Goal: Task Accomplishment & Management: Use online tool/utility

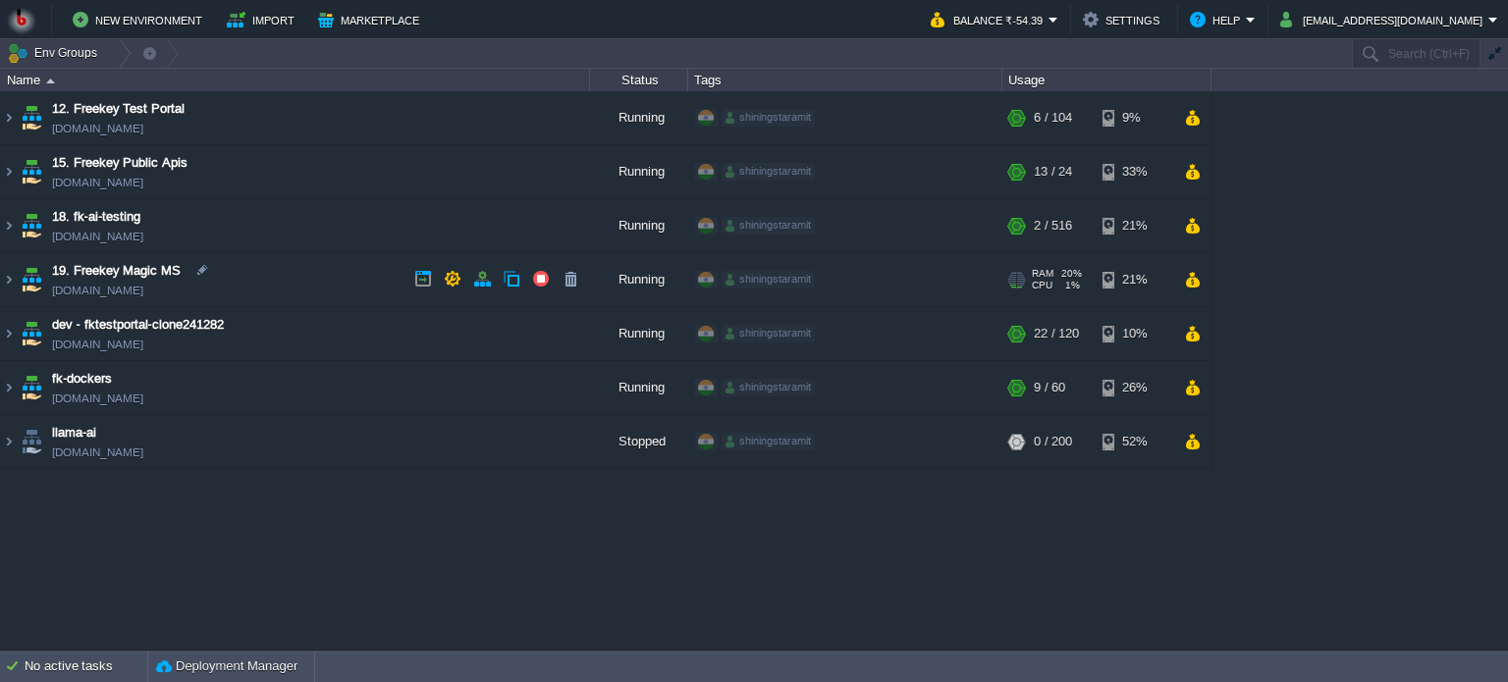
click at [321, 271] on td "19. Freekey Magic MS [DOMAIN_NAME]" at bounding box center [295, 280] width 589 height 54
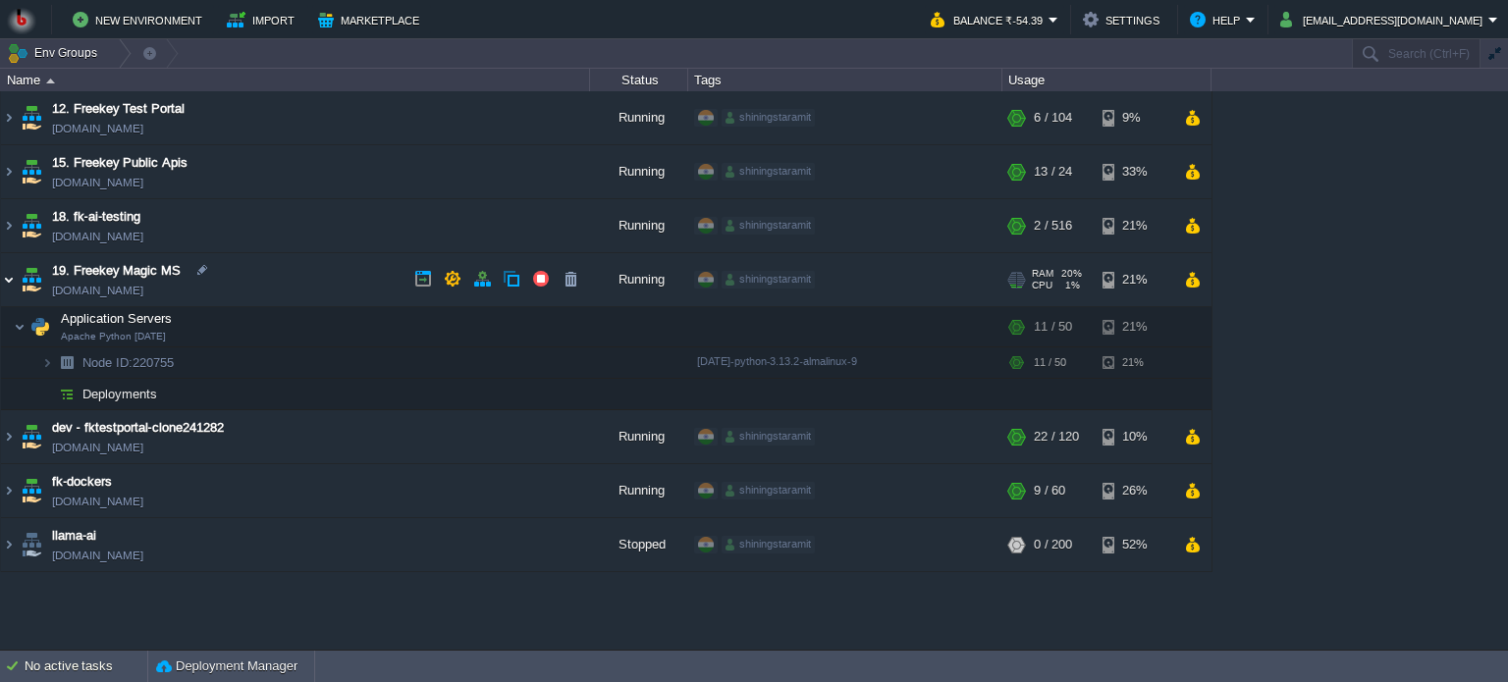
click at [4, 278] on img at bounding box center [9, 279] width 16 height 53
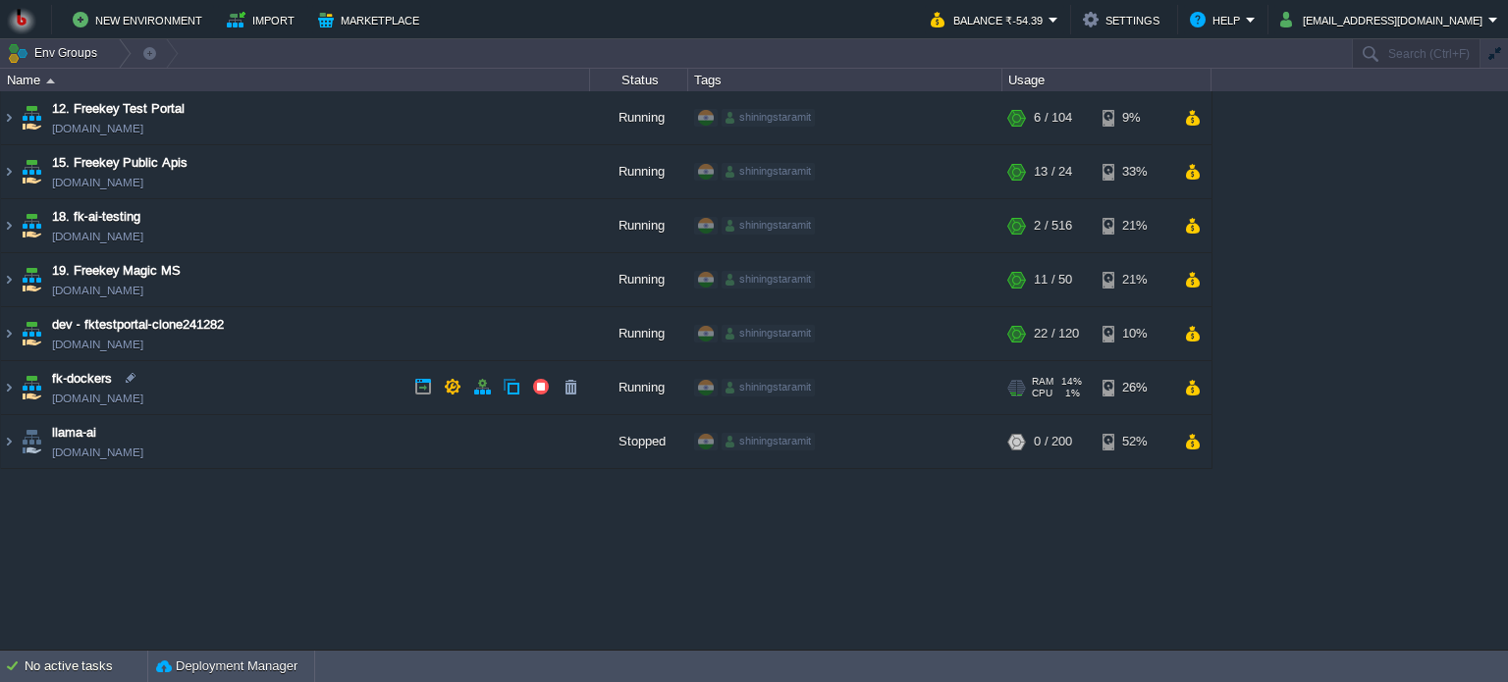
click at [353, 376] on td "fk-dockers [DOMAIN_NAME]" at bounding box center [295, 388] width 589 height 54
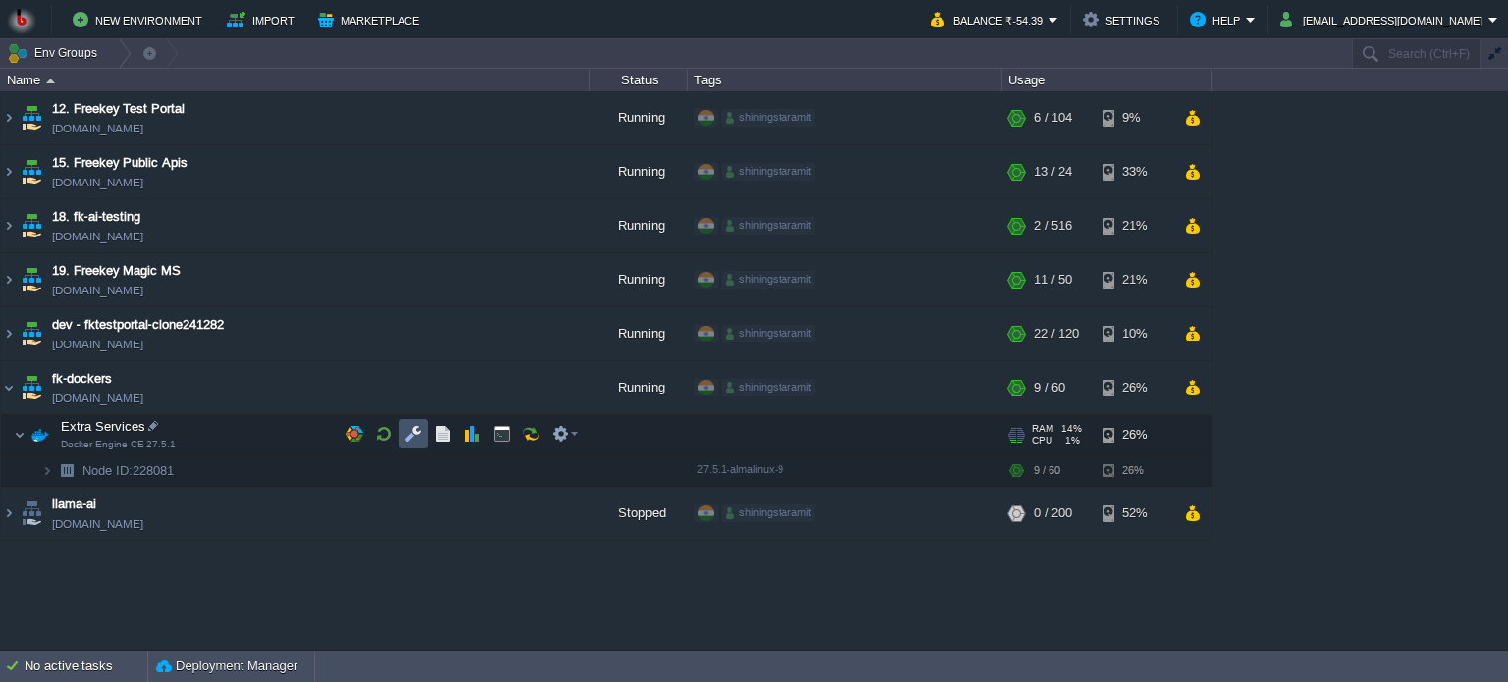
click at [405, 431] on button "button" at bounding box center [414, 434] width 18 height 18
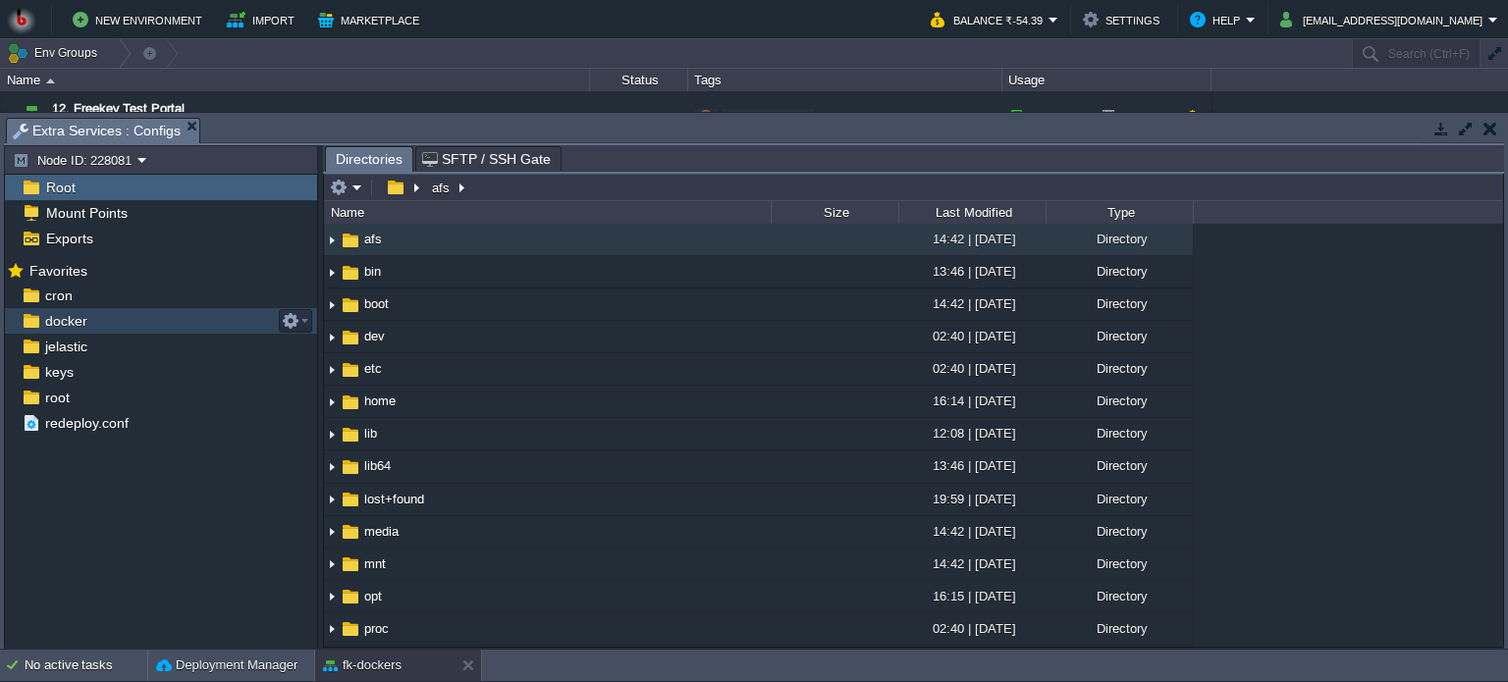
click at [112, 320] on div "docker" at bounding box center [161, 321] width 312 height 26
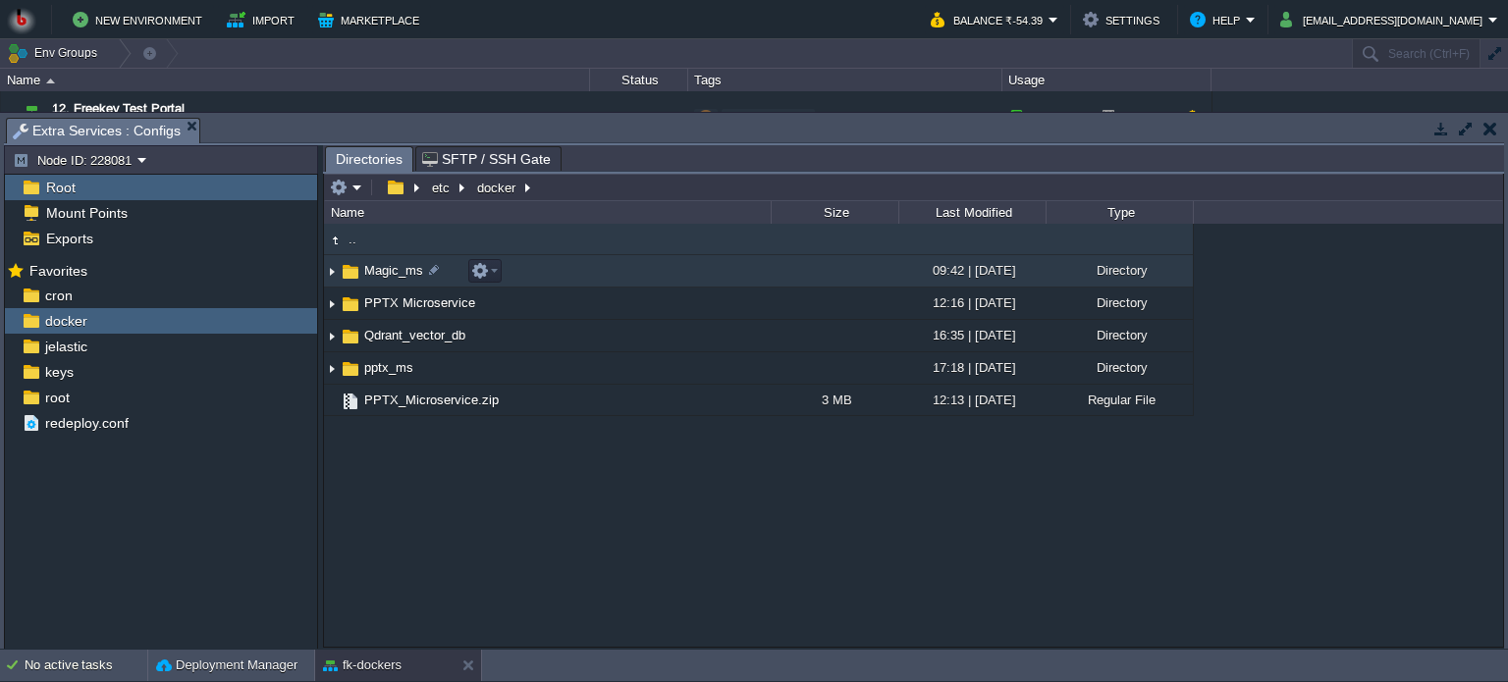
click at [640, 277] on td "Magic_ms" at bounding box center [547, 271] width 447 height 32
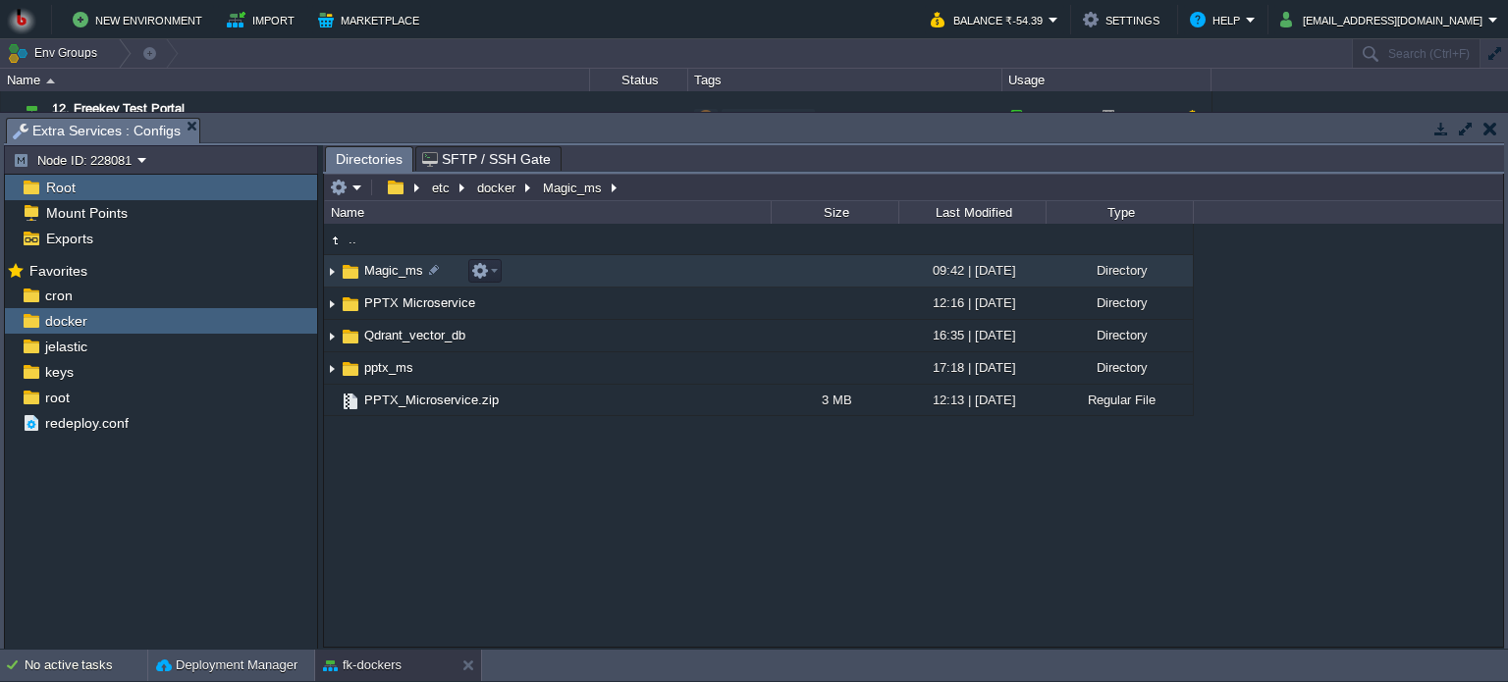
click at [640, 277] on td "Magic_ms" at bounding box center [547, 271] width 447 height 32
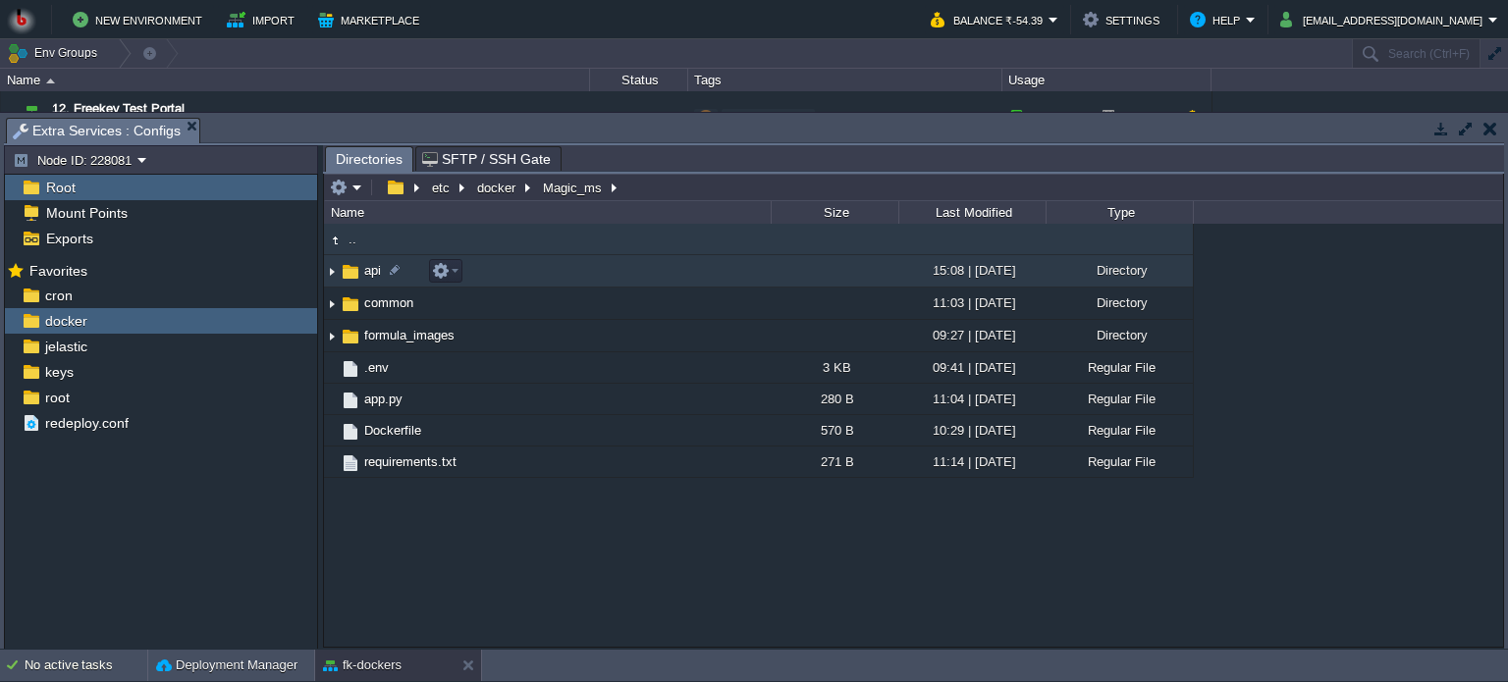
click at [594, 275] on td "api" at bounding box center [547, 271] width 447 height 32
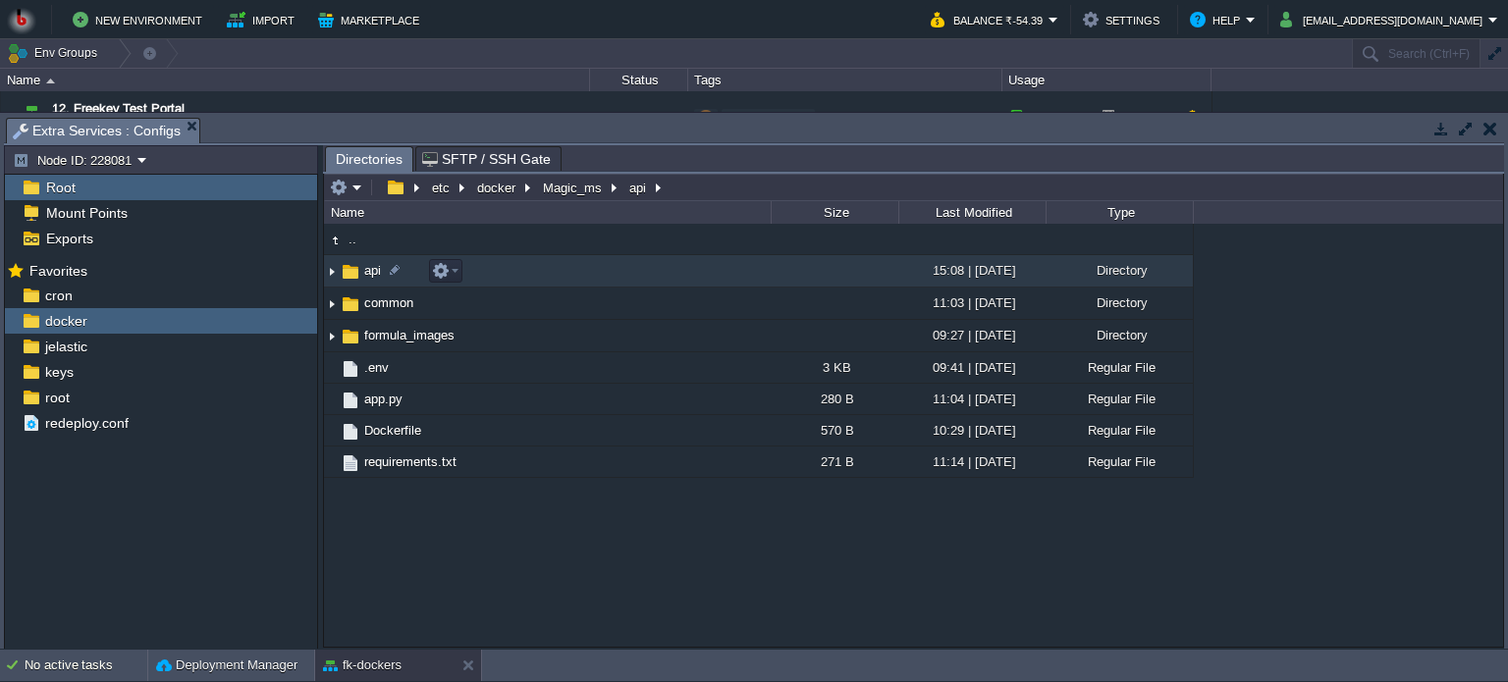
click at [594, 275] on td "api" at bounding box center [547, 271] width 447 height 32
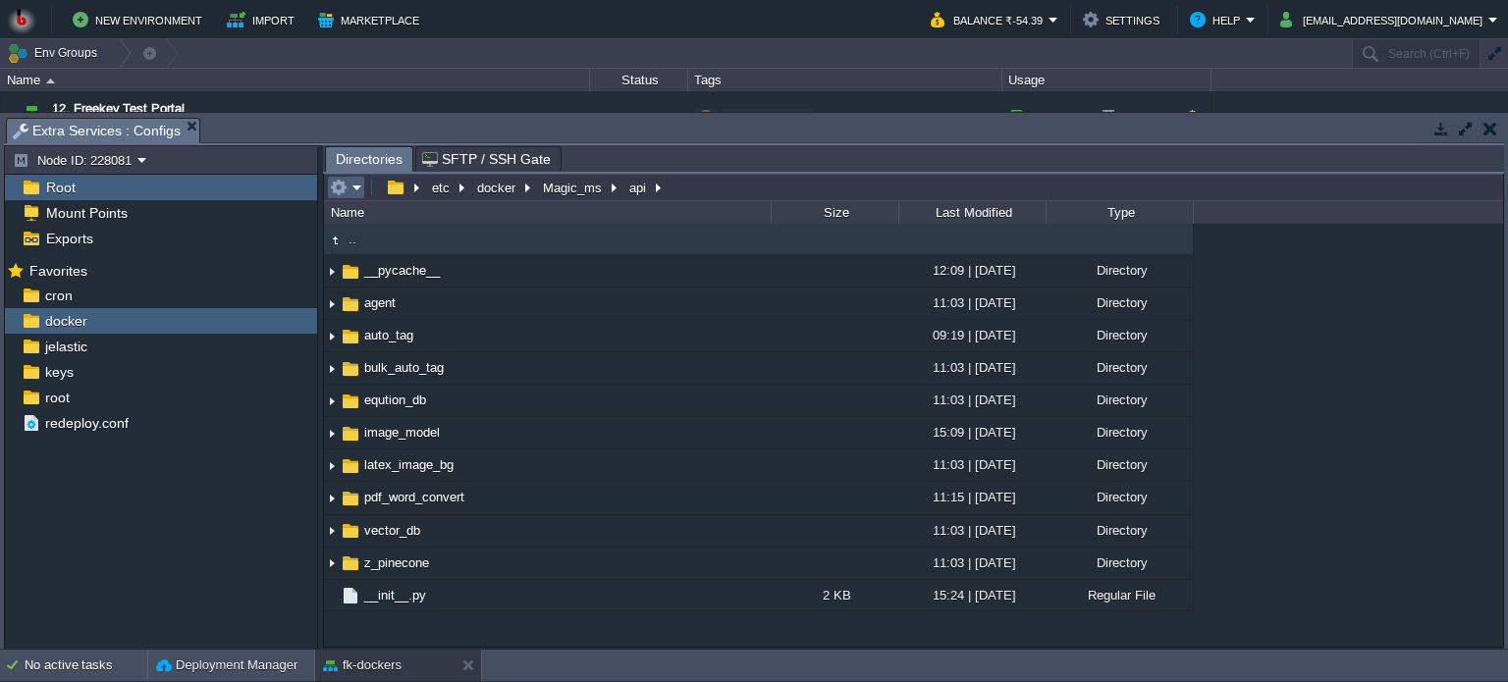
click at [350, 188] on em at bounding box center [346, 188] width 32 height 18
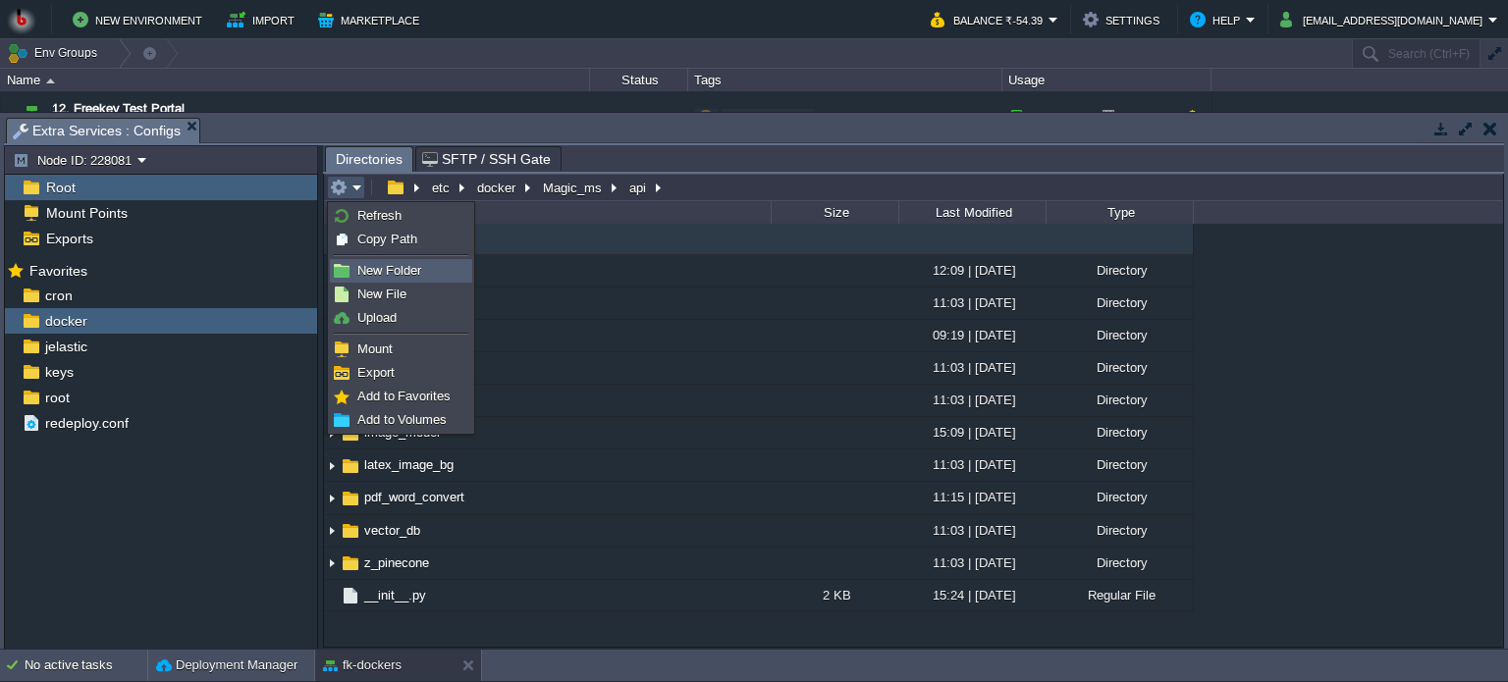
click at [387, 267] on span "New Folder" at bounding box center [389, 270] width 64 height 15
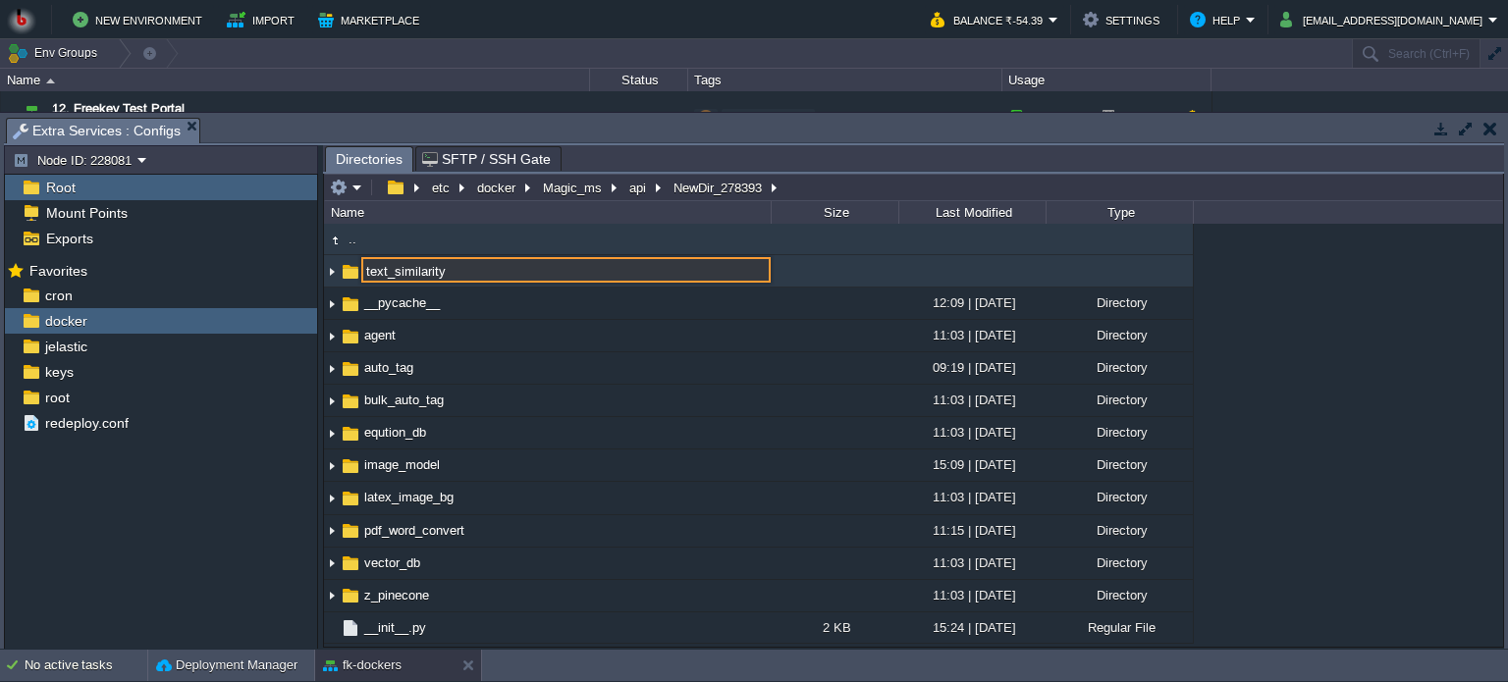
type input "text_similarity"
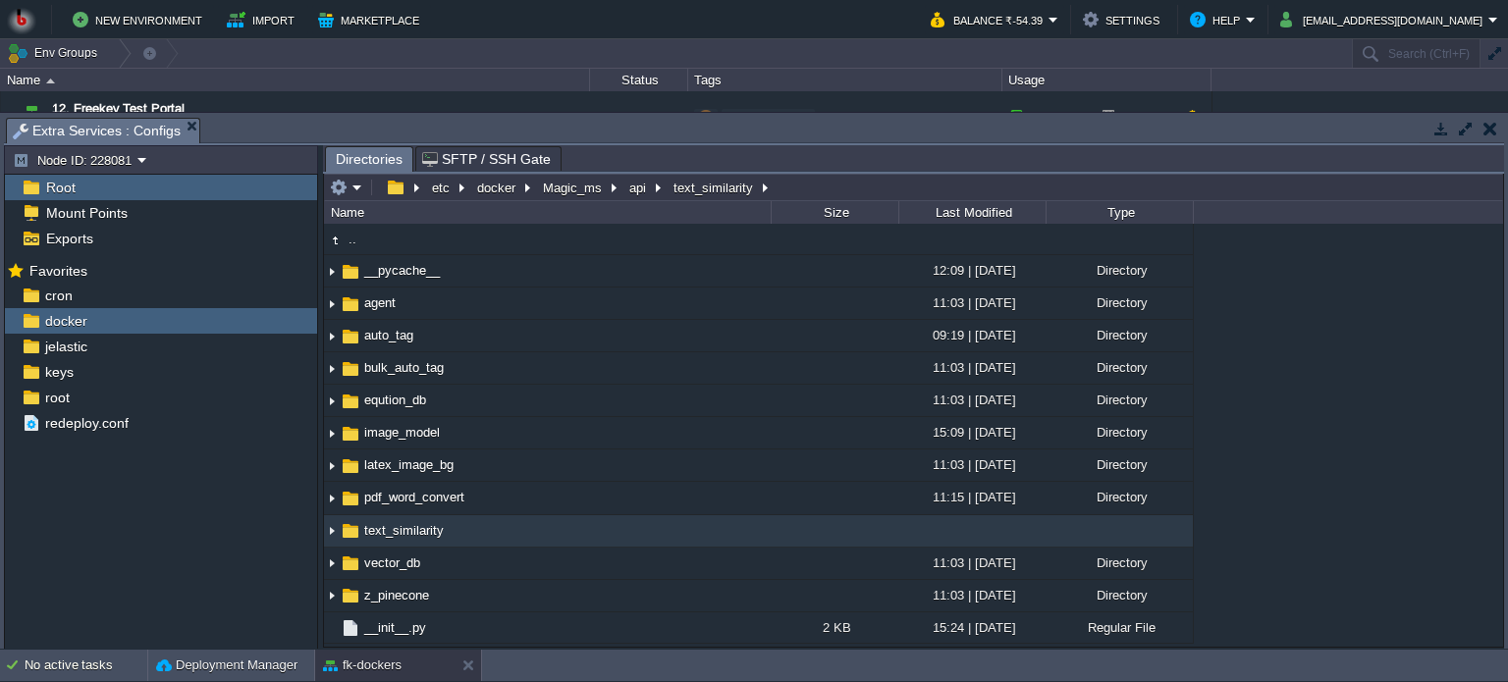
click at [526, 533] on td "text_similarity" at bounding box center [547, 531] width 447 height 32
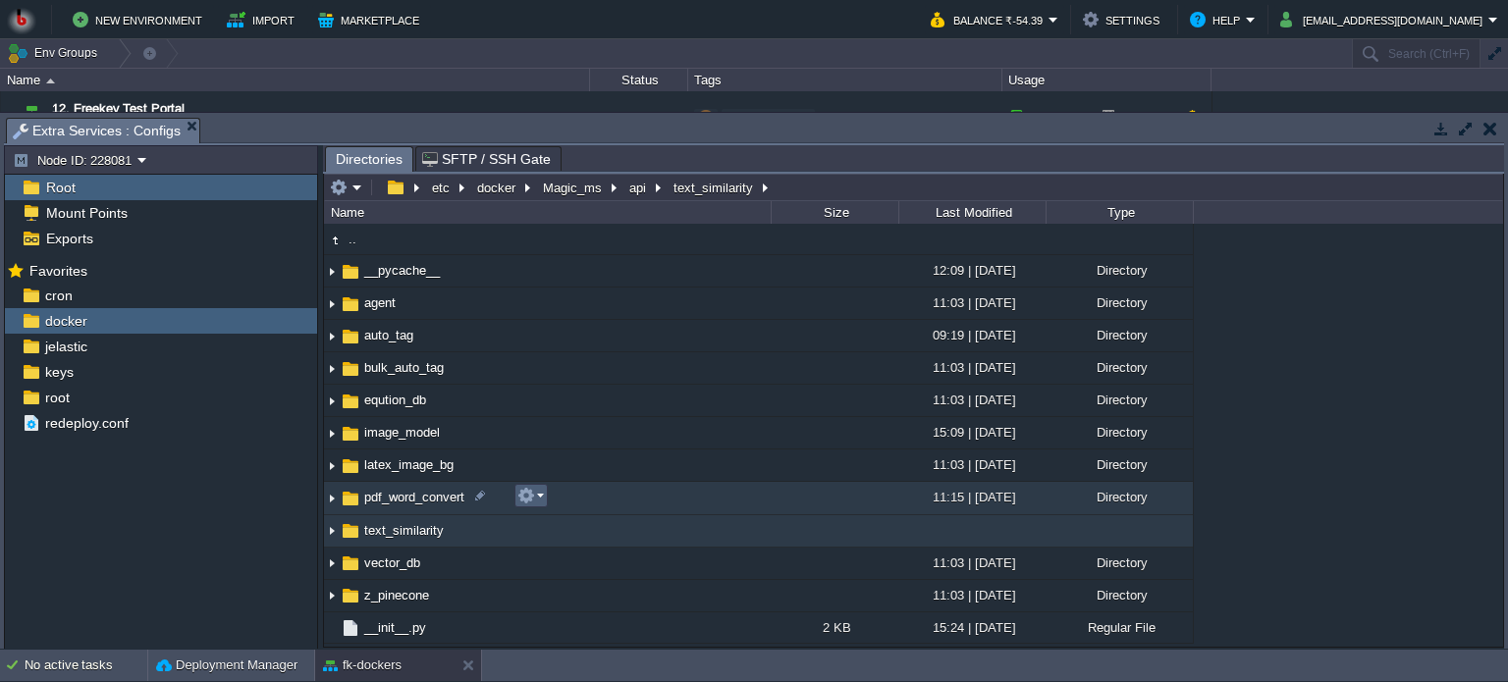
click at [535, 491] on em at bounding box center [530, 496] width 27 height 18
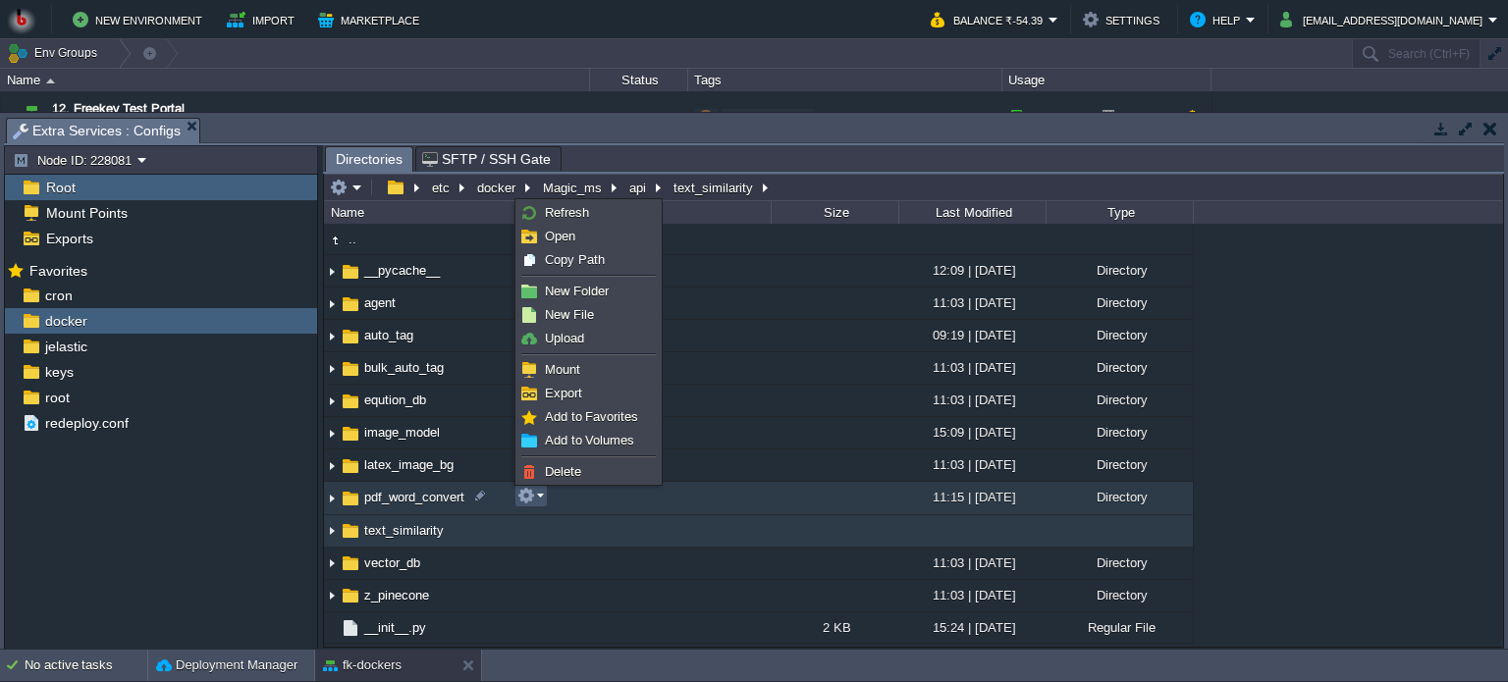
click at [690, 486] on td "pdf_word_convert" at bounding box center [547, 498] width 447 height 32
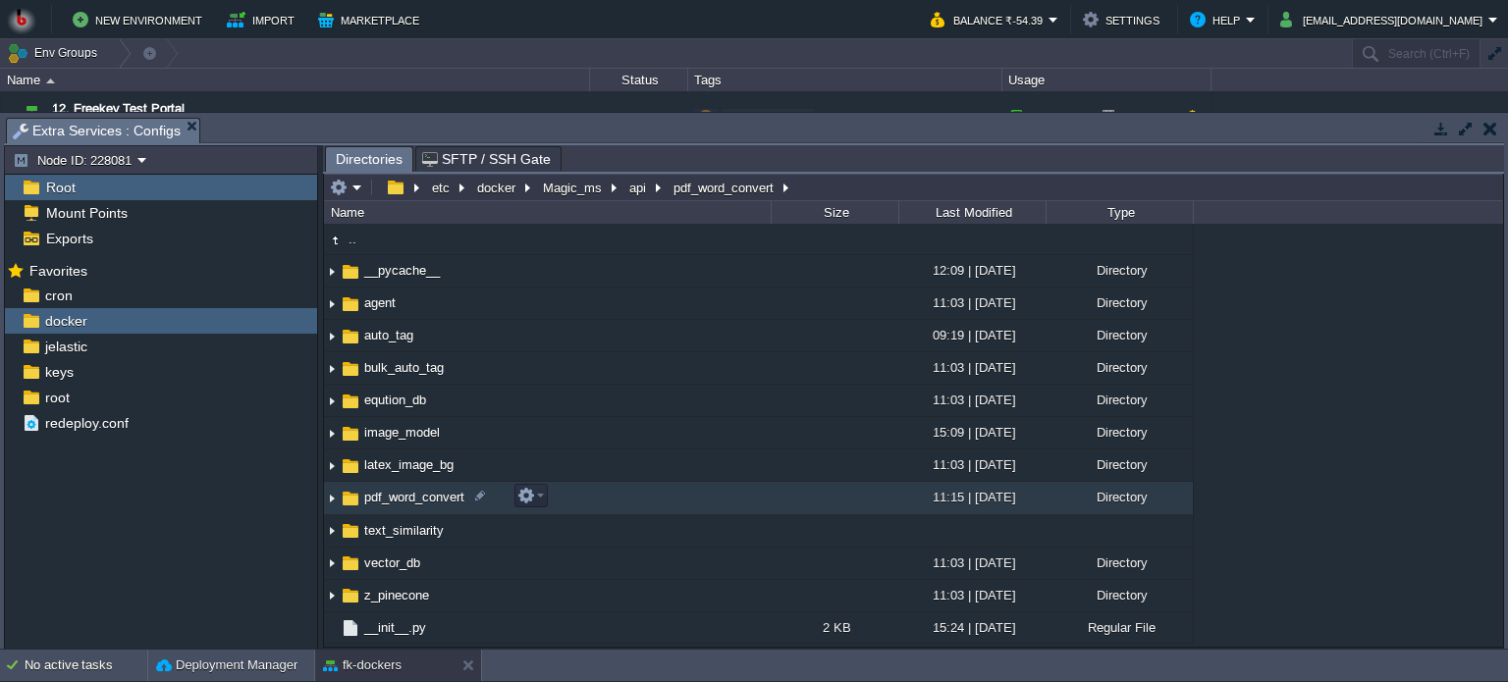
click at [690, 491] on td "pdf_word_convert" at bounding box center [547, 498] width 447 height 32
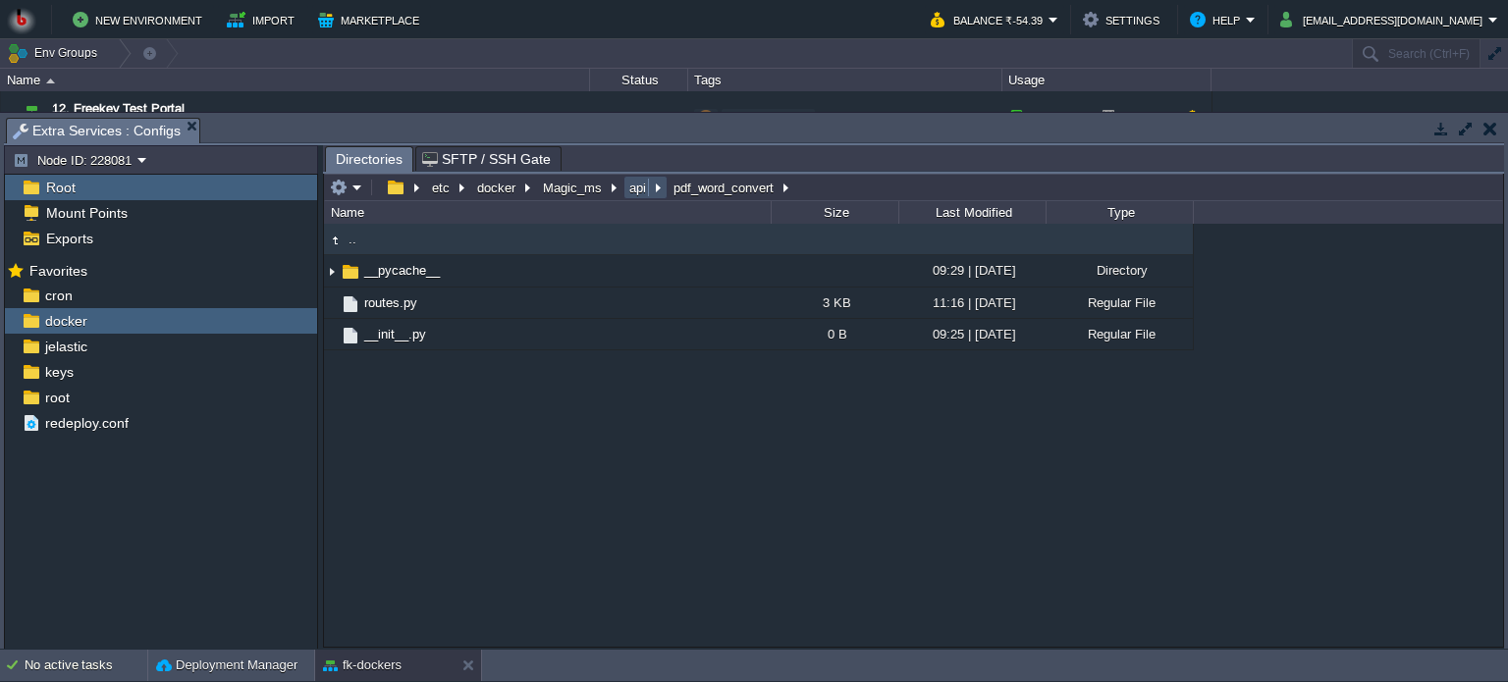
click at [632, 191] on button "api" at bounding box center [638, 188] width 25 height 18
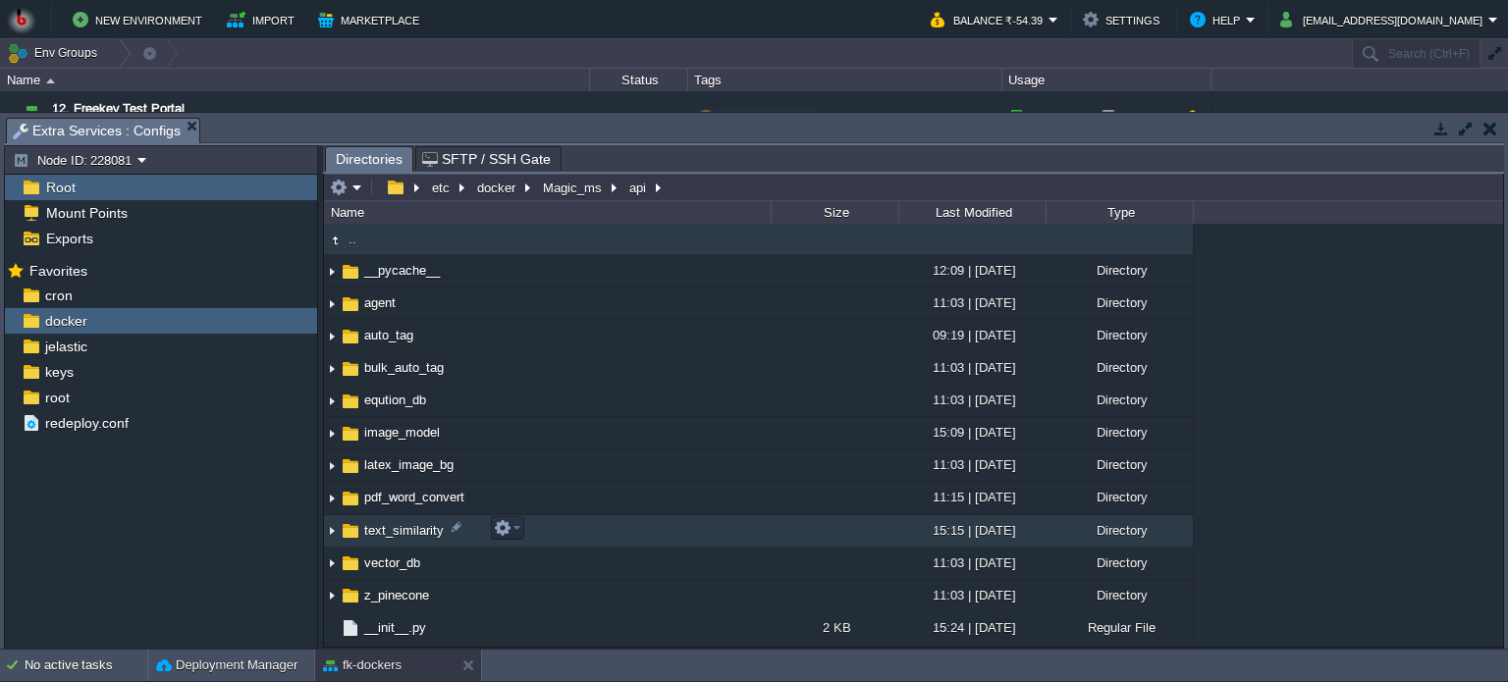
click at [623, 528] on td "text_similarity" at bounding box center [547, 531] width 447 height 32
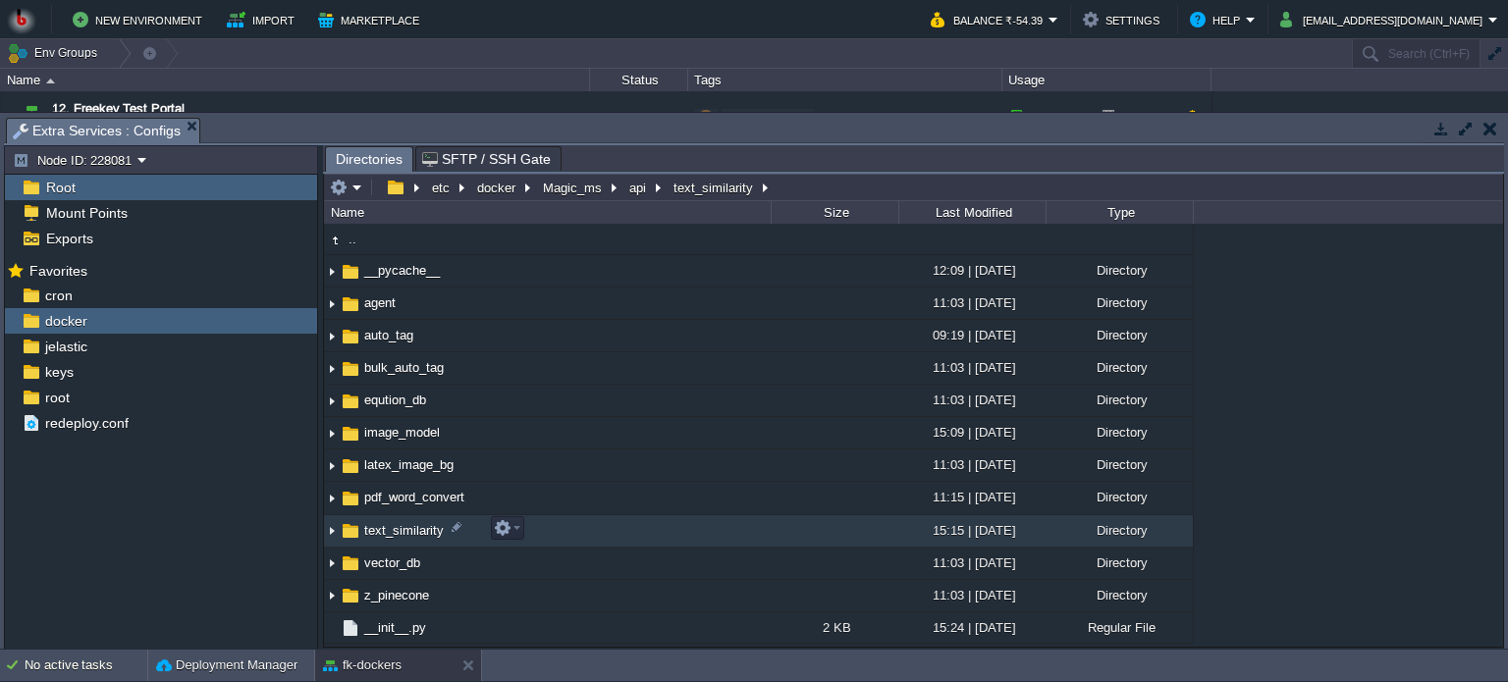
click at [623, 528] on td "text_similarity" at bounding box center [547, 531] width 447 height 32
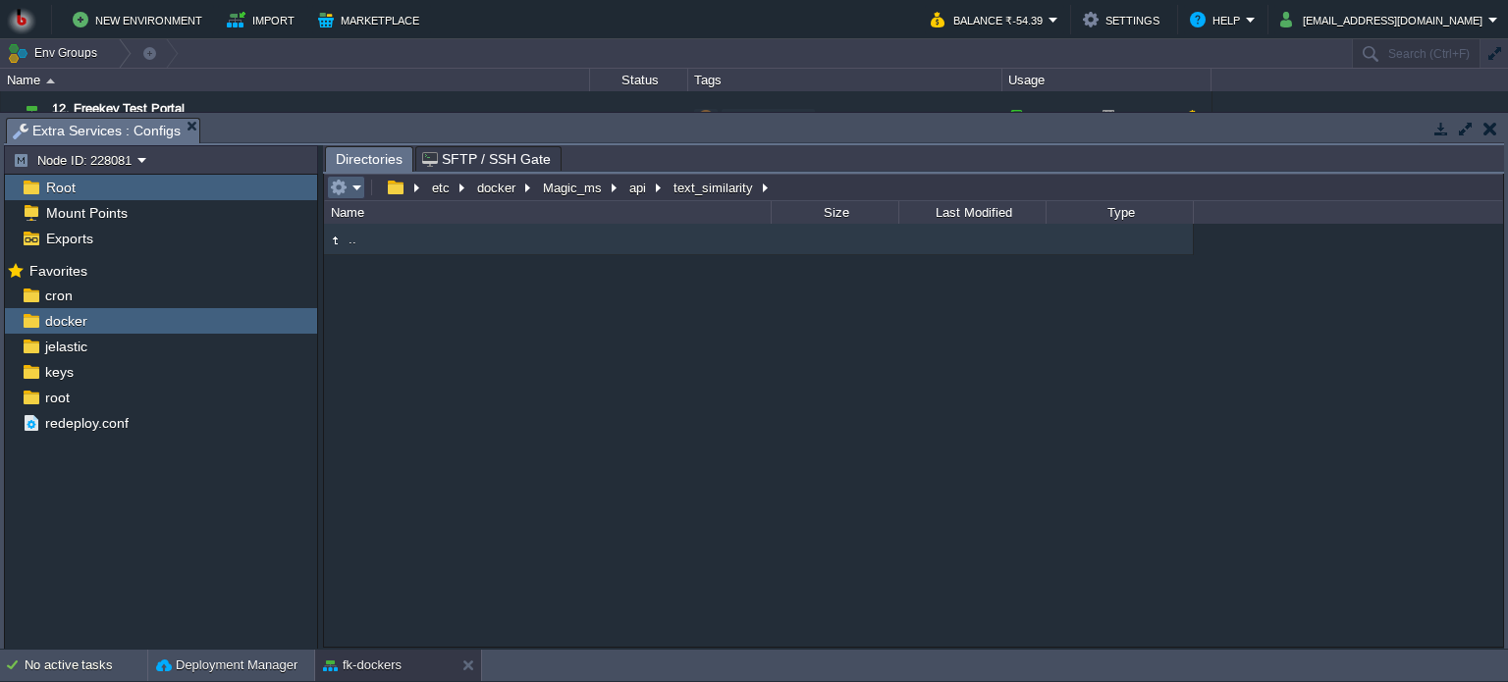
click at [352, 192] on em at bounding box center [346, 188] width 32 height 18
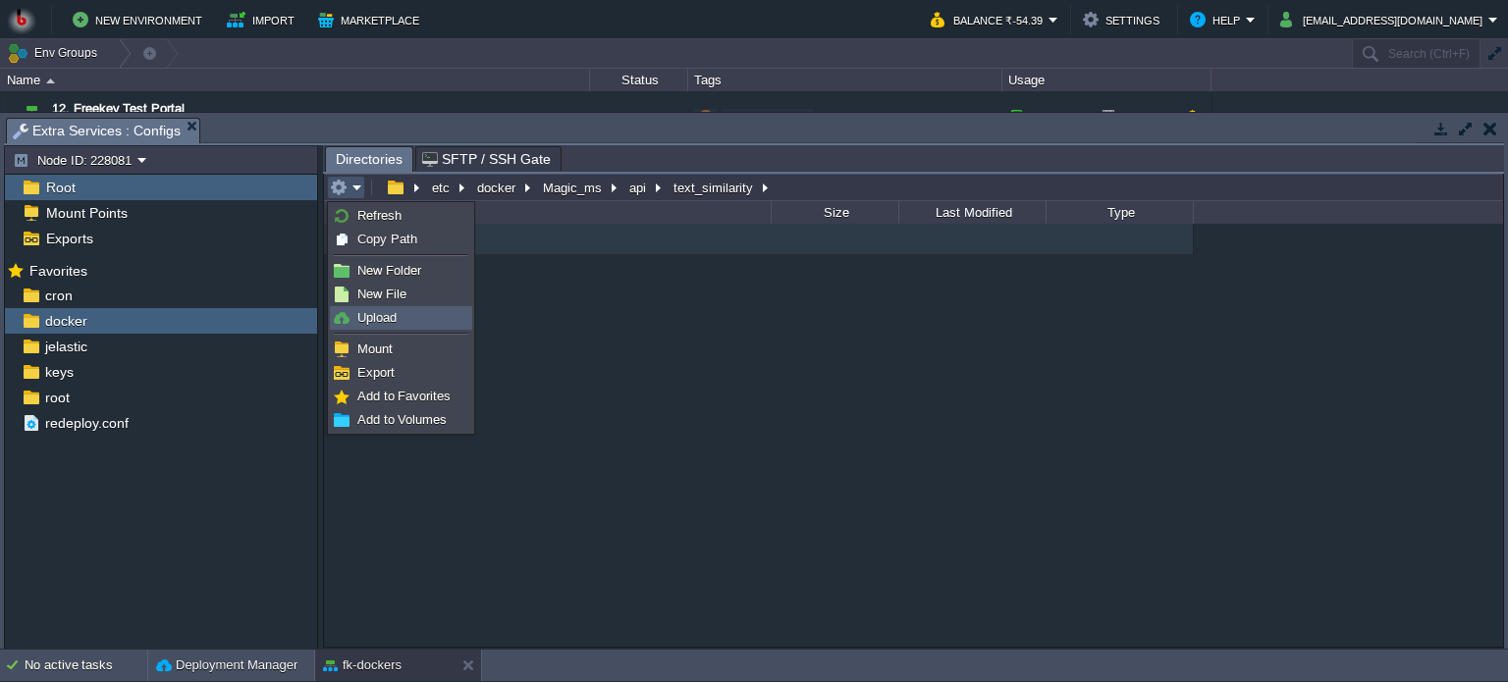
click at [384, 316] on span "Upload" at bounding box center [376, 317] width 39 height 15
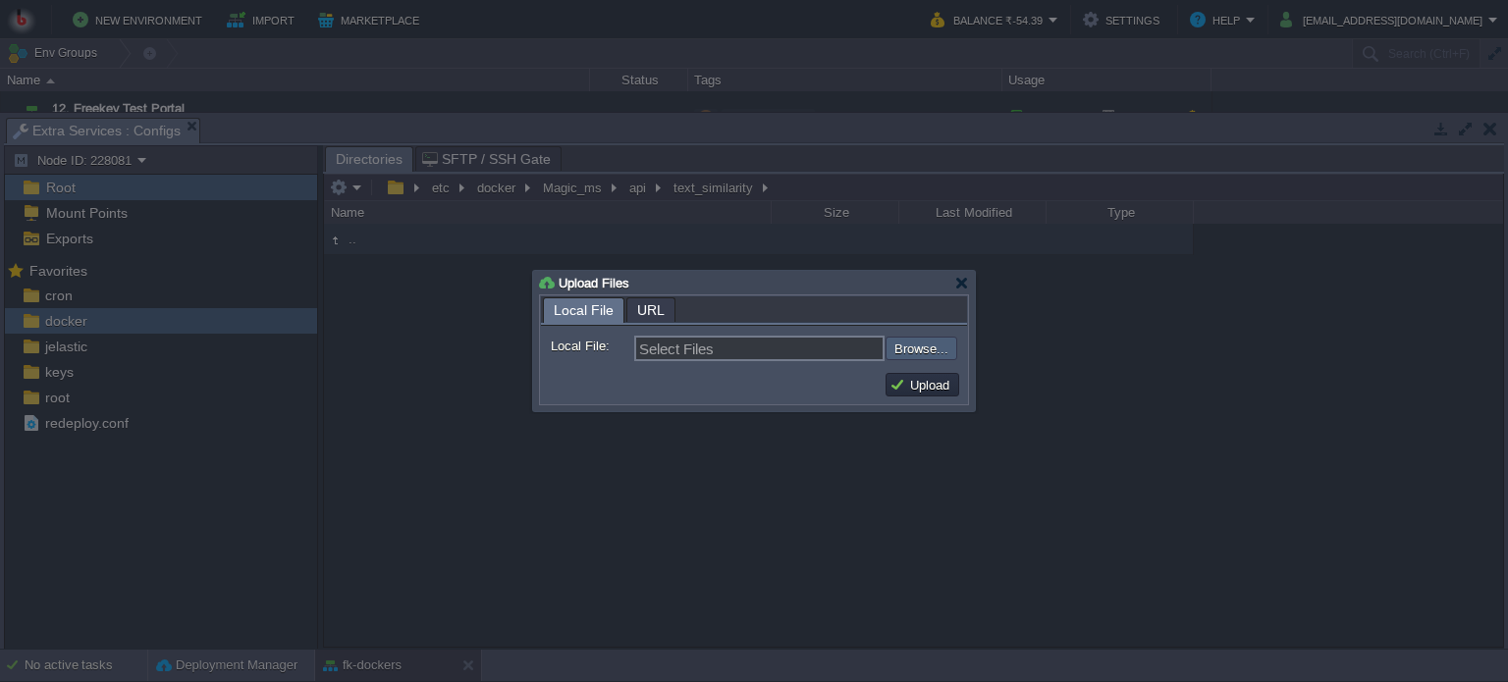
click at [936, 352] on input "file" at bounding box center [833, 349] width 248 height 24
type input "C:\fakepath\pinecone_db.py"
type input "pinecone_db.py, routes.py, utils.py"
click at [918, 386] on button "Upload" at bounding box center [923, 385] width 66 height 18
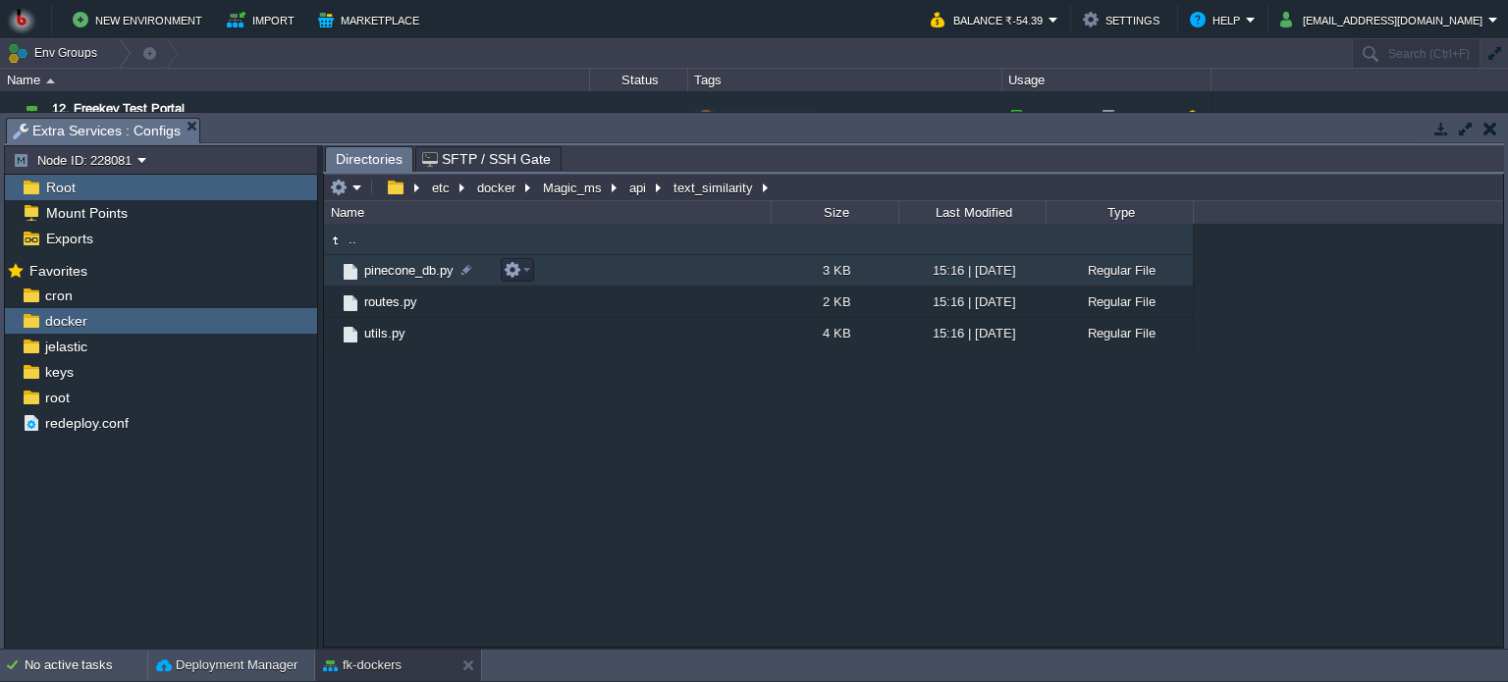
click at [665, 279] on td "pinecone_db.py" at bounding box center [547, 270] width 447 height 31
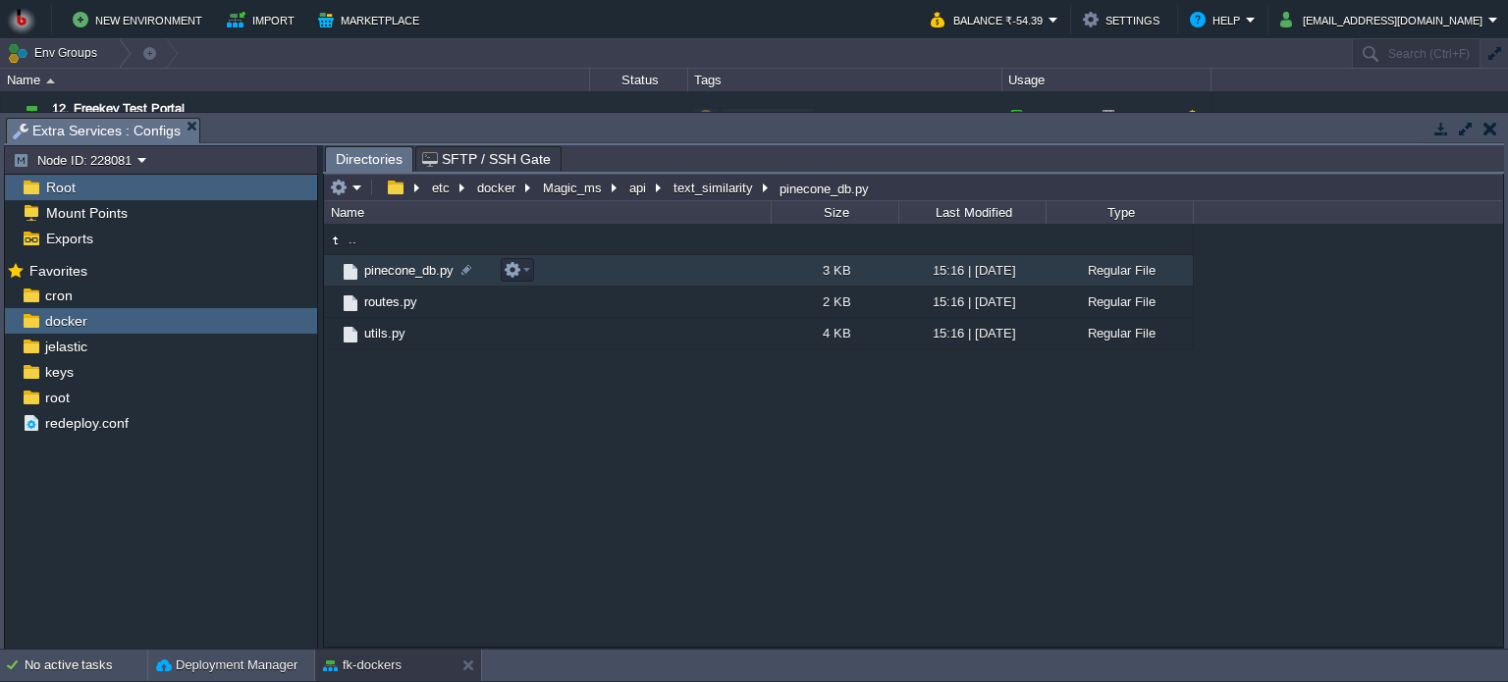
click at [665, 279] on td "pinecone_db.py" at bounding box center [547, 270] width 447 height 31
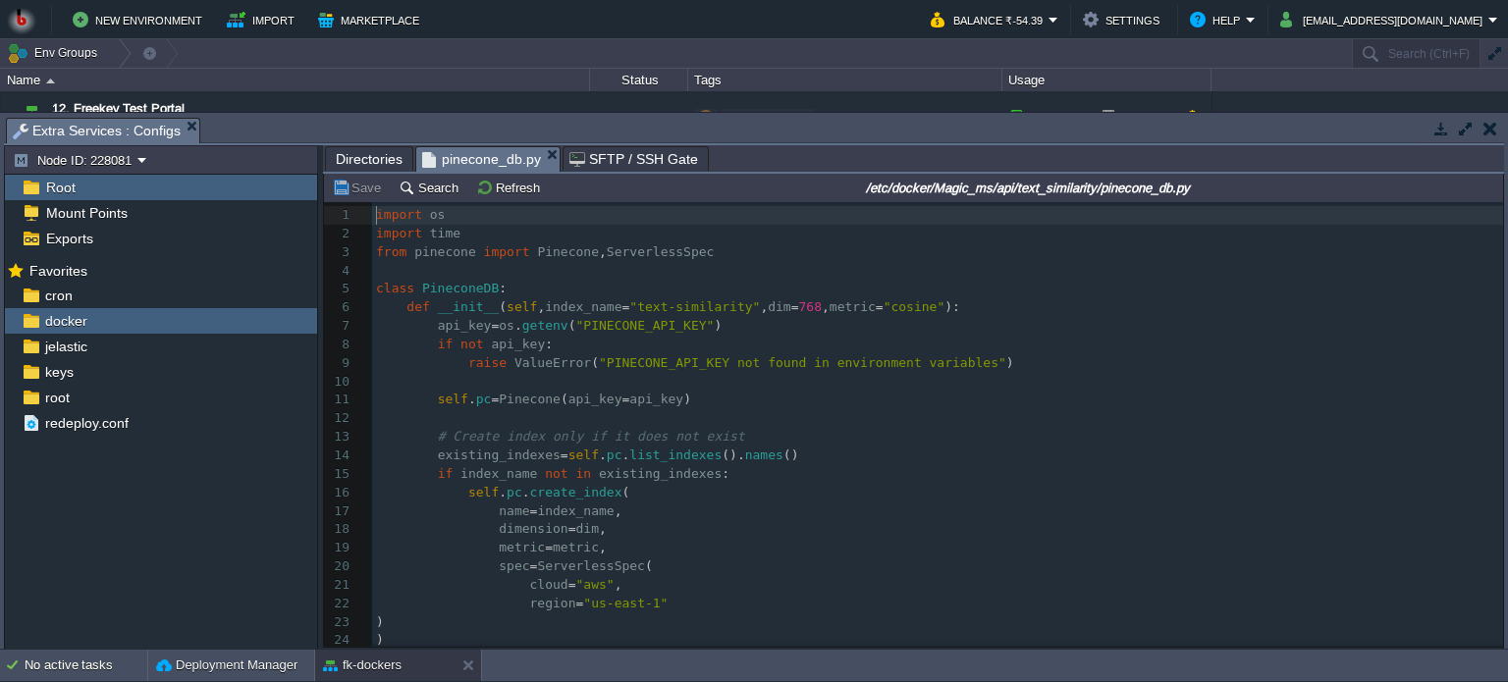
scroll to position [6, 0]
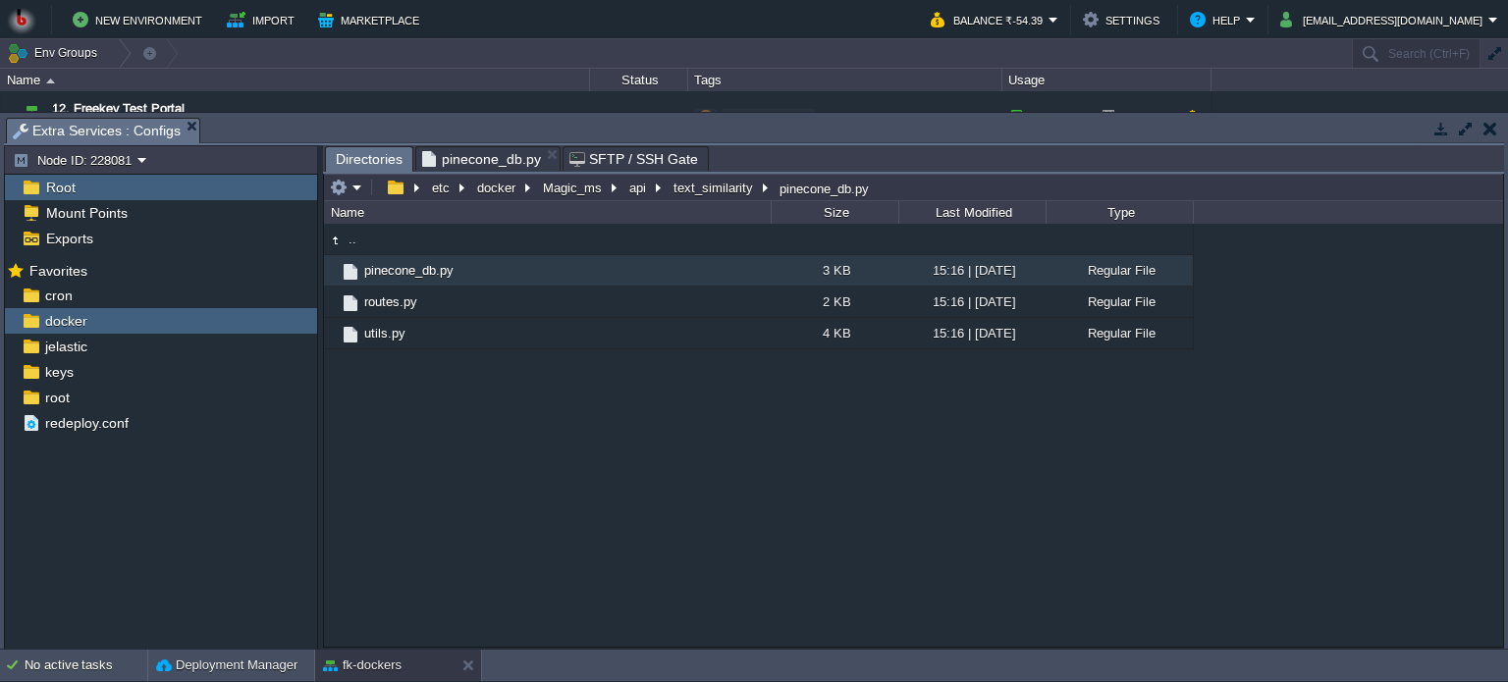
click at [367, 158] on span "Directories" at bounding box center [369, 159] width 67 height 25
click at [358, 191] on em at bounding box center [346, 188] width 32 height 18
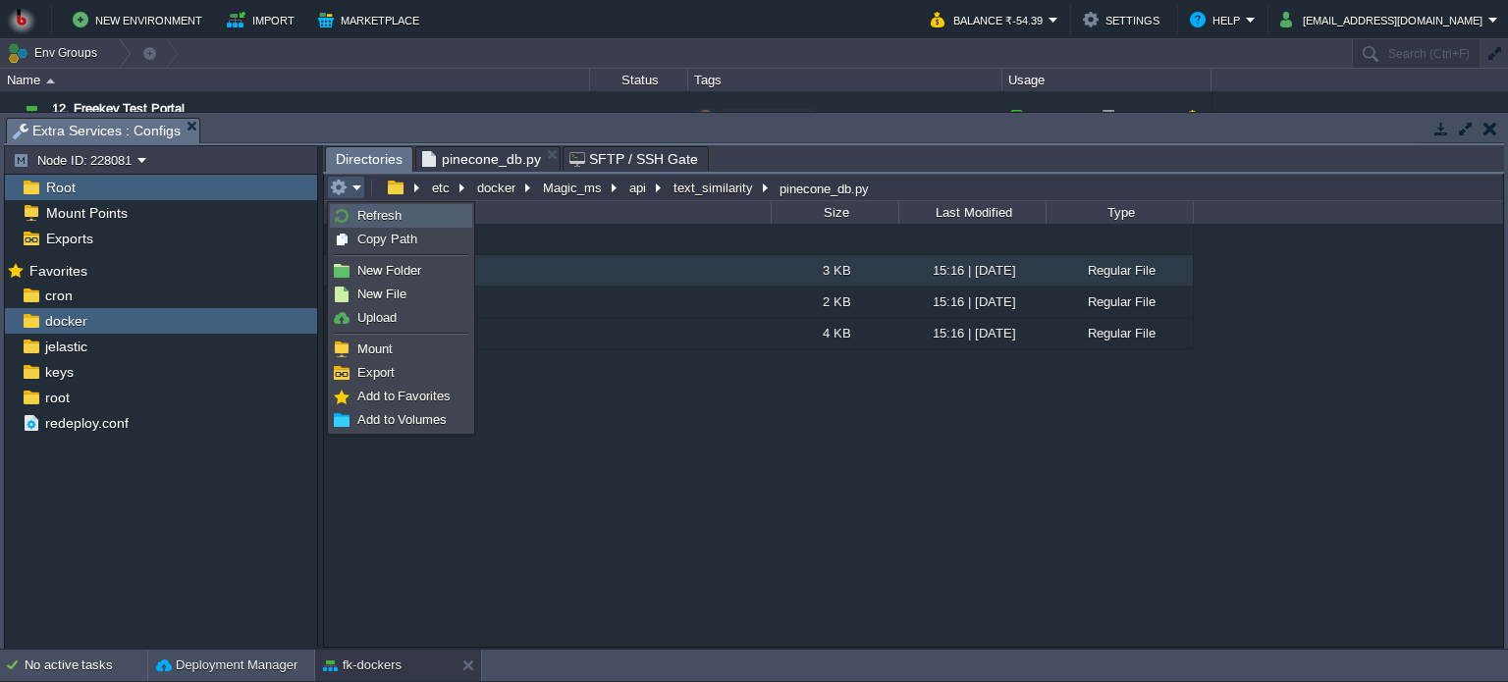
click at [357, 213] on span "Refresh" at bounding box center [379, 215] width 44 height 15
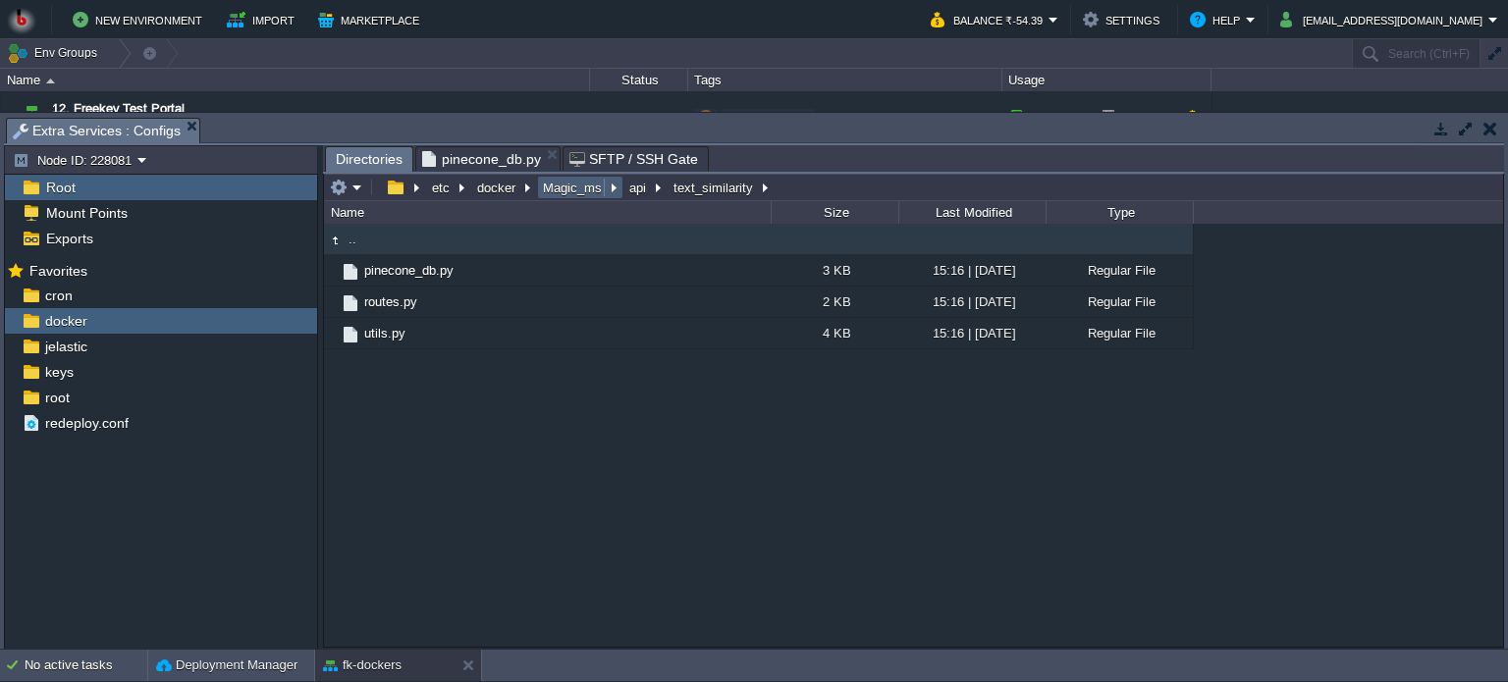
click at [575, 190] on button "Magic_ms" at bounding box center [573, 188] width 67 height 18
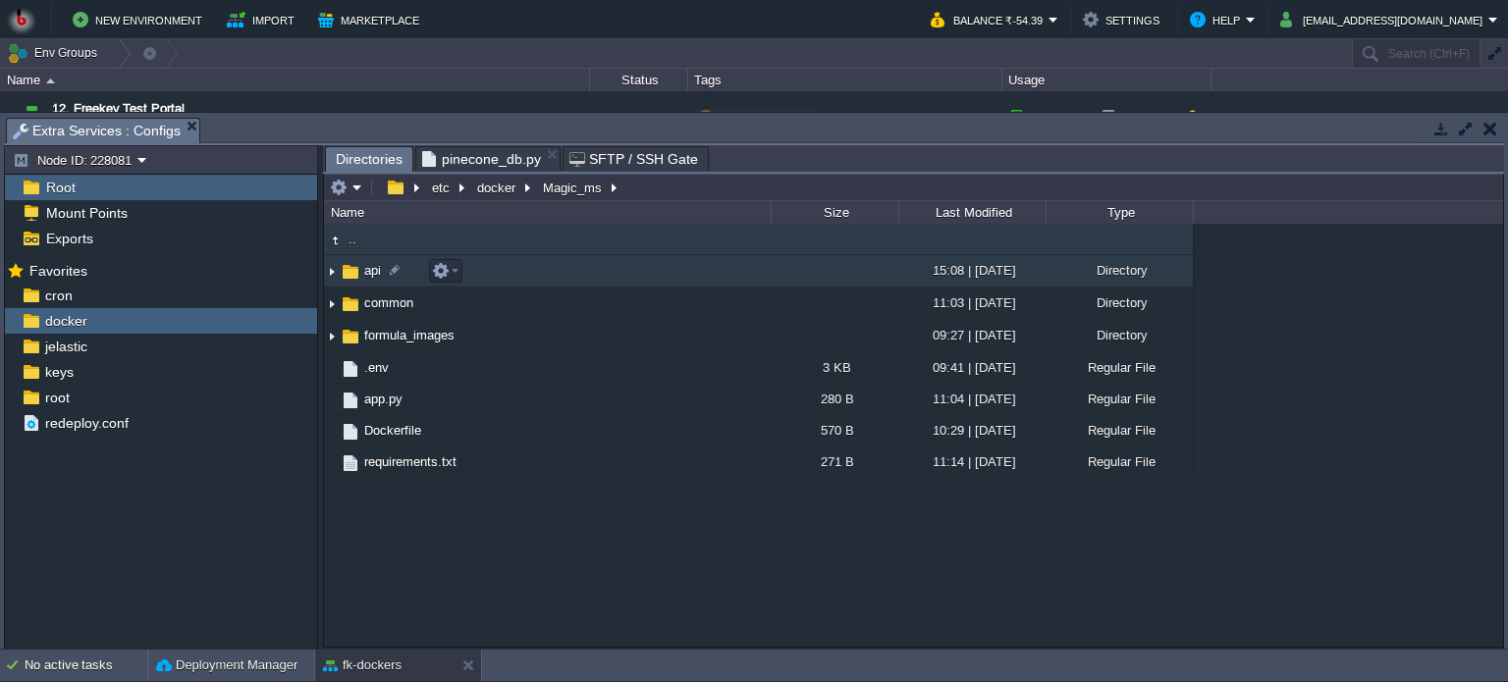
click at [515, 273] on td "api" at bounding box center [547, 271] width 447 height 32
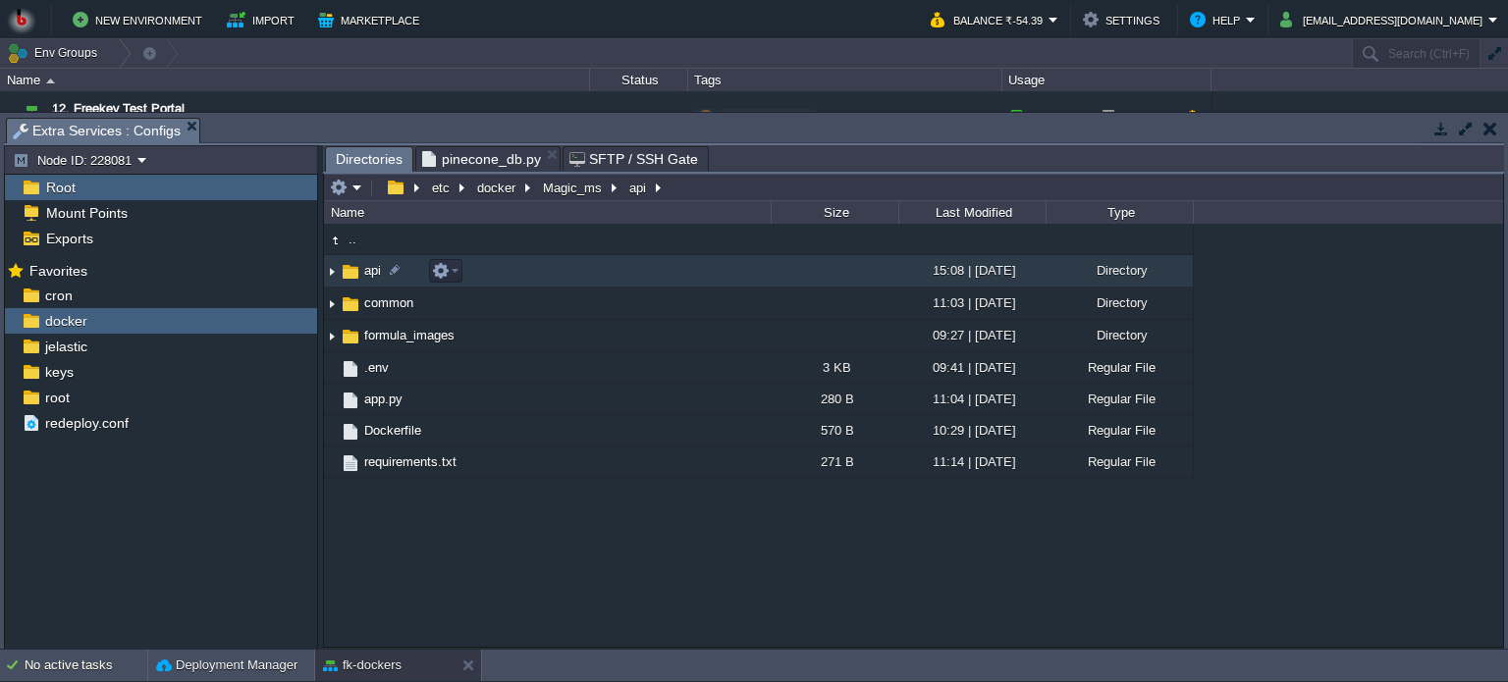
click at [515, 273] on td "api" at bounding box center [547, 271] width 447 height 32
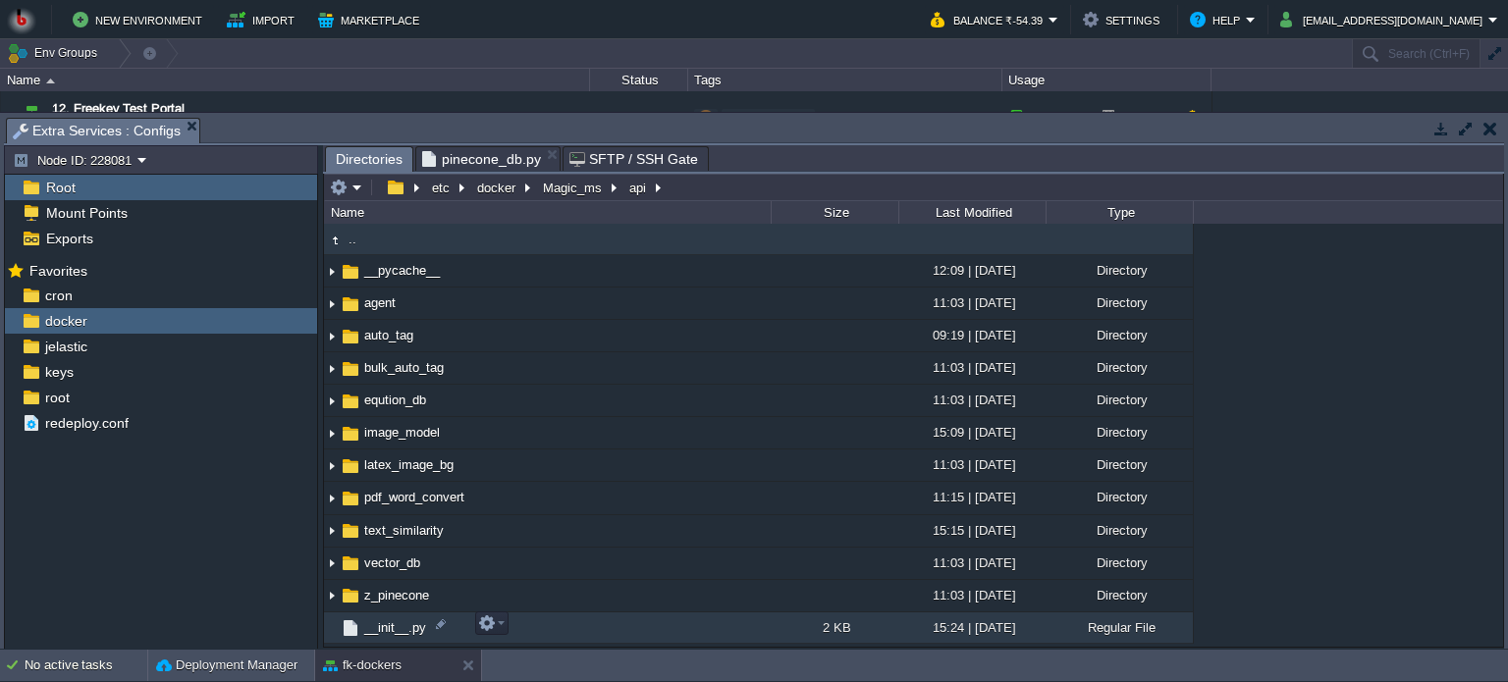
click at [626, 630] on td "__init__.py" at bounding box center [547, 628] width 447 height 31
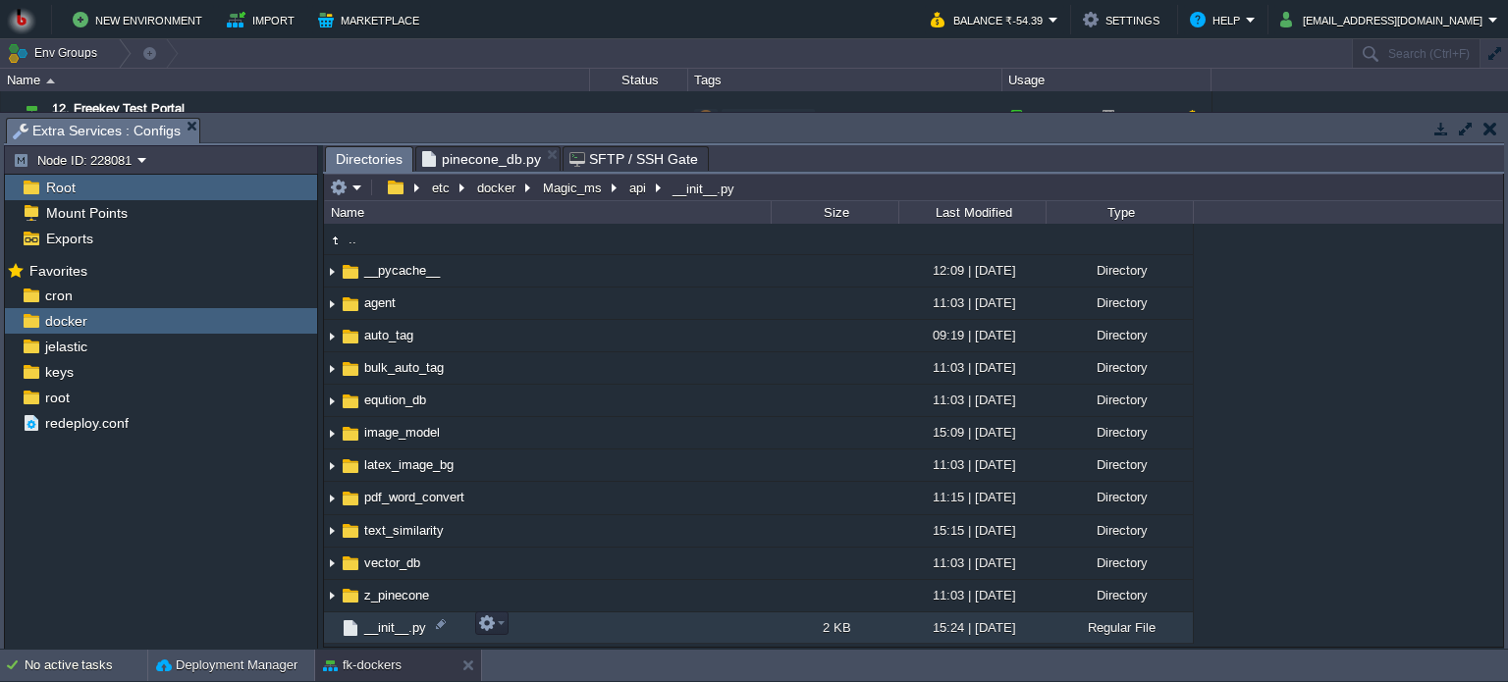
click at [626, 630] on td "__init__.py" at bounding box center [547, 628] width 447 height 31
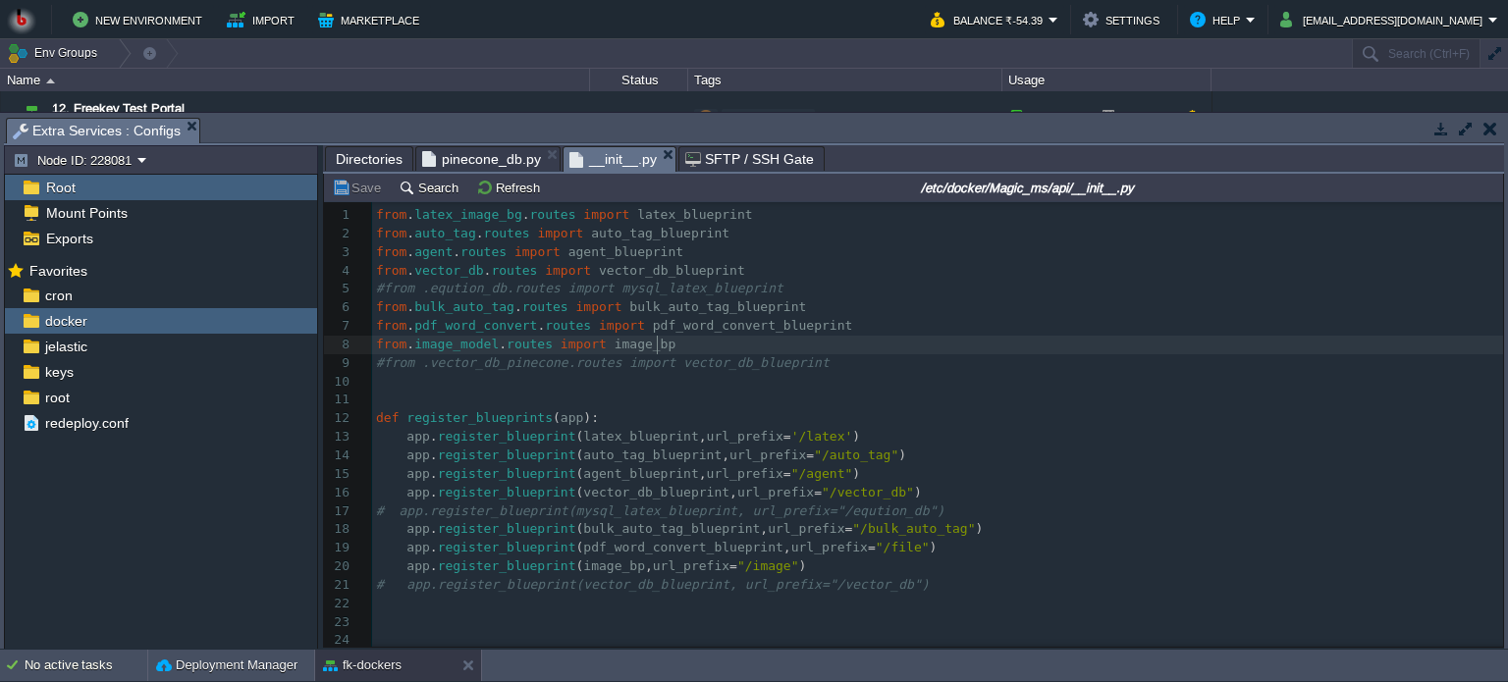
click at [681, 349] on pre "from . image_model . routes import image_bp" at bounding box center [937, 345] width 1131 height 19
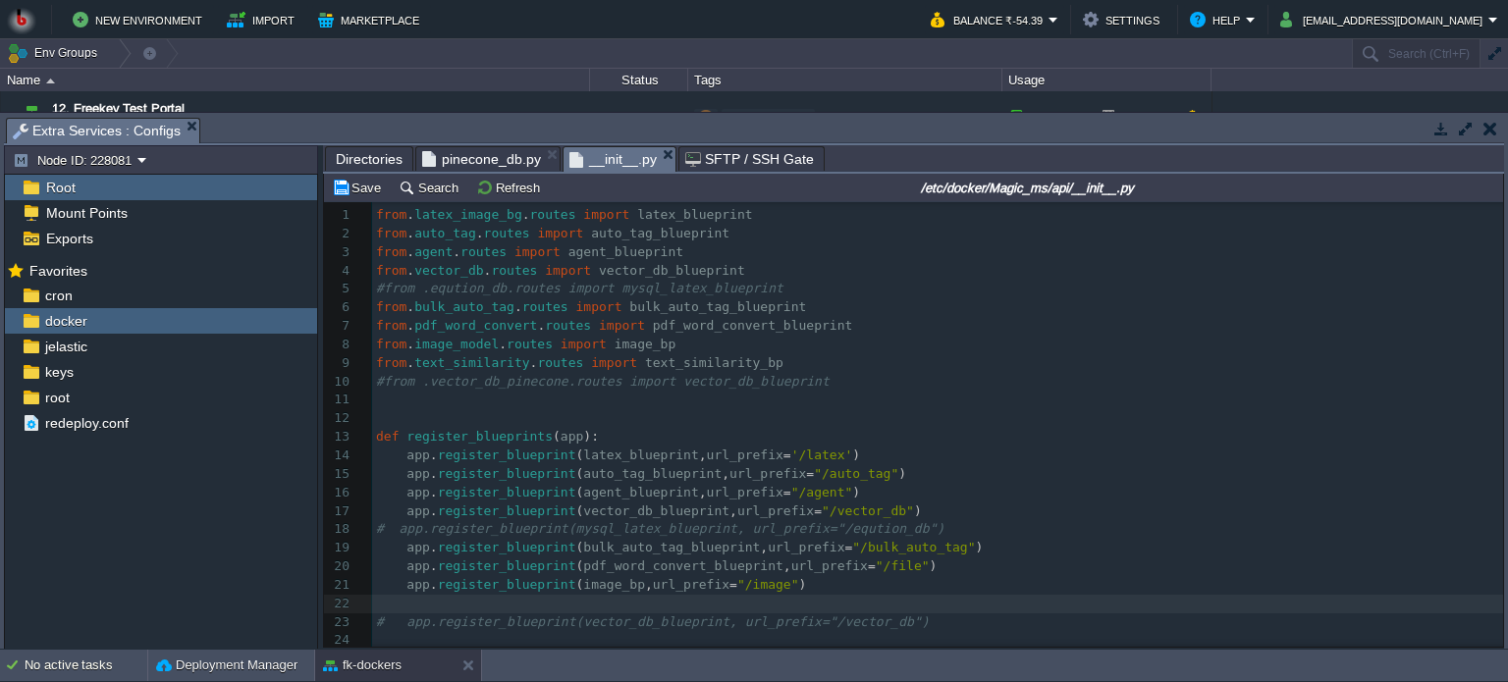
paste textarea ")"
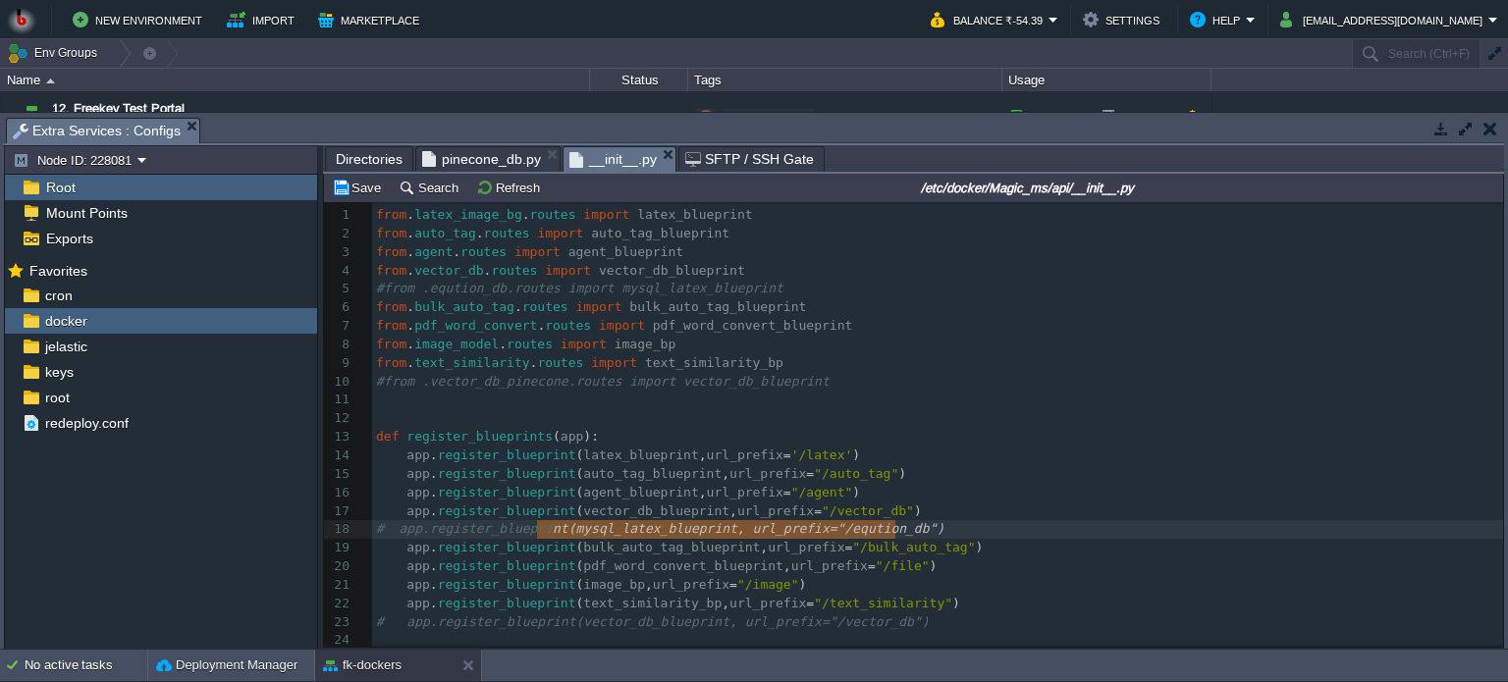
type textarea "# app.register_blueprint(mysql_latex_blueprint, url_prefix="/eqution_db")"
drag, startPoint x: 906, startPoint y: 533, endPoint x: 330, endPoint y: 541, distance: 576.4
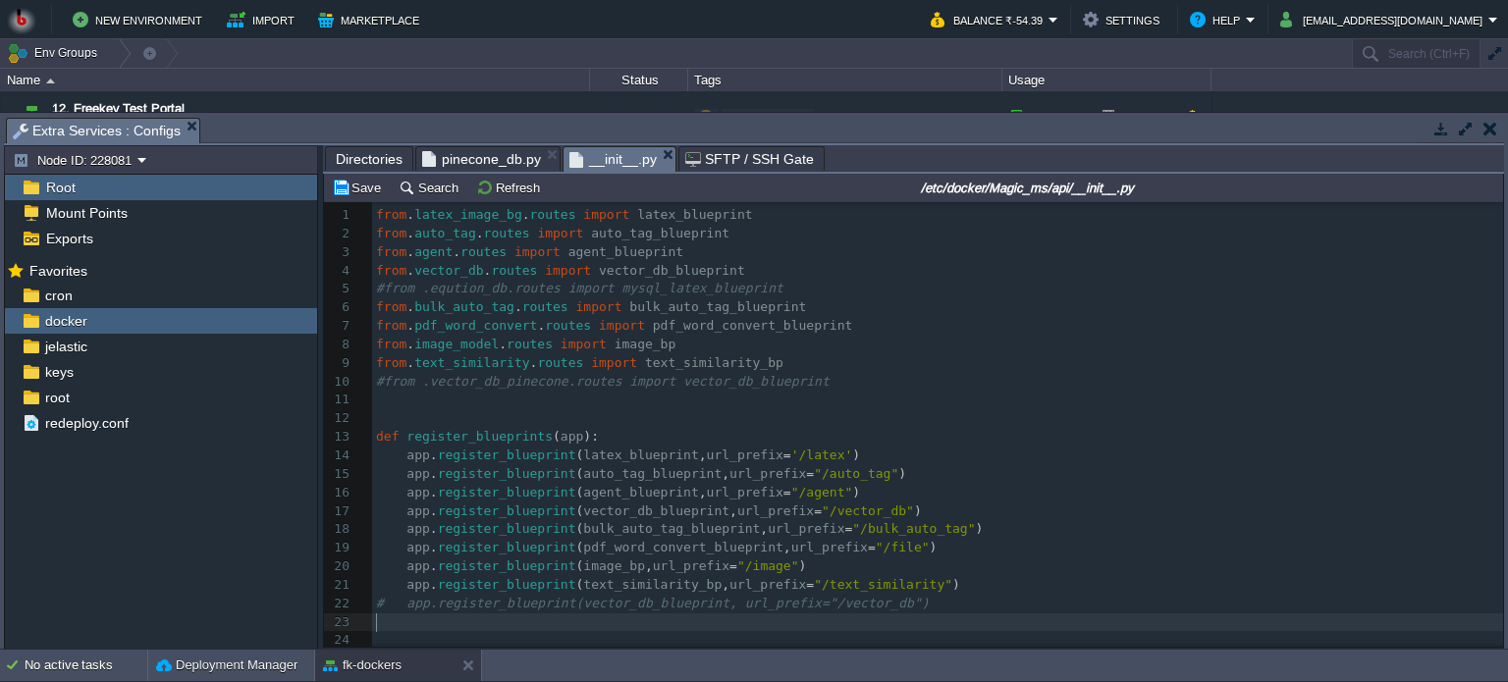
paste textarea "int"
type textarea "#from .eqution_db.routes import mysql_latex_blueprint"
drag, startPoint x: 760, startPoint y: 292, endPoint x: 366, endPoint y: 298, distance: 393.8
click at [379, 396] on div "x 1 from . latex_image_bg . routes import latex_blueprint 2 from . auto_tag . r…" at bounding box center [937, 483] width 1131 height 555
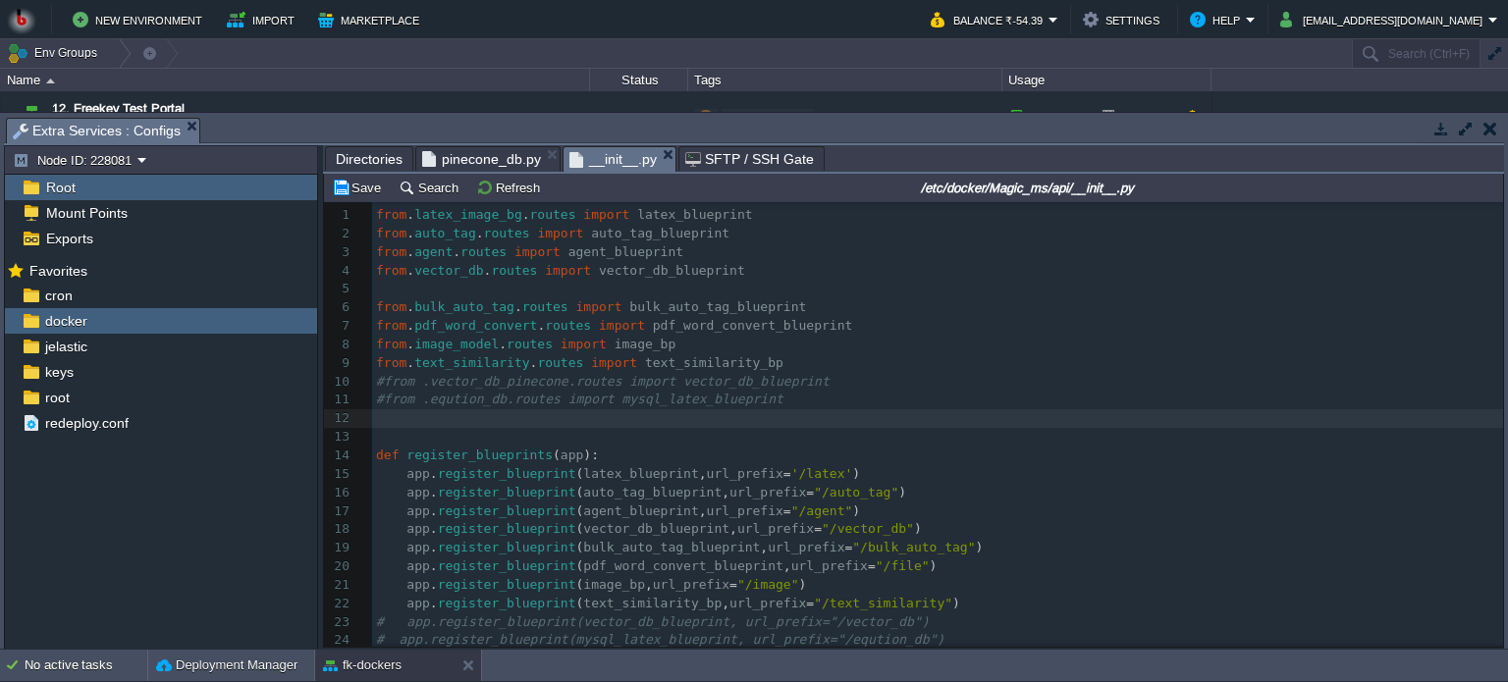
click at [376, 295] on div "x 1 from . latex_image_bg . routes import latex_blueprint 2 from . auto_tag . r…" at bounding box center [937, 492] width 1131 height 573
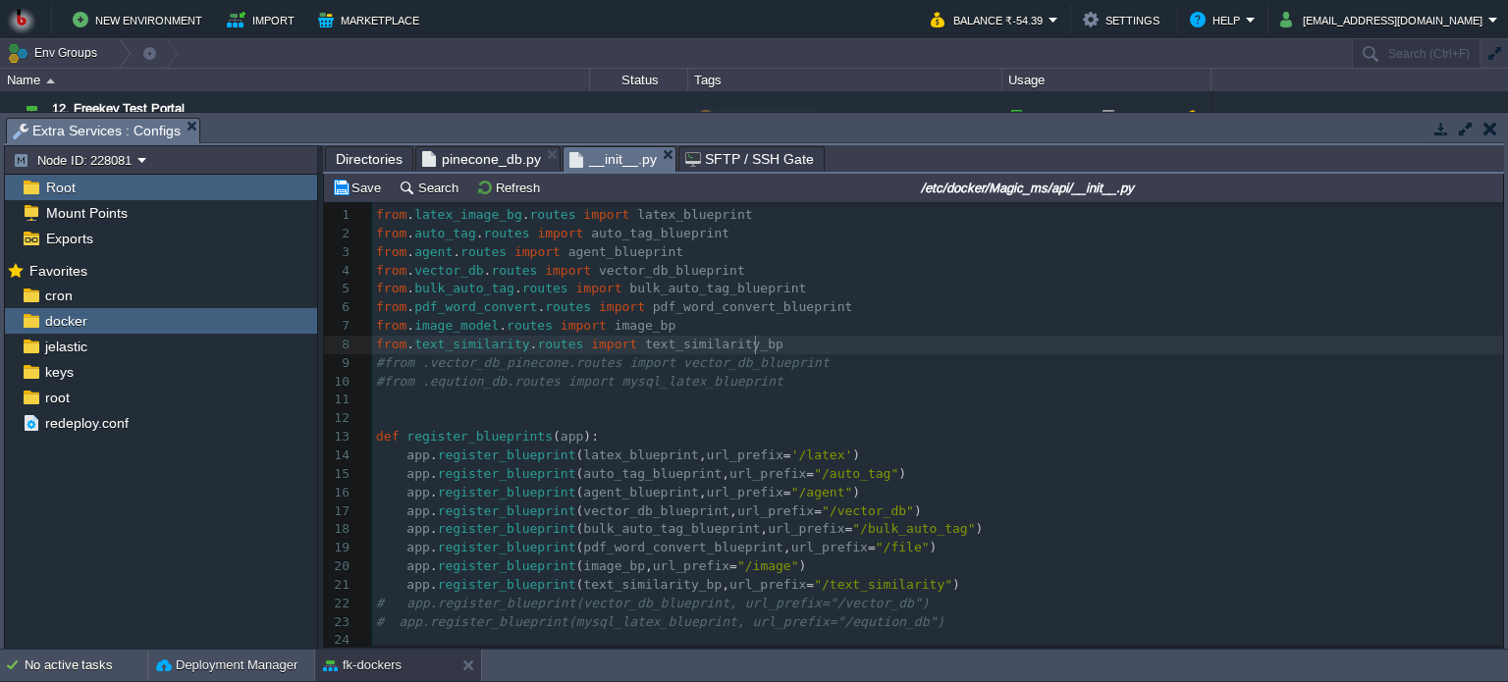
click at [763, 347] on pre "from . text_similarity . routes import text_similarity_bp" at bounding box center [937, 345] width 1131 height 19
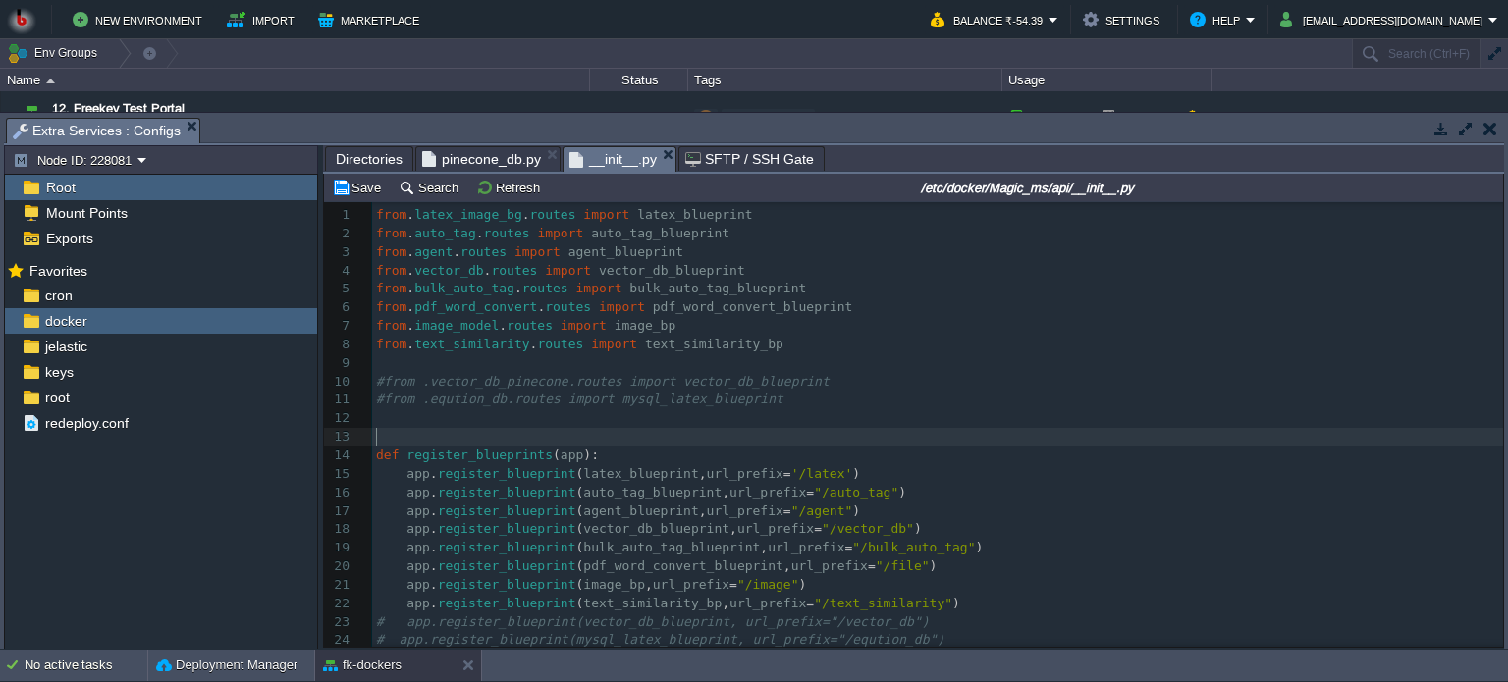
click at [420, 437] on pre "​" at bounding box center [937, 437] width 1131 height 19
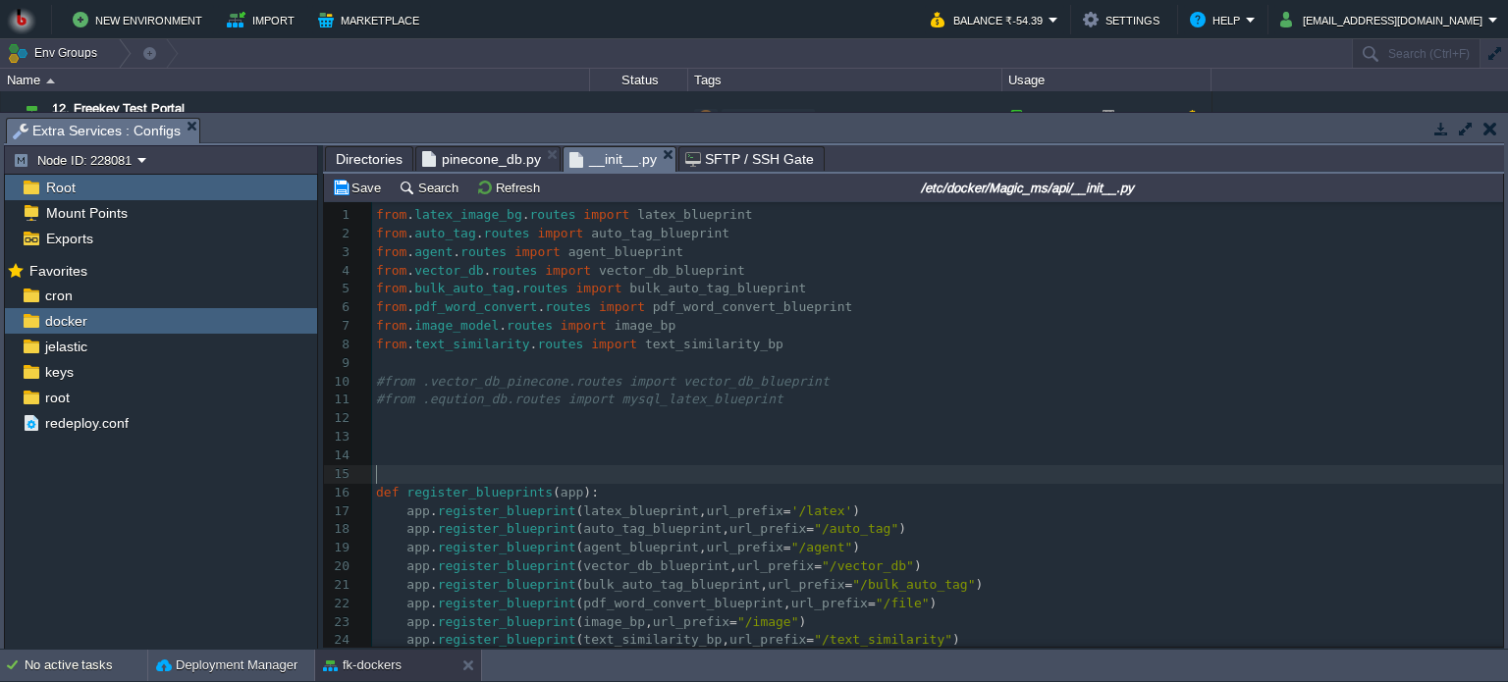
scroll to position [174, 0]
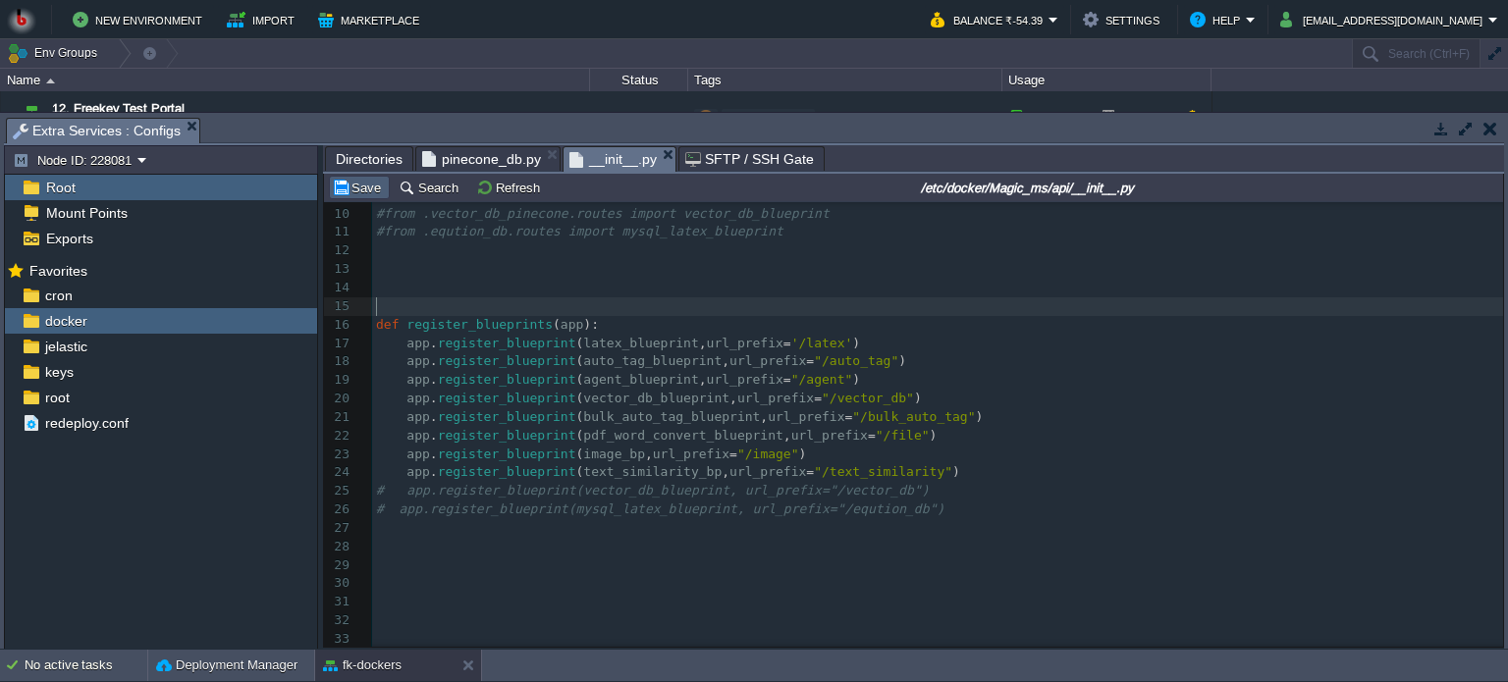
click at [355, 190] on button "Save" at bounding box center [359, 188] width 55 height 18
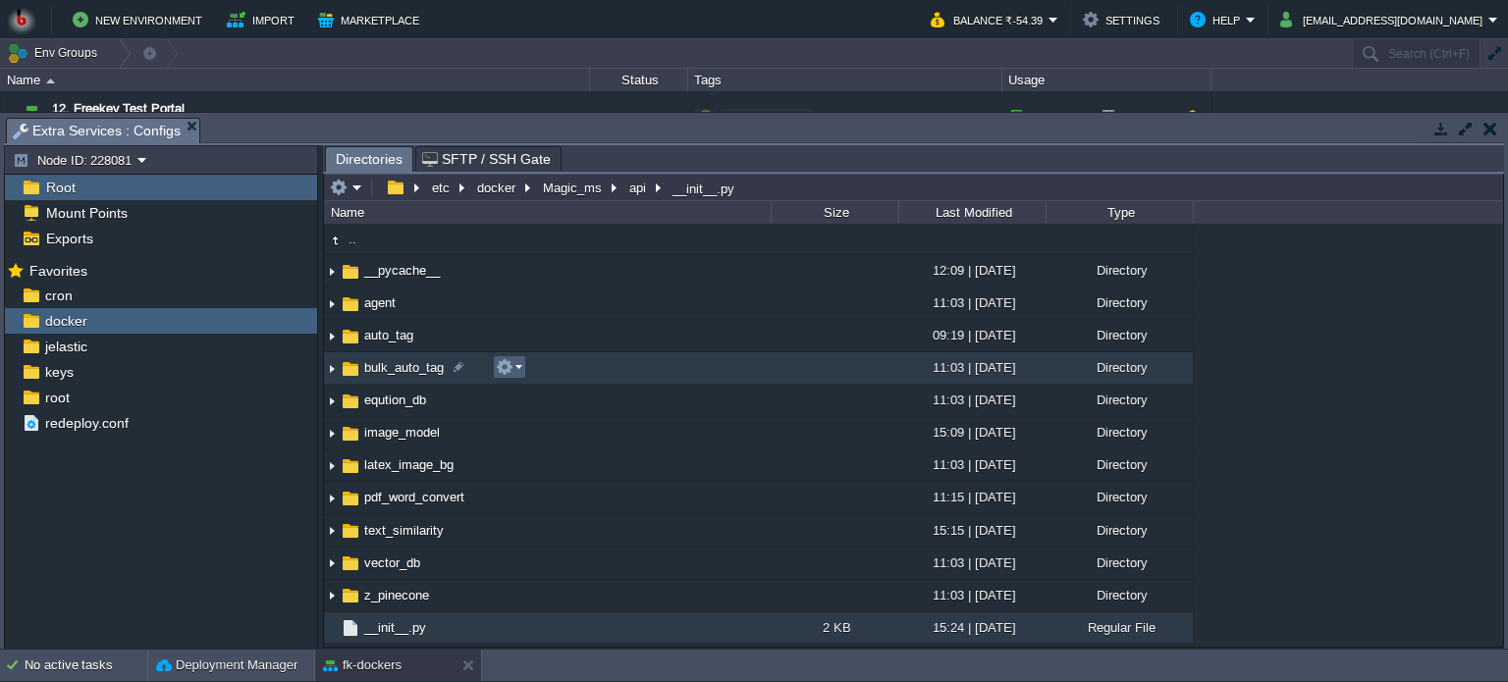
click at [514, 368] on em at bounding box center [509, 367] width 27 height 18
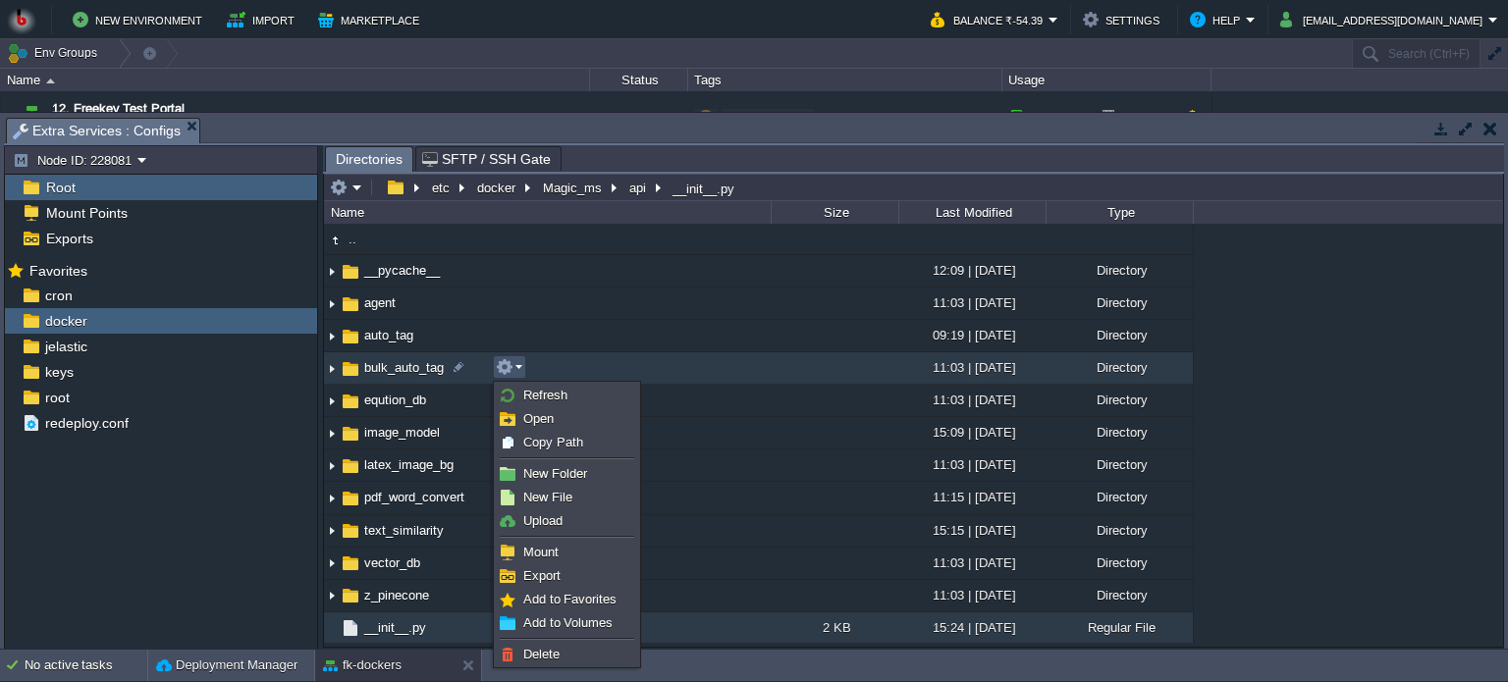
click at [620, 362] on td "bulk_auto_tag" at bounding box center [547, 369] width 447 height 32
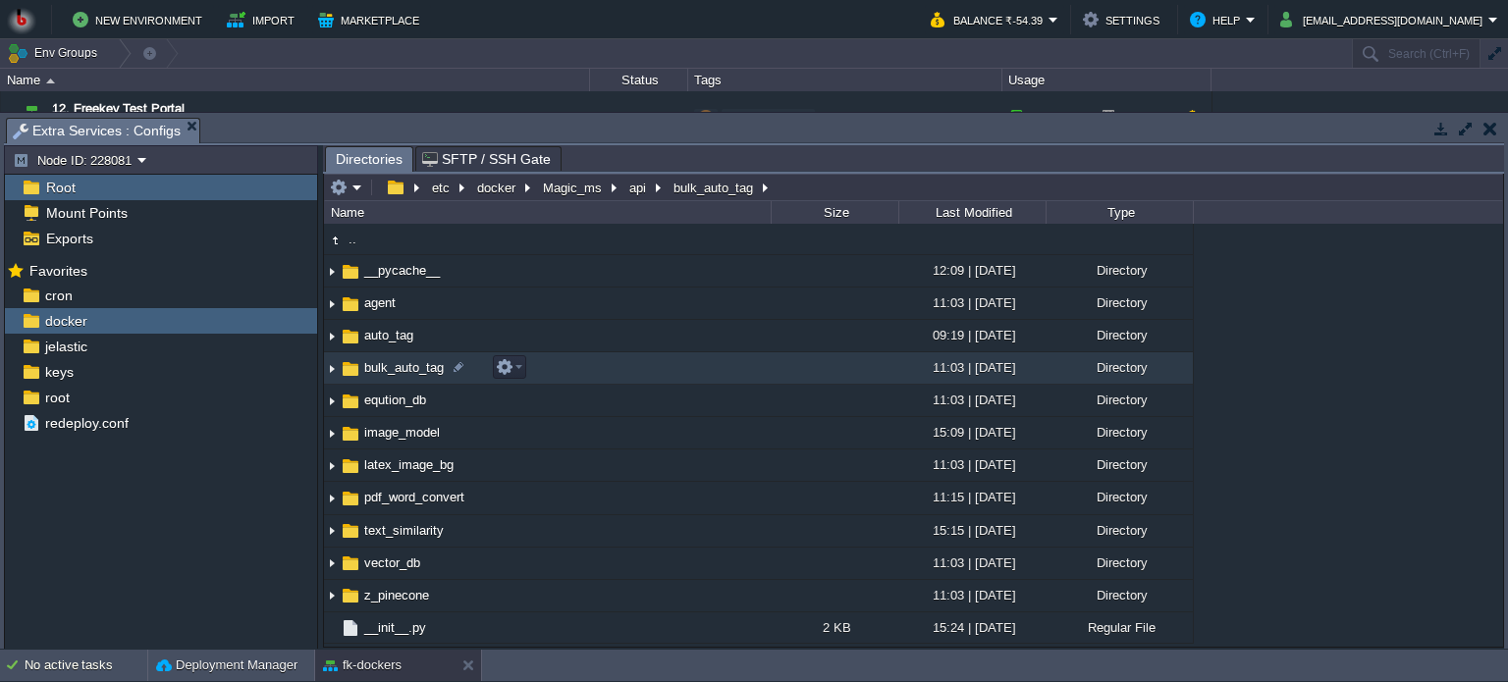
click at [620, 362] on td "bulk_auto_tag" at bounding box center [547, 369] width 447 height 32
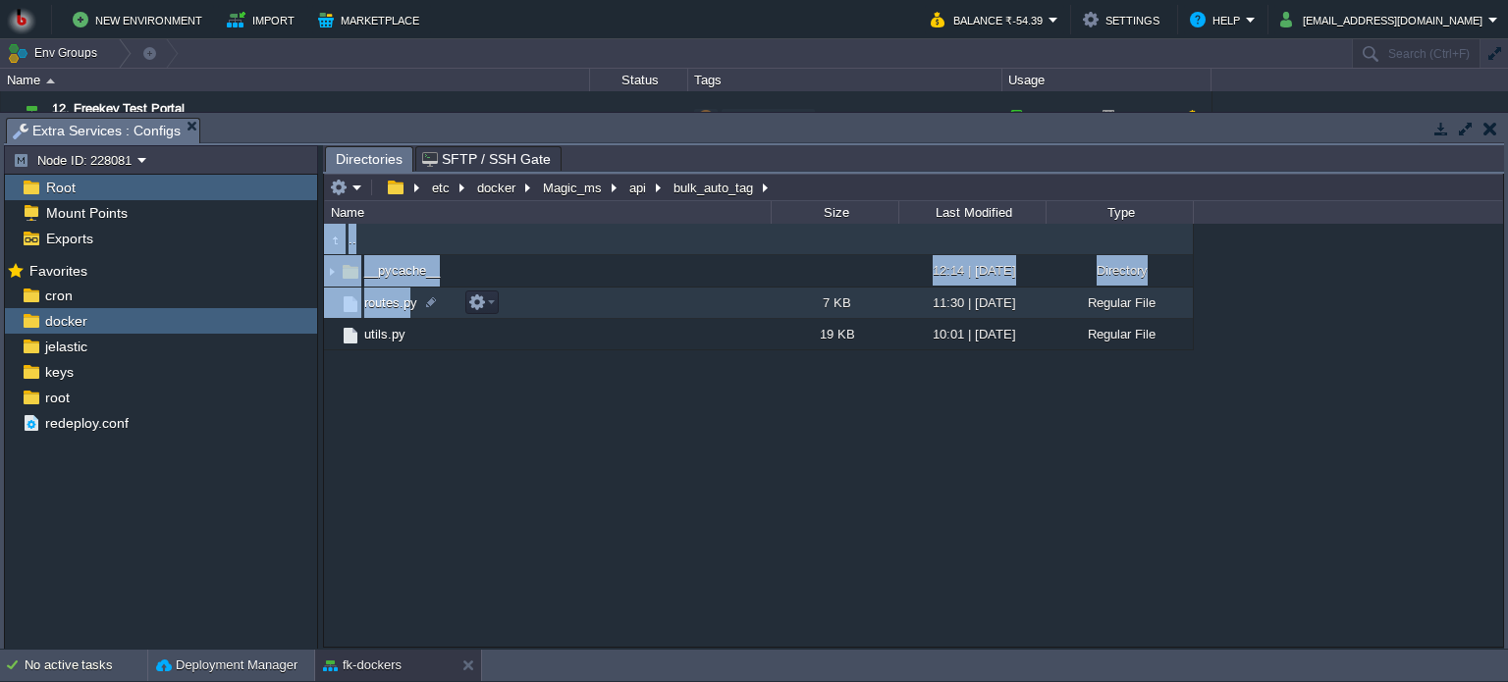
drag, startPoint x: 608, startPoint y: 396, endPoint x: 429, endPoint y: 324, distance: 192.5
click at [407, 305] on div ".. __pycache__ 12:14 | [DATE] Directory routes.py 7 KB 11:30 | [DATE] Regular F…" at bounding box center [913, 435] width 1179 height 423
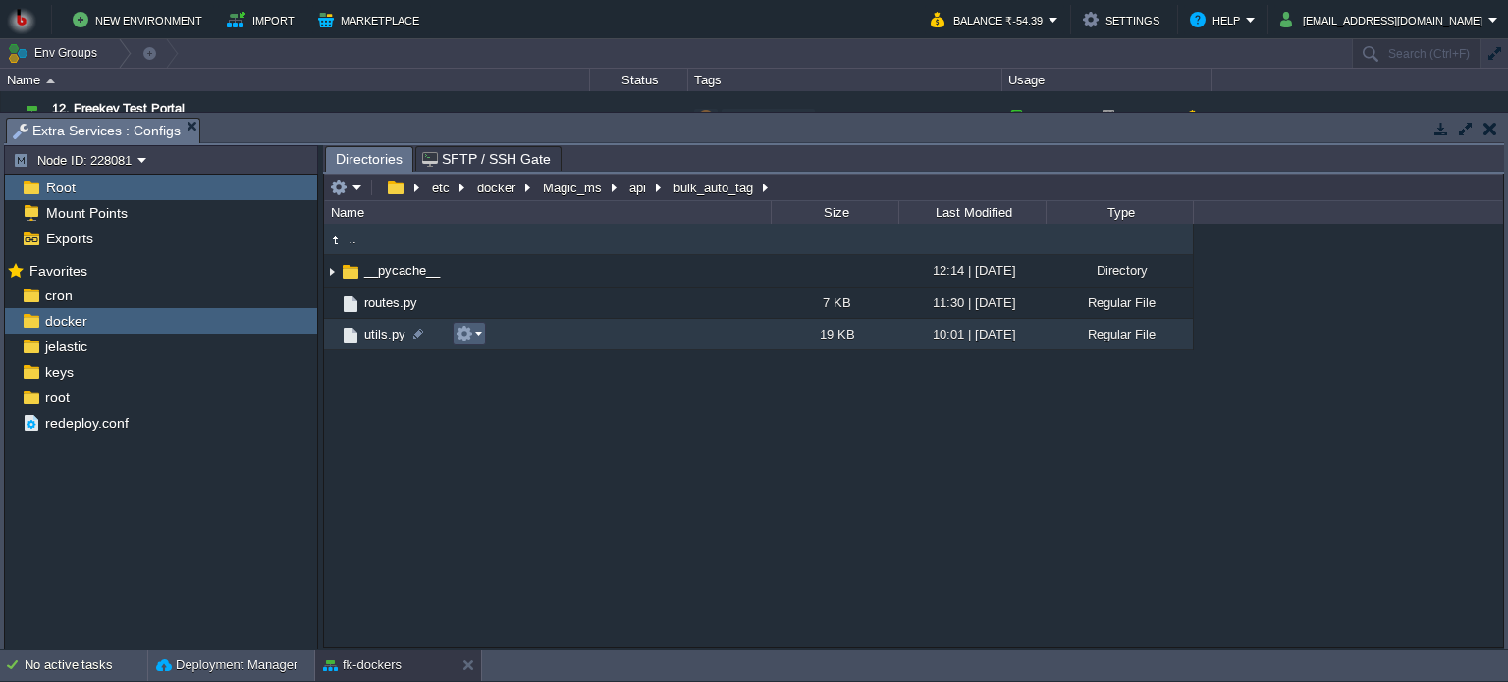
click at [481, 337] on em at bounding box center [469, 334] width 27 height 18
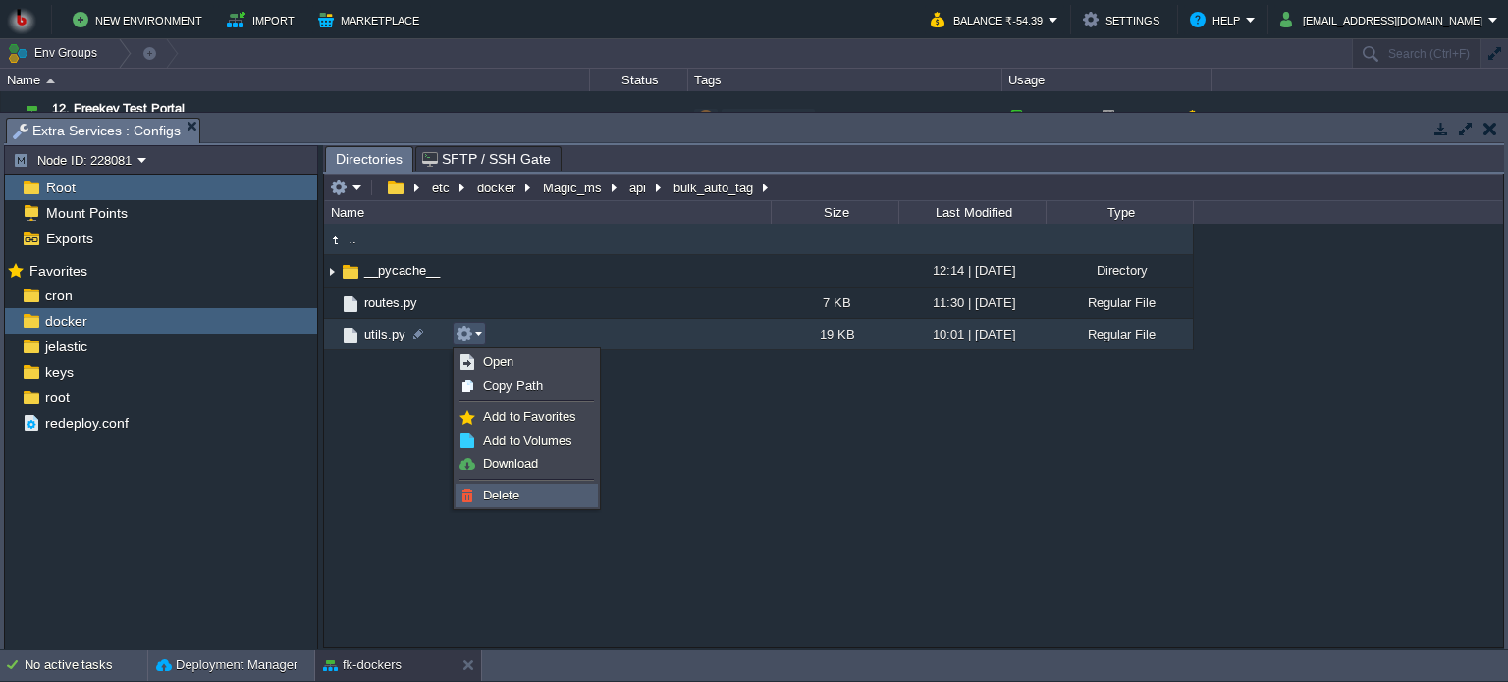
click at [503, 495] on span "Delete" at bounding box center [501, 495] width 36 height 15
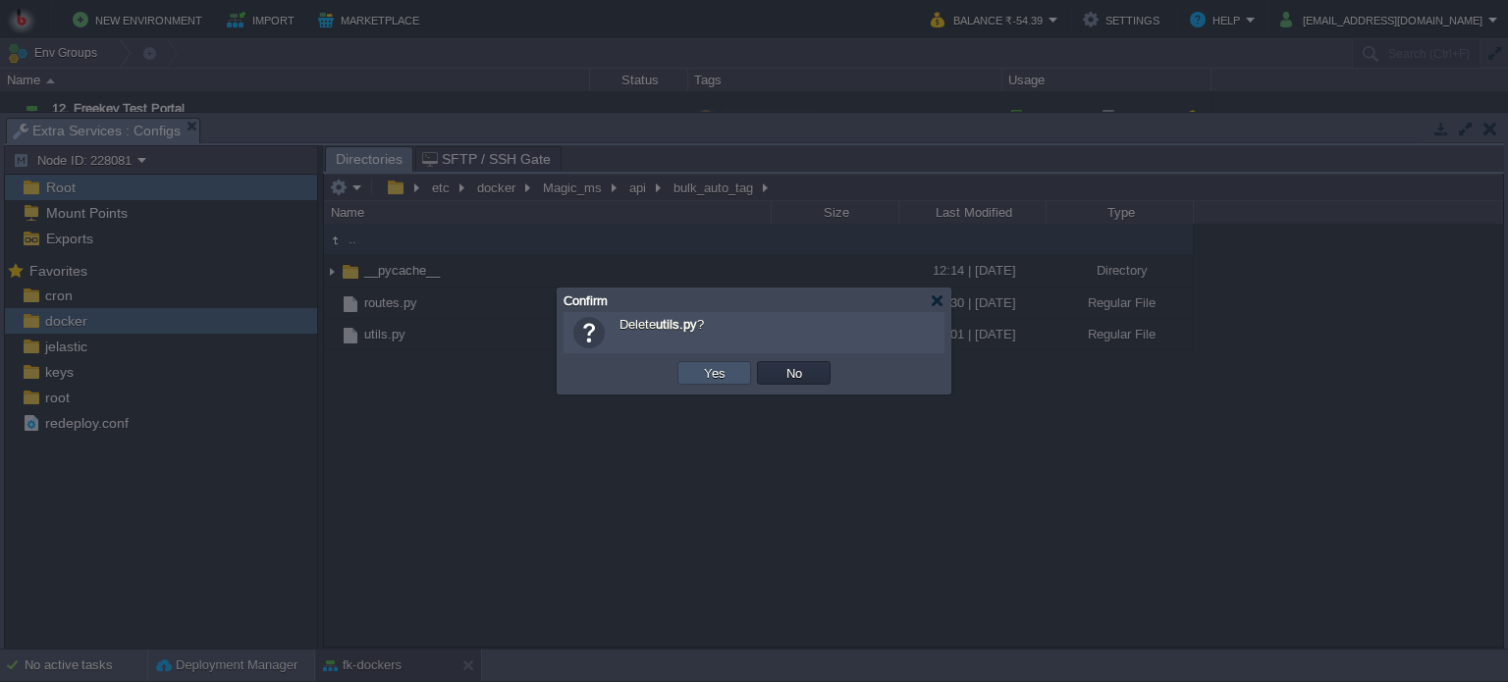
click at [722, 369] on button "Yes" at bounding box center [714, 373] width 33 height 18
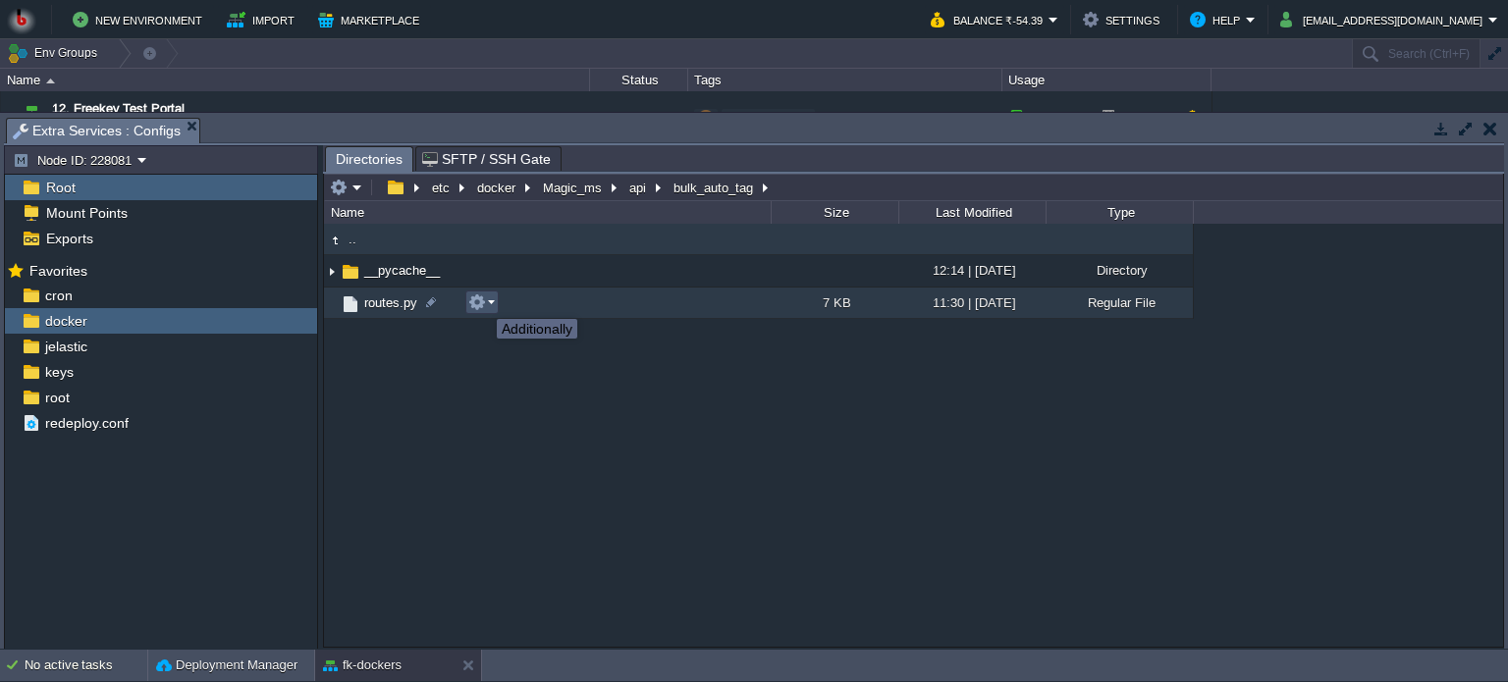
click at [483, 301] on button "button" at bounding box center [477, 303] width 18 height 18
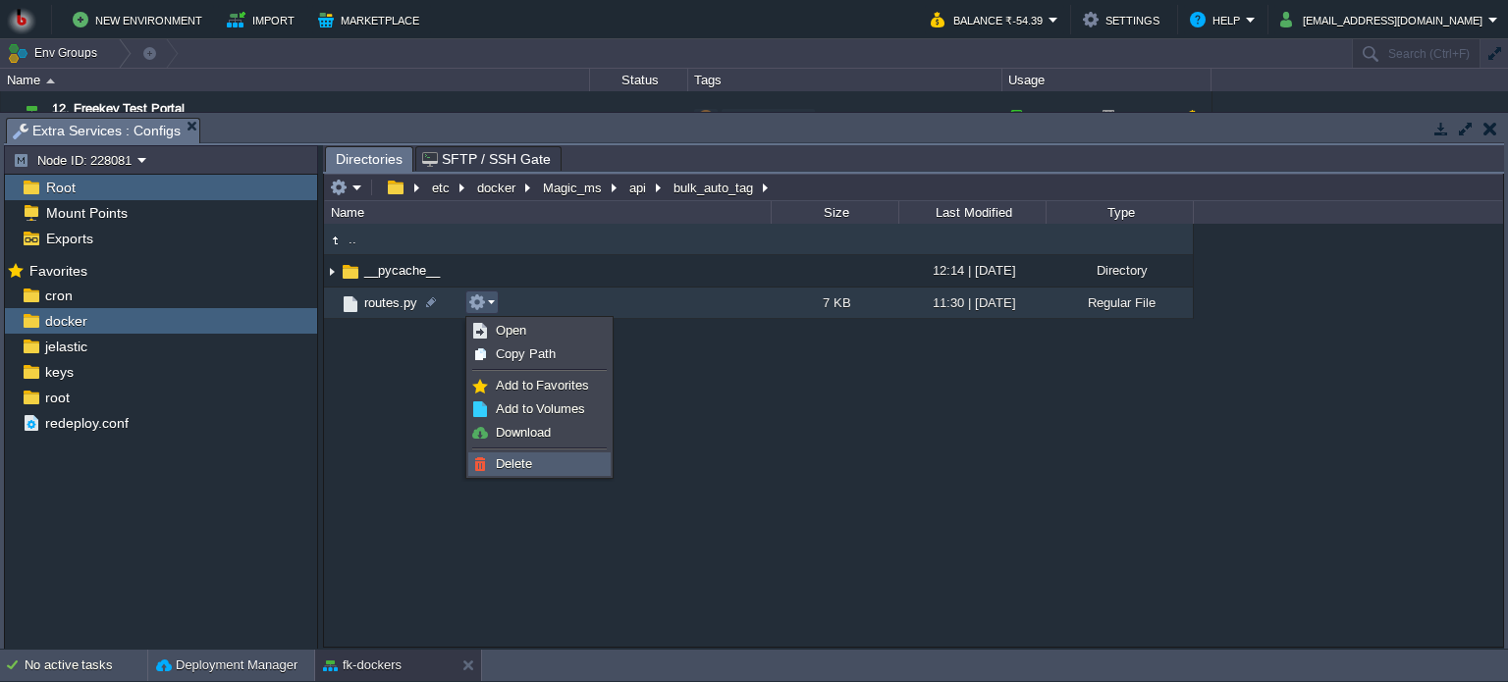
click at [504, 468] on span "Delete" at bounding box center [514, 464] width 36 height 15
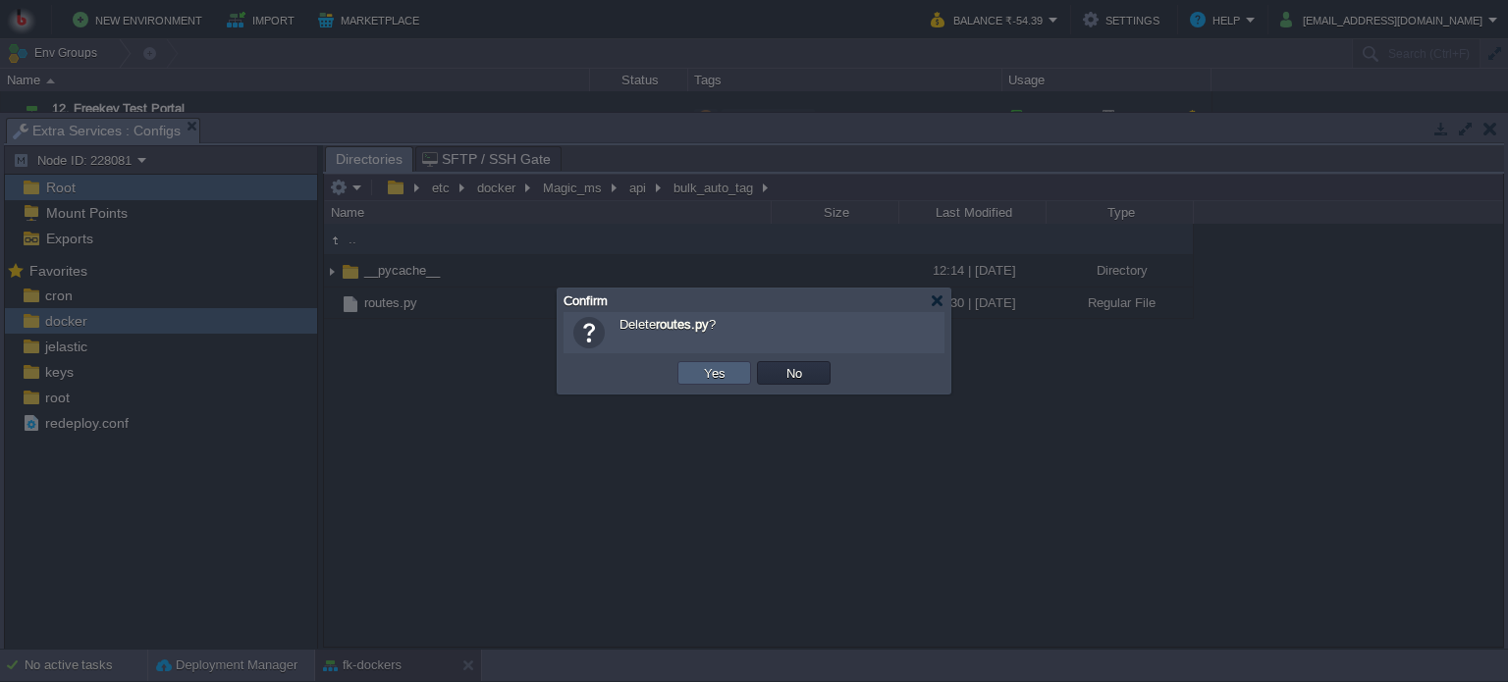
click at [691, 371] on td "Yes" at bounding box center [715, 373] width 74 height 24
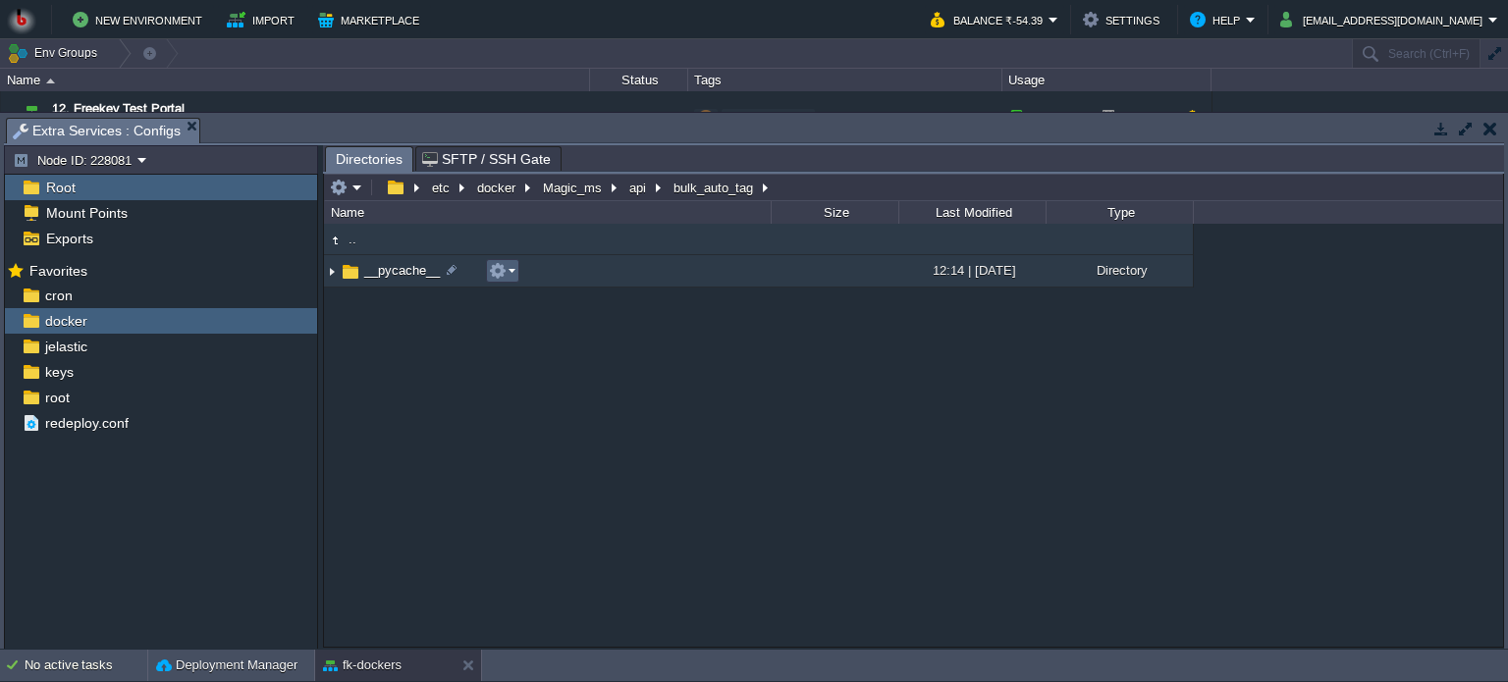
click at [510, 274] on em at bounding box center [502, 271] width 27 height 18
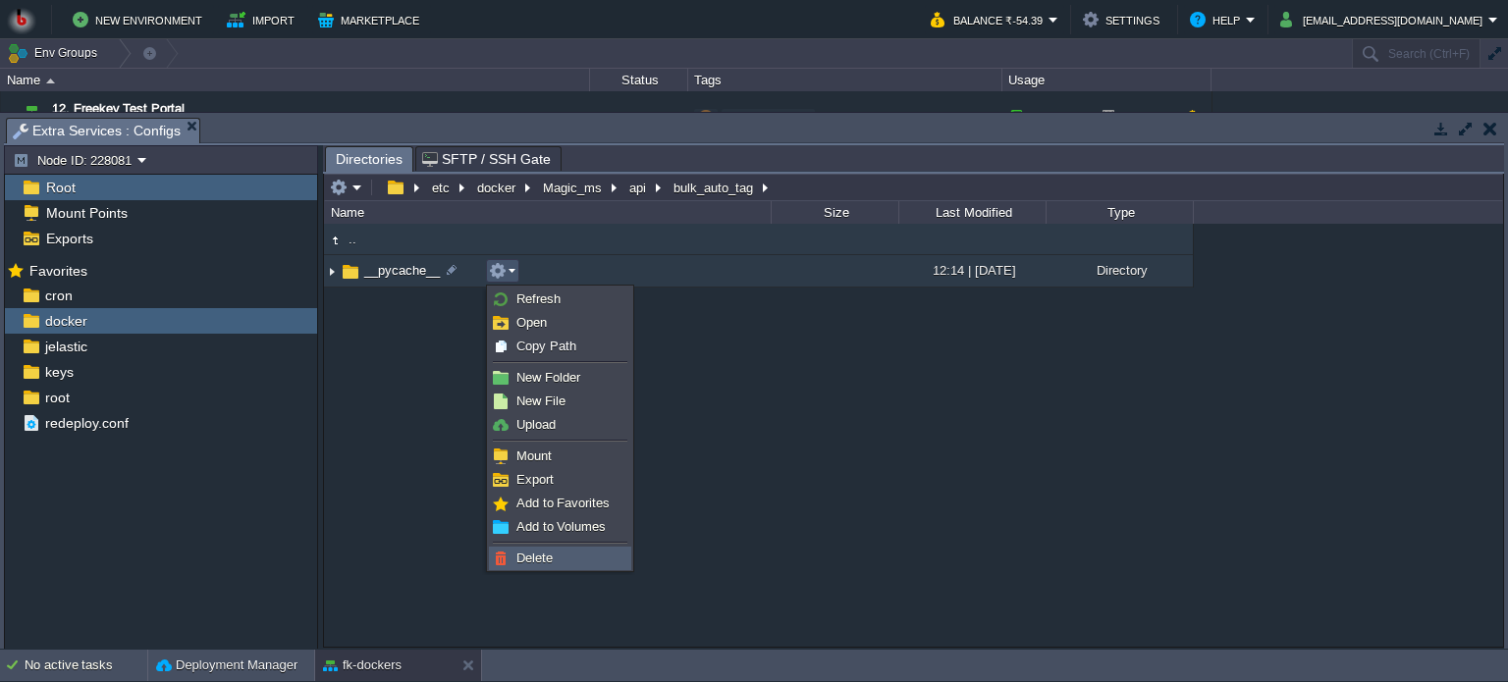
click at [540, 559] on span "Delete" at bounding box center [534, 558] width 36 height 15
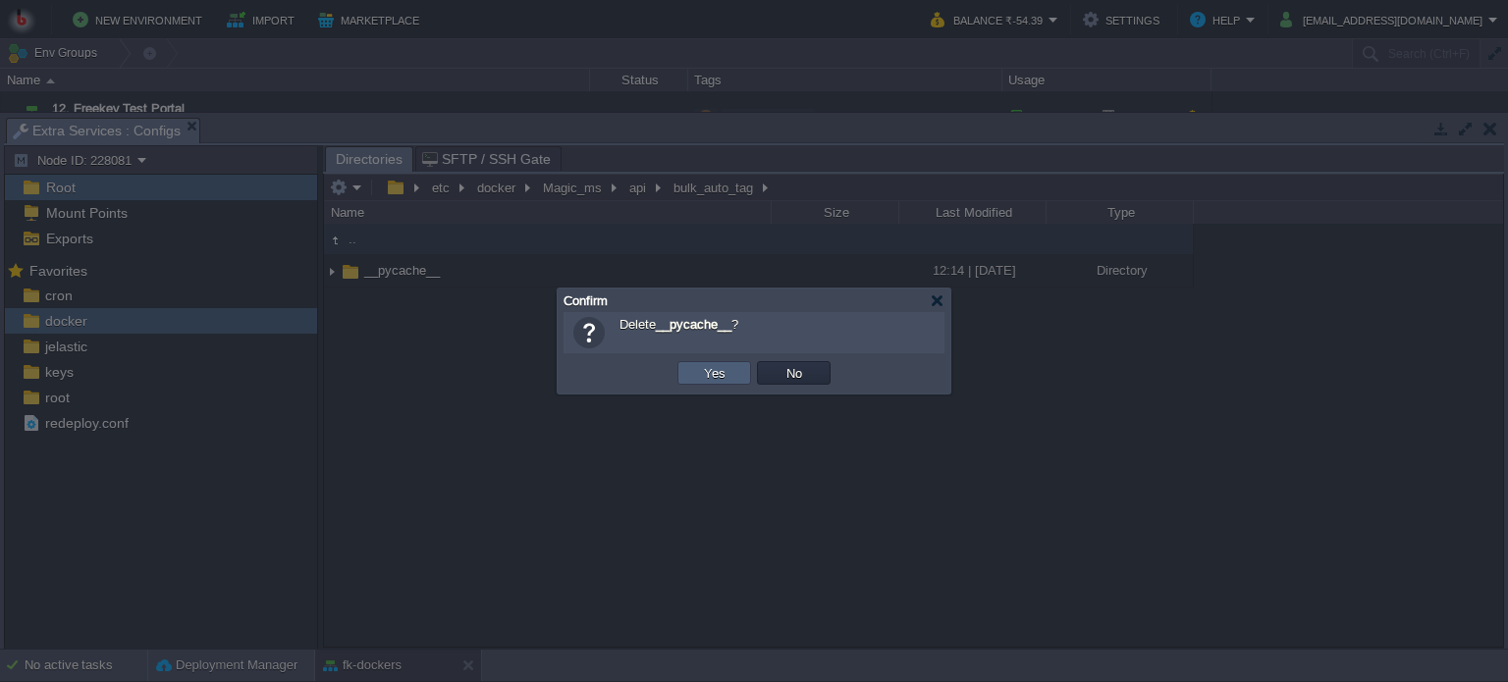
click at [694, 371] on td "Yes" at bounding box center [715, 373] width 74 height 24
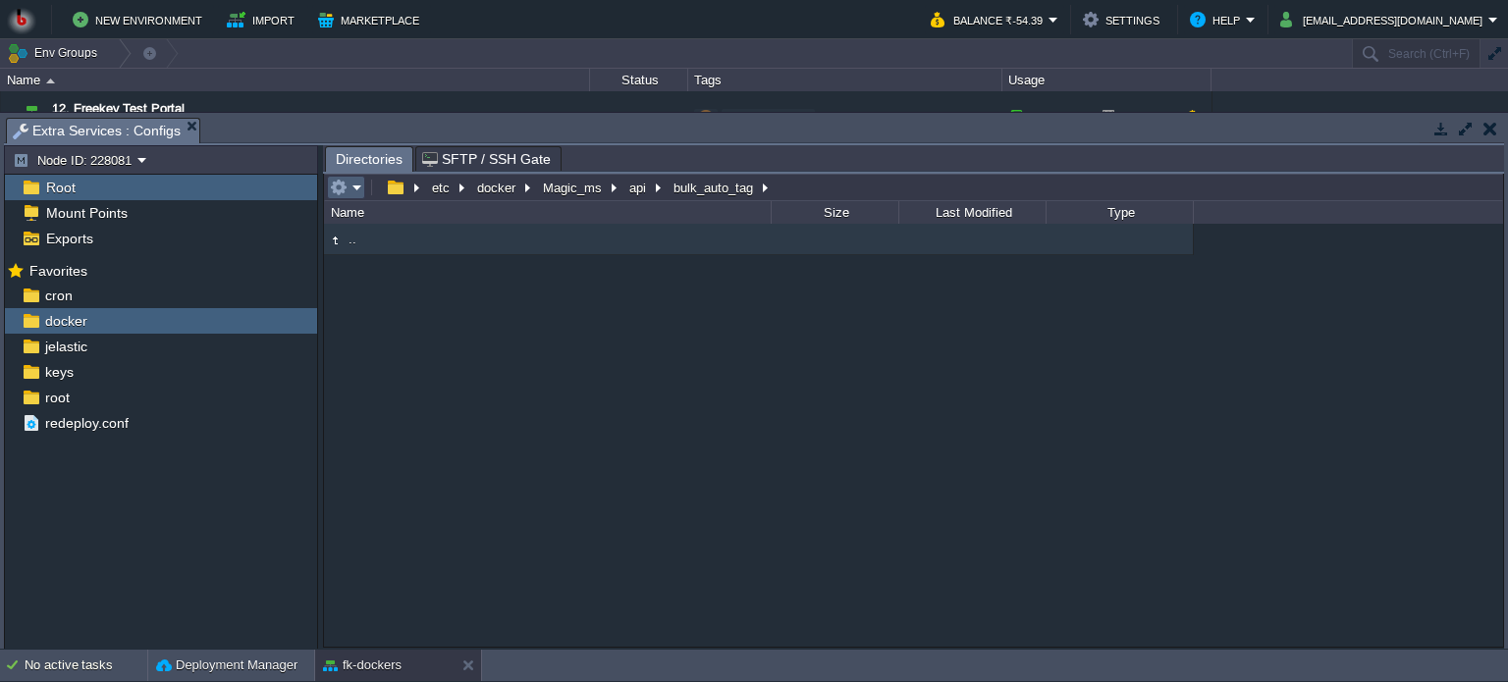
click at [360, 191] on em at bounding box center [346, 188] width 32 height 18
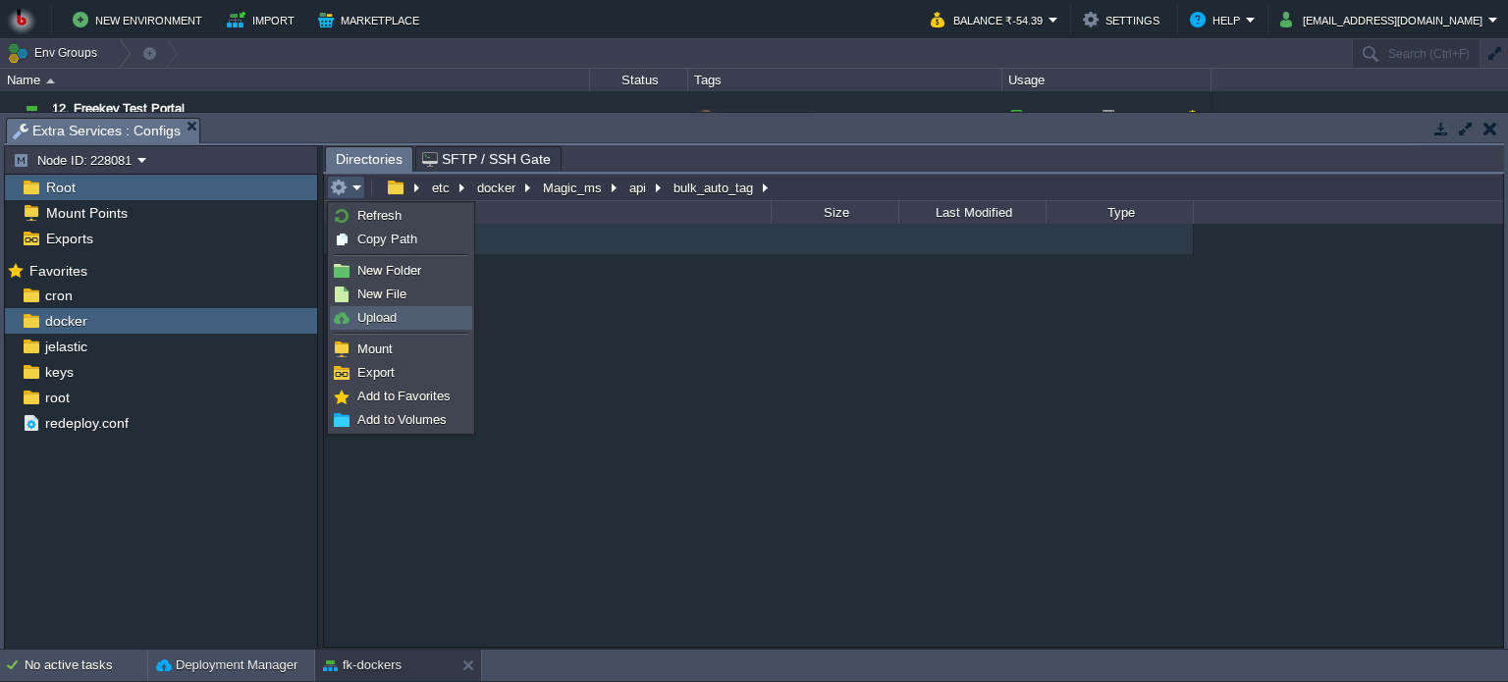
click at [390, 314] on span "Upload" at bounding box center [376, 317] width 39 height 15
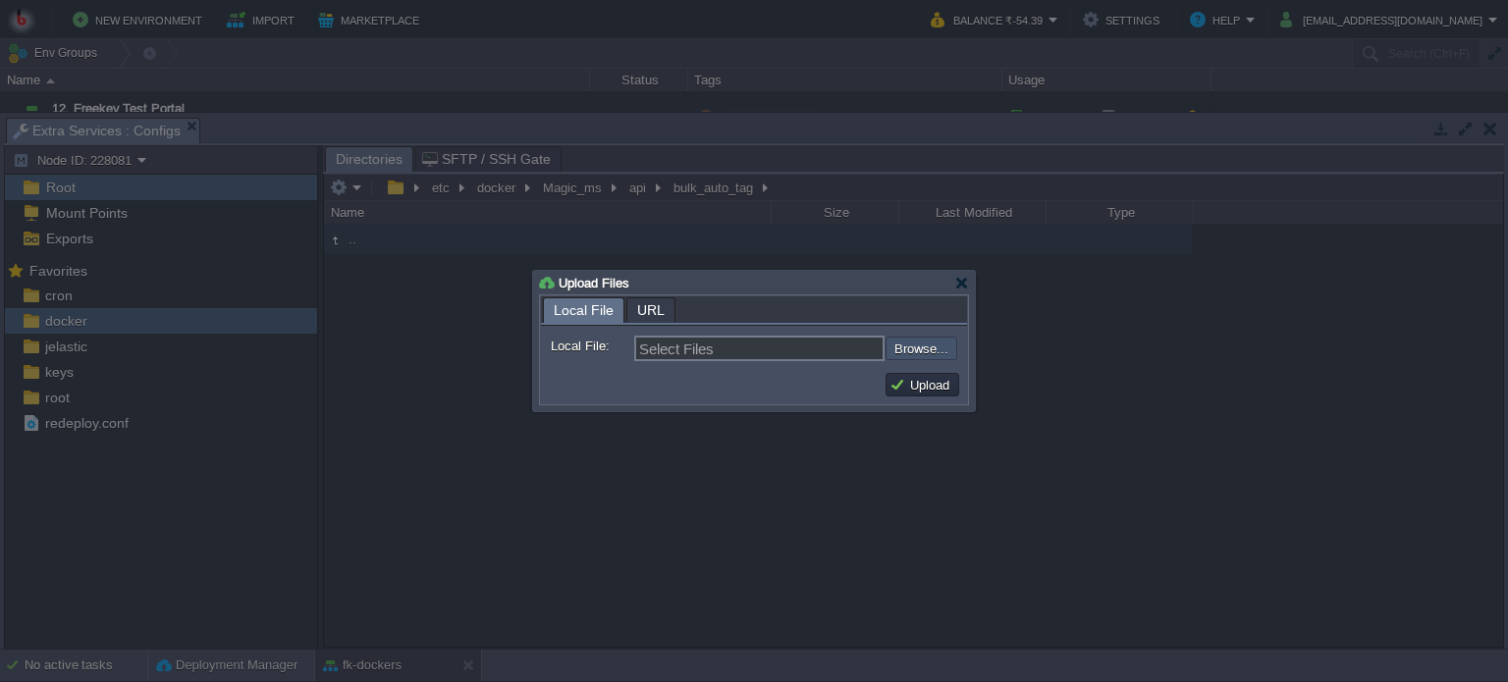
click at [910, 349] on input "file" at bounding box center [833, 349] width 248 height 24
type input "C:\fakepath\routes.py"
type input "routes.py, utils.py"
click at [936, 347] on input "file" at bounding box center [833, 349] width 248 height 24
type input "Select Files"
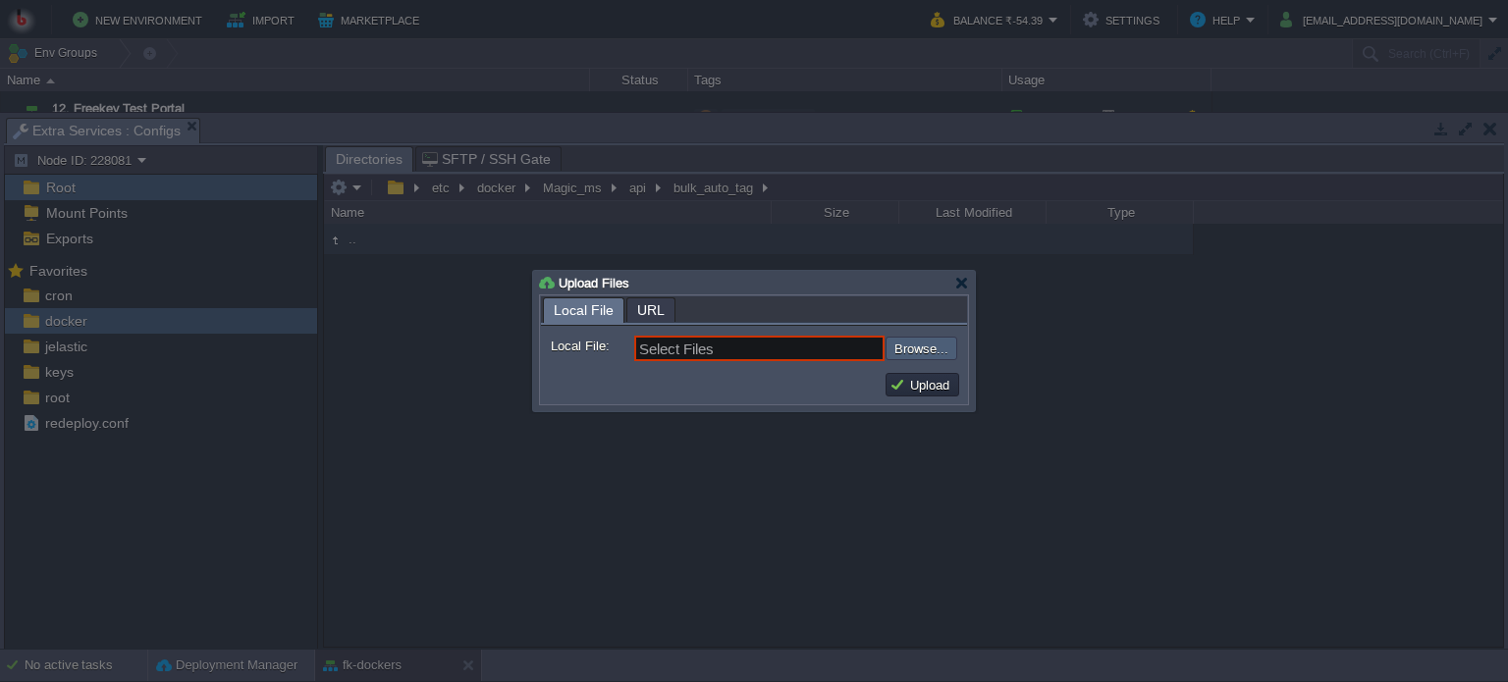
click at [904, 348] on input "file" at bounding box center [833, 349] width 248 height 24
type input "C:\fakepath\routes.py"
type input "routes.py, utils.py"
click at [925, 384] on button "Upload" at bounding box center [923, 385] width 66 height 18
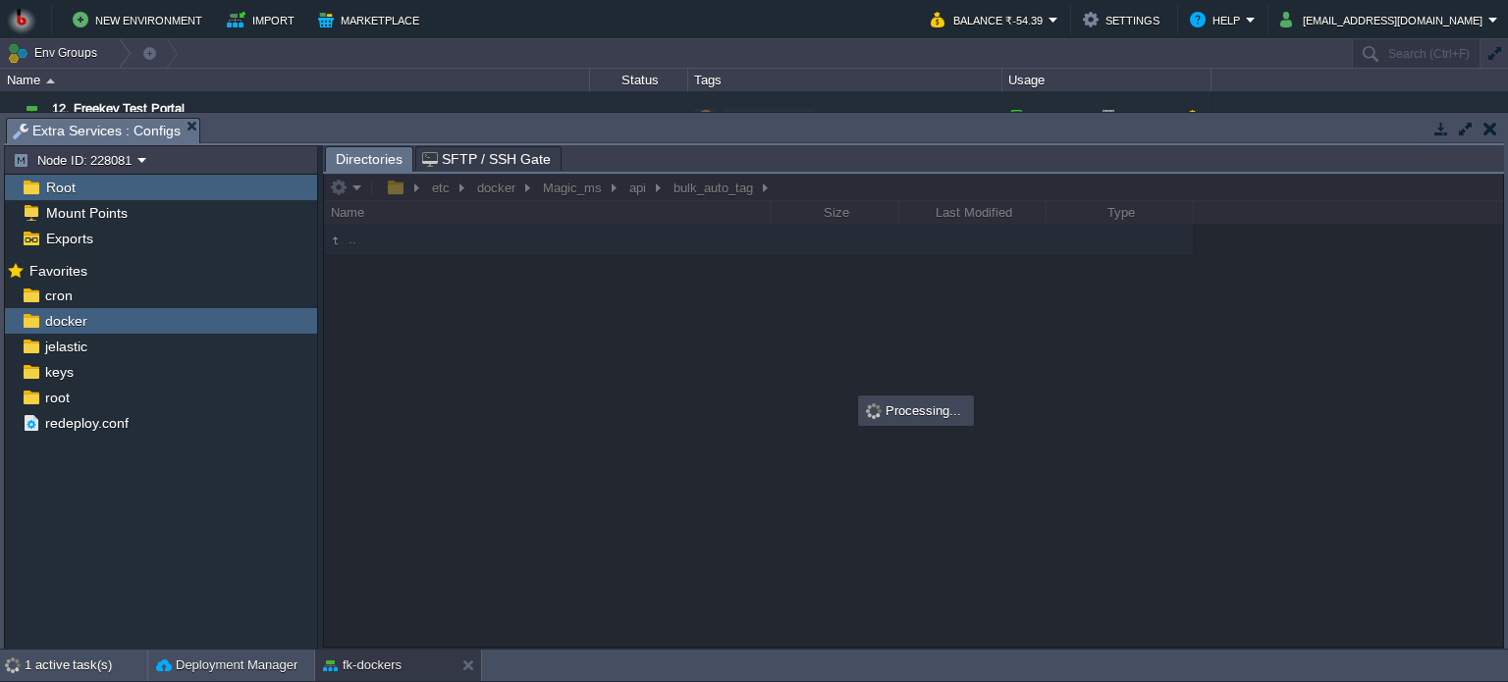
scroll to position [0, 0]
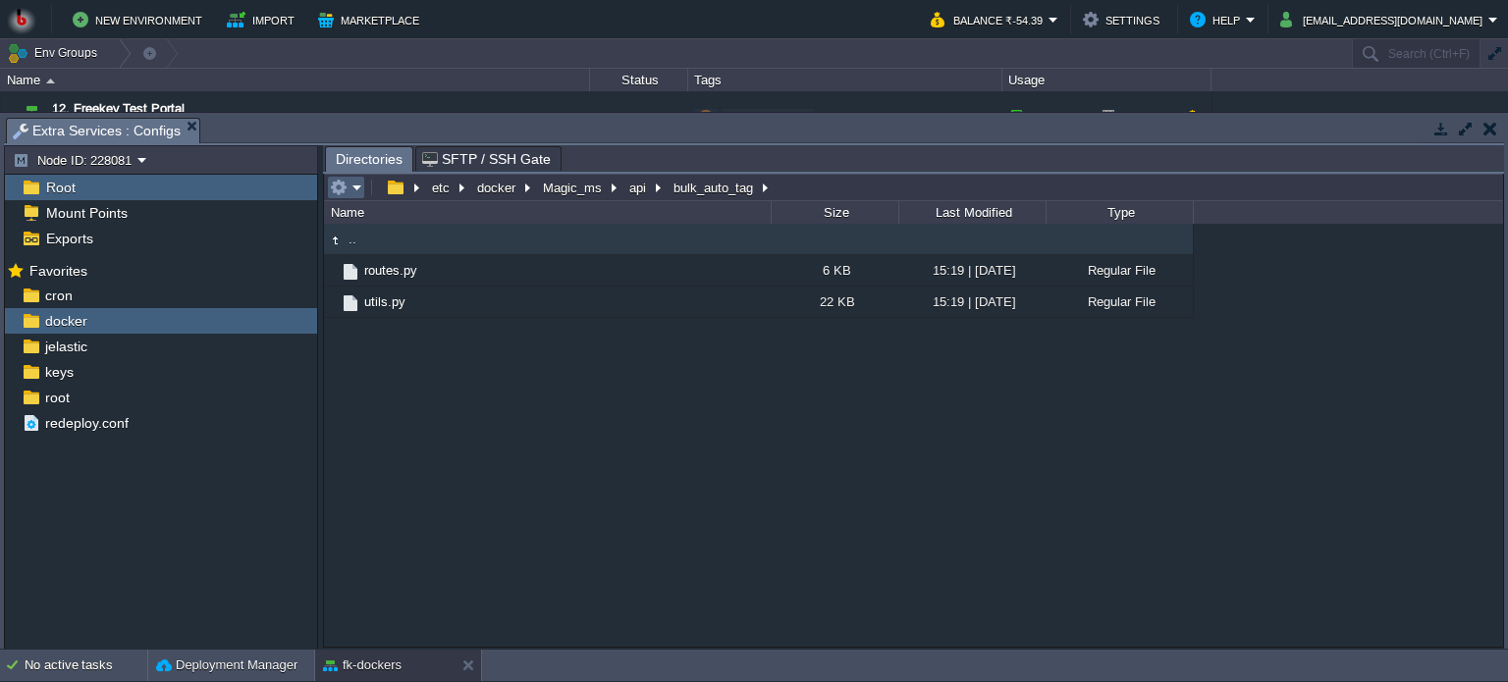
click at [349, 181] on em at bounding box center [346, 188] width 32 height 18
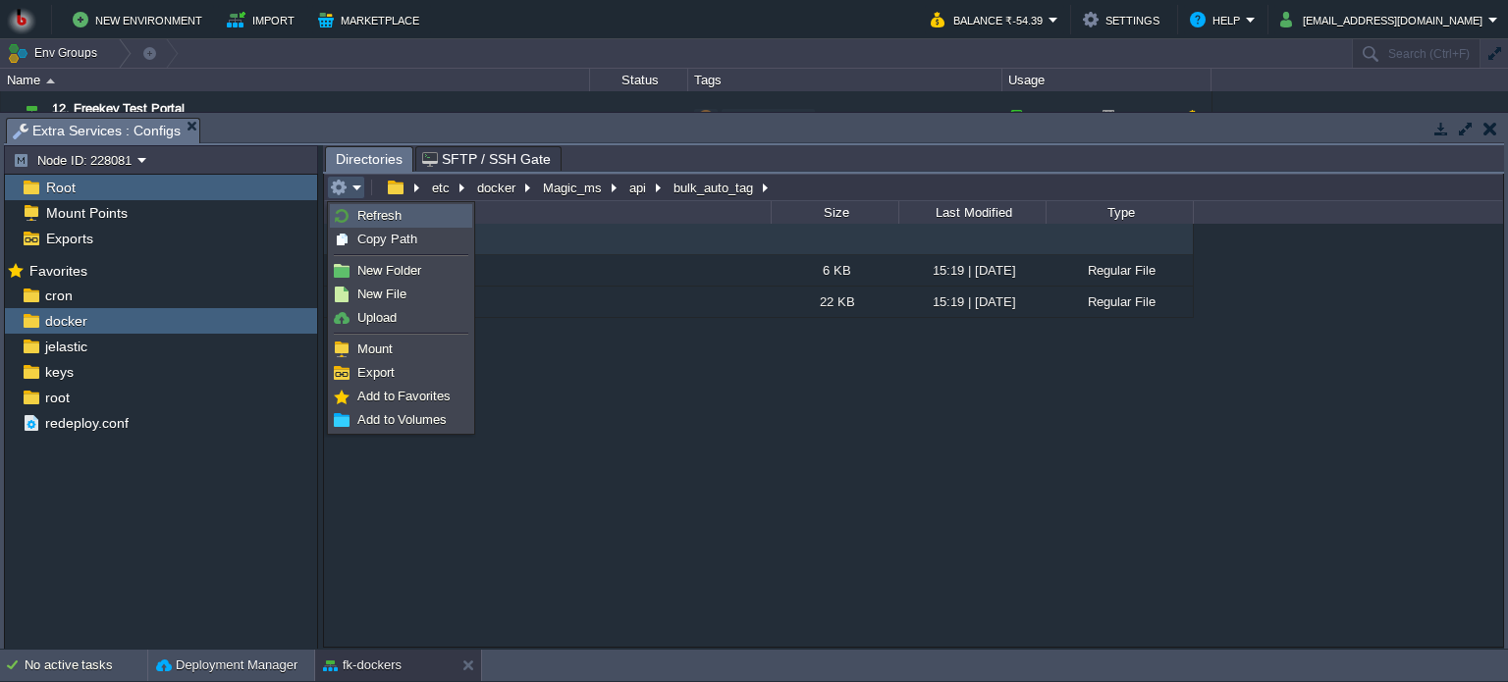
click at [361, 218] on span "Refresh" at bounding box center [379, 215] width 44 height 15
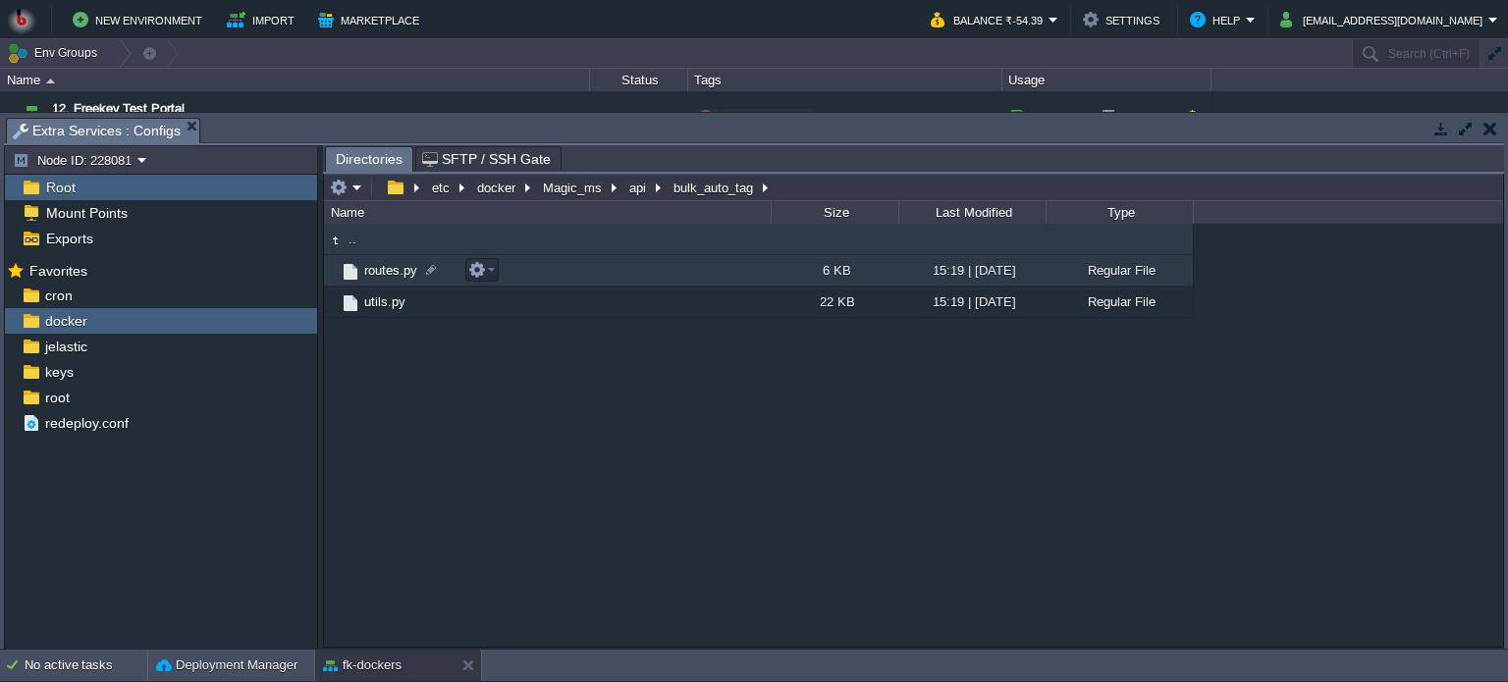
click at [629, 281] on td "routes.py" at bounding box center [547, 270] width 447 height 31
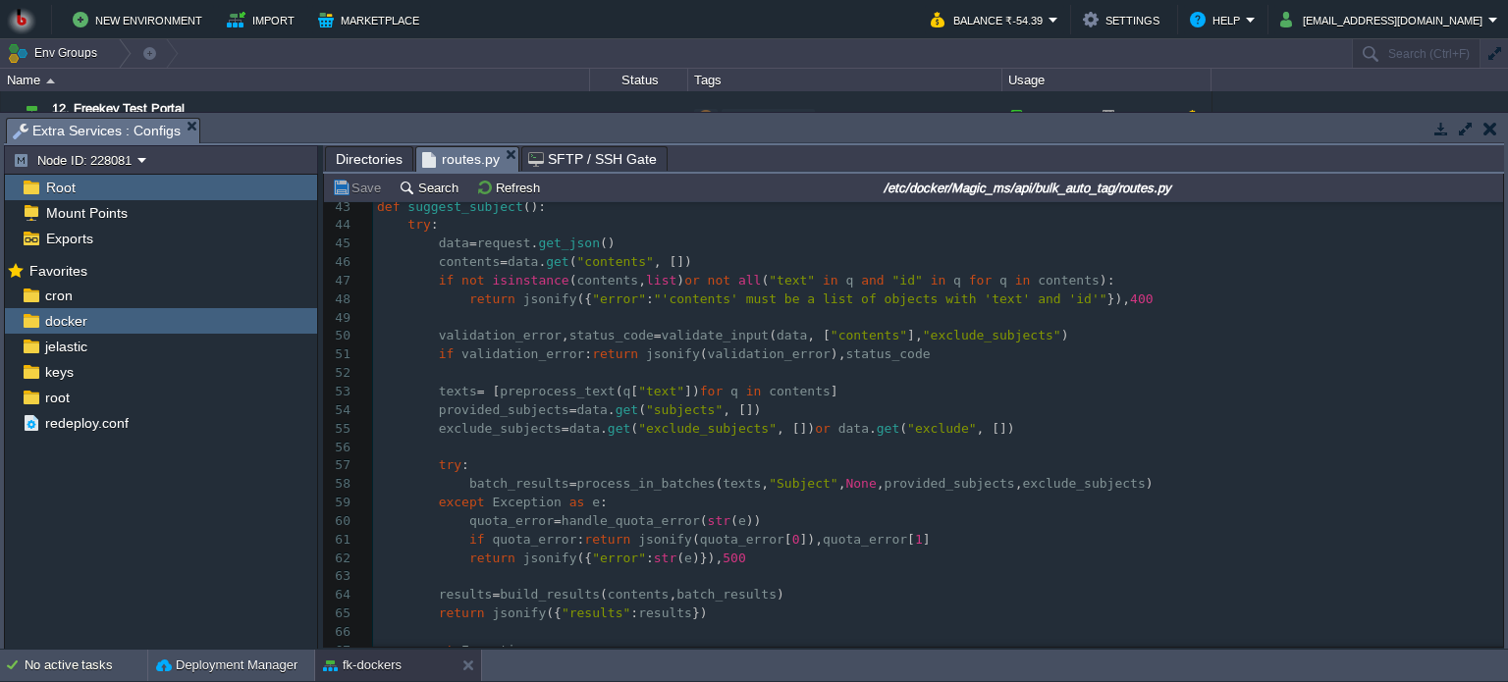
scroll to position [884, 0]
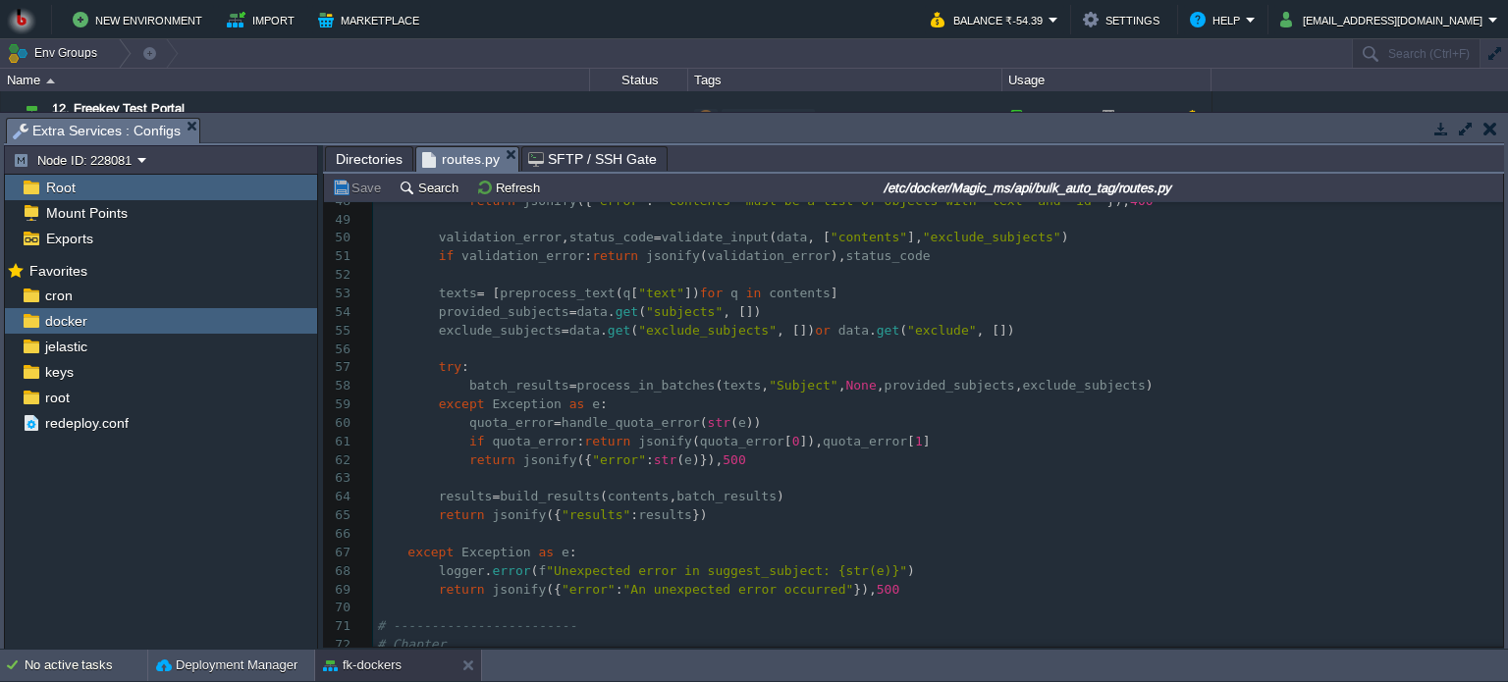
click at [359, 159] on span "Directories" at bounding box center [369, 159] width 67 height 24
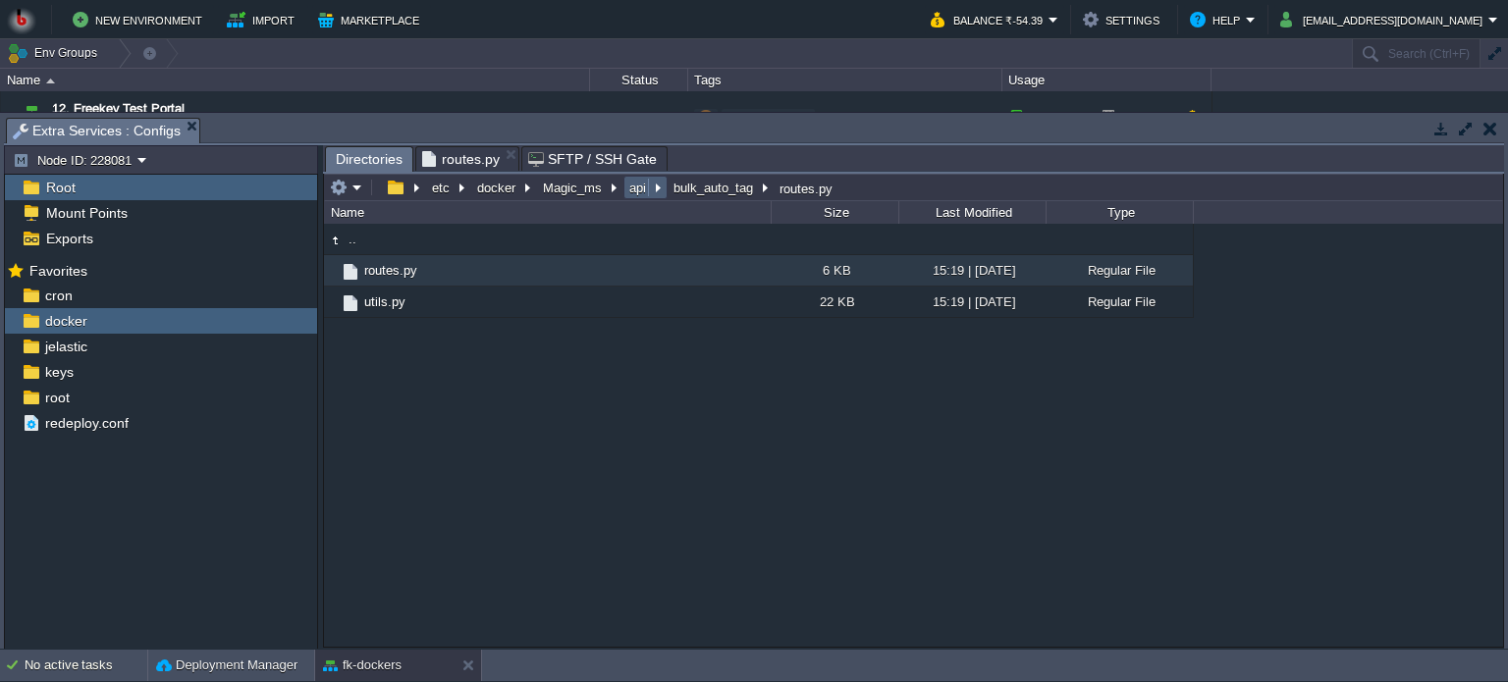
click at [627, 191] on button "api" at bounding box center [638, 188] width 25 height 18
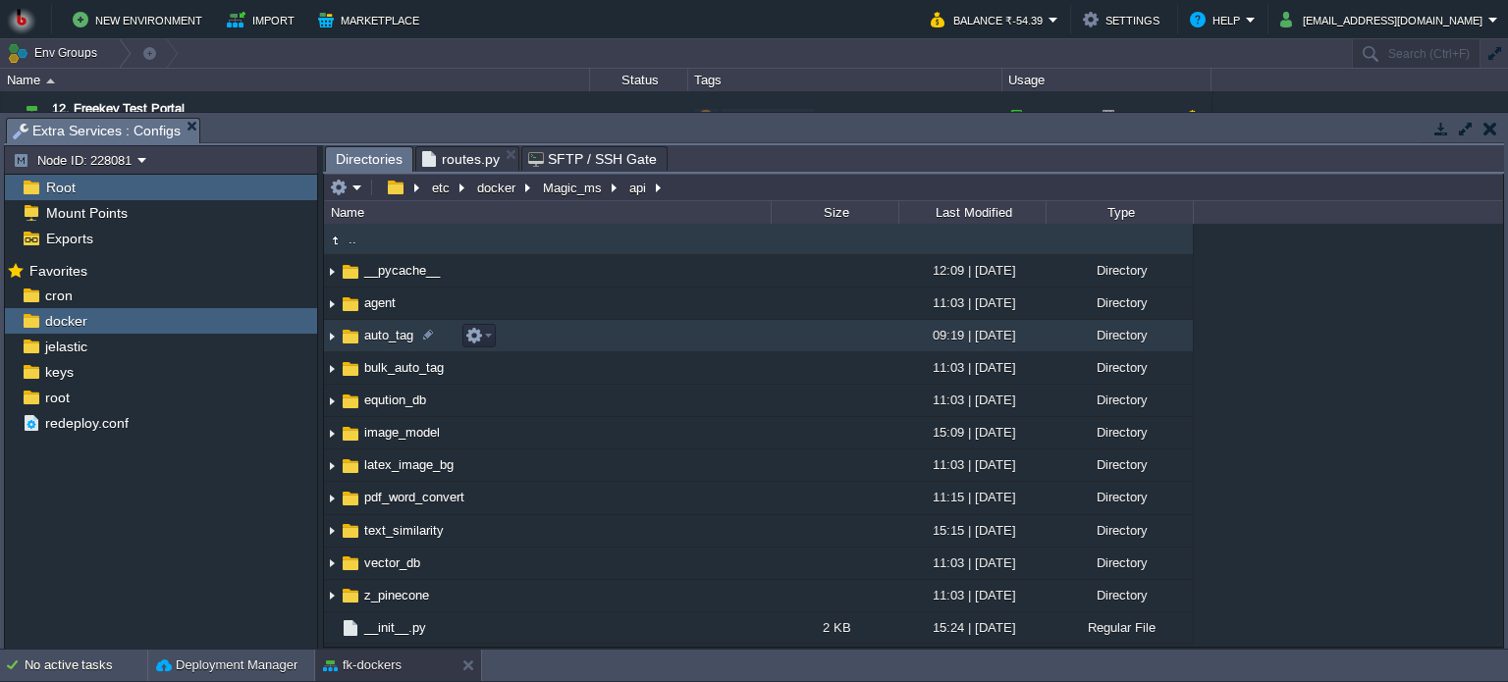
click at [559, 333] on td "auto_tag" at bounding box center [547, 336] width 447 height 32
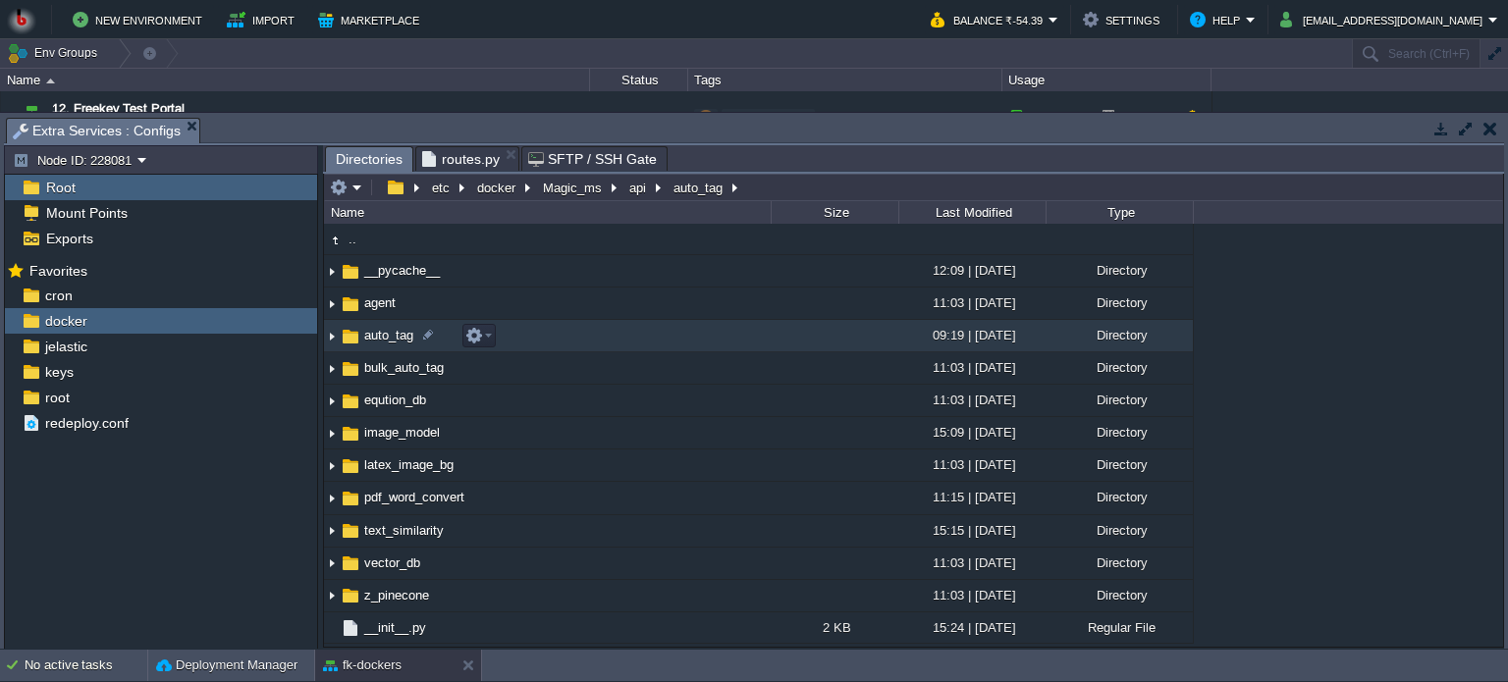
click at [559, 333] on td "auto_tag" at bounding box center [547, 336] width 447 height 32
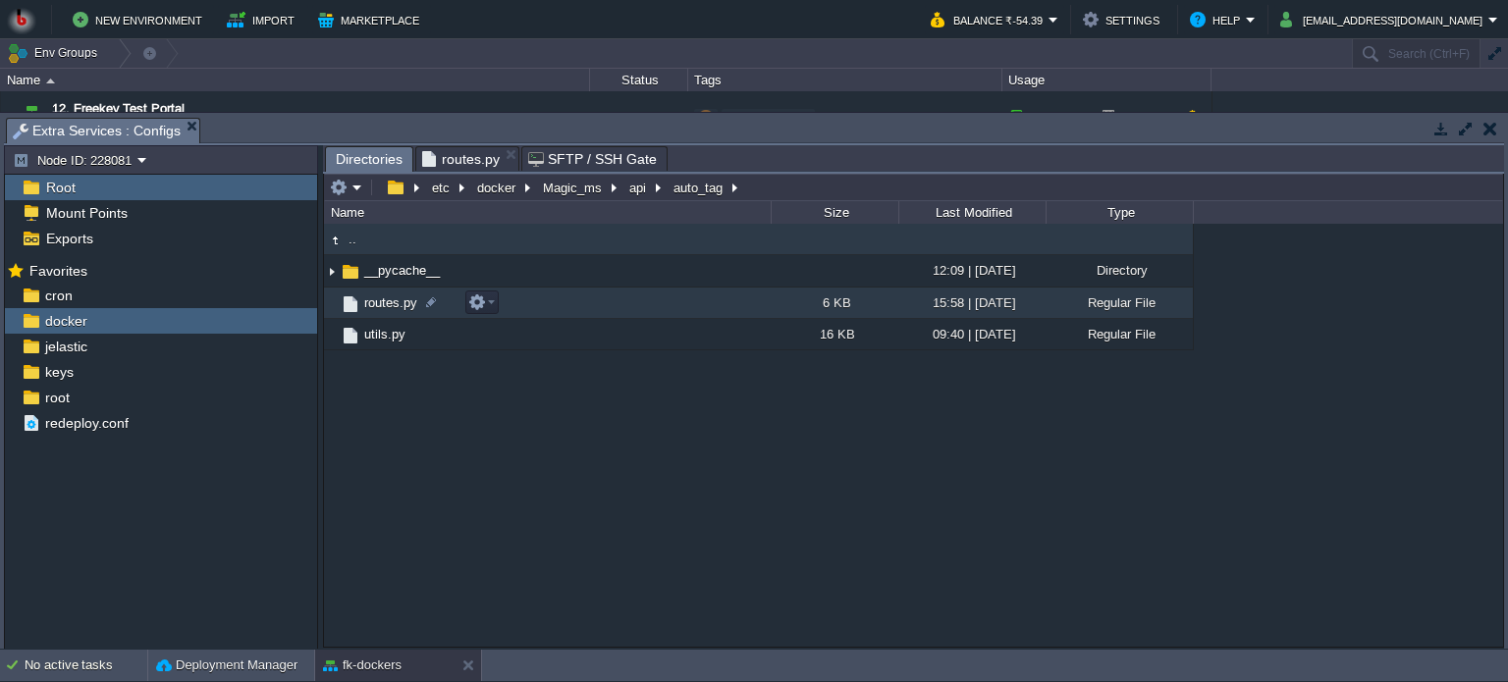
click at [498, 300] on td at bounding box center [481, 303] width 33 height 24
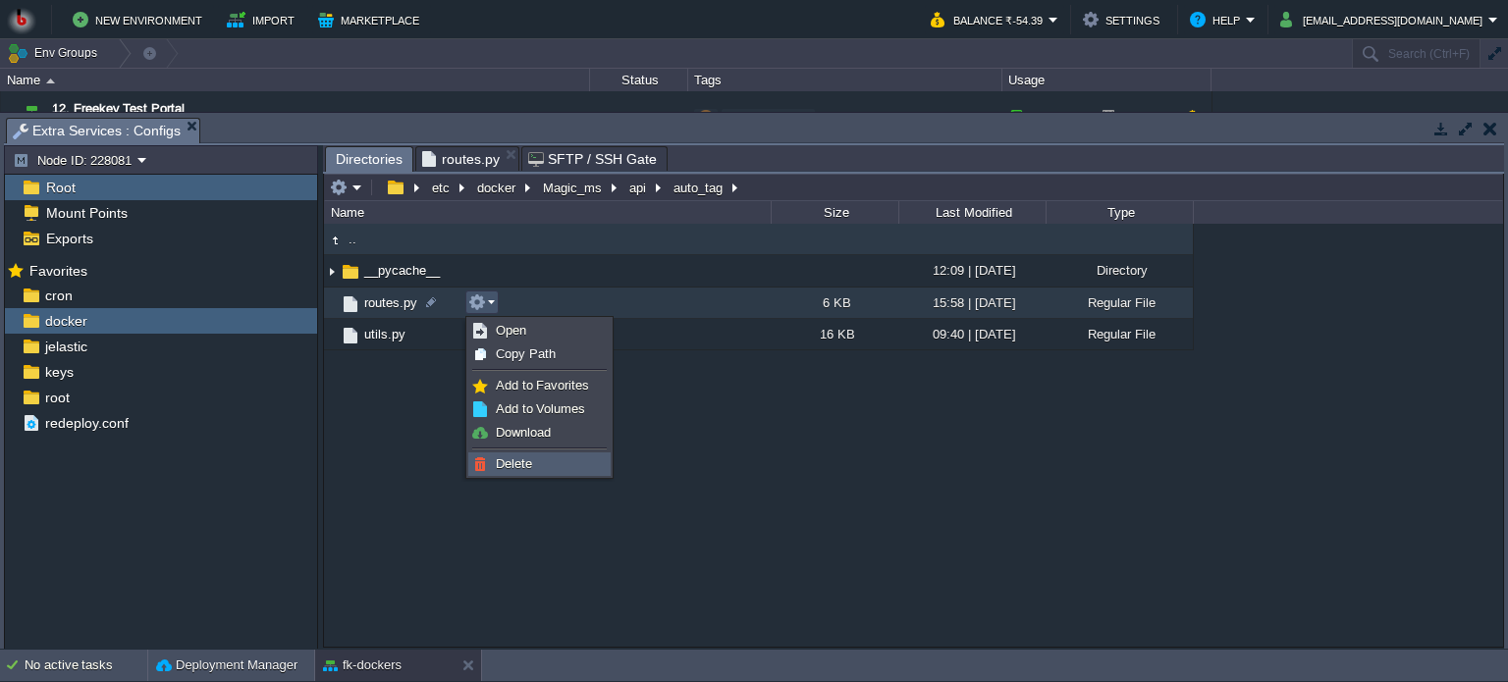
click at [522, 466] on span "Delete" at bounding box center [514, 464] width 36 height 15
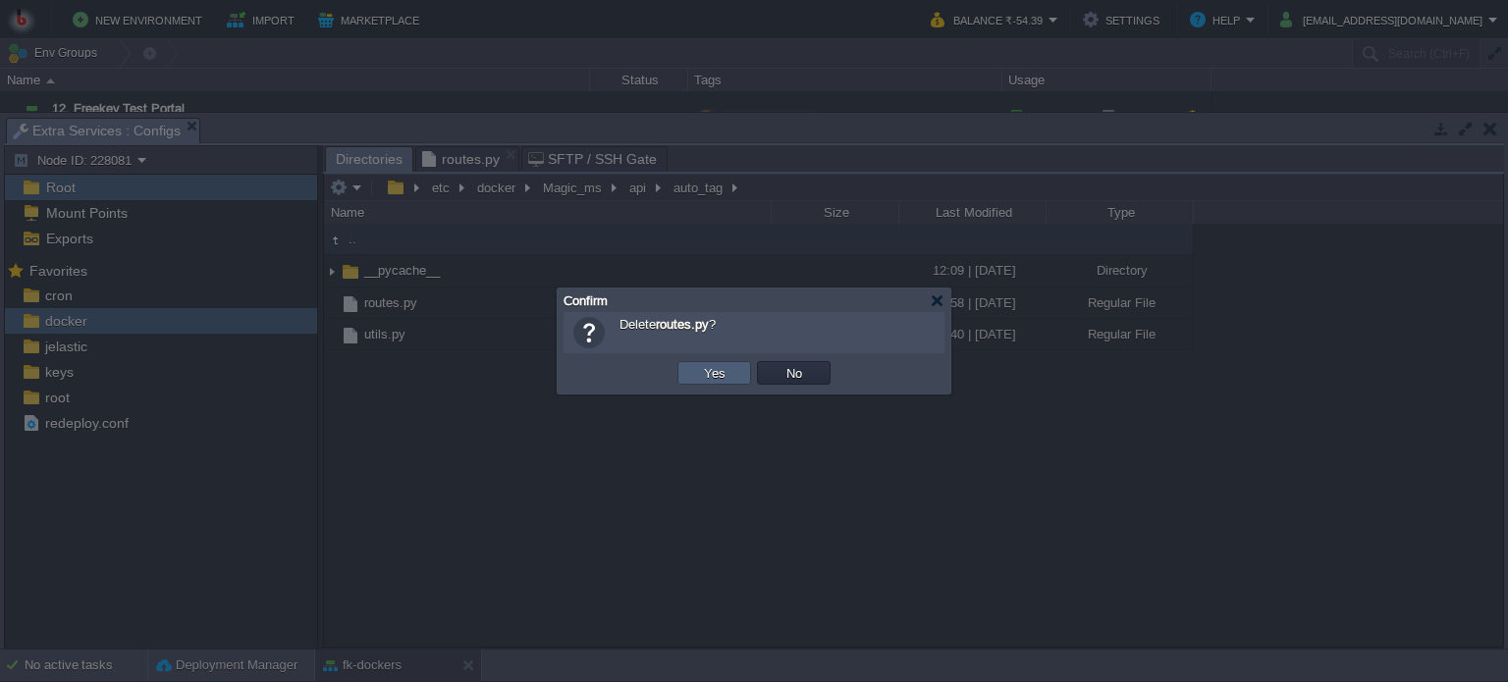
click at [707, 368] on button "Yes" at bounding box center [714, 373] width 33 height 18
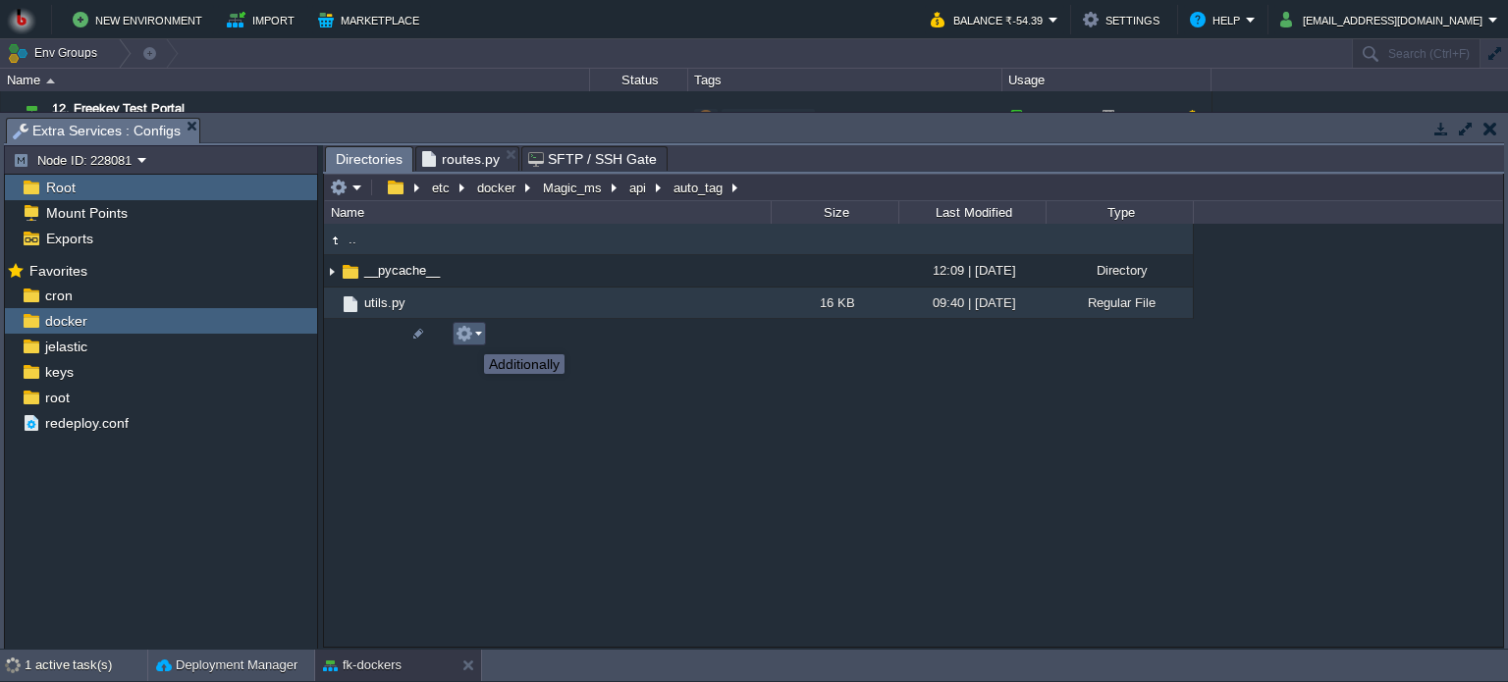
click at [469, 337] on button "button" at bounding box center [465, 334] width 18 height 18
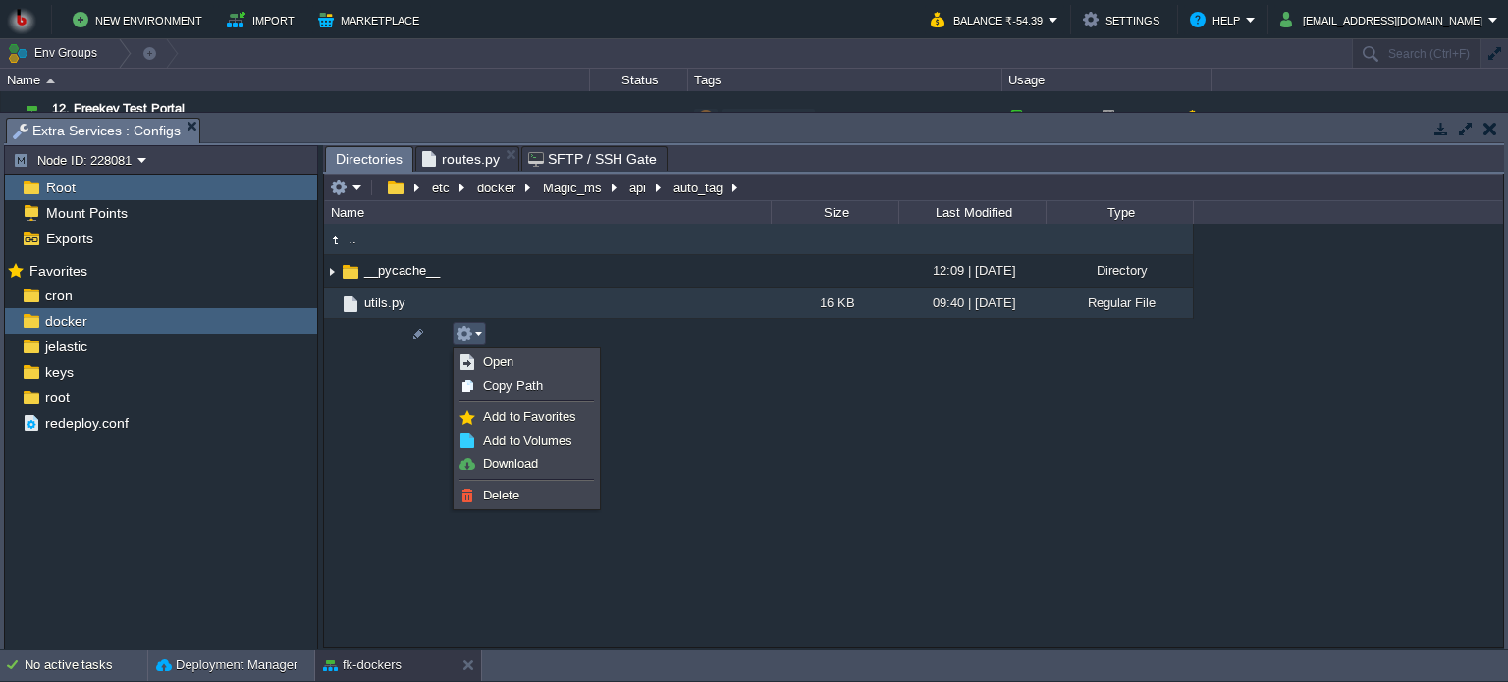
click at [374, 506] on div ".. __pycache__ 12:09 | [DATE] Directory utils.py 16 KB 09:40 | [DATE] Regular F…" at bounding box center [913, 435] width 1179 height 423
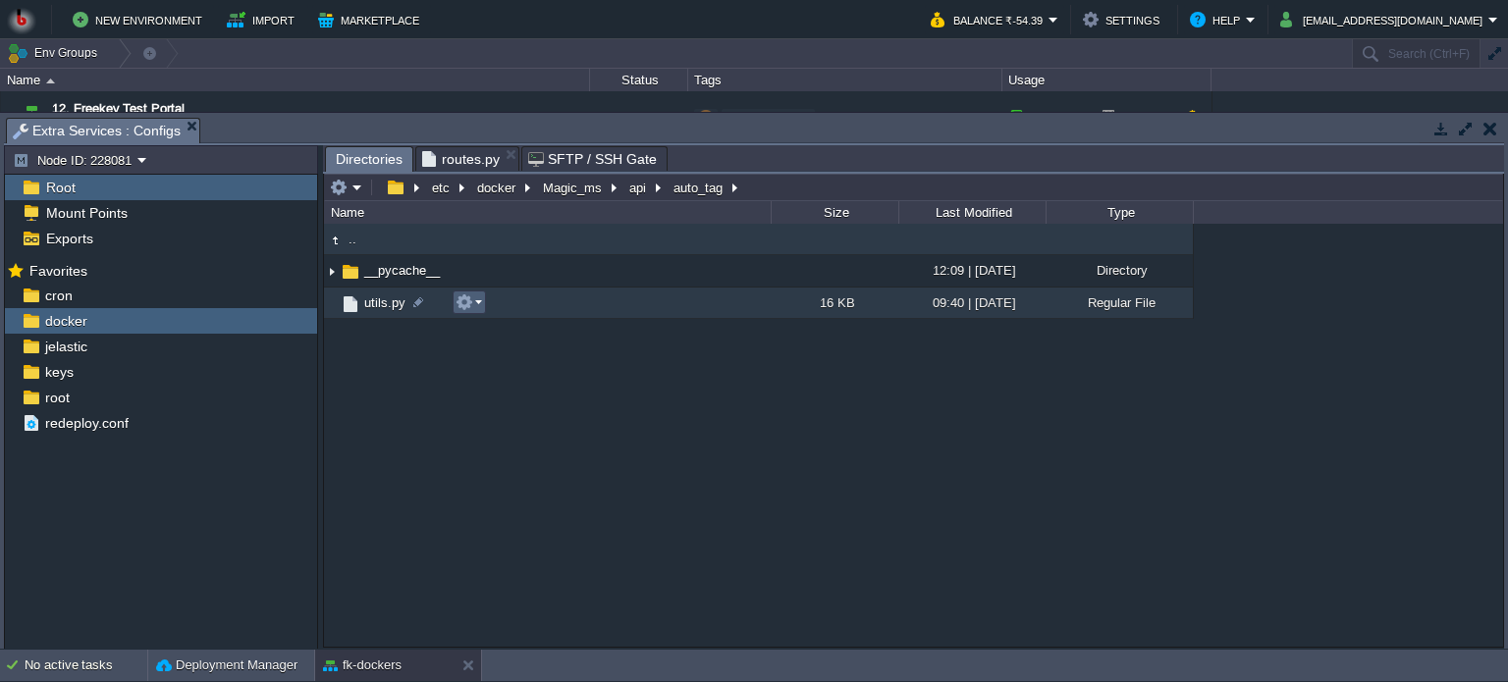
click at [469, 308] on button "button" at bounding box center [465, 303] width 18 height 18
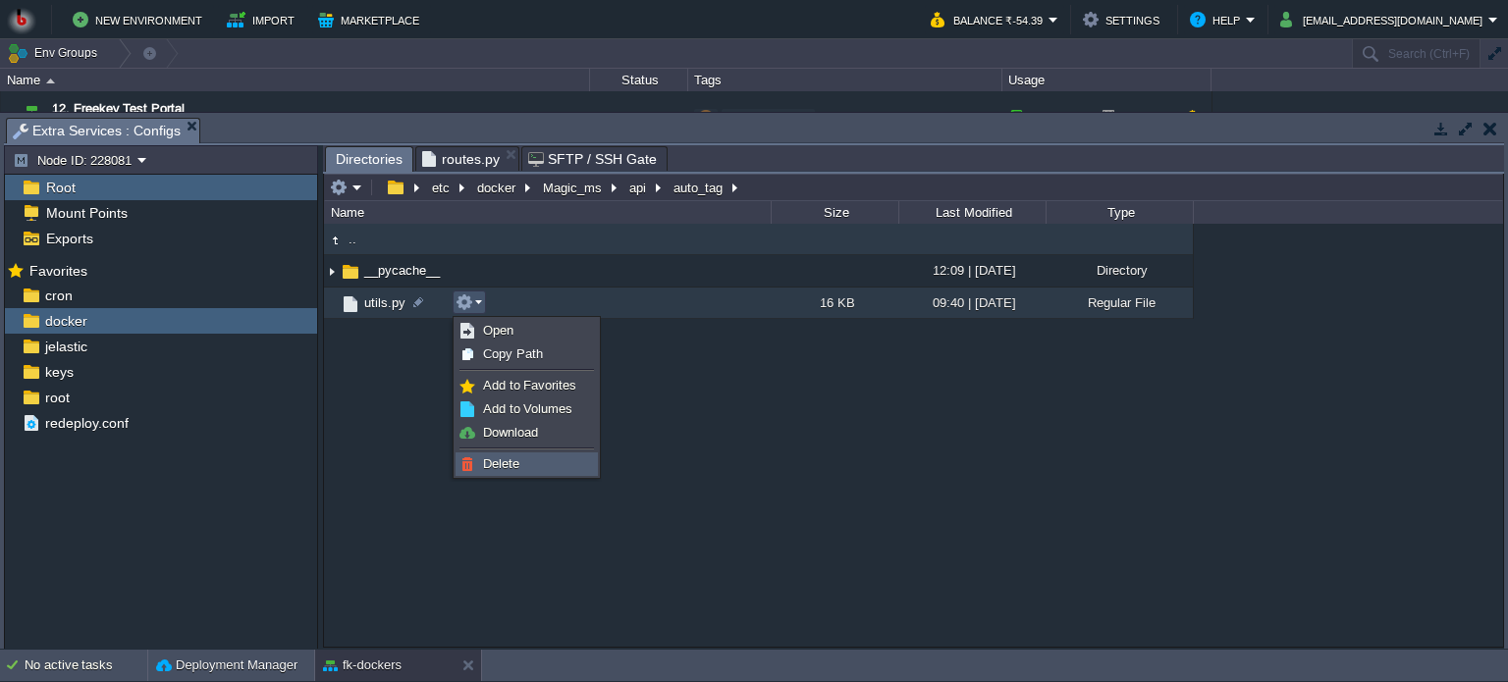
click at [471, 454] on link "Delete" at bounding box center [527, 465] width 140 height 22
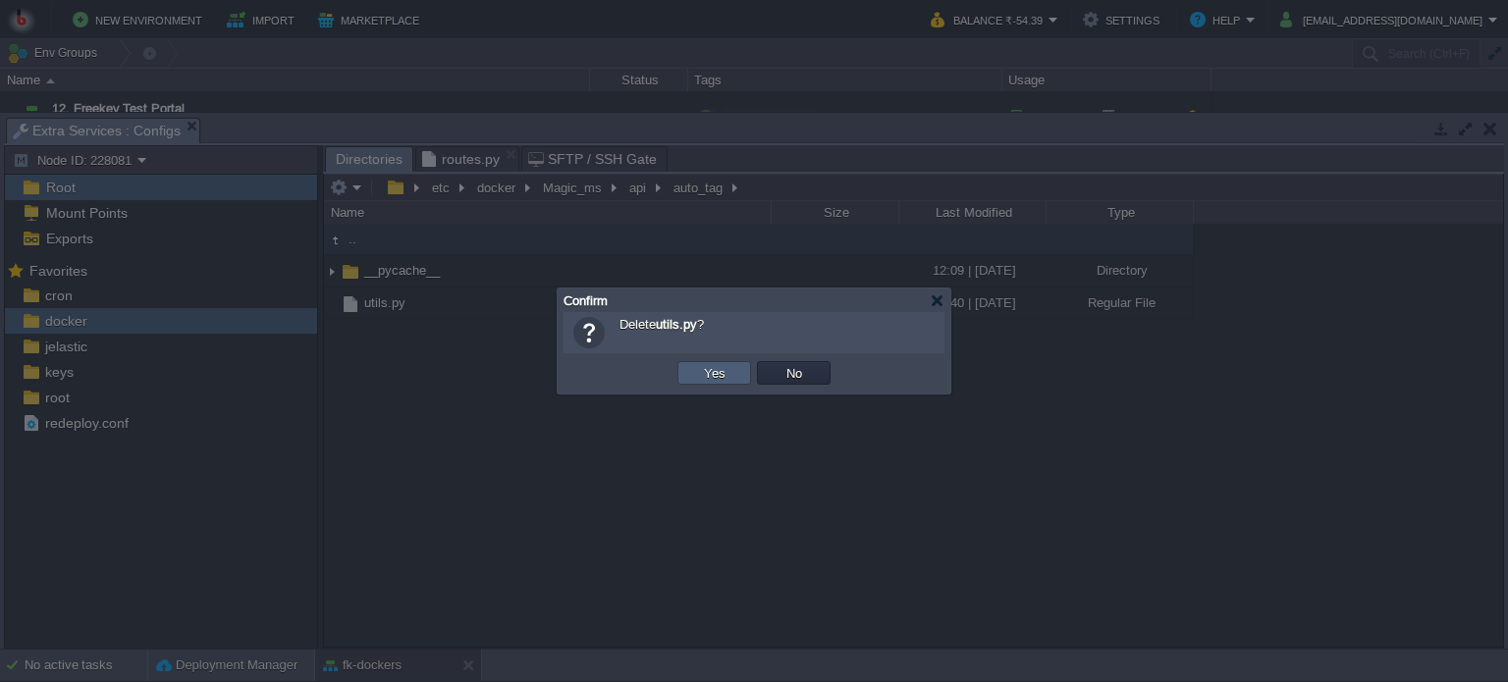
click at [700, 377] on button "Yes" at bounding box center [714, 373] width 33 height 18
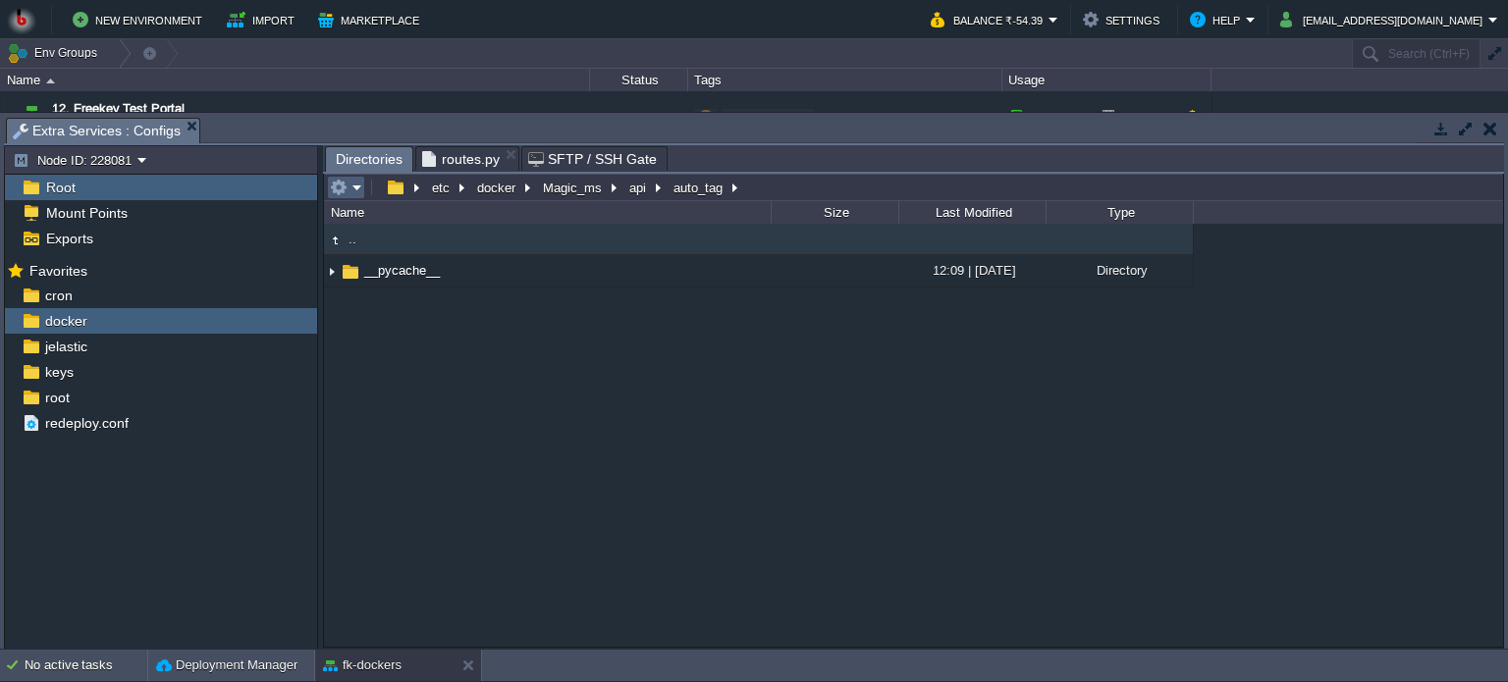
click at [362, 191] on td at bounding box center [346, 188] width 38 height 24
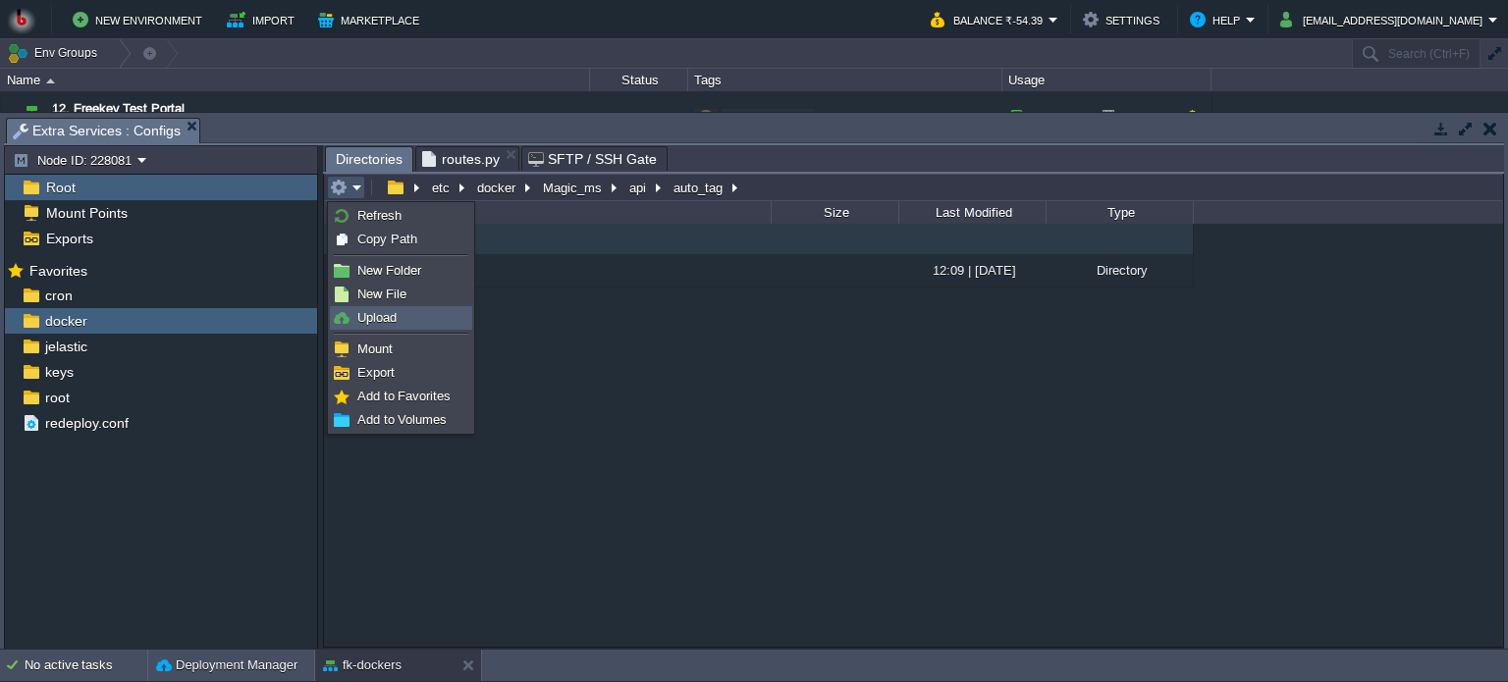
click at [386, 313] on span "Upload" at bounding box center [376, 317] width 39 height 15
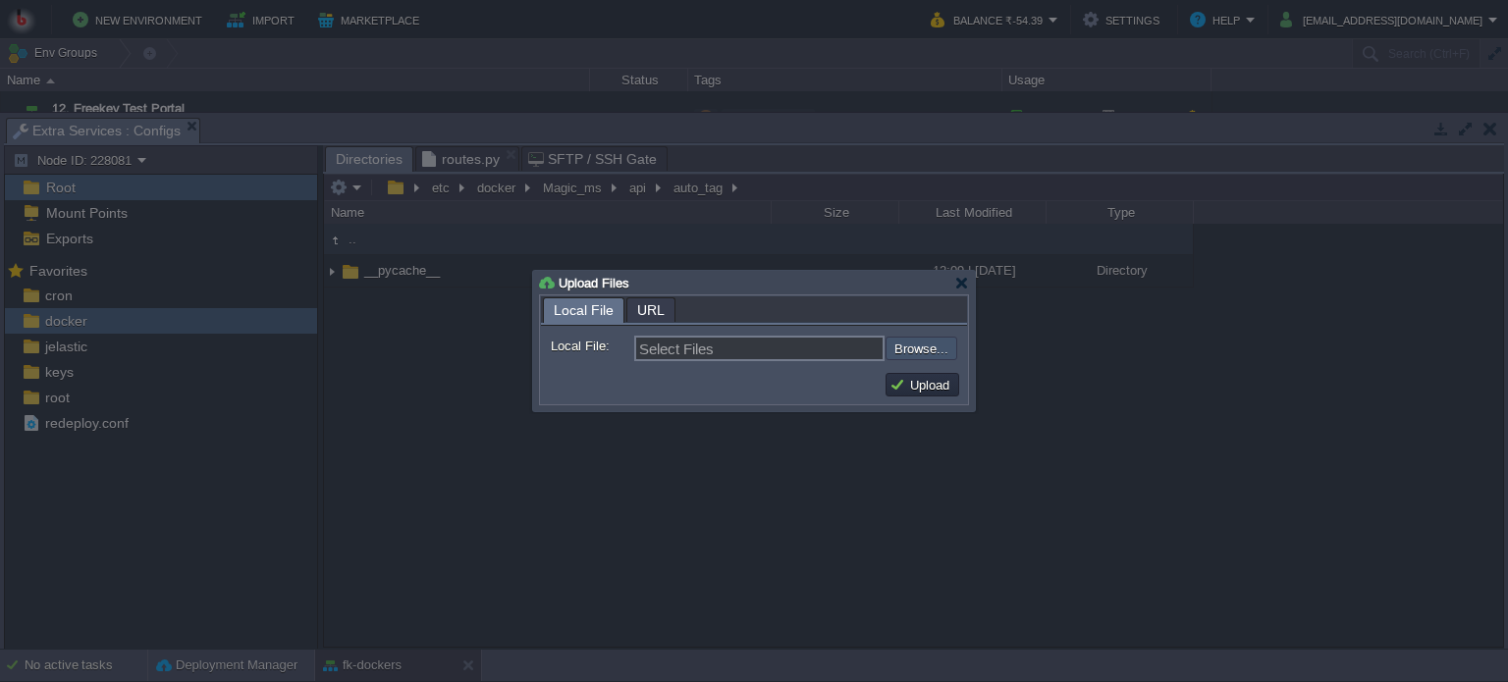
click at [908, 347] on input "file" at bounding box center [833, 349] width 248 height 24
type input "C:\fakepath\routes.py"
type input "routes.py, utils.py"
click at [932, 390] on button "Upload" at bounding box center [923, 385] width 66 height 18
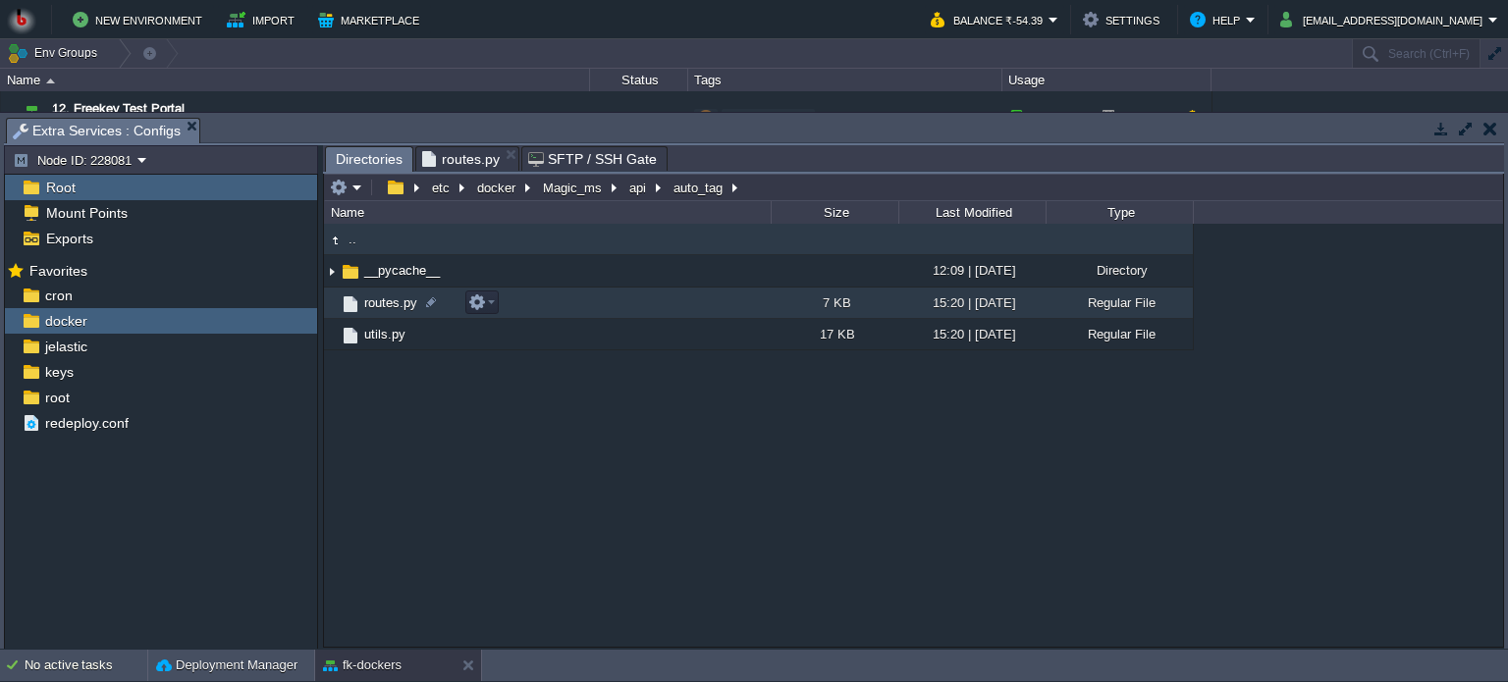
click at [667, 312] on td "routes.py" at bounding box center [547, 303] width 447 height 31
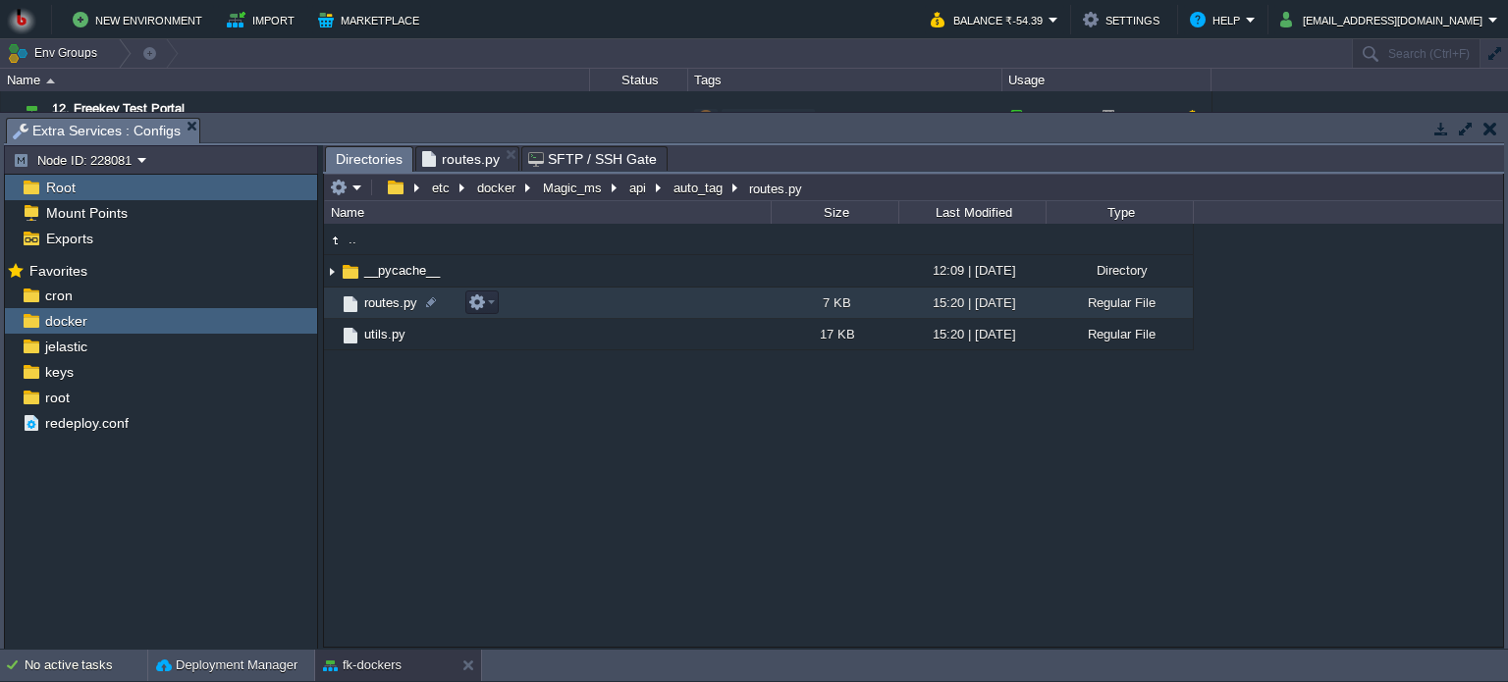
click at [667, 312] on td "routes.py" at bounding box center [547, 303] width 447 height 31
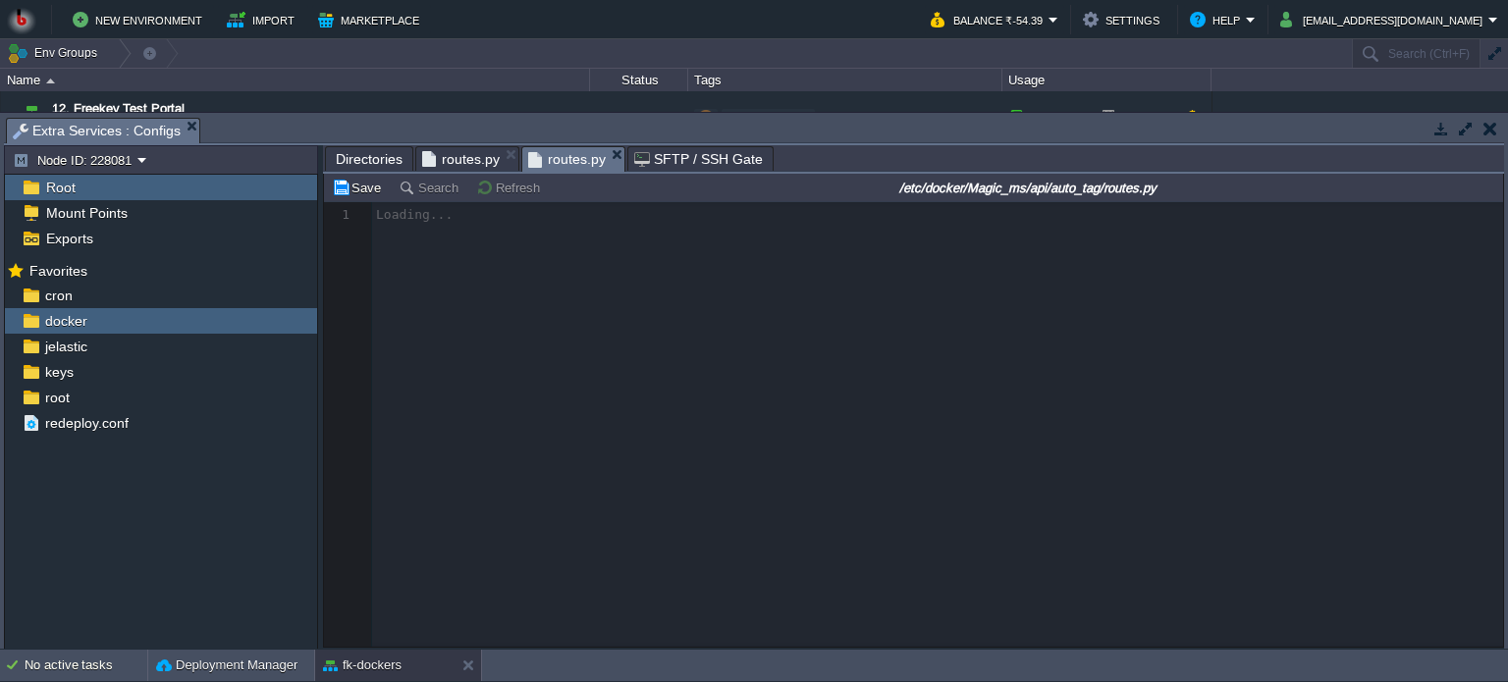
scroll to position [6, 0]
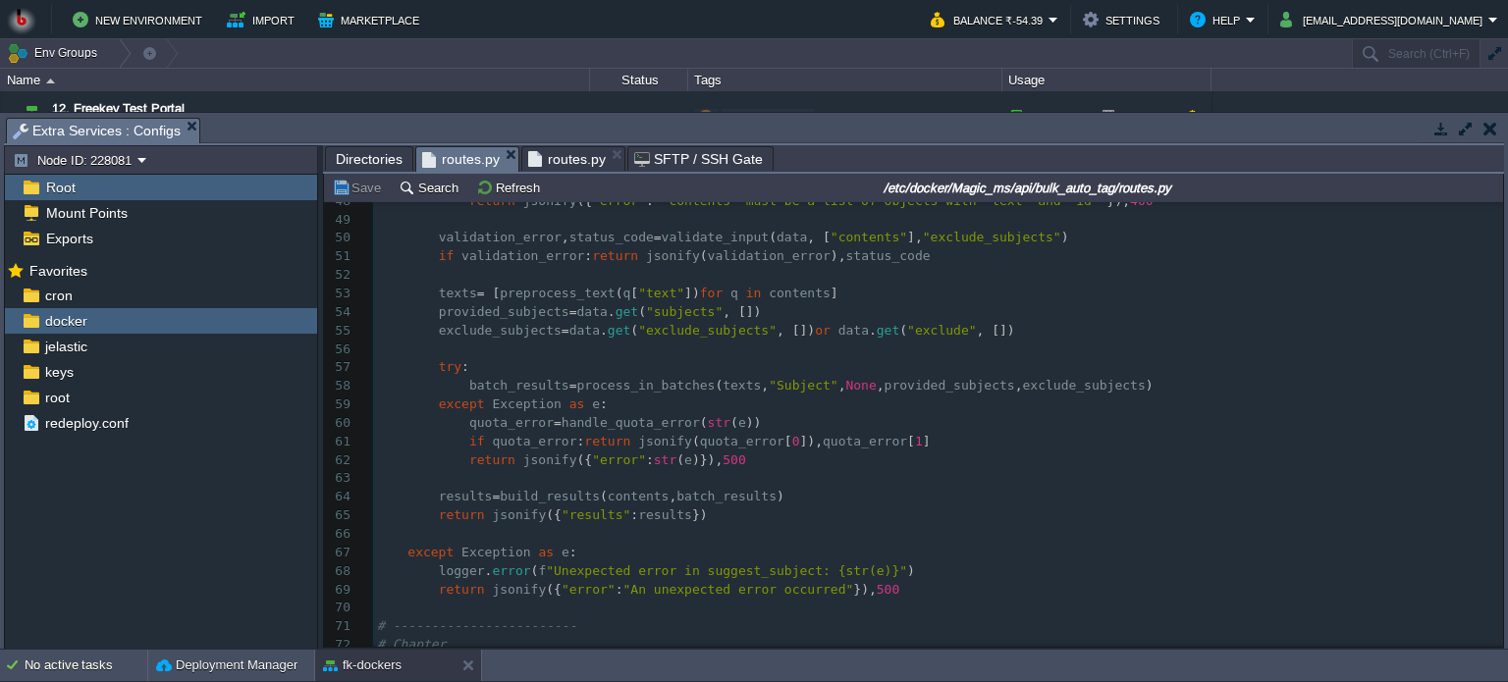
click at [474, 161] on span "routes.py" at bounding box center [461, 159] width 78 height 25
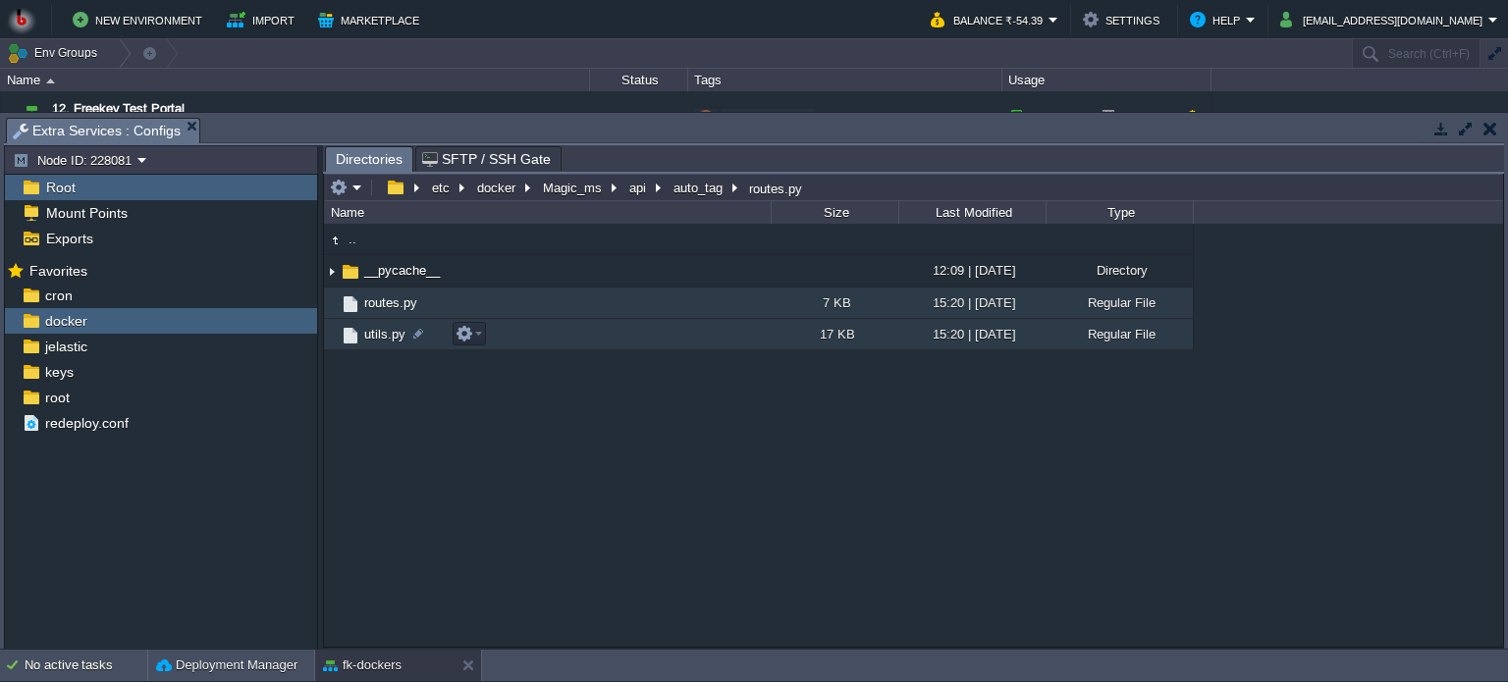
click at [584, 340] on td "utils.py" at bounding box center [547, 334] width 447 height 31
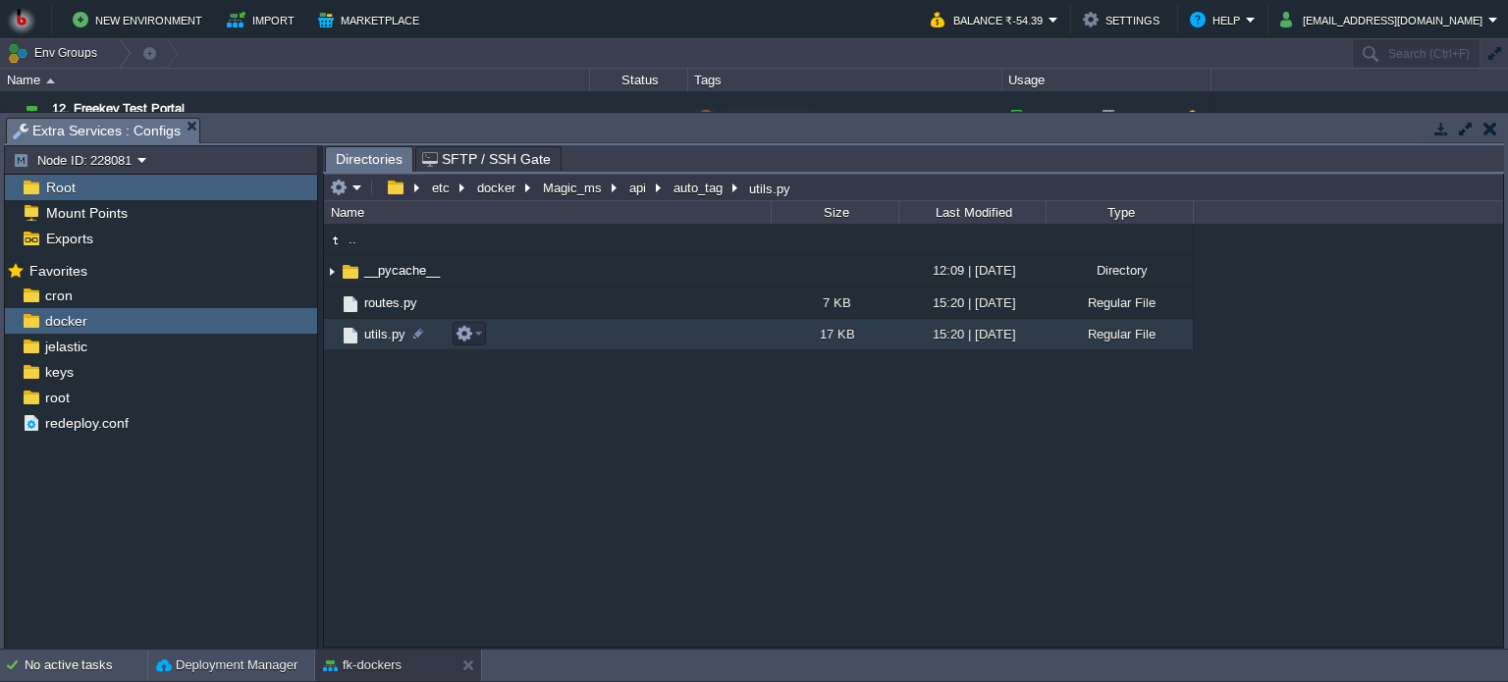
click at [584, 340] on td "utils.py" at bounding box center [547, 334] width 447 height 31
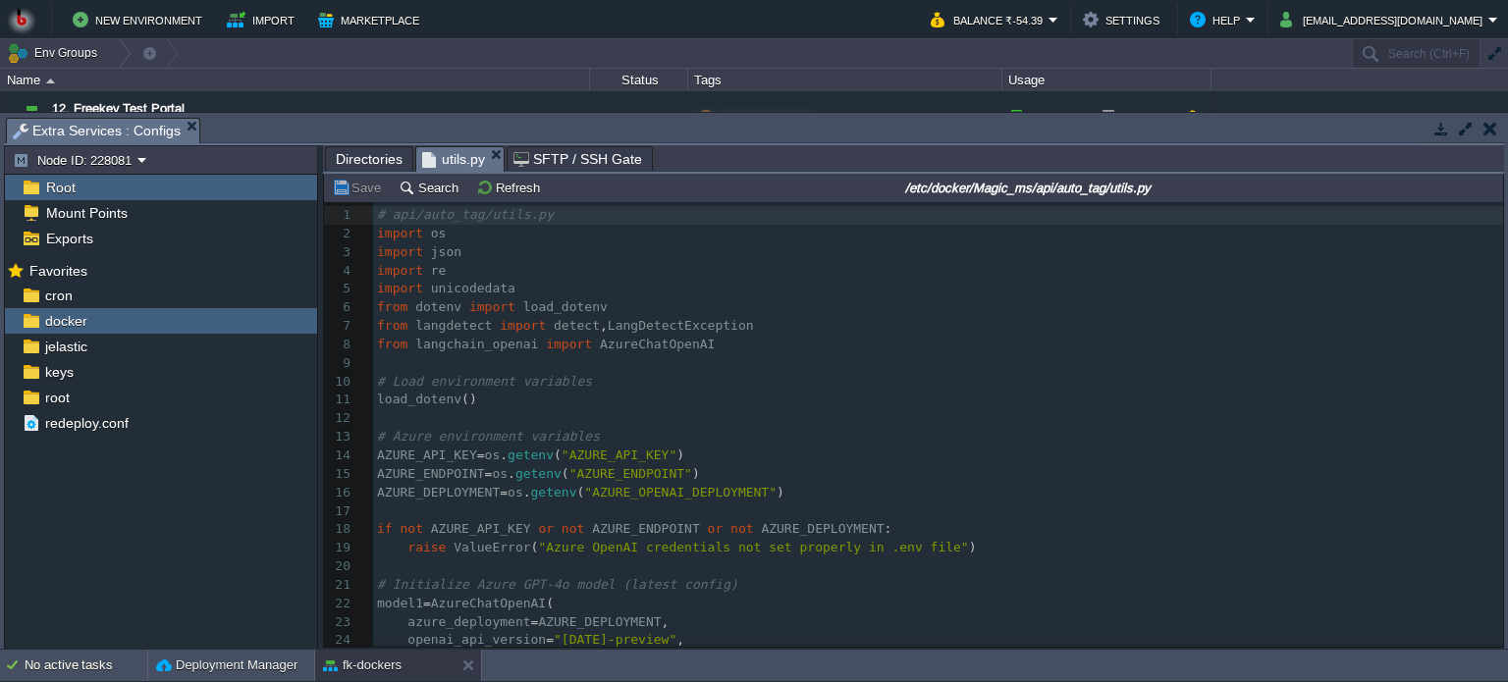
scroll to position [196, 0]
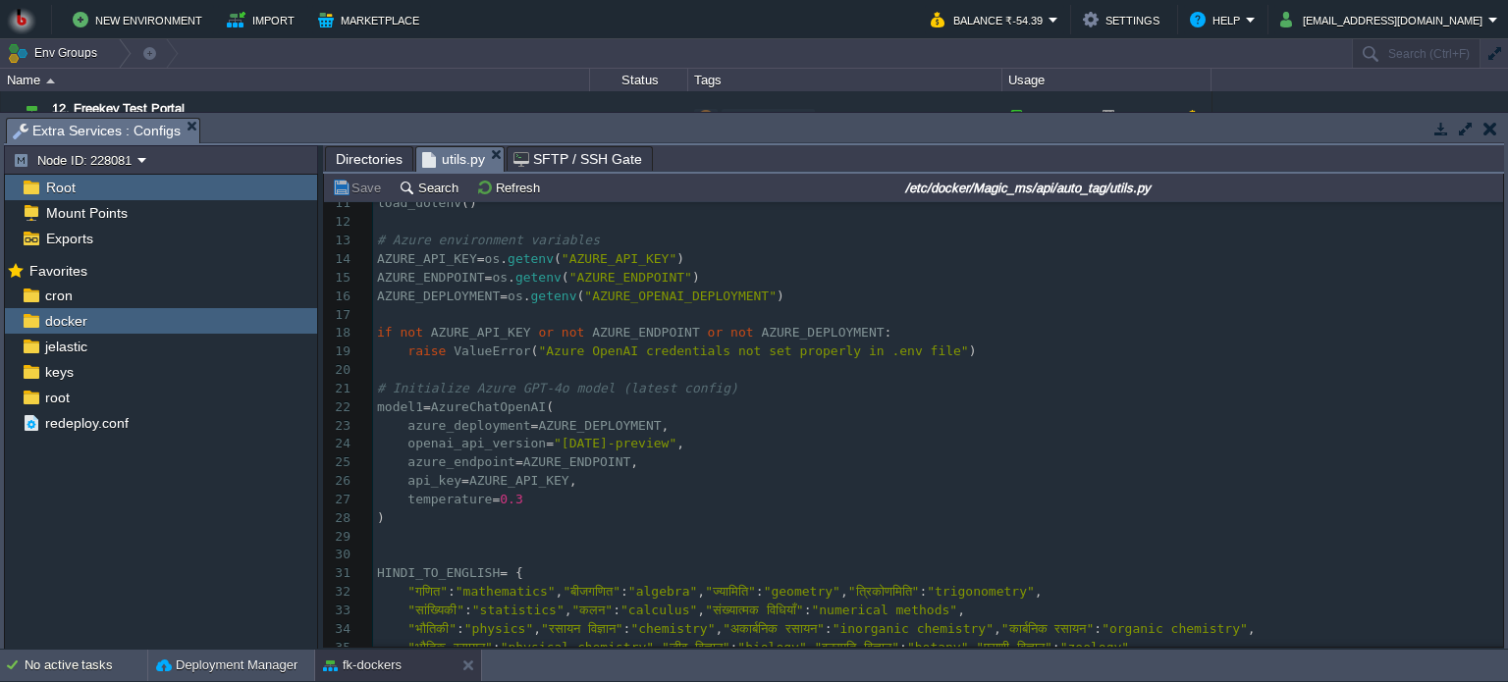
click at [378, 159] on span "Directories" at bounding box center [369, 159] width 67 height 24
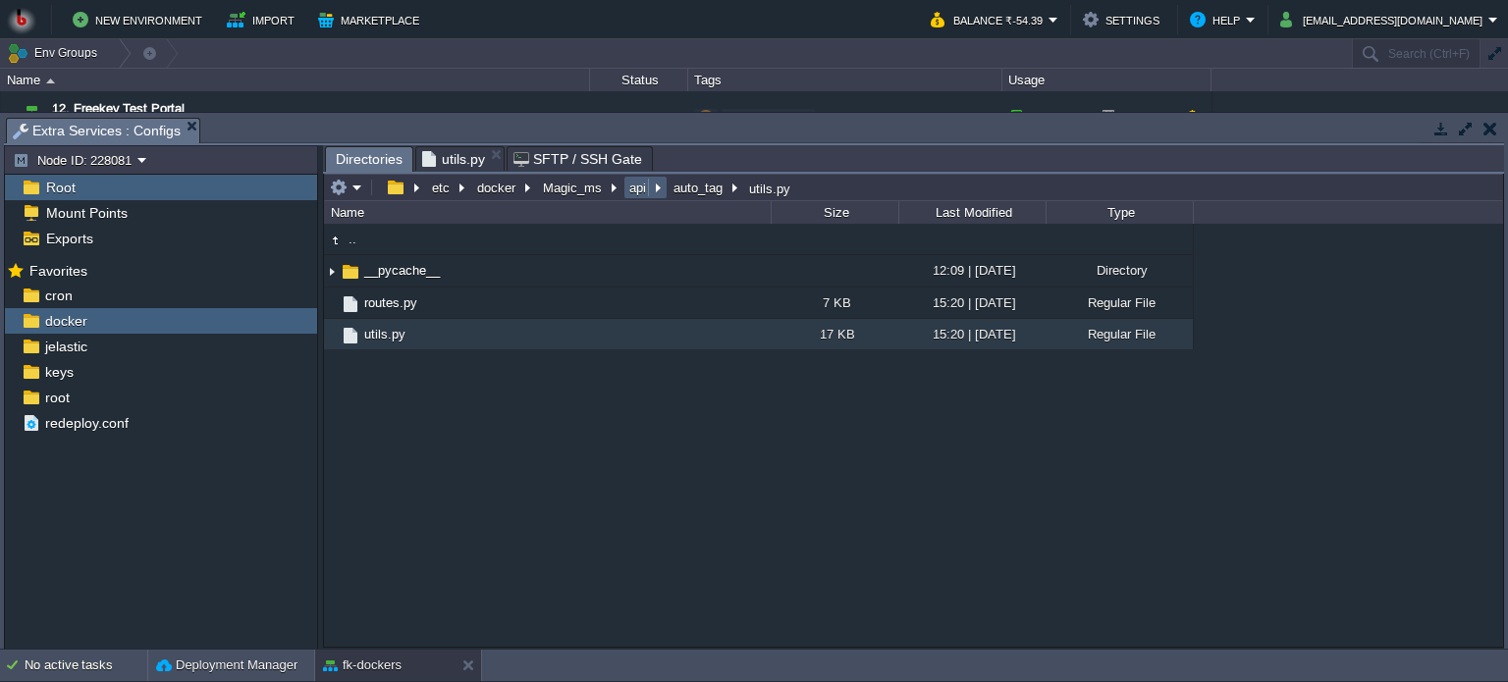
click at [630, 184] on button "api" at bounding box center [638, 188] width 25 height 18
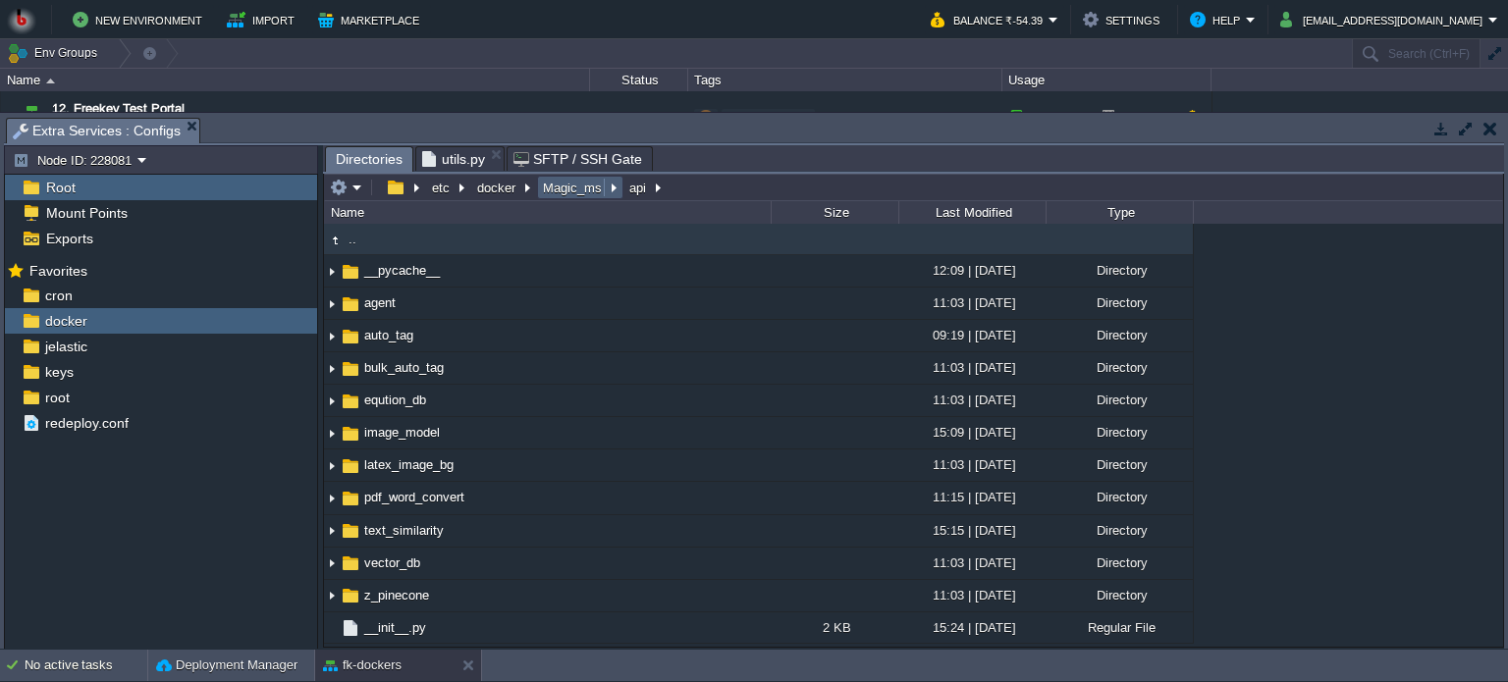
click at [568, 190] on button "Magic_ms" at bounding box center [573, 188] width 67 height 18
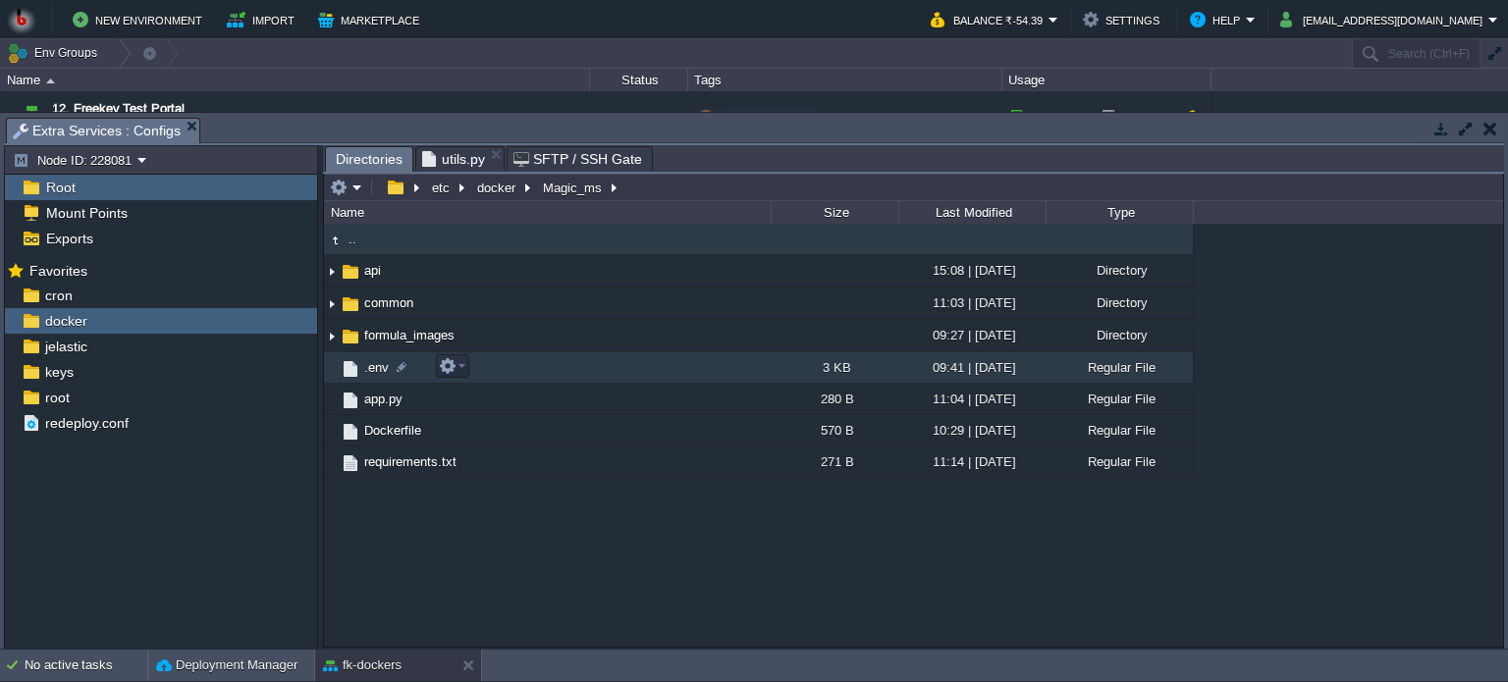
click at [609, 371] on td ".env" at bounding box center [547, 368] width 447 height 31
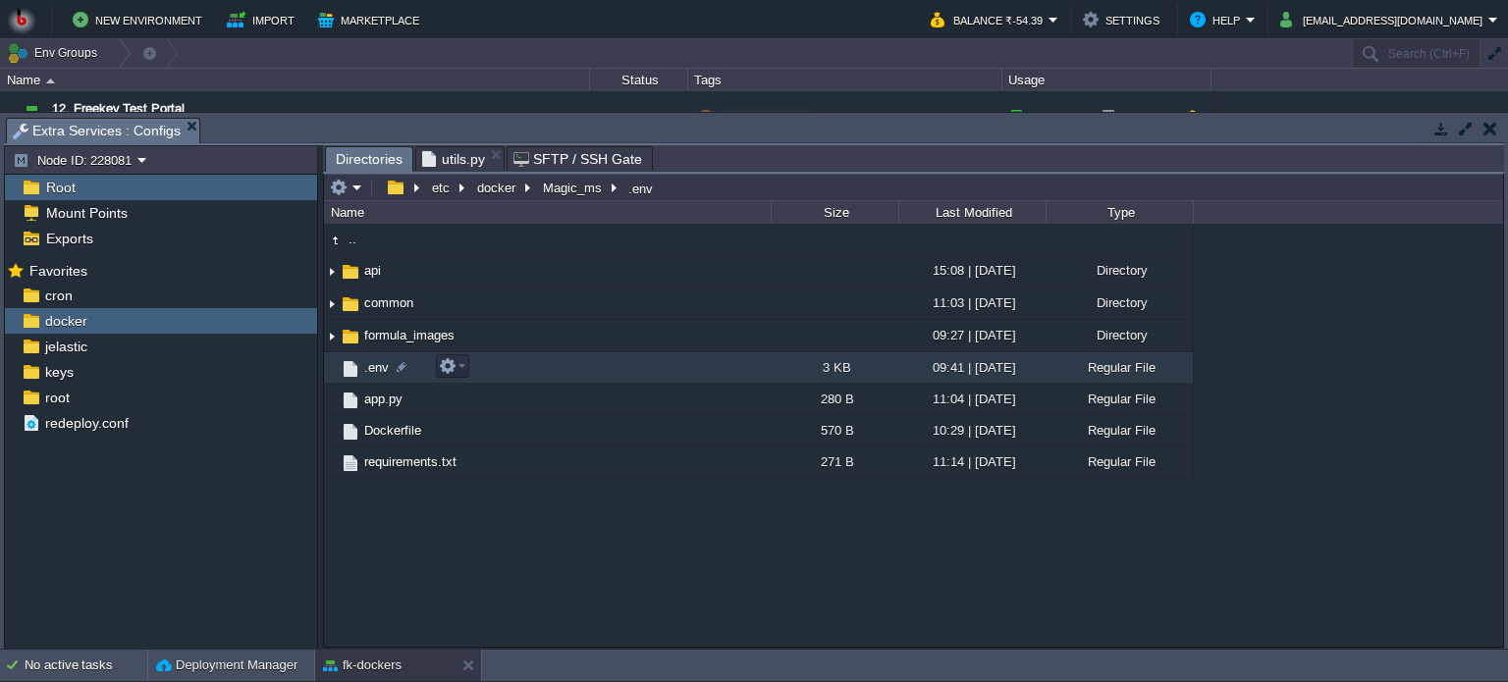
click at [609, 371] on td ".env" at bounding box center [547, 368] width 447 height 31
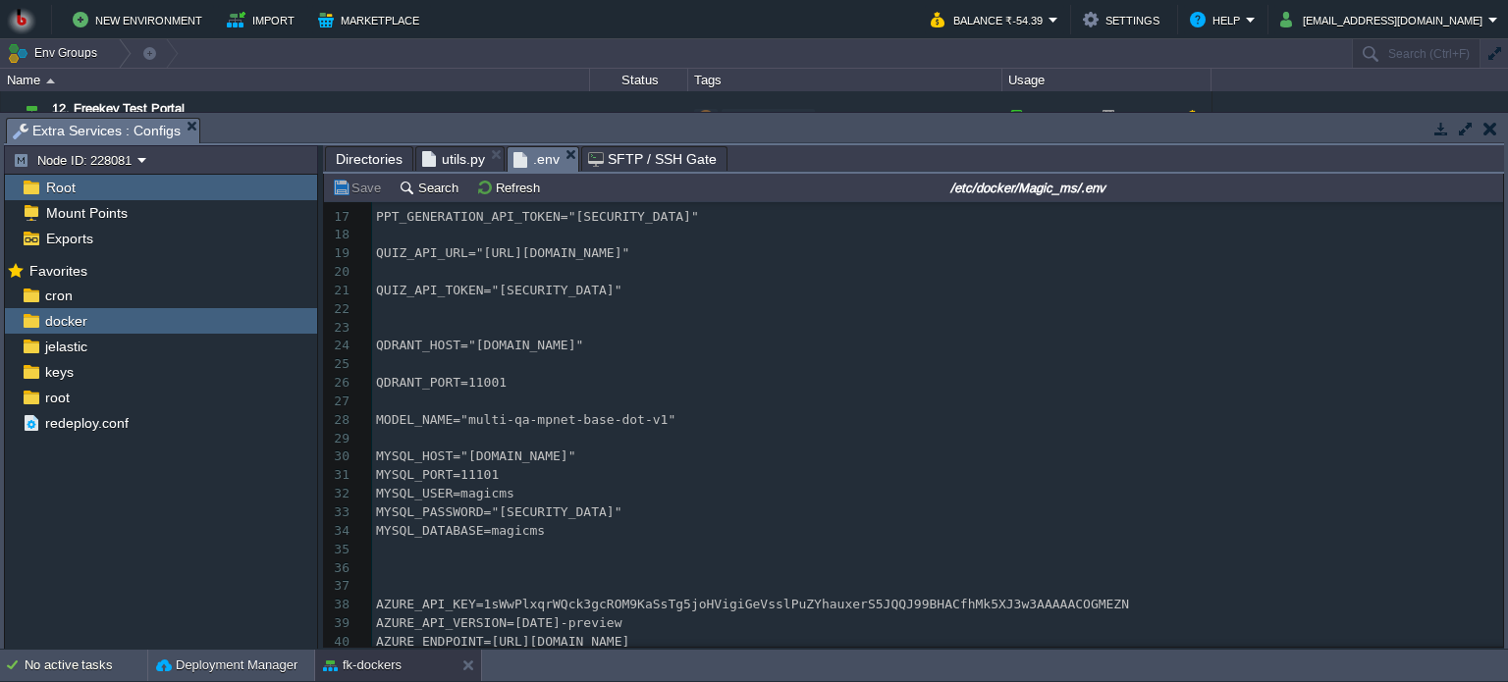
scroll to position [563, 0]
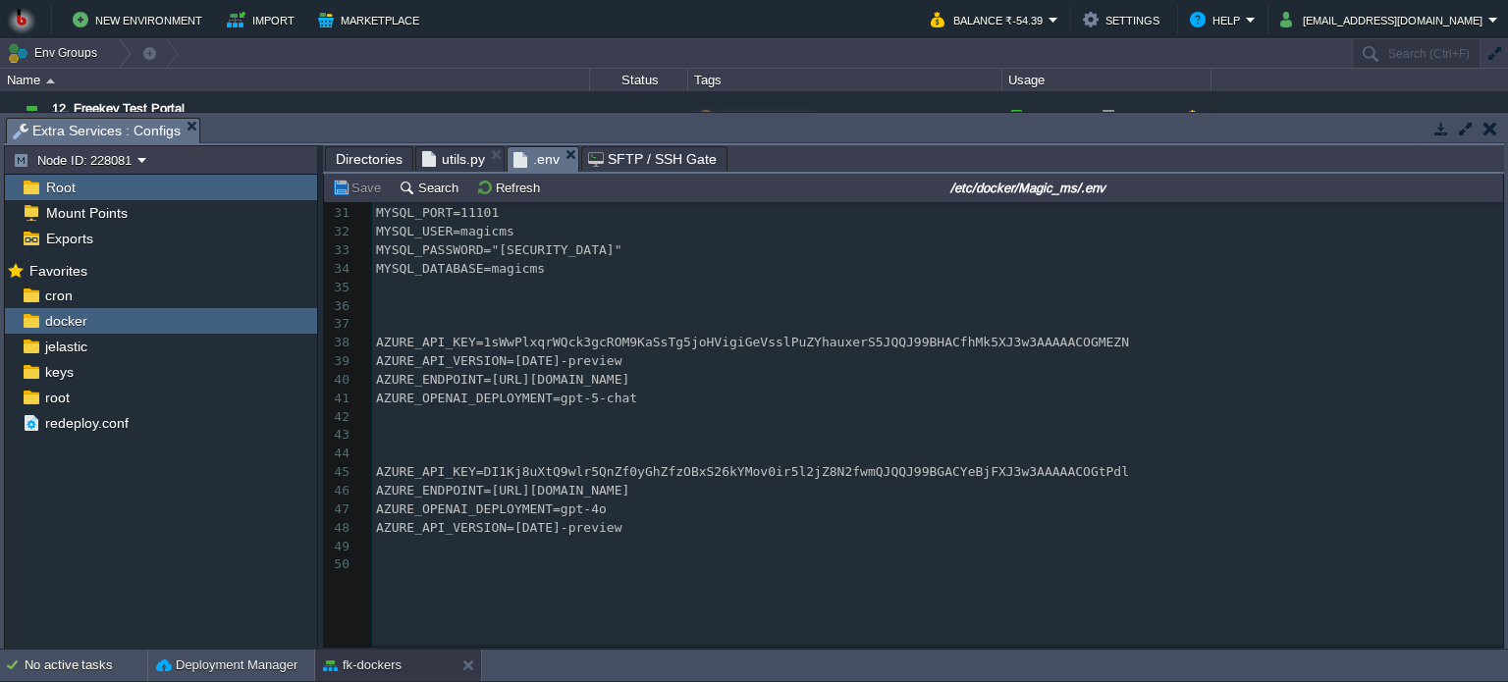
click at [727, 557] on pre "​" at bounding box center [937, 547] width 1131 height 19
type textarea "-"
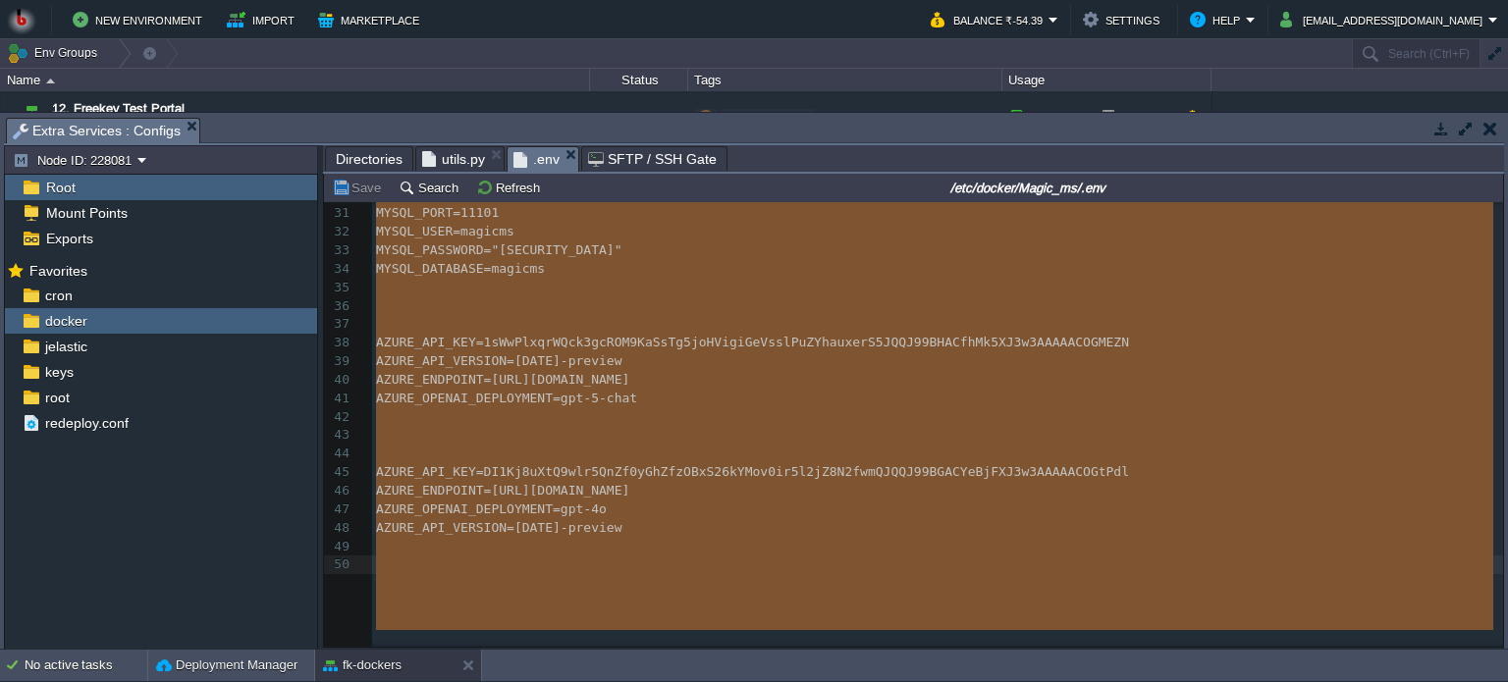
scroll to position [544, 0]
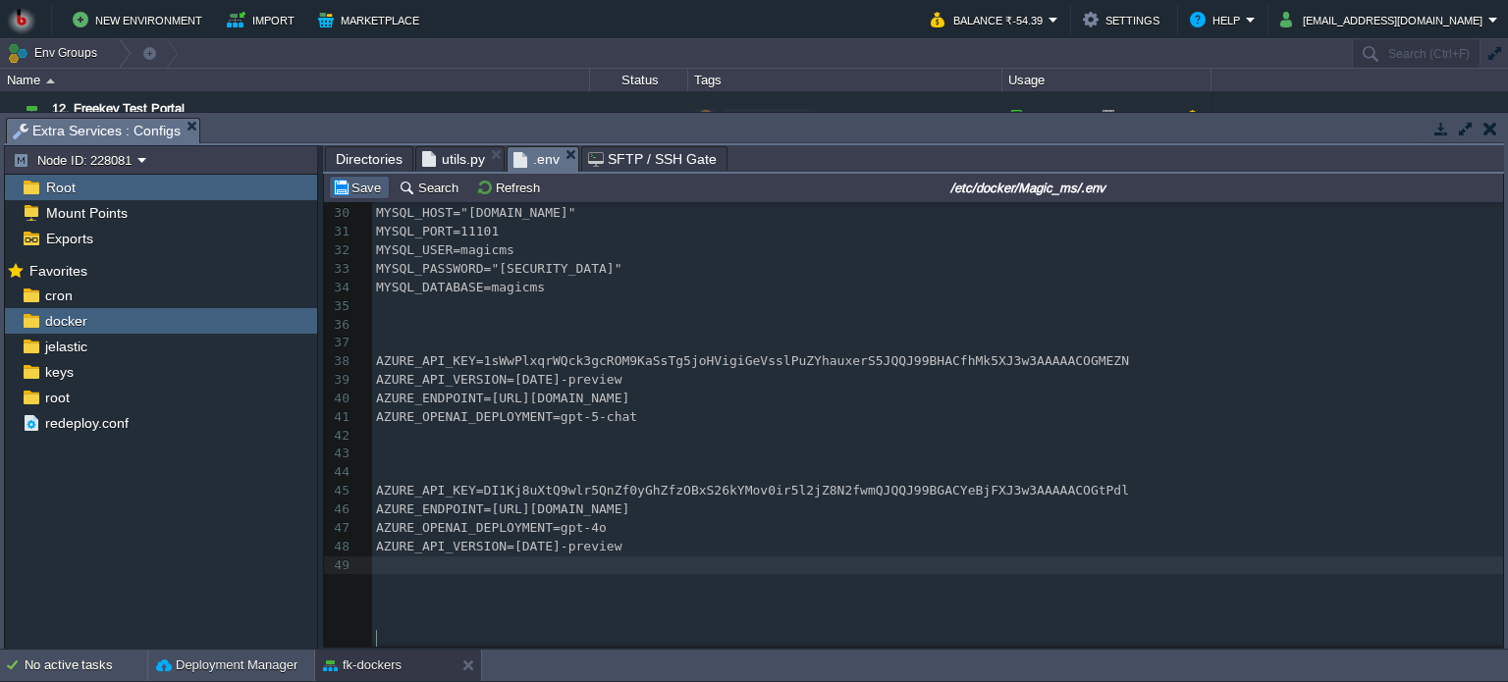
click at [359, 191] on button "Save" at bounding box center [359, 188] width 55 height 18
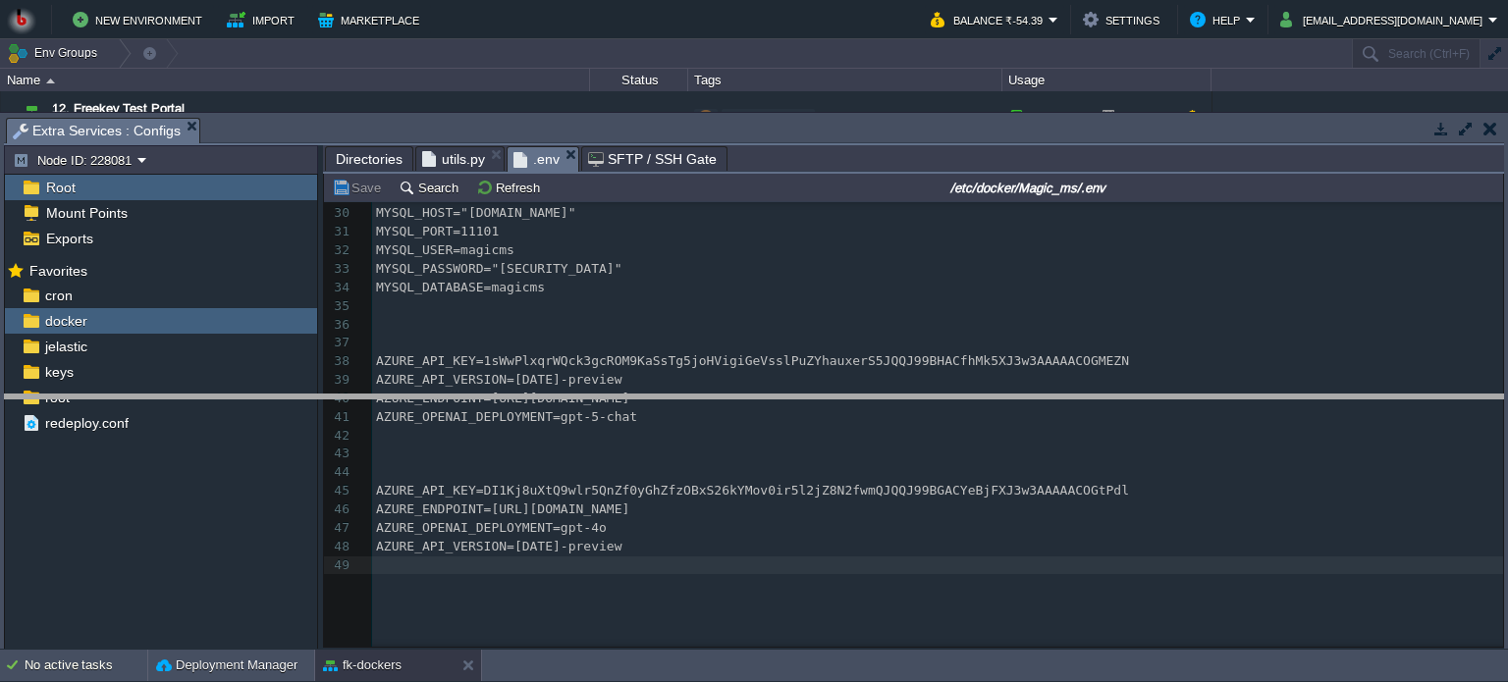
drag, startPoint x: 807, startPoint y: 129, endPoint x: 812, endPoint y: 406, distance: 276.9
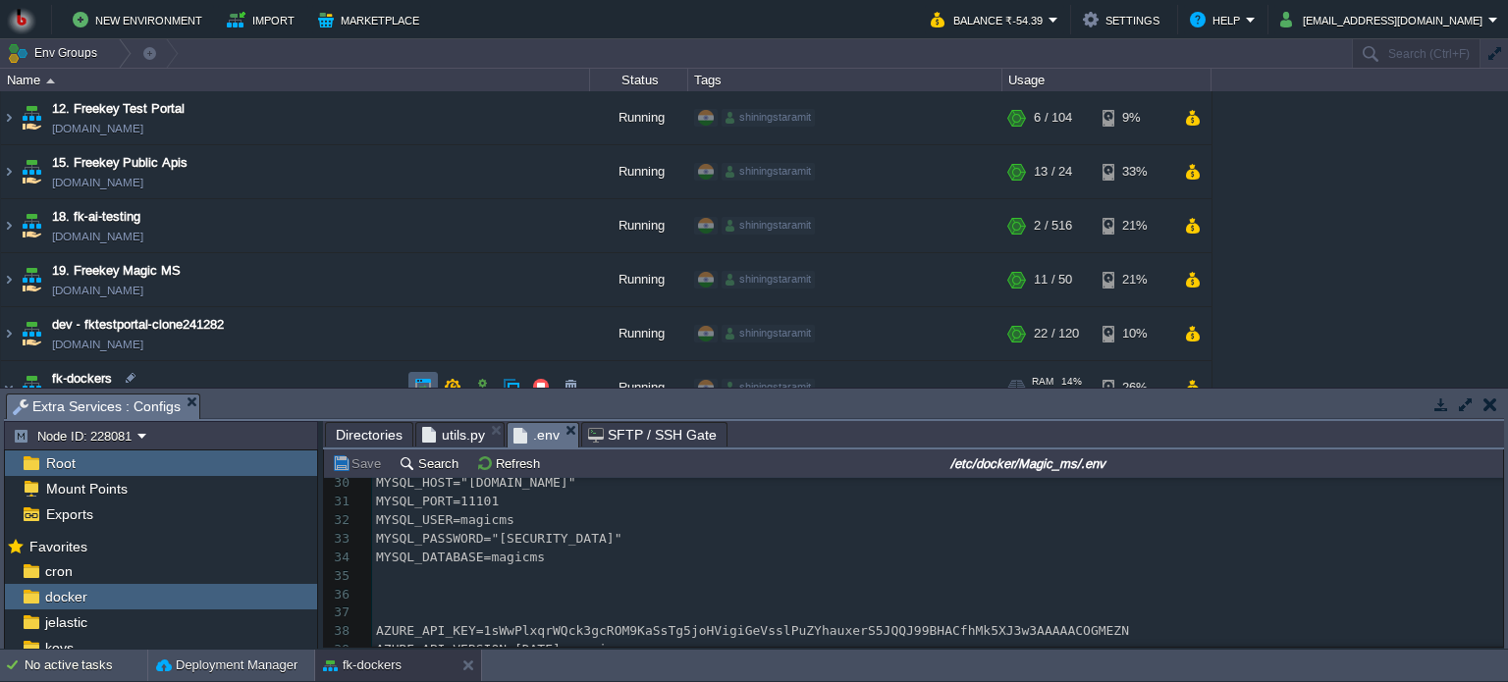
scroll to position [150, 0]
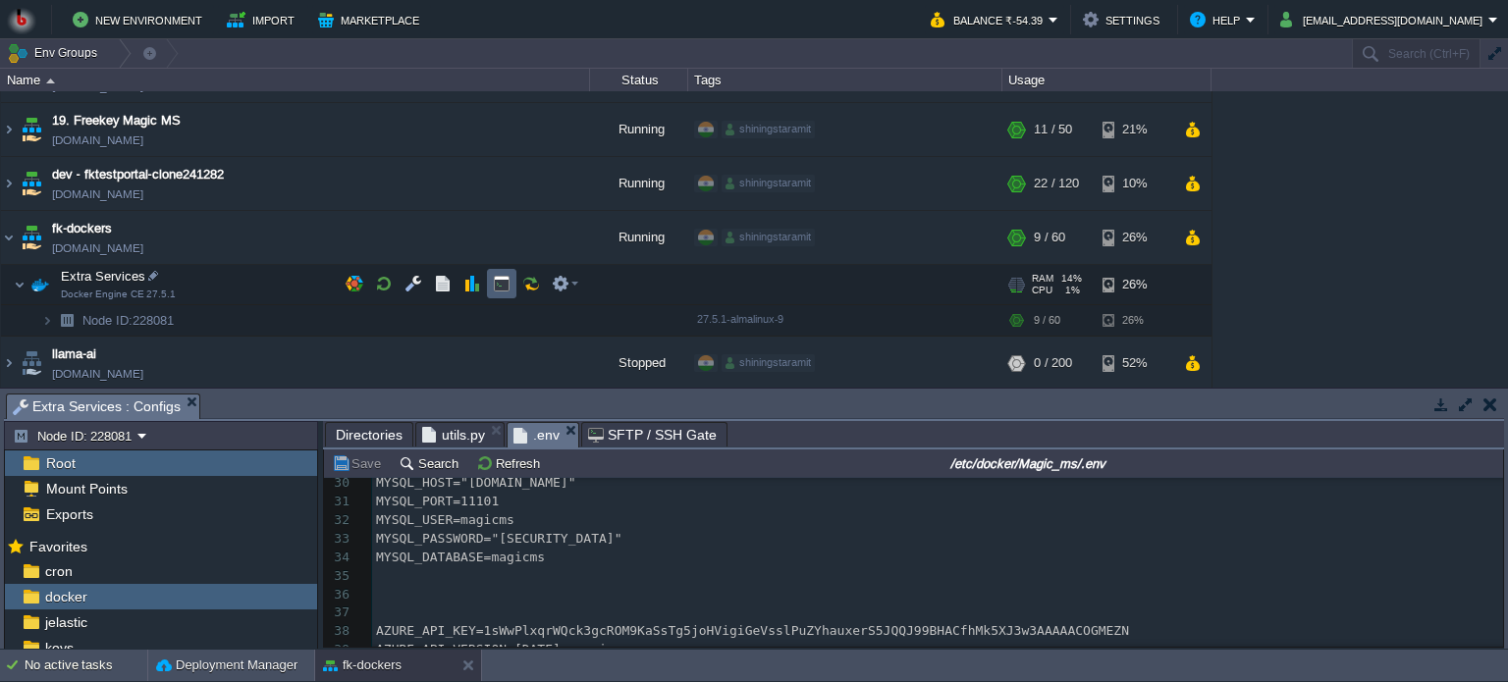
click at [507, 284] on button "button" at bounding box center [502, 284] width 18 height 18
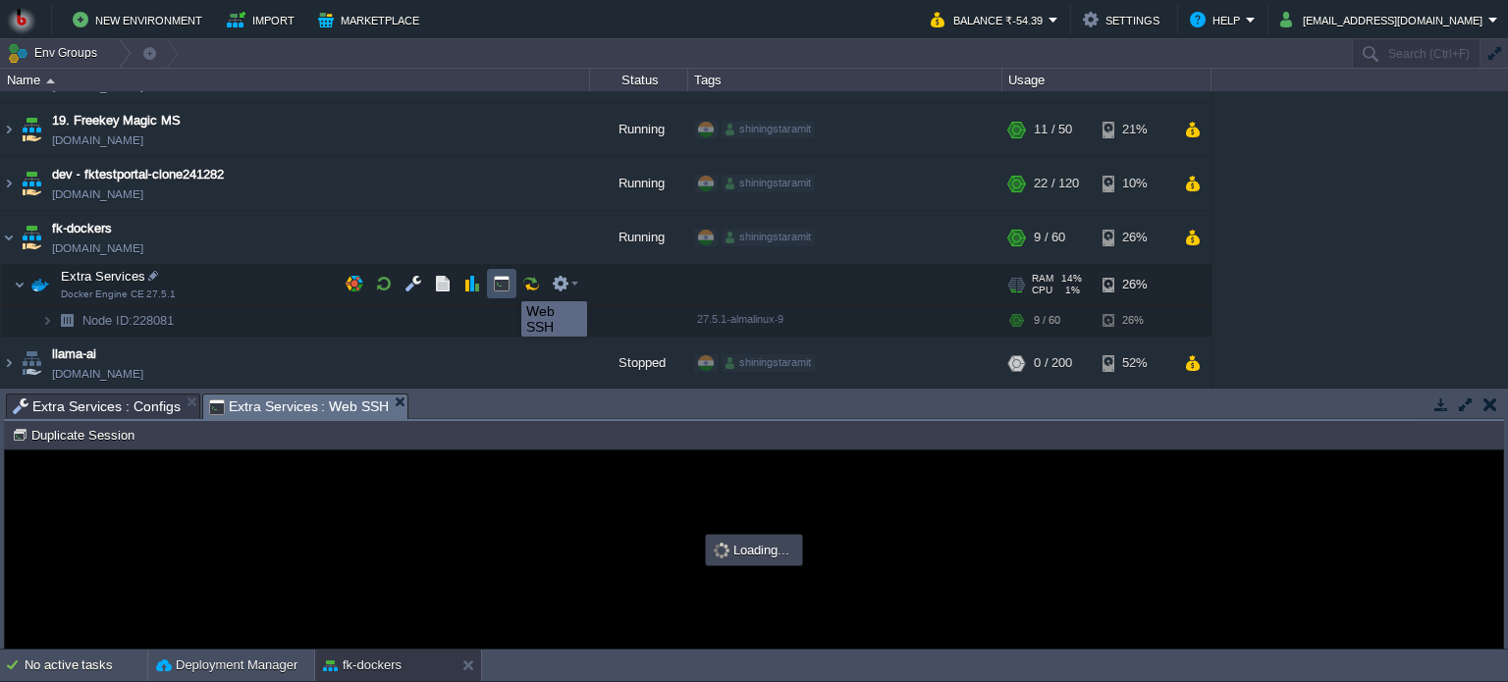
click at [507, 284] on button "button" at bounding box center [502, 284] width 18 height 18
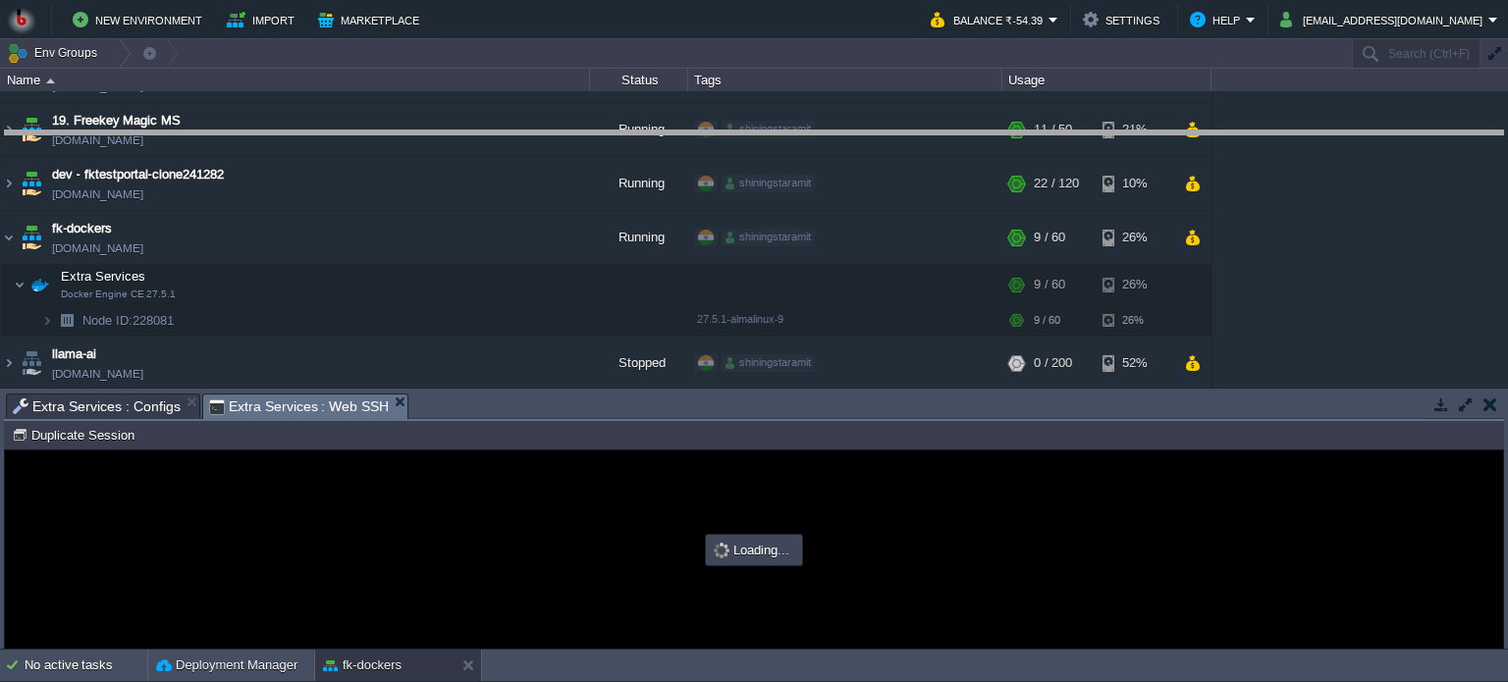
drag, startPoint x: 658, startPoint y: 407, endPoint x: 668, endPoint y: 144, distance: 263.3
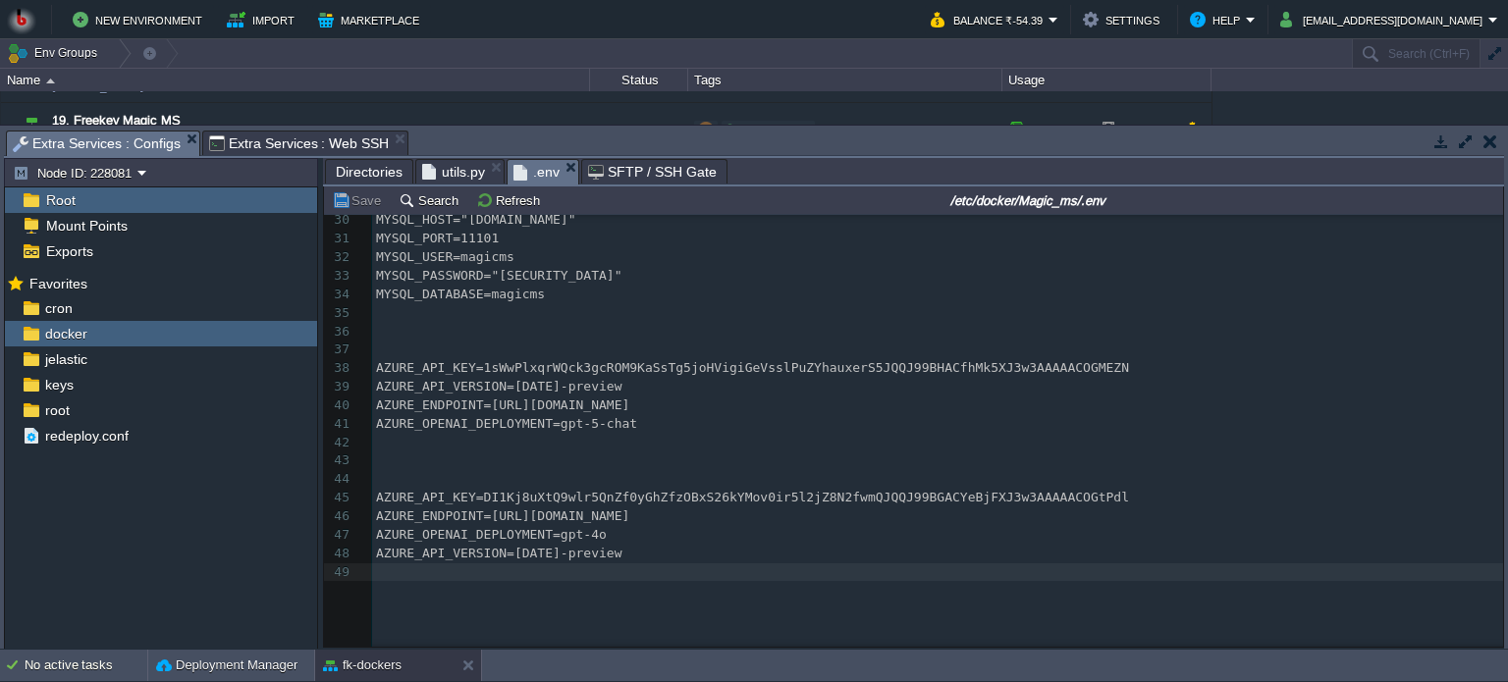
click at [78, 136] on span "Extra Services : Configs" at bounding box center [97, 144] width 168 height 25
click at [376, 172] on span "Directories" at bounding box center [369, 172] width 67 height 24
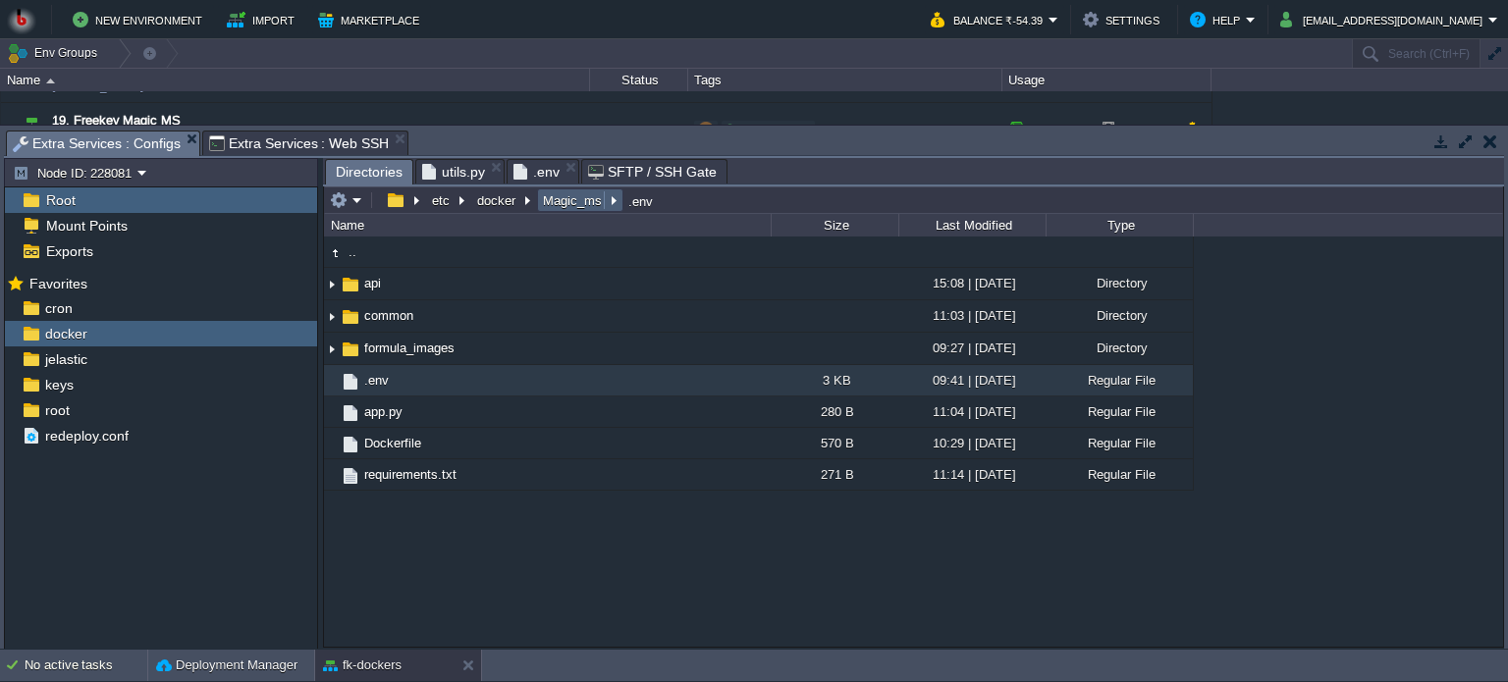
click at [570, 199] on button "Magic_ms" at bounding box center [573, 200] width 67 height 18
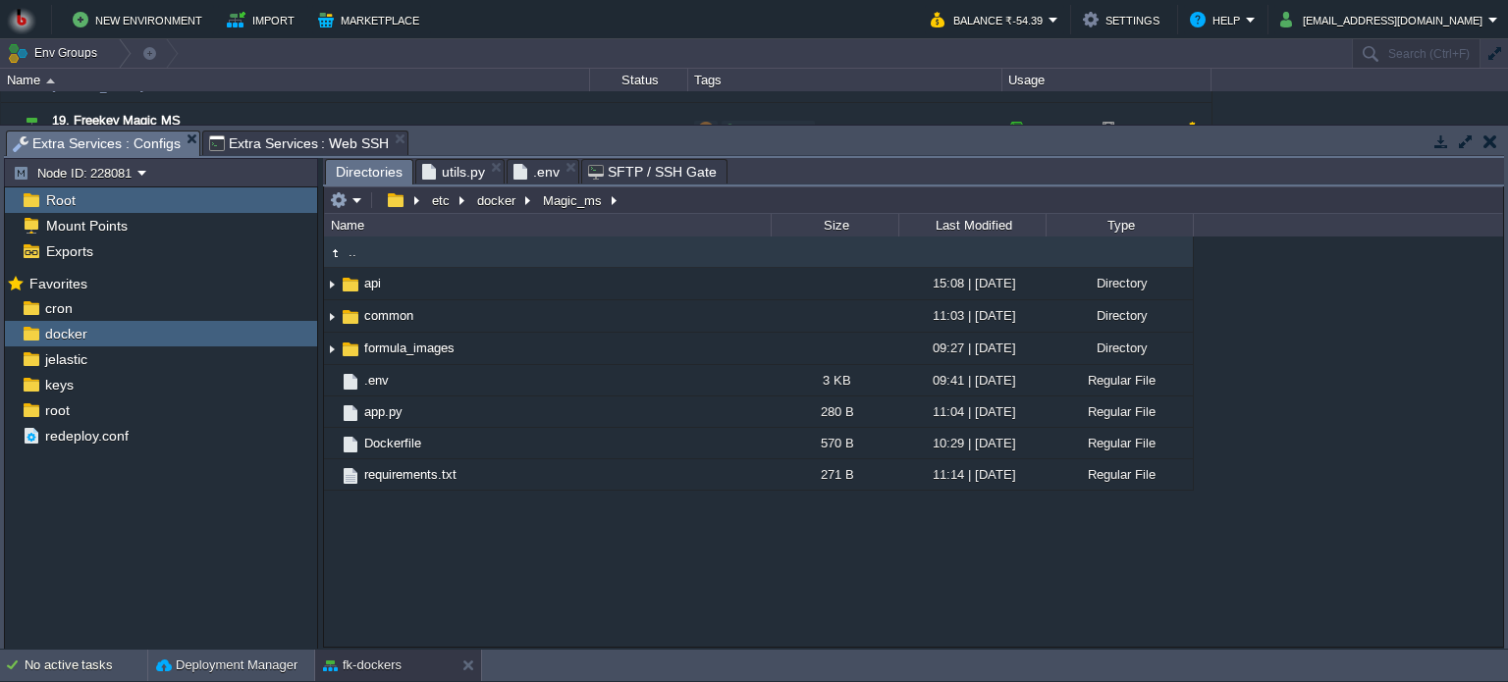
type input "/etc/docker/Magic_ms"
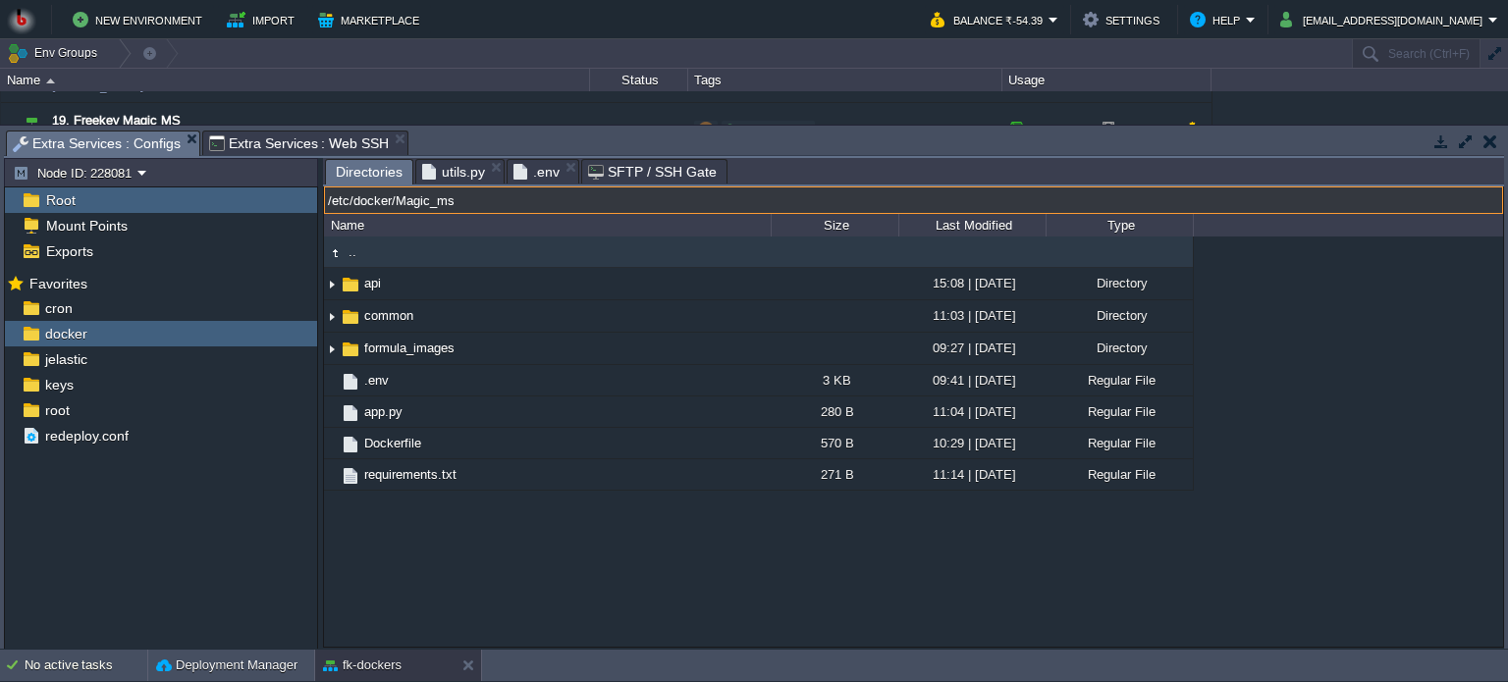
click at [622, 196] on input "/etc/docker/Magic_ms" at bounding box center [913, 200] width 1179 height 27
click at [314, 136] on span "Extra Services : Web SSH" at bounding box center [299, 144] width 181 height 24
type input "#000000"
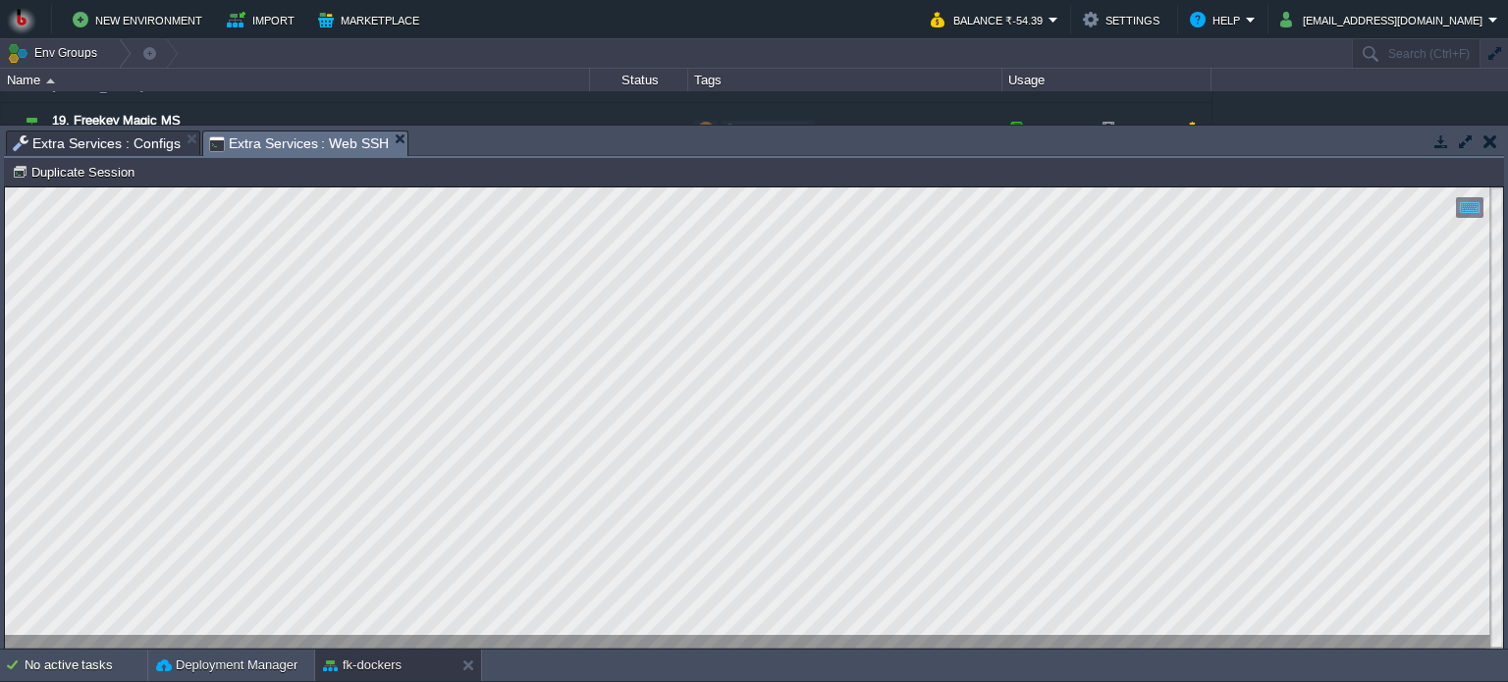
click at [5, 188] on html "Copy: Ctrl + Shift + C Paste: Ctrl + V Settings: Ctrl + Shift + Alt 0" at bounding box center [754, 188] width 1498 height 0
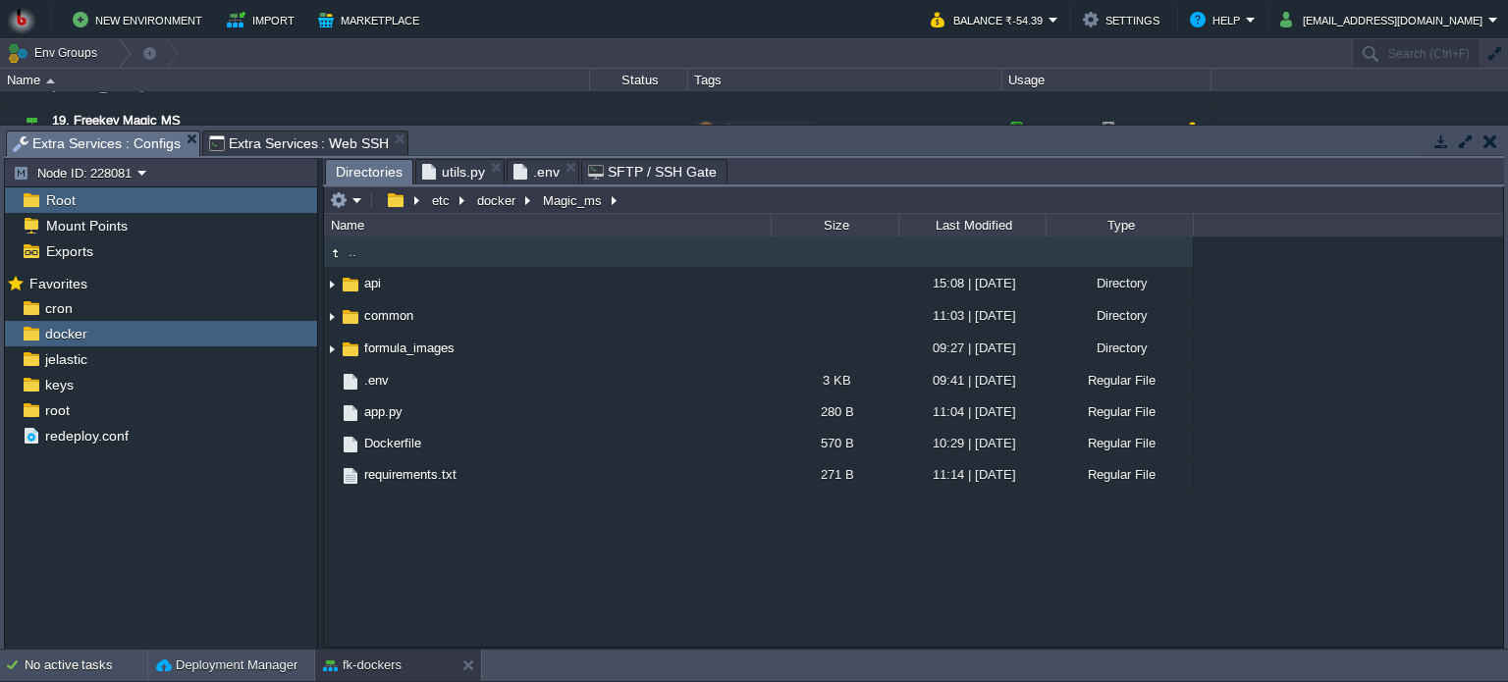
click at [105, 144] on span "Extra Services : Configs" at bounding box center [97, 144] width 168 height 25
click at [501, 199] on button "docker" at bounding box center [497, 200] width 46 height 18
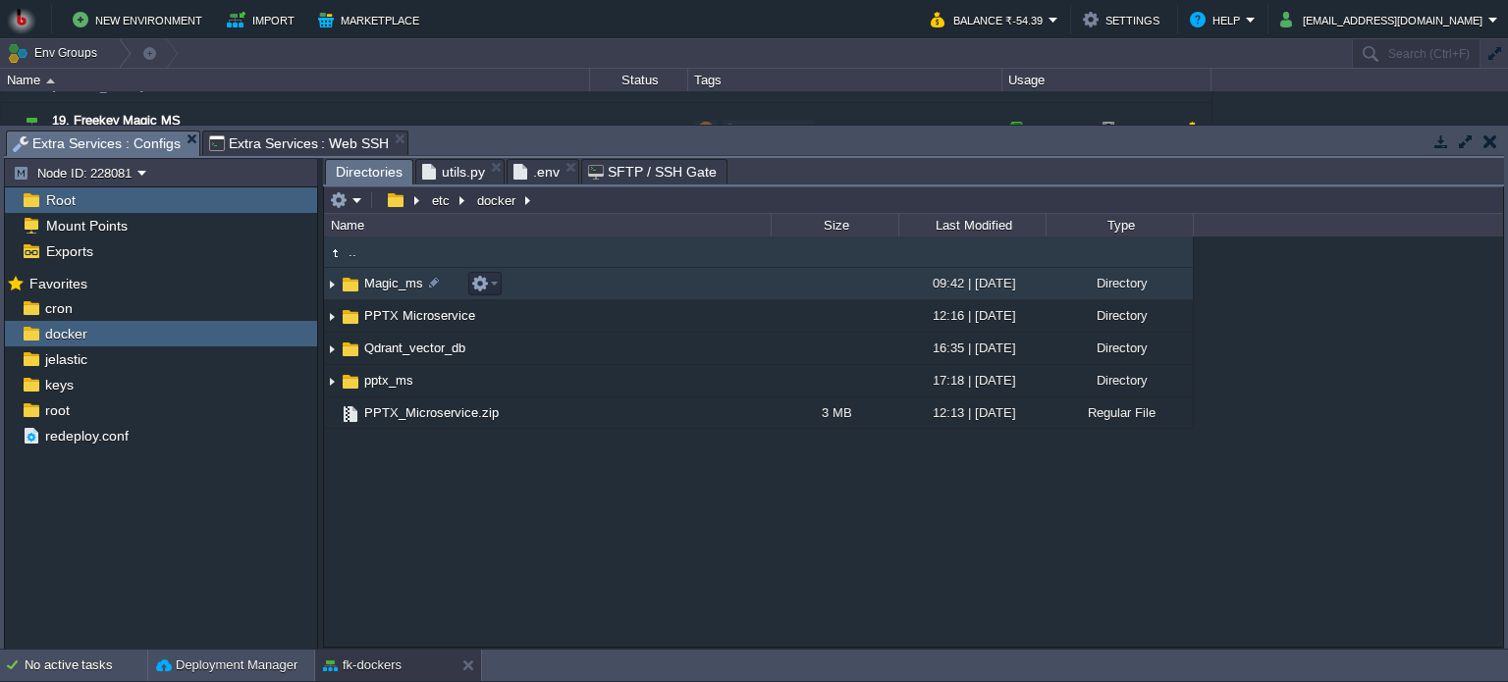
click at [627, 288] on td "Magic_ms" at bounding box center [547, 284] width 447 height 32
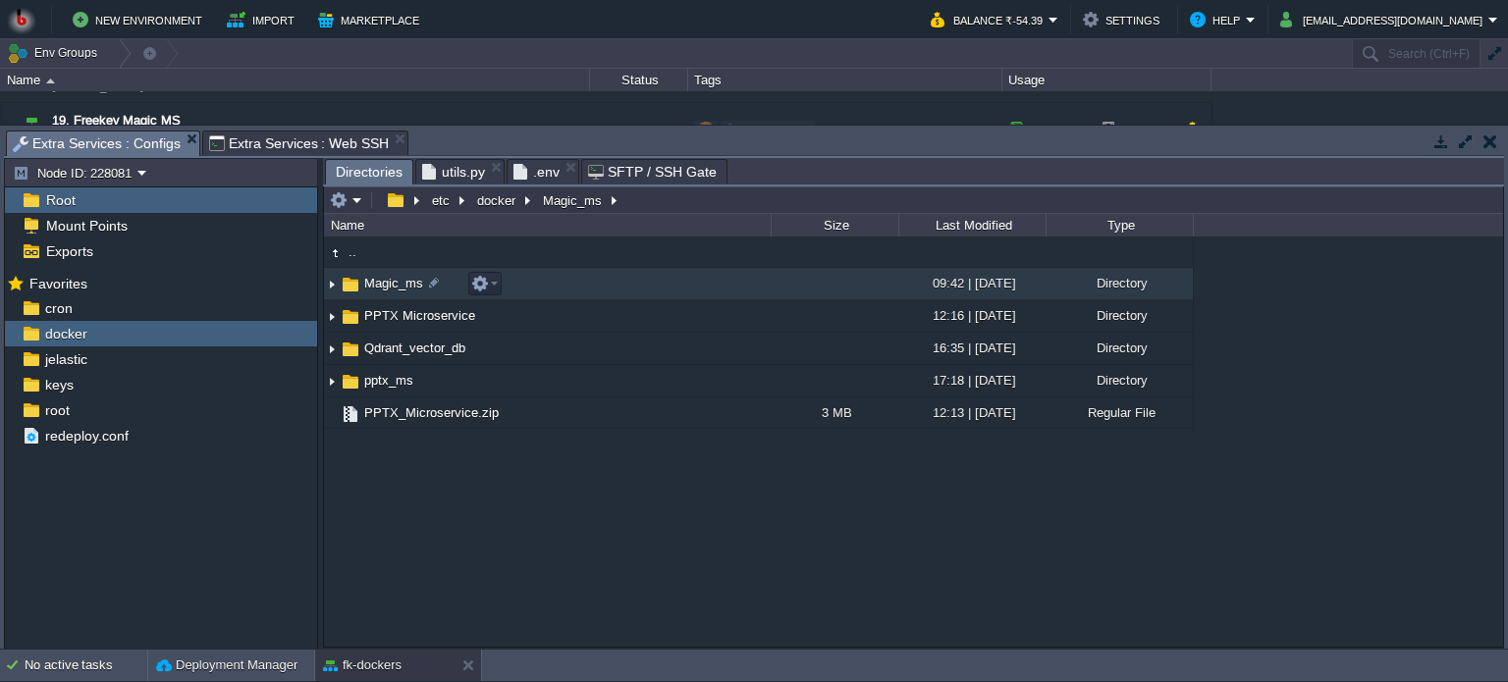
click at [627, 288] on td "Magic_ms" at bounding box center [547, 284] width 447 height 32
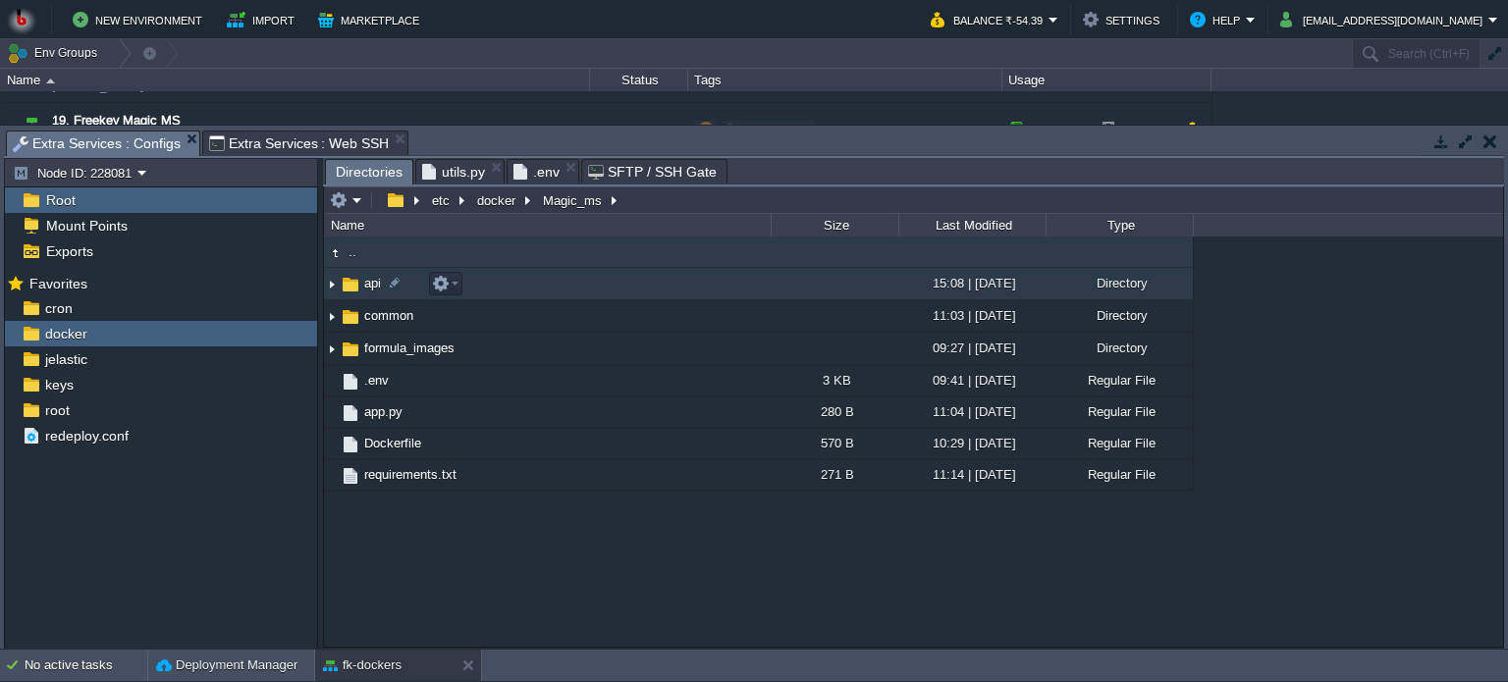
click at [654, 292] on td "api" at bounding box center [547, 284] width 447 height 32
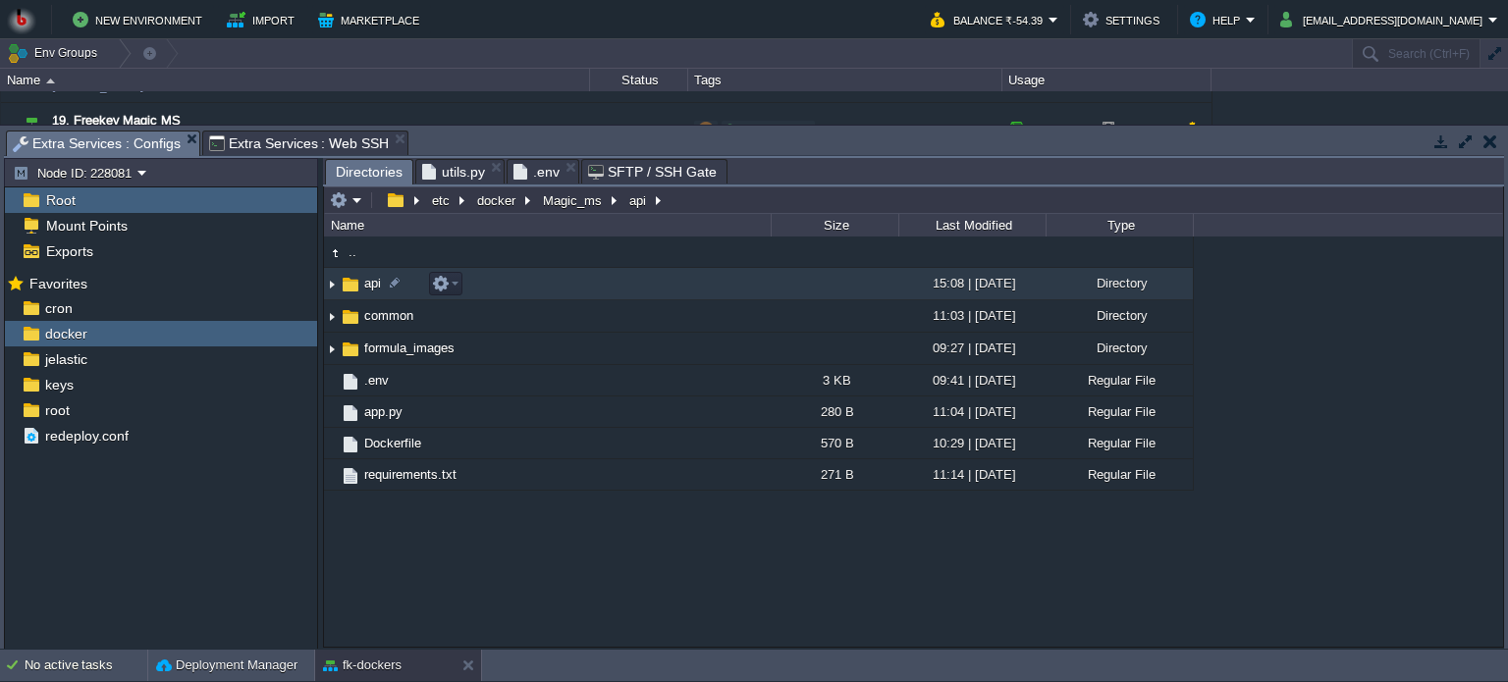
click at [654, 292] on td "api" at bounding box center [547, 284] width 447 height 32
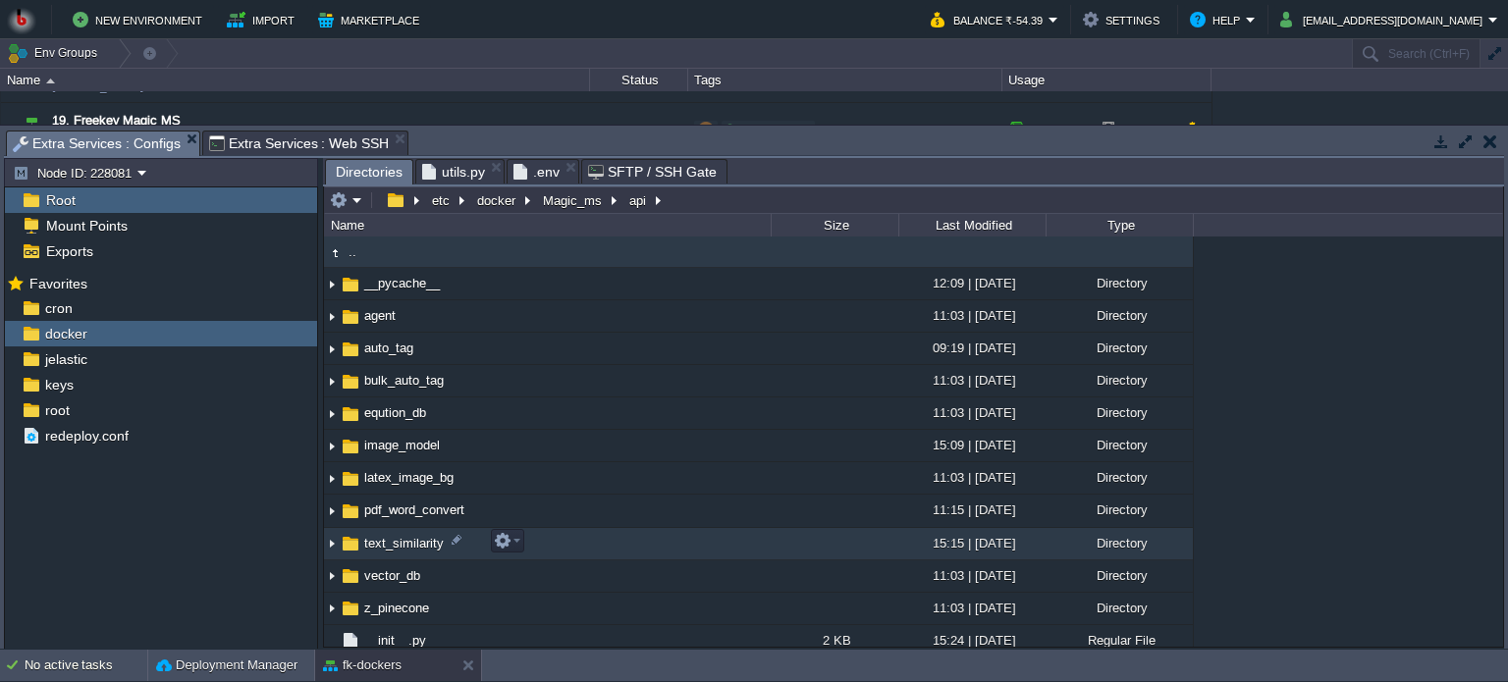
click at [628, 541] on td "text_similarity" at bounding box center [547, 544] width 447 height 32
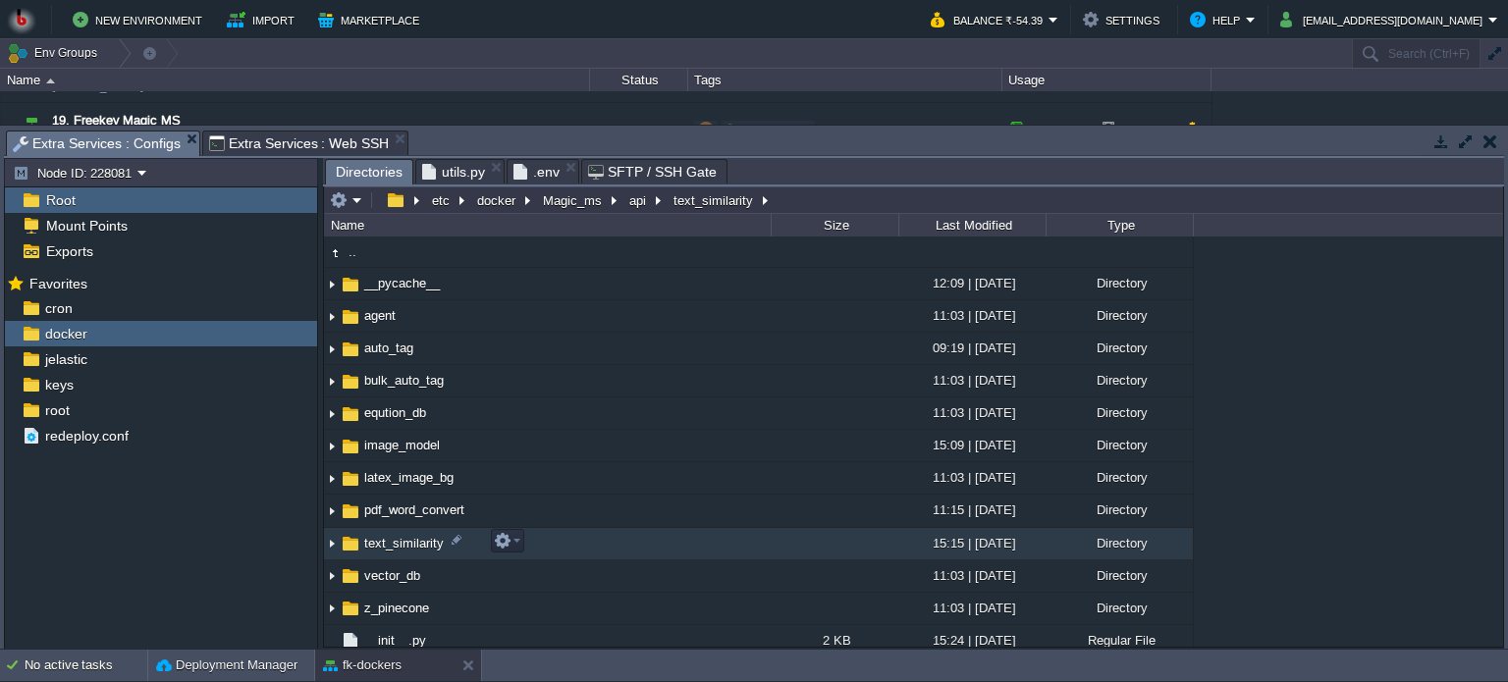
click at [628, 541] on td "text_similarity" at bounding box center [547, 544] width 447 height 32
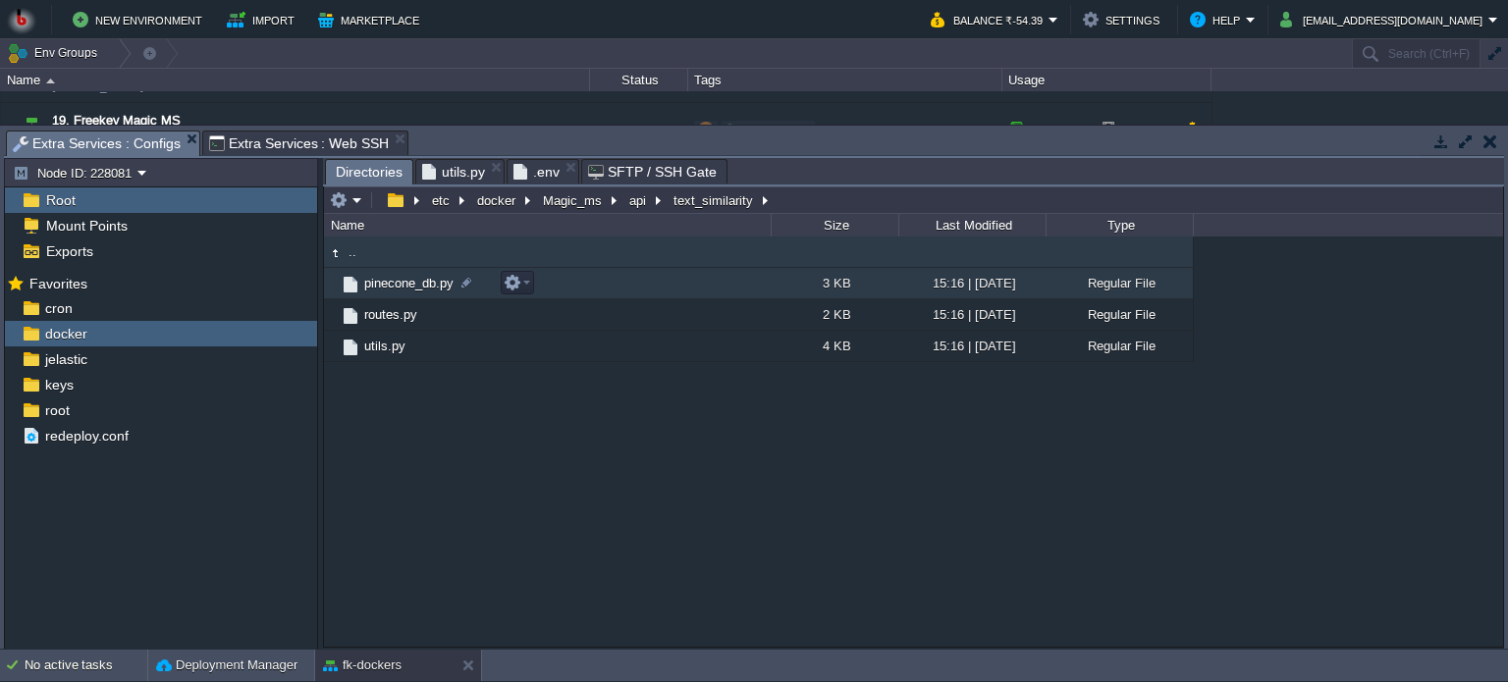
click at [559, 287] on td "pinecone_db.py" at bounding box center [547, 283] width 447 height 31
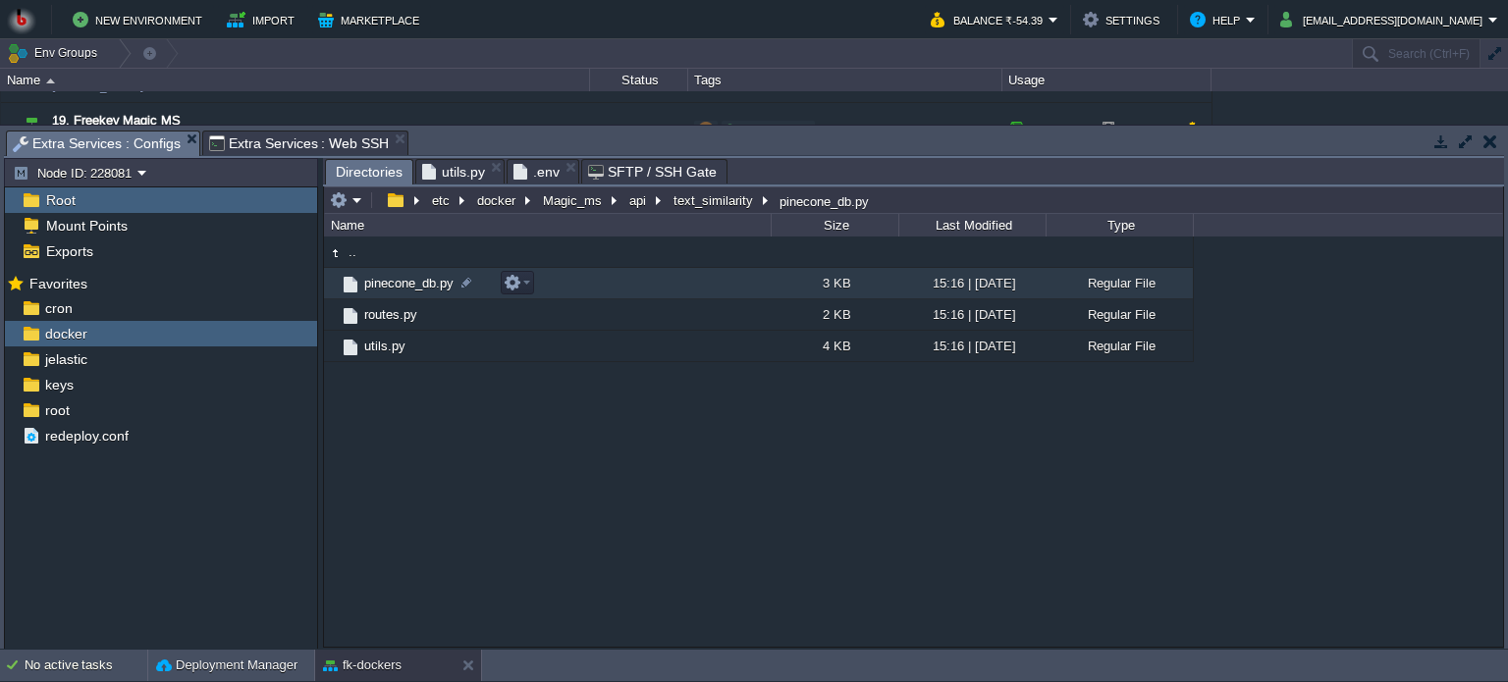
click at [559, 287] on td "pinecone_db.py" at bounding box center [547, 283] width 447 height 31
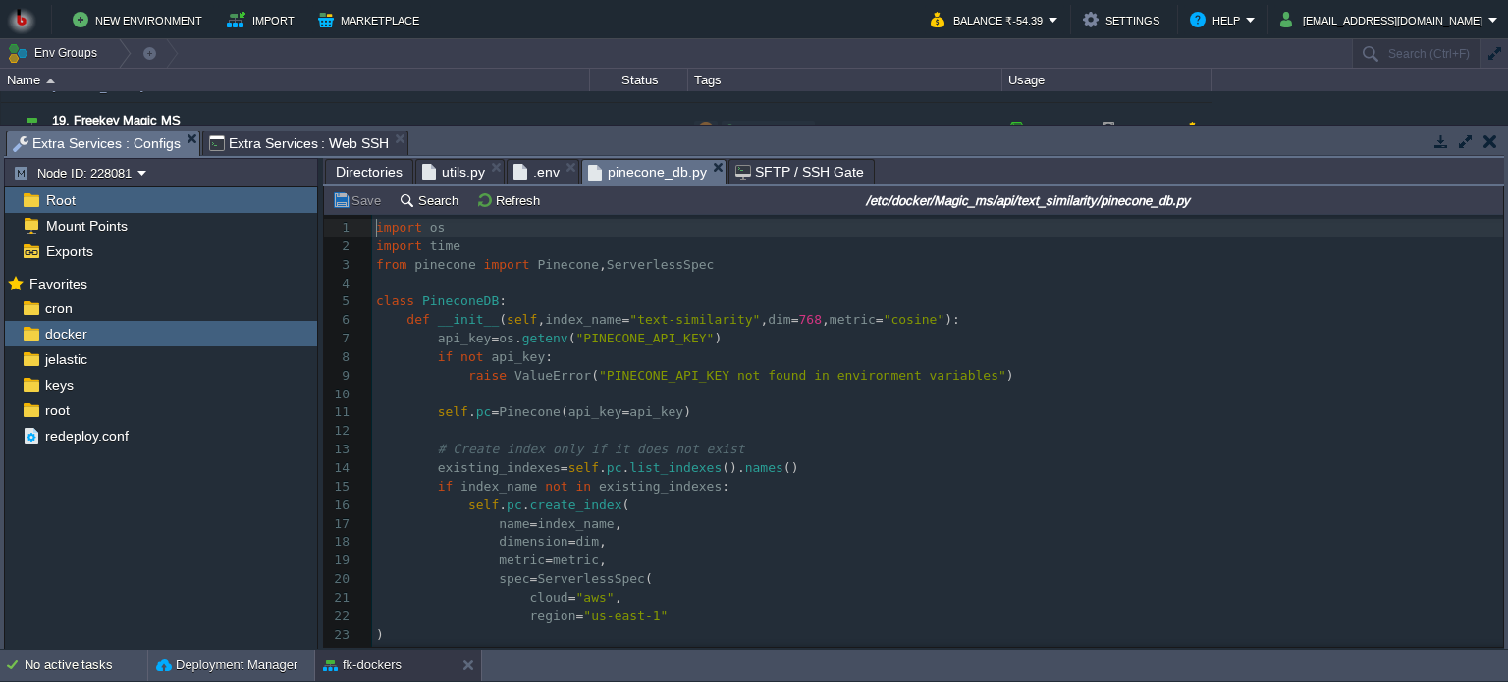
scroll to position [6, 0]
type textarea "-"
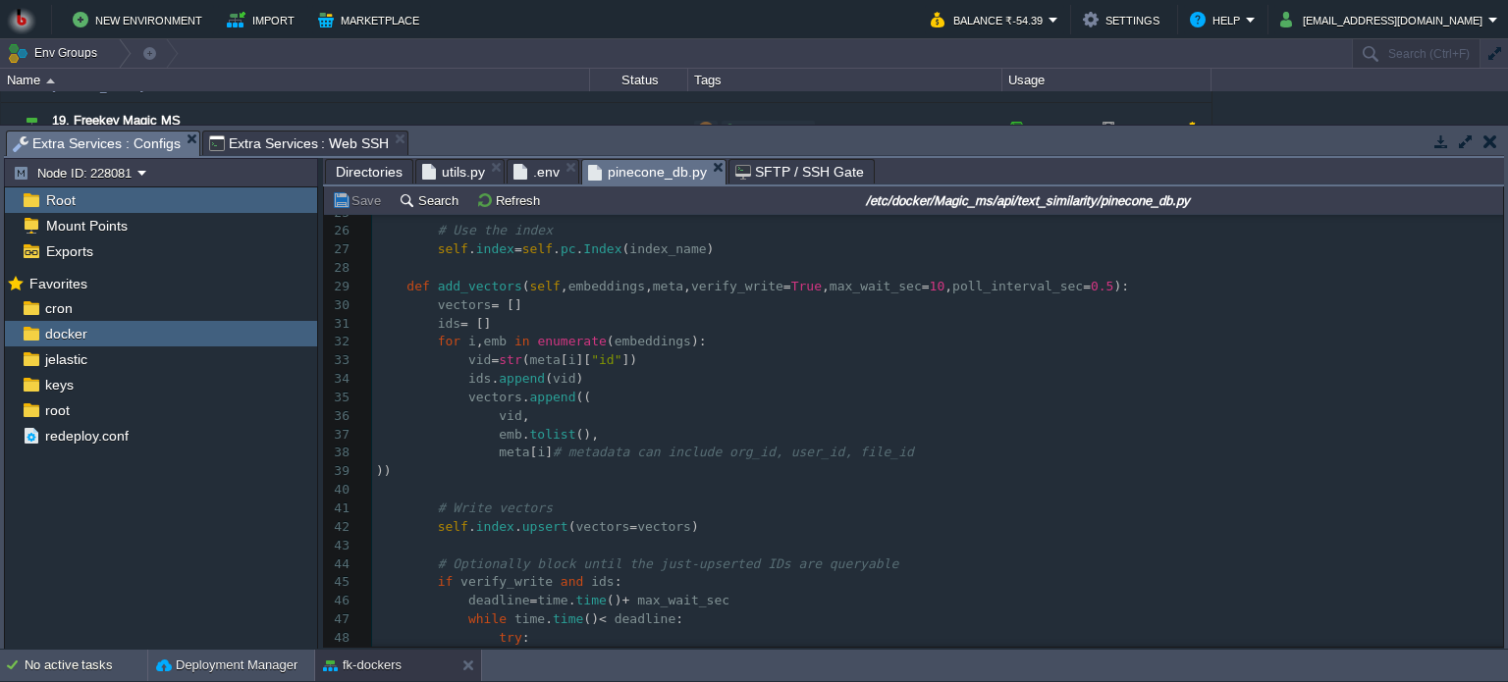
scroll to position [0, 0]
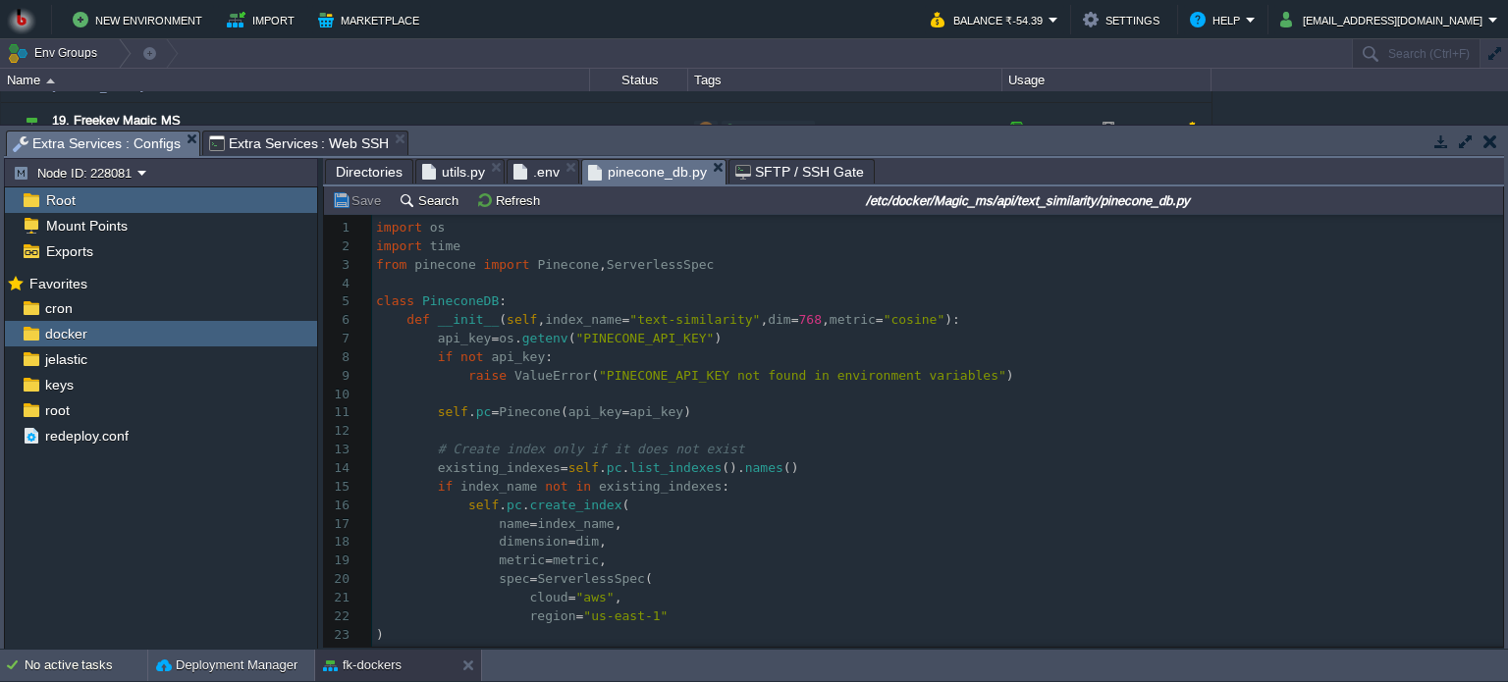
drag, startPoint x: 360, startPoint y: 211, endPoint x: 353, endPoint y: 202, distance: 11.2
click at [359, 211] on td "Save" at bounding box center [359, 201] width 61 height 24
click at [353, 201] on button "Save" at bounding box center [359, 200] width 55 height 18
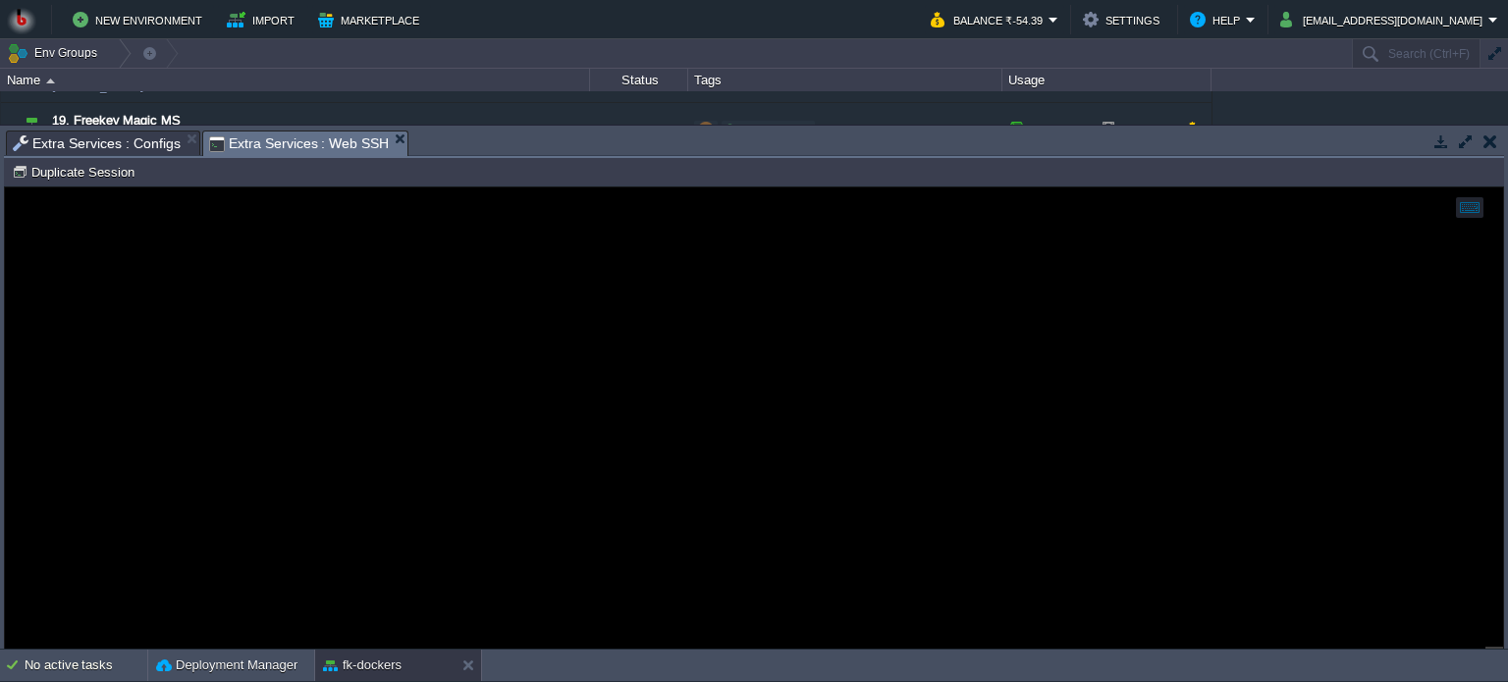
click at [274, 132] on span "Extra Services : Web SSH" at bounding box center [299, 144] width 181 height 25
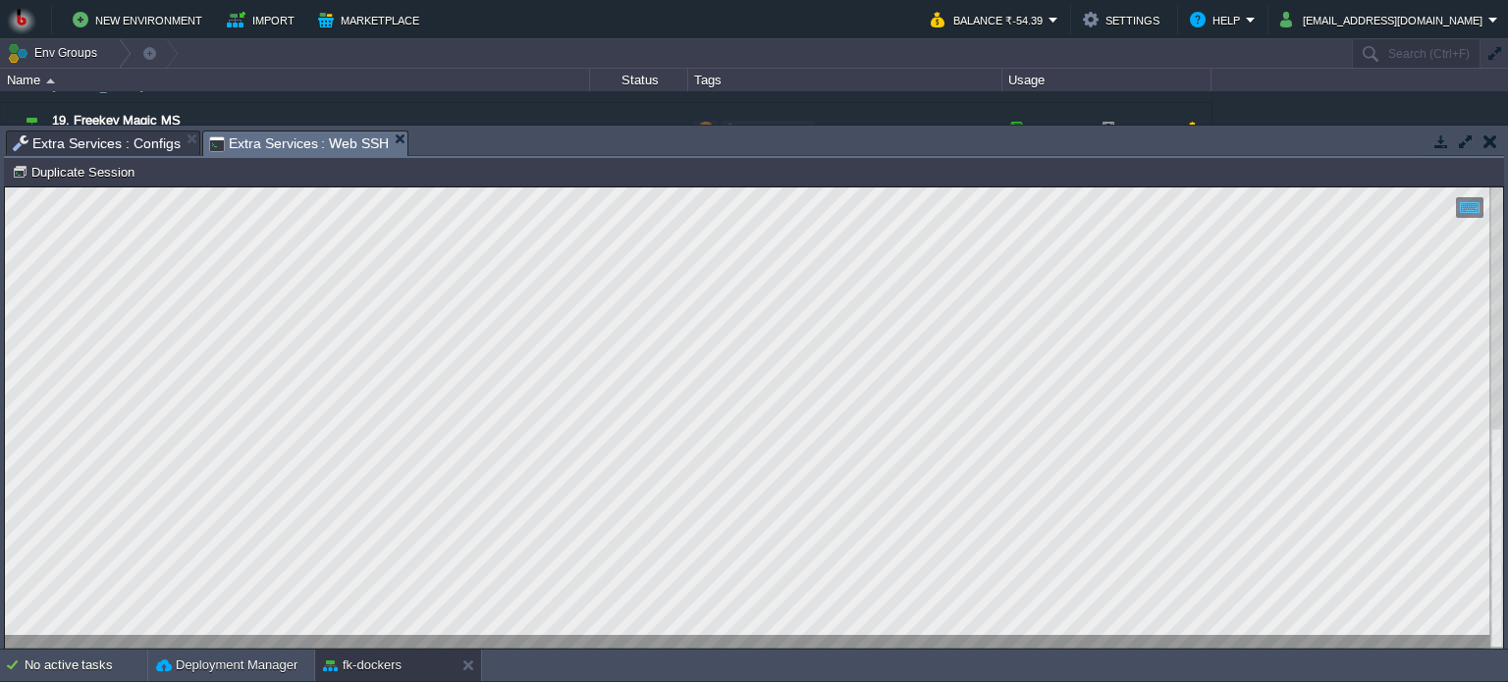
click at [473, 188] on html "Copy: Ctrl + Shift + C Paste: Ctrl + V Settings: Ctrl + Shift + Alt 0" at bounding box center [754, 188] width 1498 height 0
click at [5, 188] on html "Copy: Ctrl + Shift + C Paste: Ctrl + V Settings: Ctrl + Shift + Alt 0" at bounding box center [754, 188] width 1498 height 0
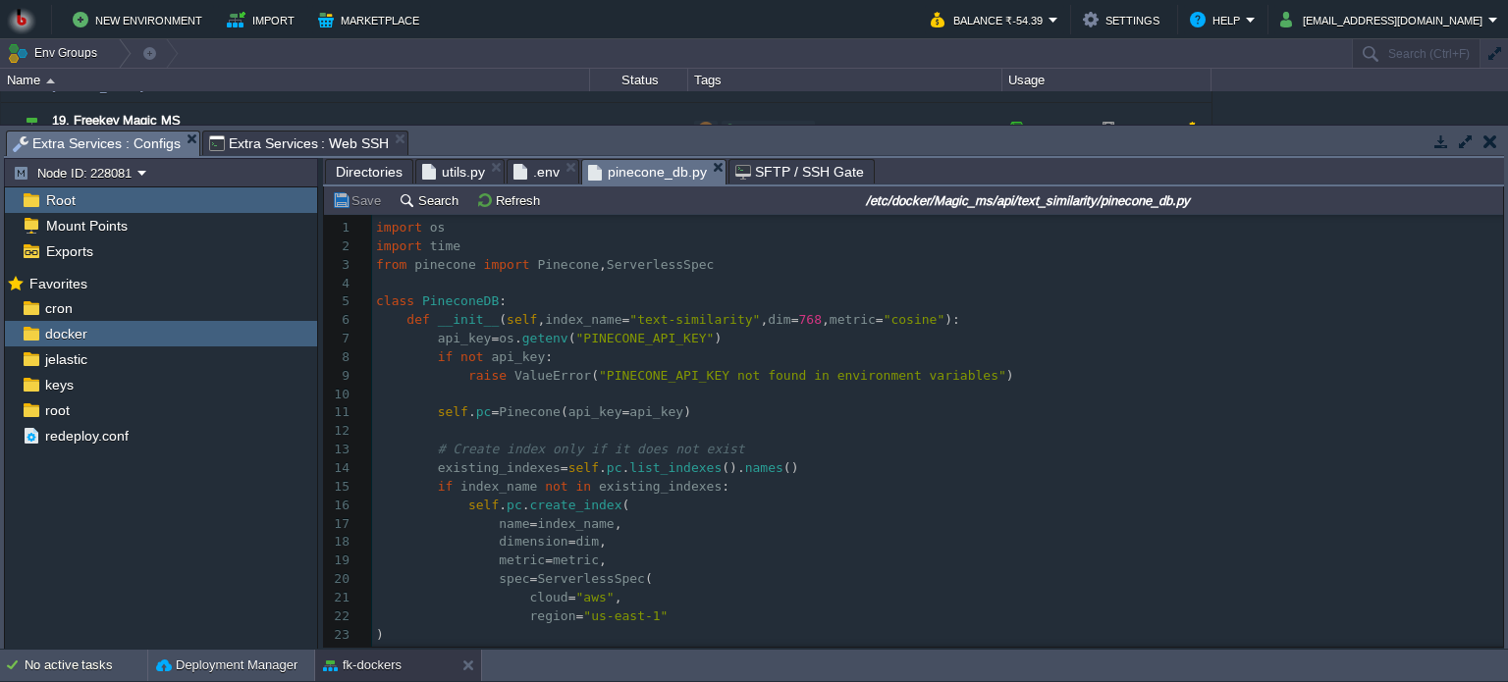
click at [96, 146] on span "Extra Services : Configs" at bounding box center [97, 144] width 168 height 25
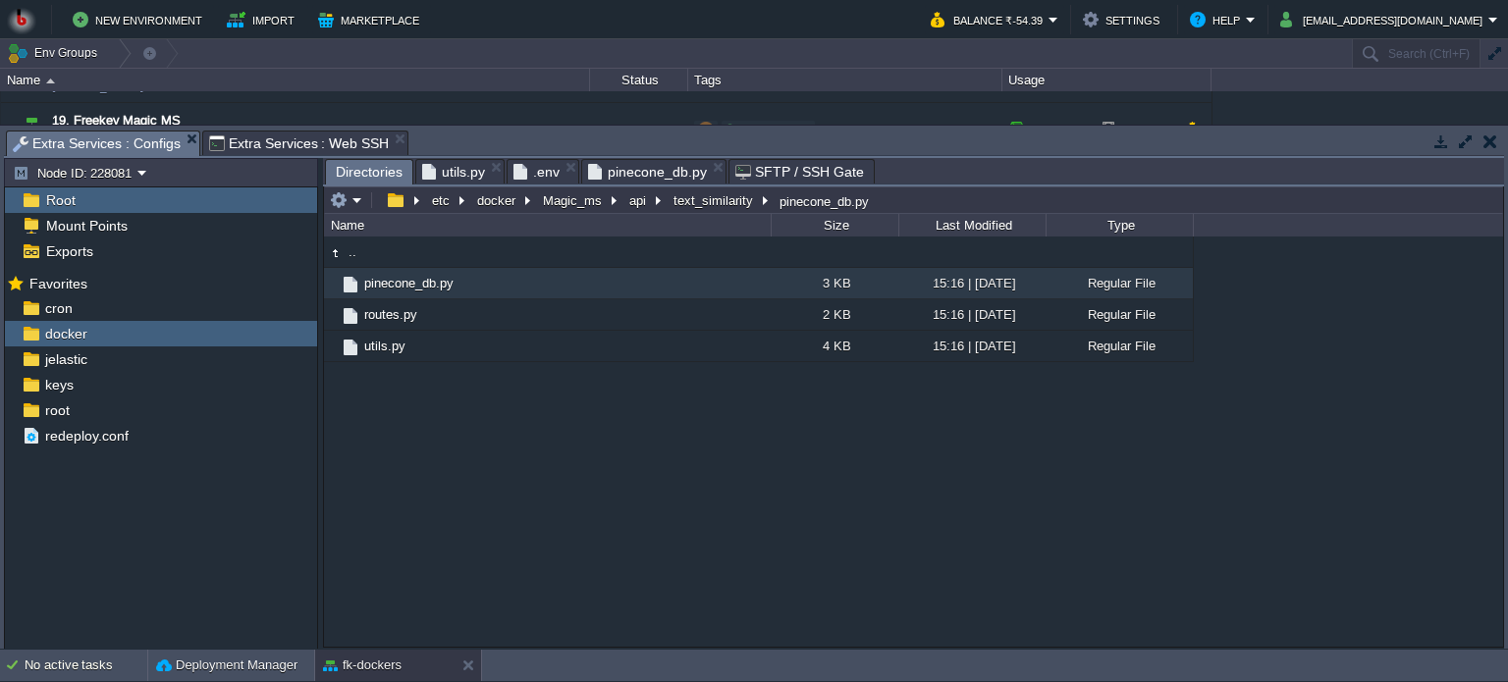
click at [373, 171] on span "Directories" at bounding box center [369, 172] width 67 height 25
click at [634, 208] on button "api" at bounding box center [638, 200] width 25 height 18
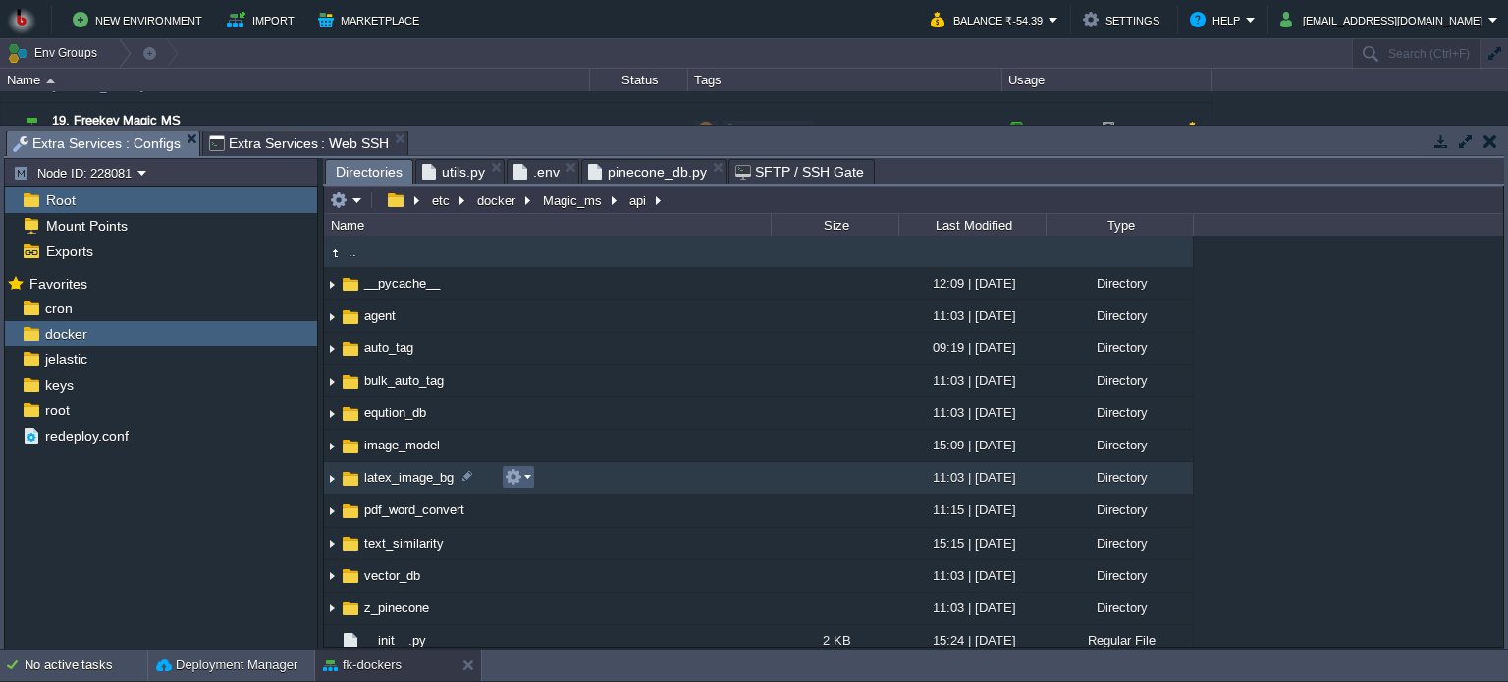
scroll to position [5, 0]
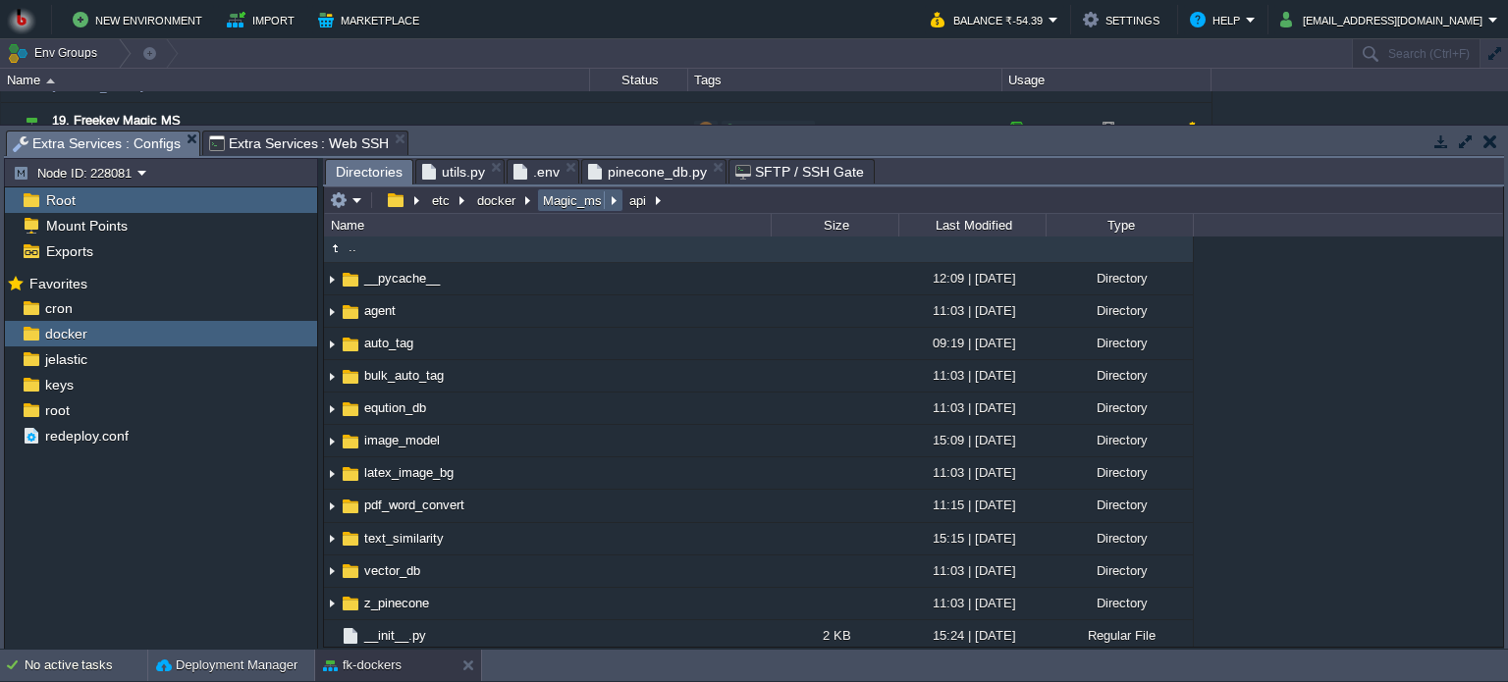
click at [571, 203] on button "Magic_ms" at bounding box center [573, 200] width 67 height 18
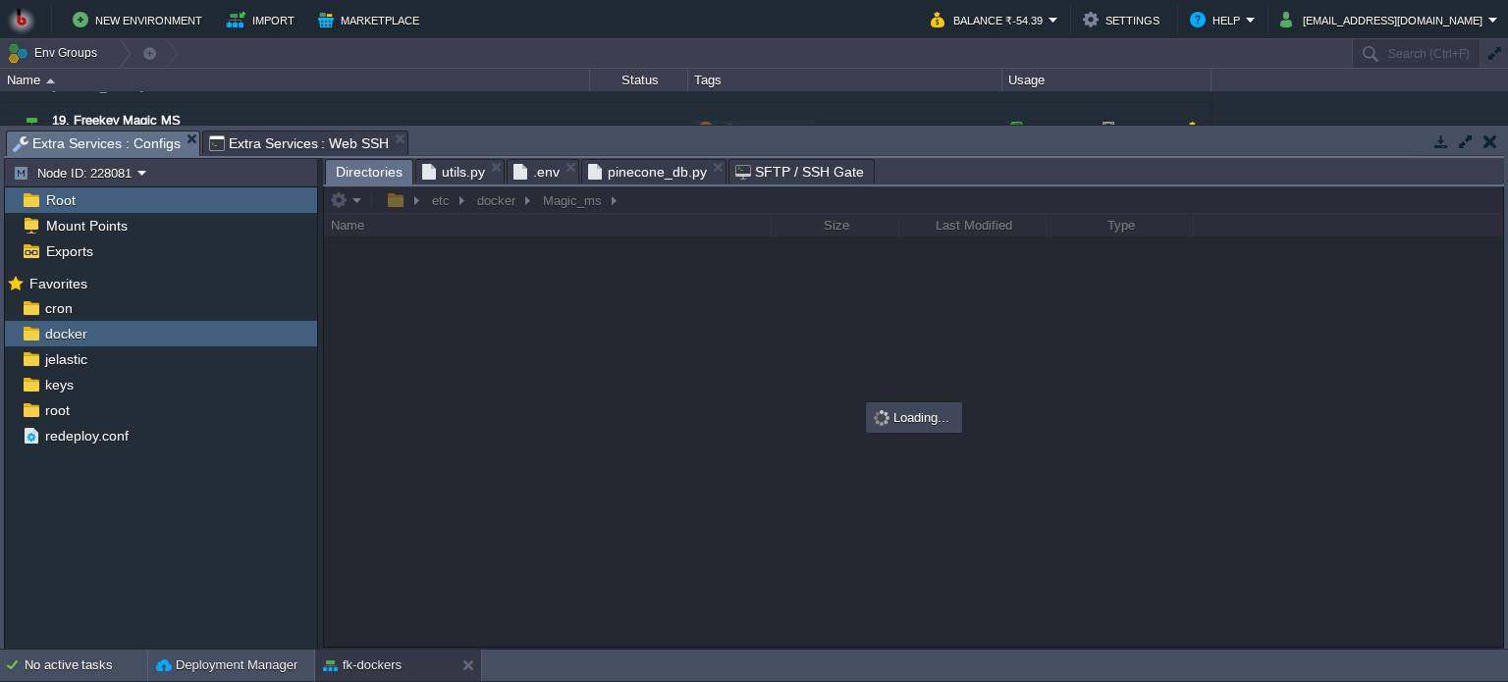
scroll to position [0, 0]
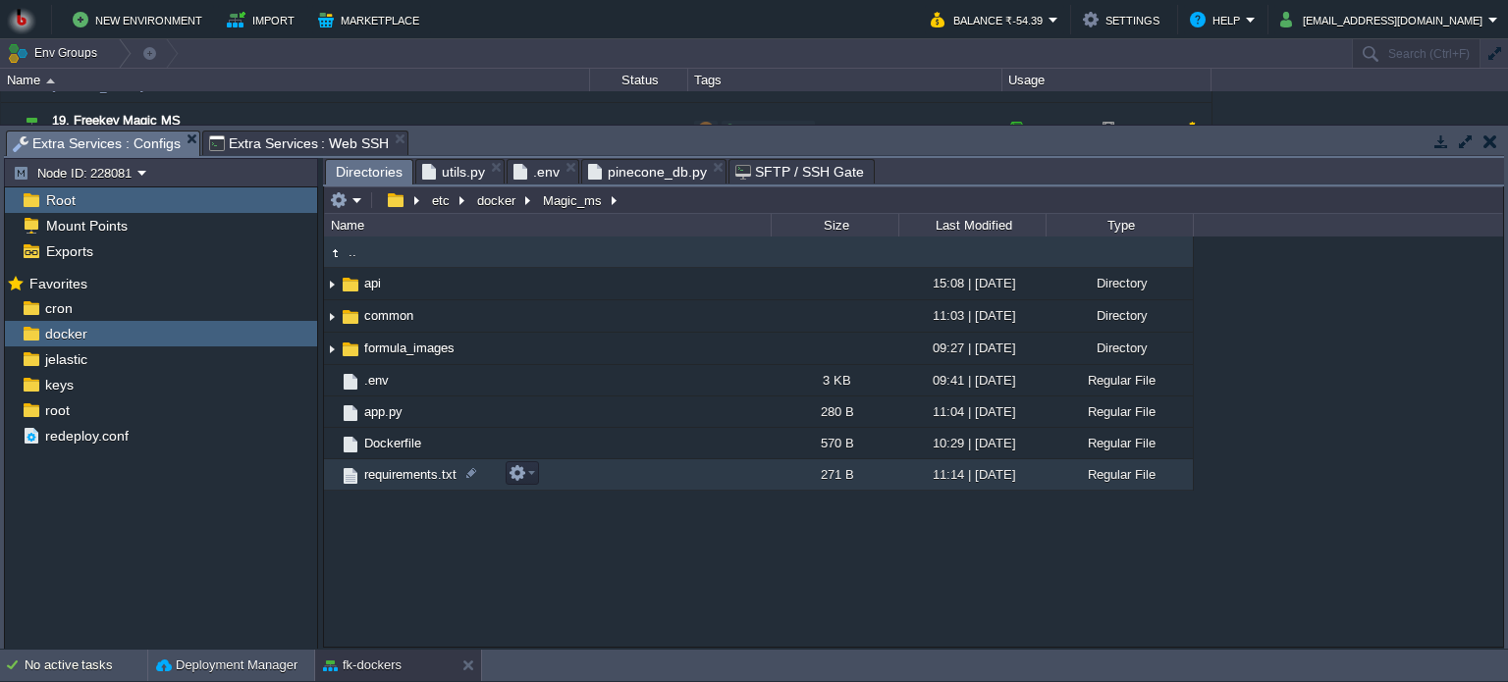
click at [569, 473] on td "requirements.txt" at bounding box center [547, 475] width 447 height 31
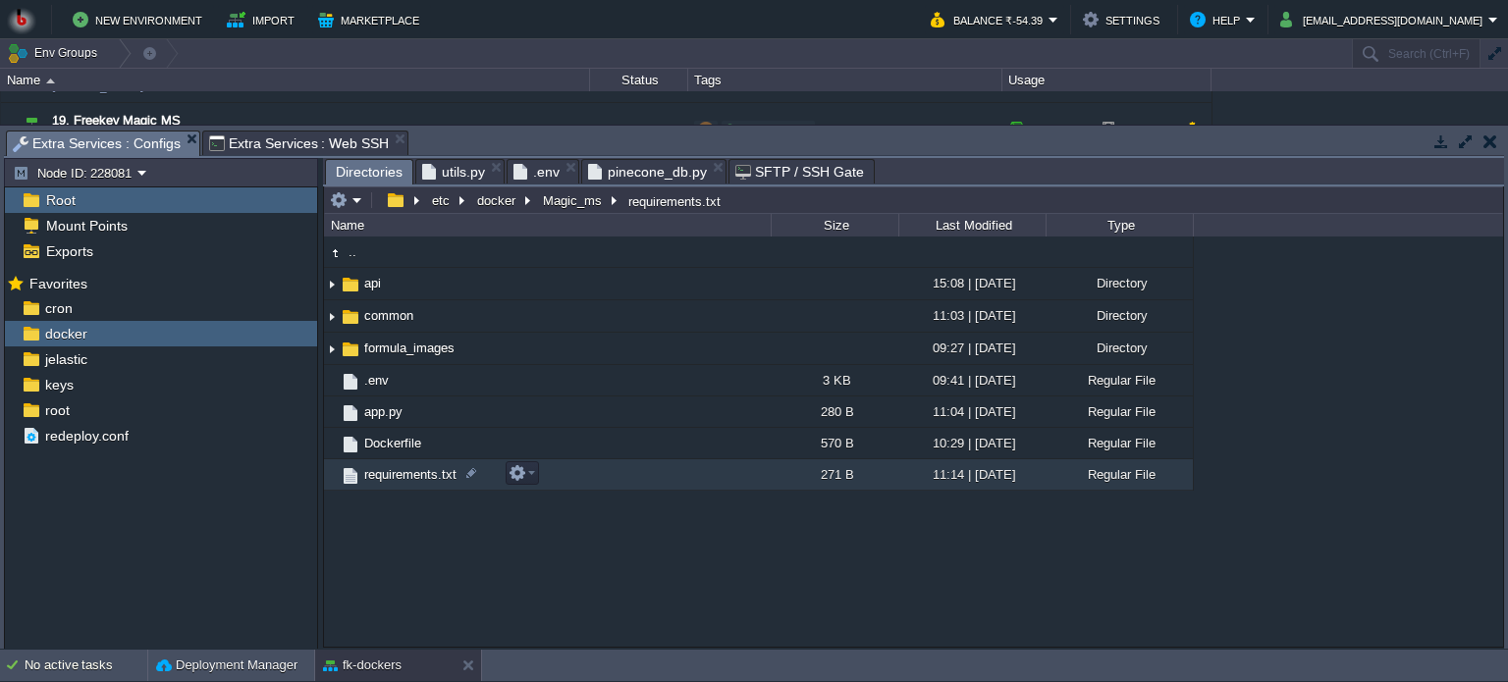
click at [569, 473] on td "requirements.txt" at bounding box center [547, 475] width 447 height 31
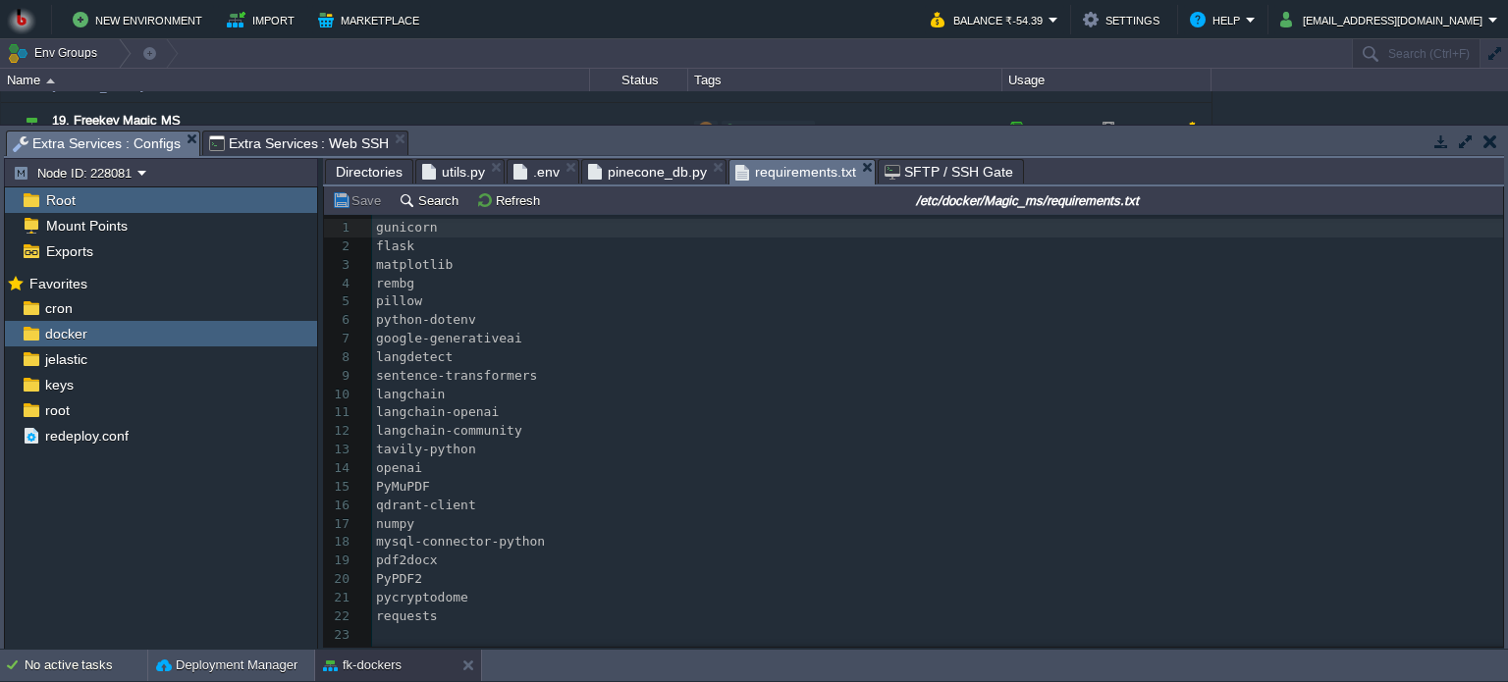
scroll to position [38, 0]
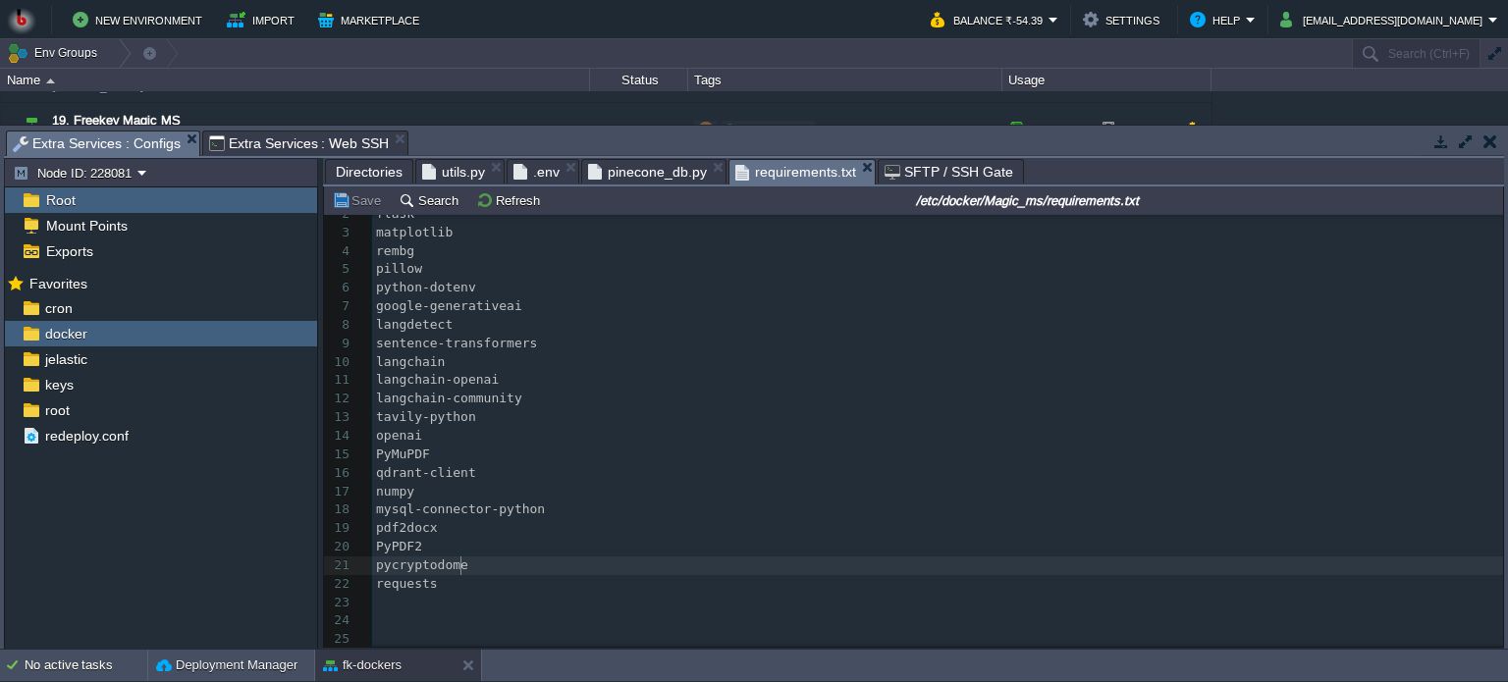
click at [679, 564] on pre "pycryptodome" at bounding box center [937, 566] width 1131 height 19
type textarea "gunicorn flask matplotlib rembg pillow python-dotenv google-generativeai langde…"
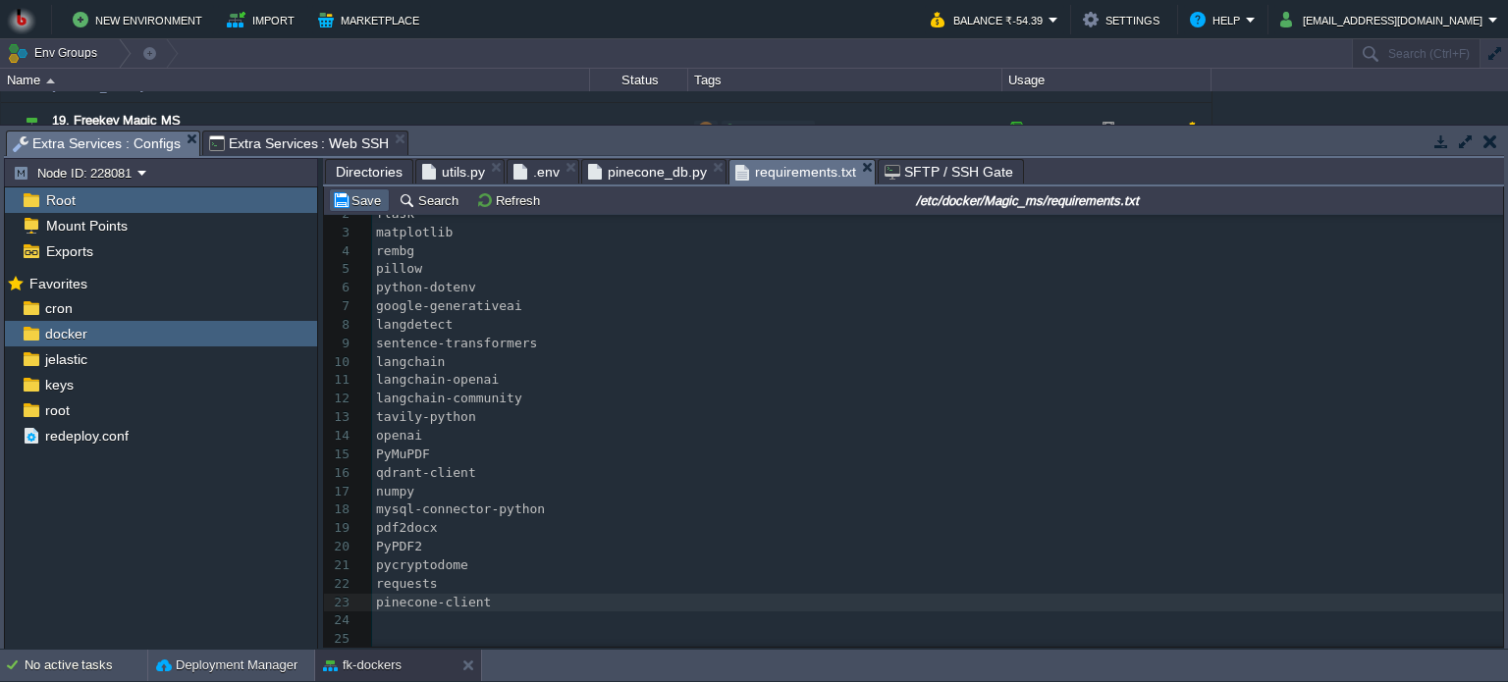
click at [353, 207] on button "Save" at bounding box center [359, 200] width 55 height 18
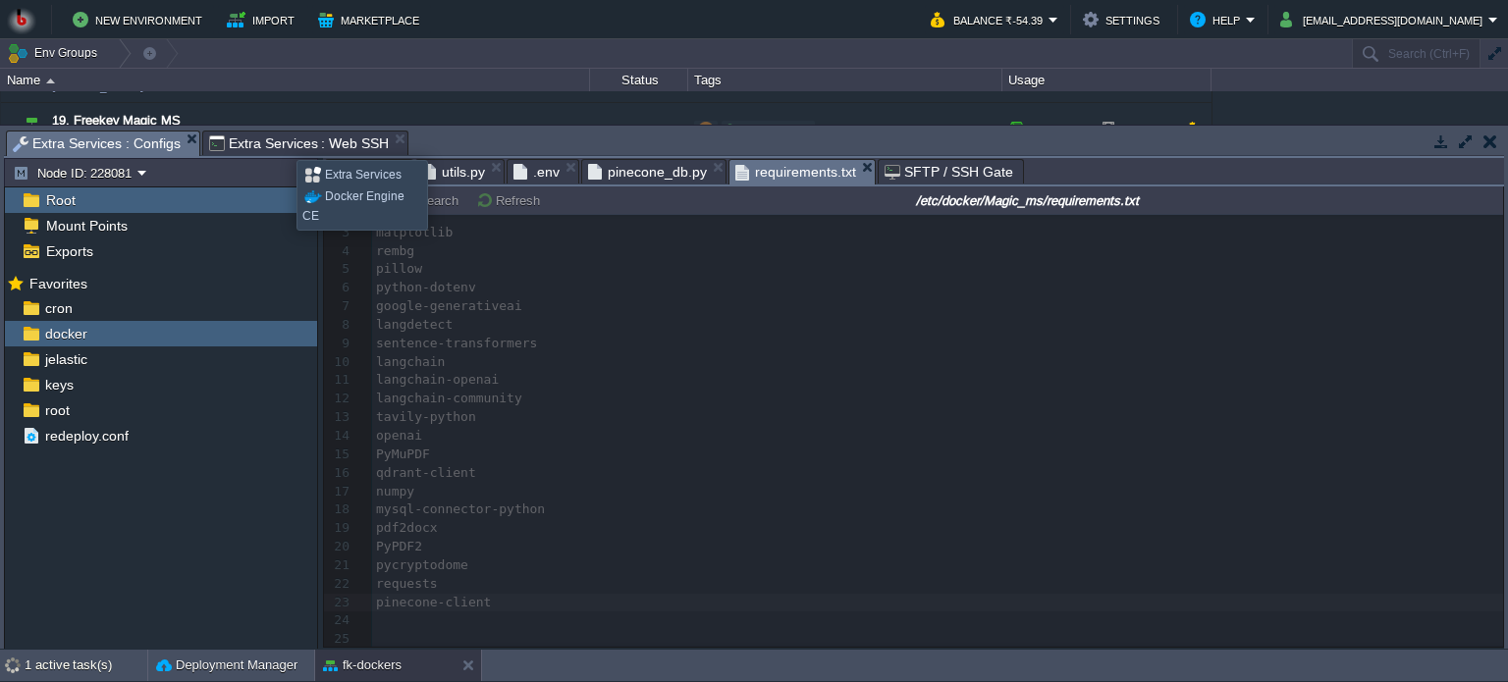
click at [282, 142] on span "Extra Services : Web SSH" at bounding box center [299, 144] width 181 height 24
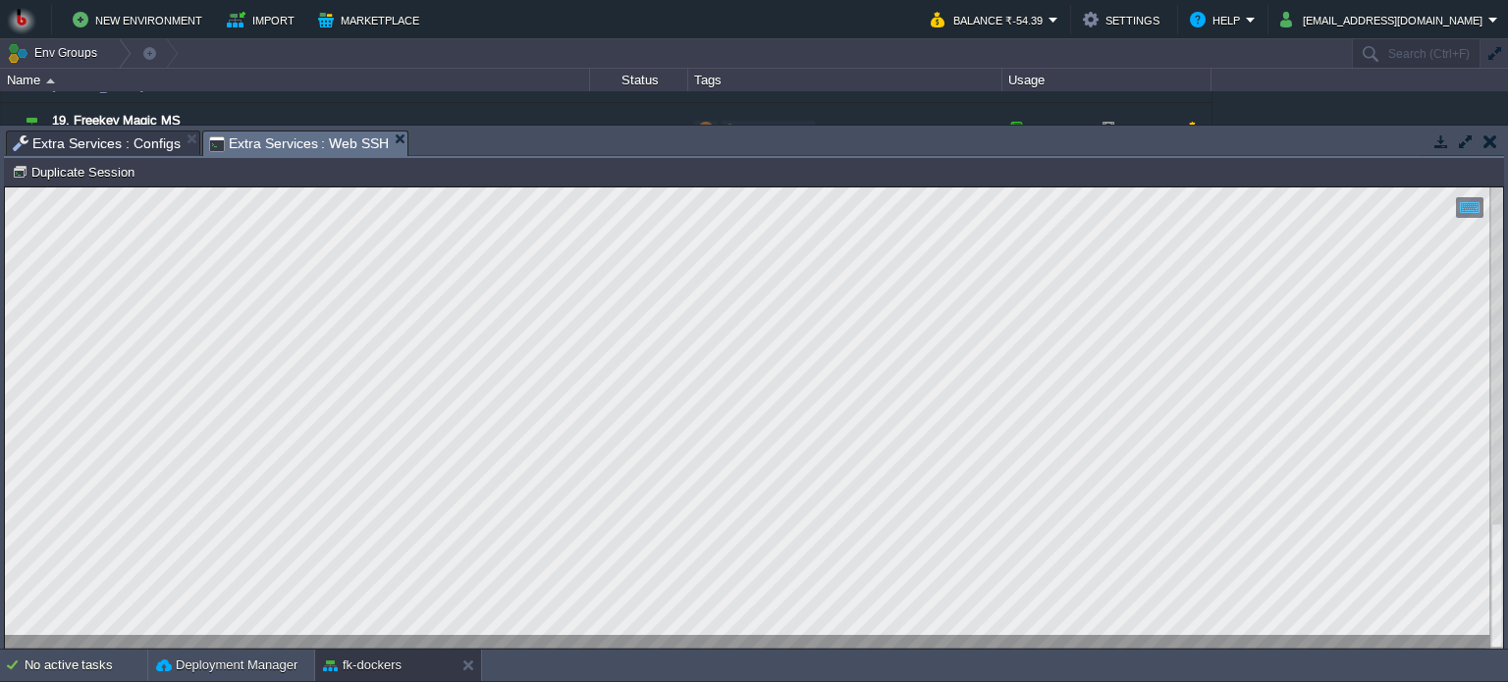
click at [5, 188] on html "Copy: Ctrl + Shift + C Paste: Ctrl + V Settings: Ctrl + Shift + Alt 0" at bounding box center [754, 188] width 1498 height 0
click at [527, 643] on div at bounding box center [754, 418] width 1498 height 461
click at [519, 638] on div at bounding box center [754, 418] width 1498 height 461
click at [111, 138] on span "Extra Services : Configs" at bounding box center [97, 144] width 168 height 24
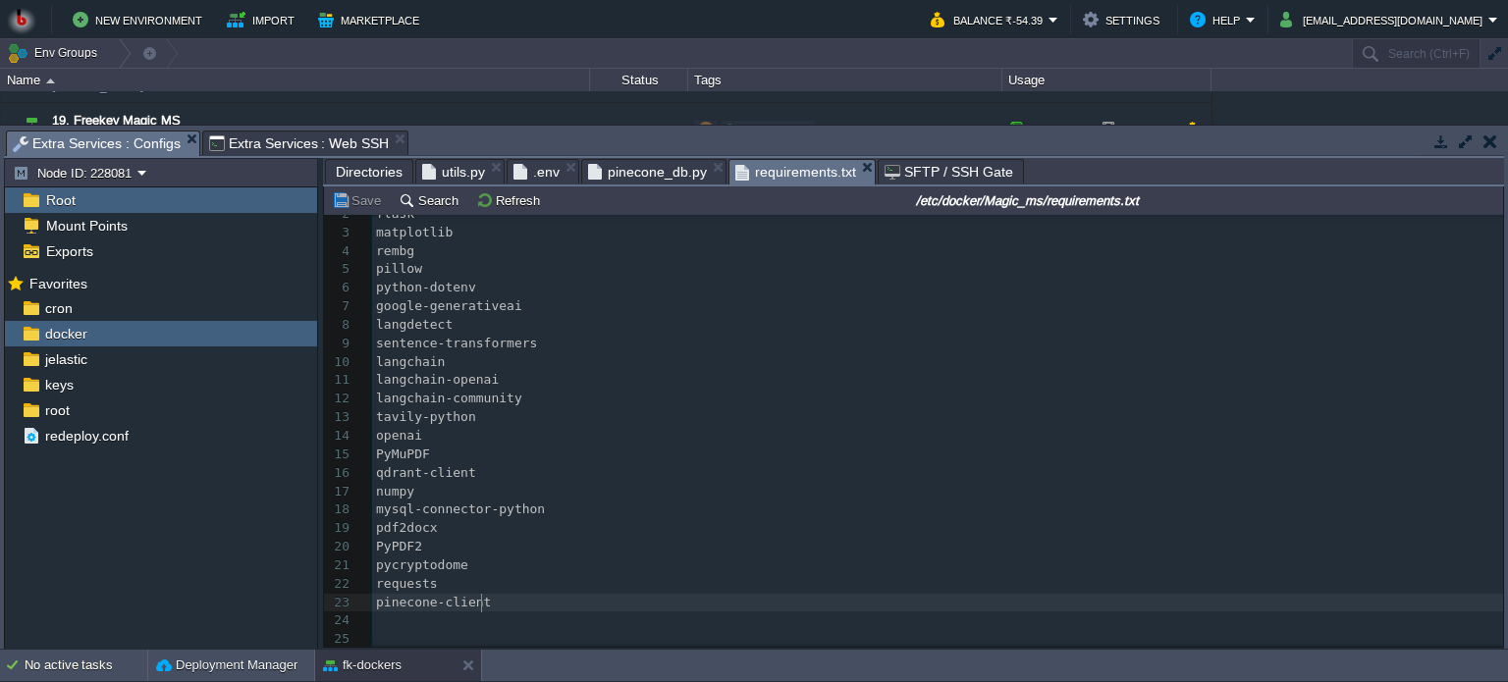
click at [494, 603] on pre "pinecone-client" at bounding box center [937, 603] width 1131 height 19
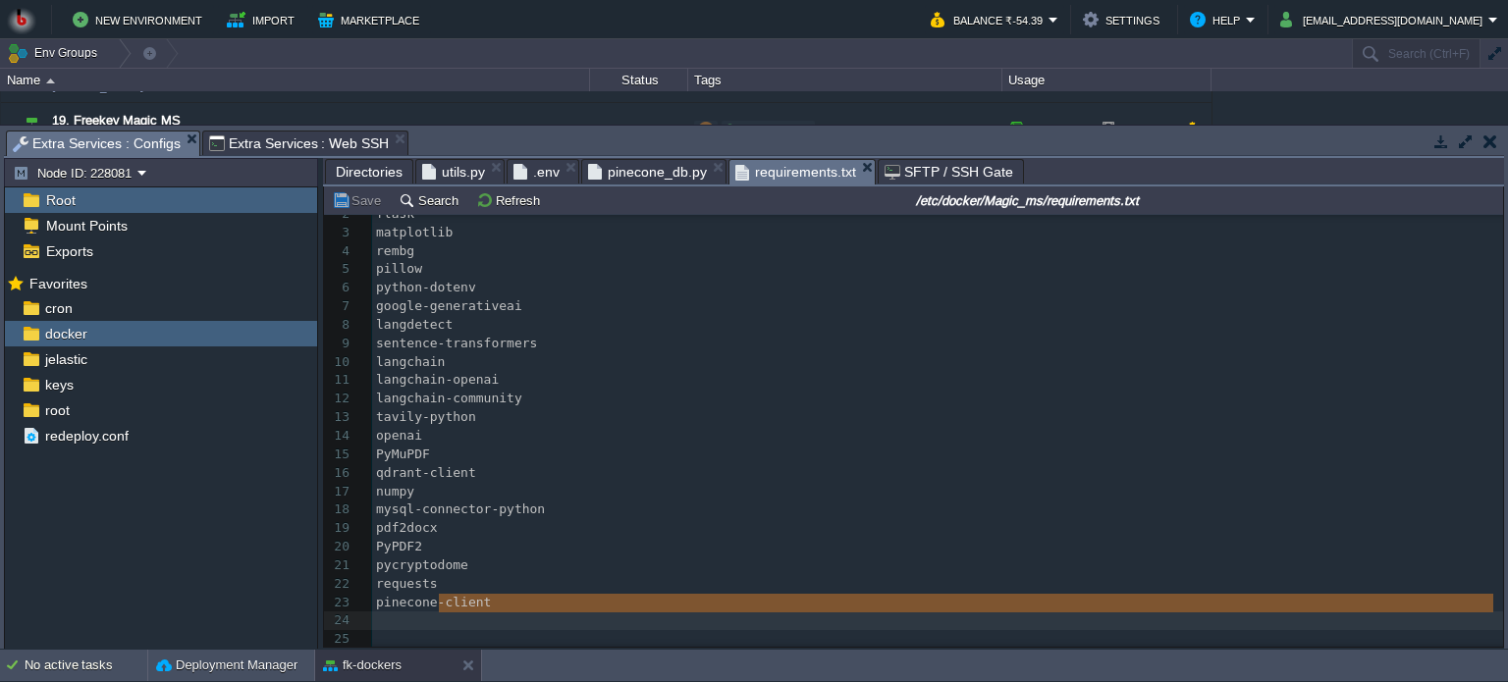
type textarea "pinecone-client"
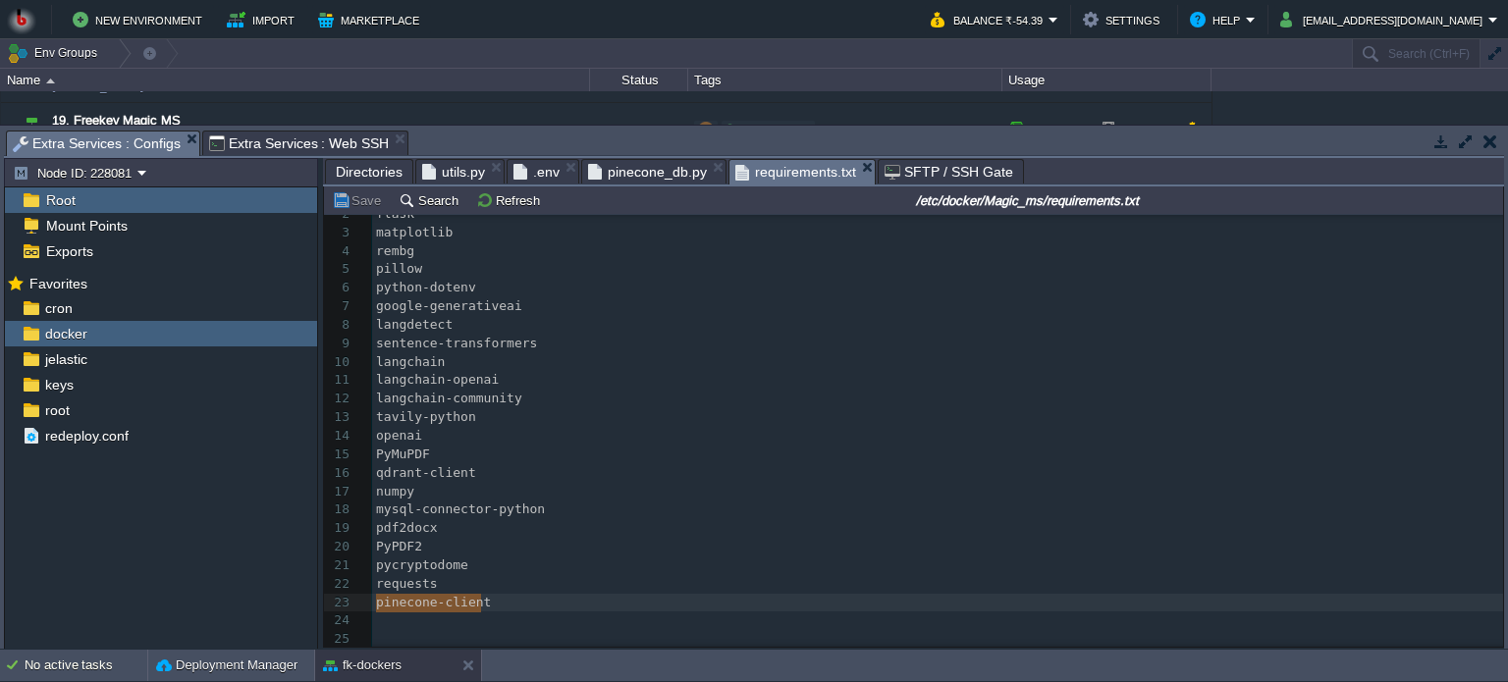
drag, startPoint x: 494, startPoint y: 603, endPoint x: 375, endPoint y: 602, distance: 118.8
click at [354, 202] on button "Save" at bounding box center [359, 200] width 55 height 18
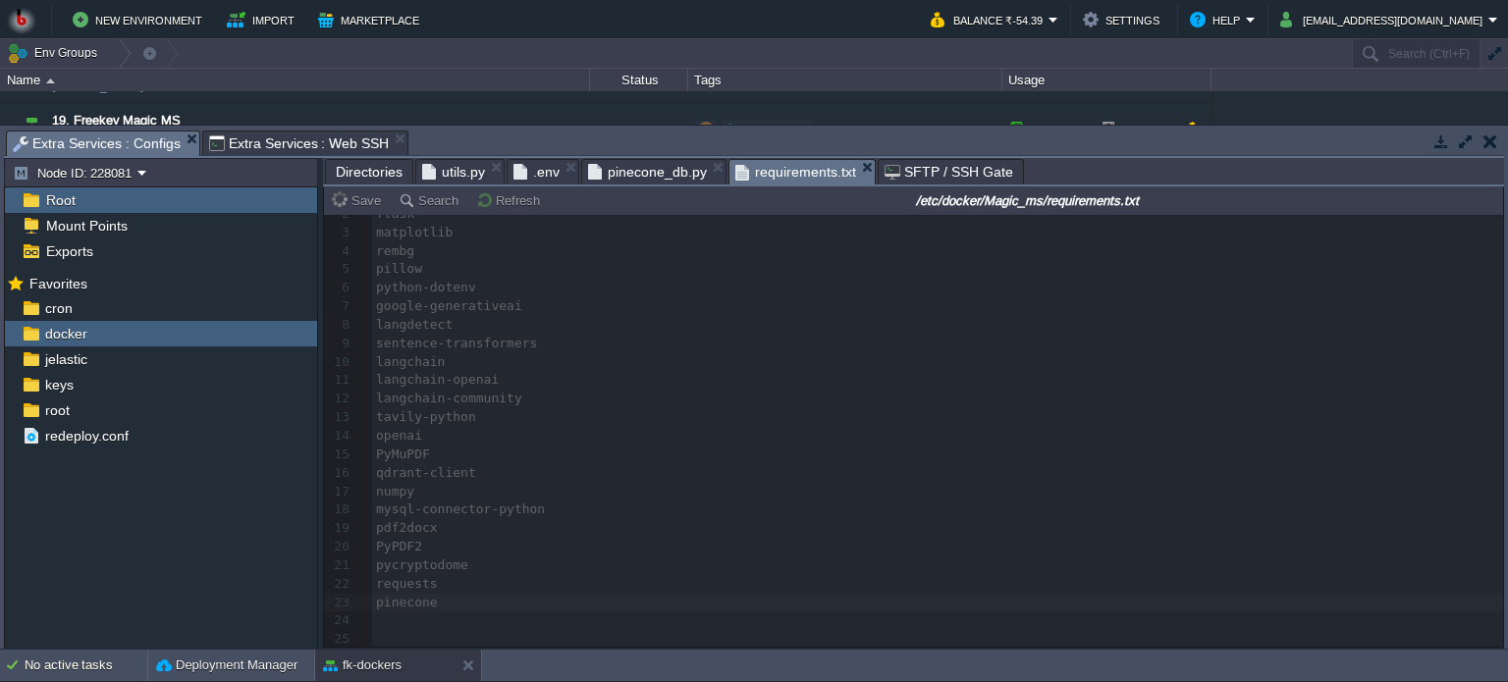
click at [305, 142] on span "Extra Services : Web SSH" at bounding box center [299, 144] width 181 height 24
click at [120, 144] on span "Extra Services : Configs" at bounding box center [97, 144] width 168 height 25
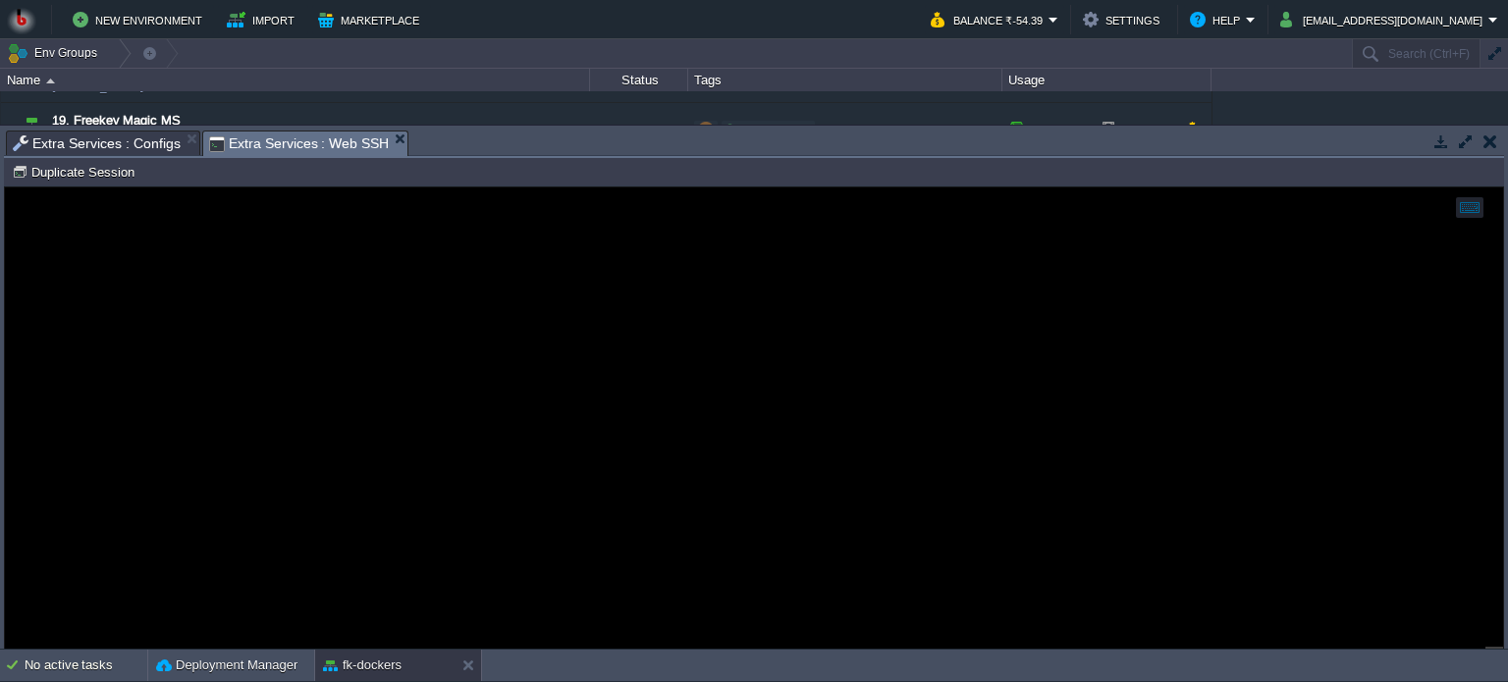
click at [250, 140] on span "Extra Services : Web SSH" at bounding box center [299, 144] width 181 height 25
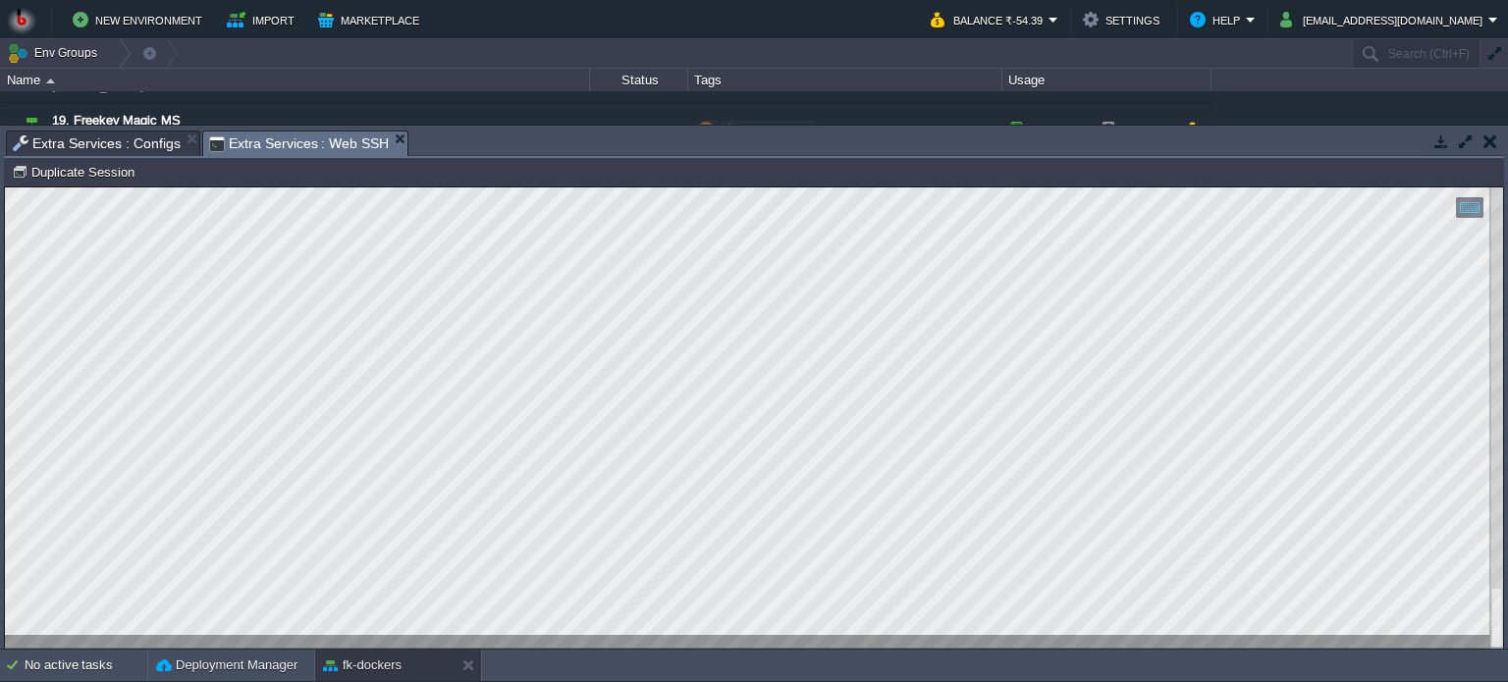
click at [5, 188] on html "Copy: Ctrl + Shift + C Paste: Ctrl + V Settings: Ctrl + Shift + Alt 0" at bounding box center [754, 188] width 1498 height 0
